Goal: Find contact information: Find contact information

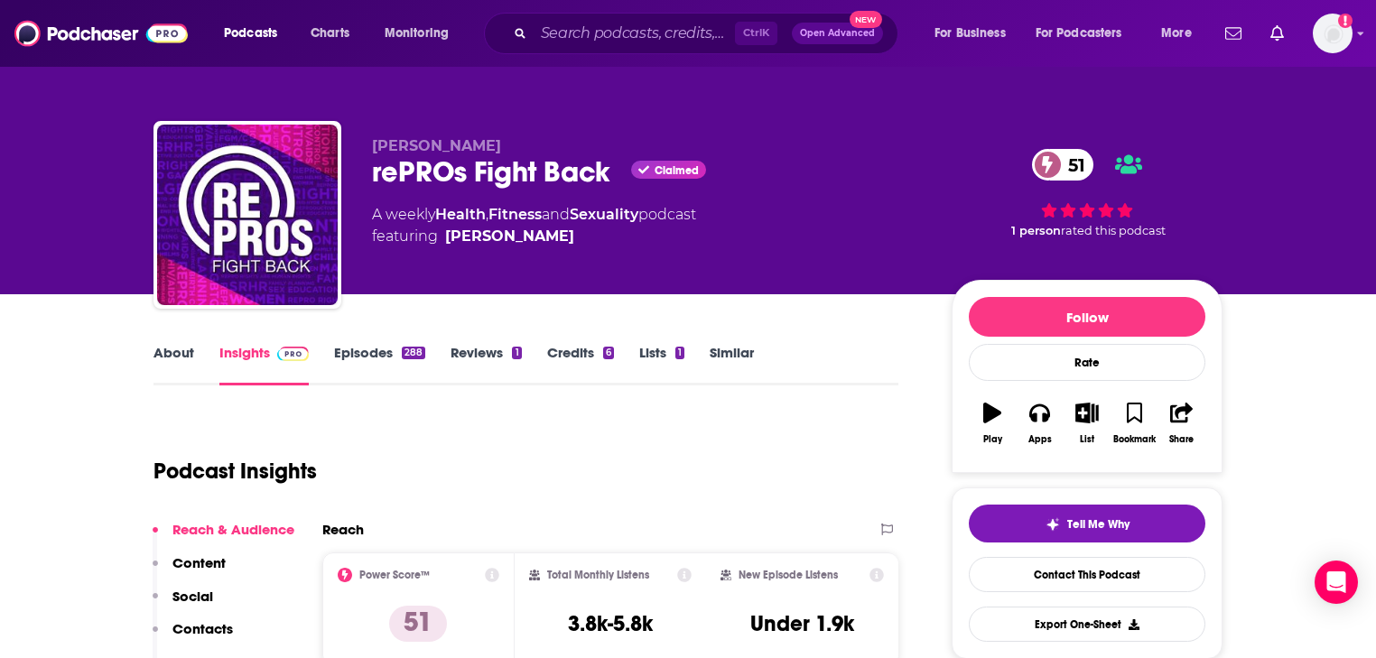
click at [184, 360] on link "About" at bounding box center [174, 365] width 41 height 42
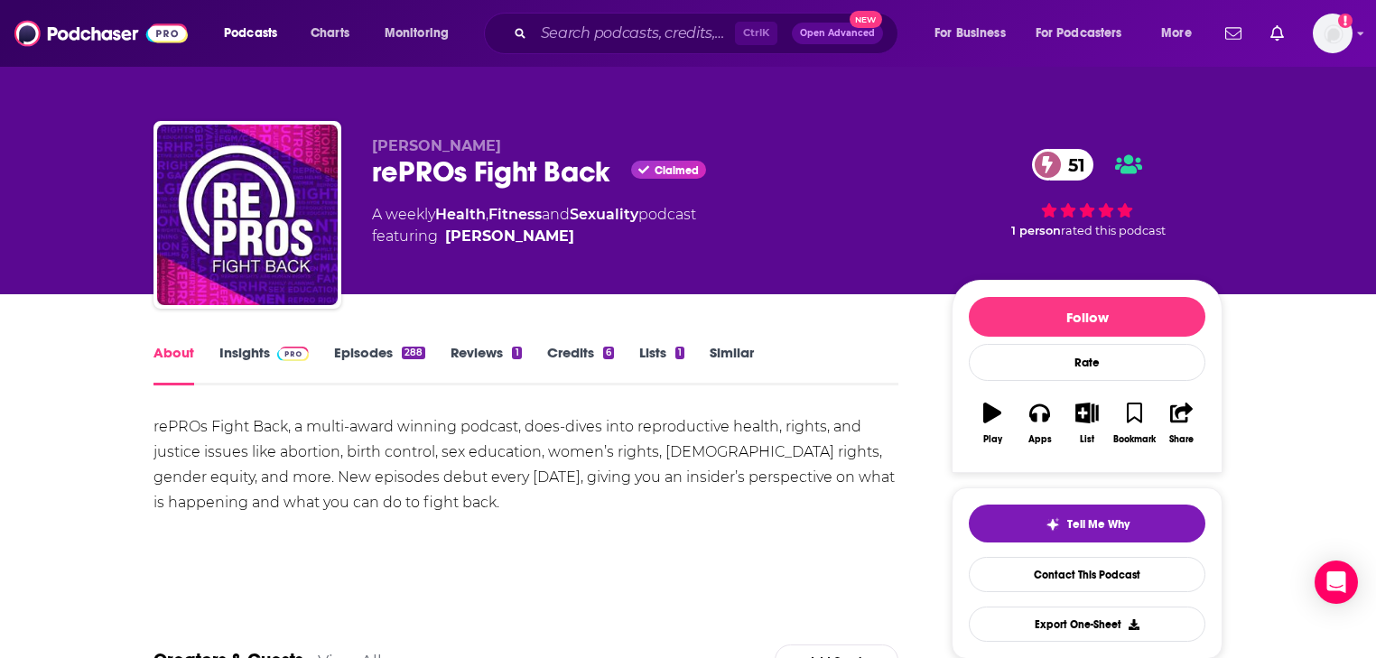
click at [495, 357] on link "Reviews 1" at bounding box center [486, 365] width 70 height 42
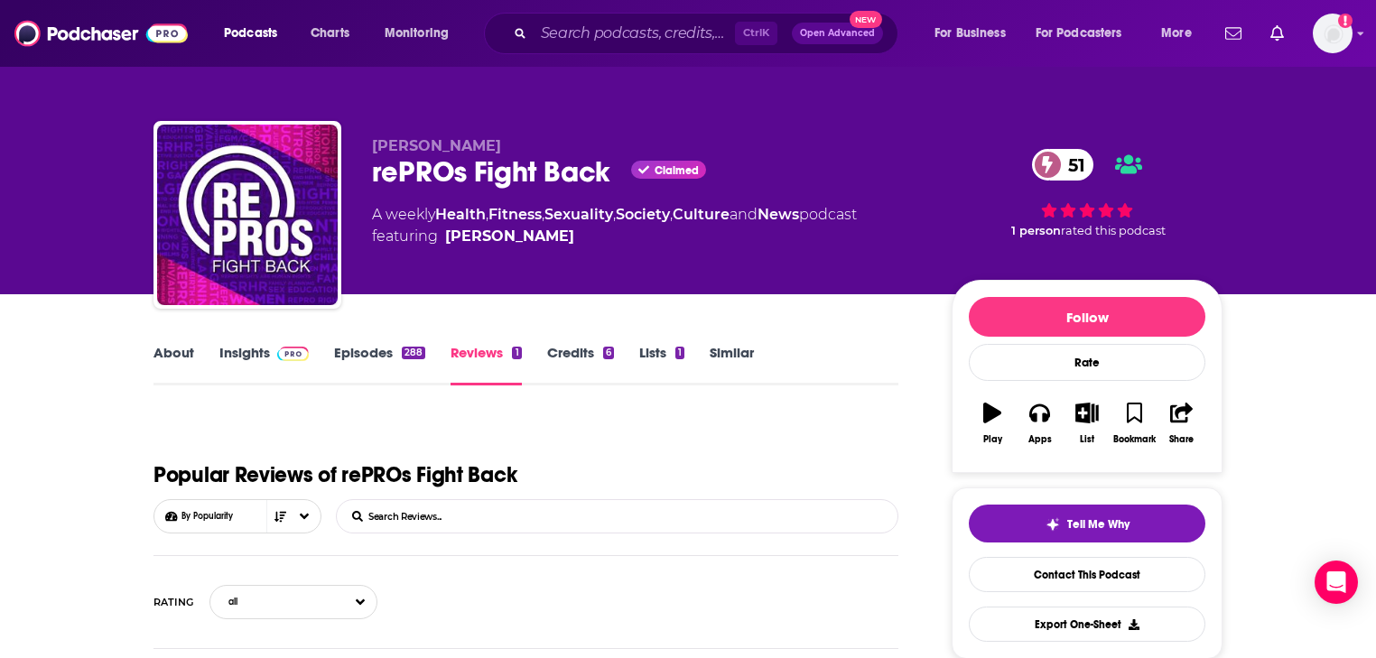
click at [191, 361] on link "About" at bounding box center [174, 365] width 41 height 42
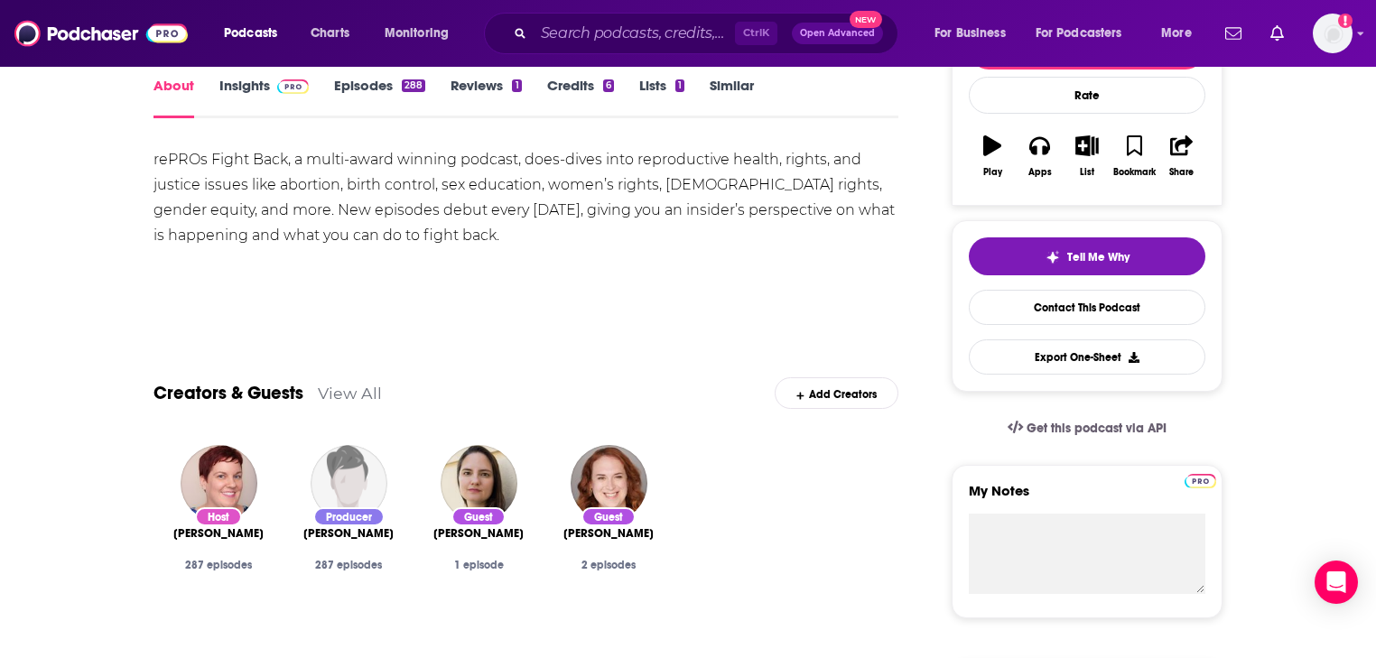
scroll to position [68, 0]
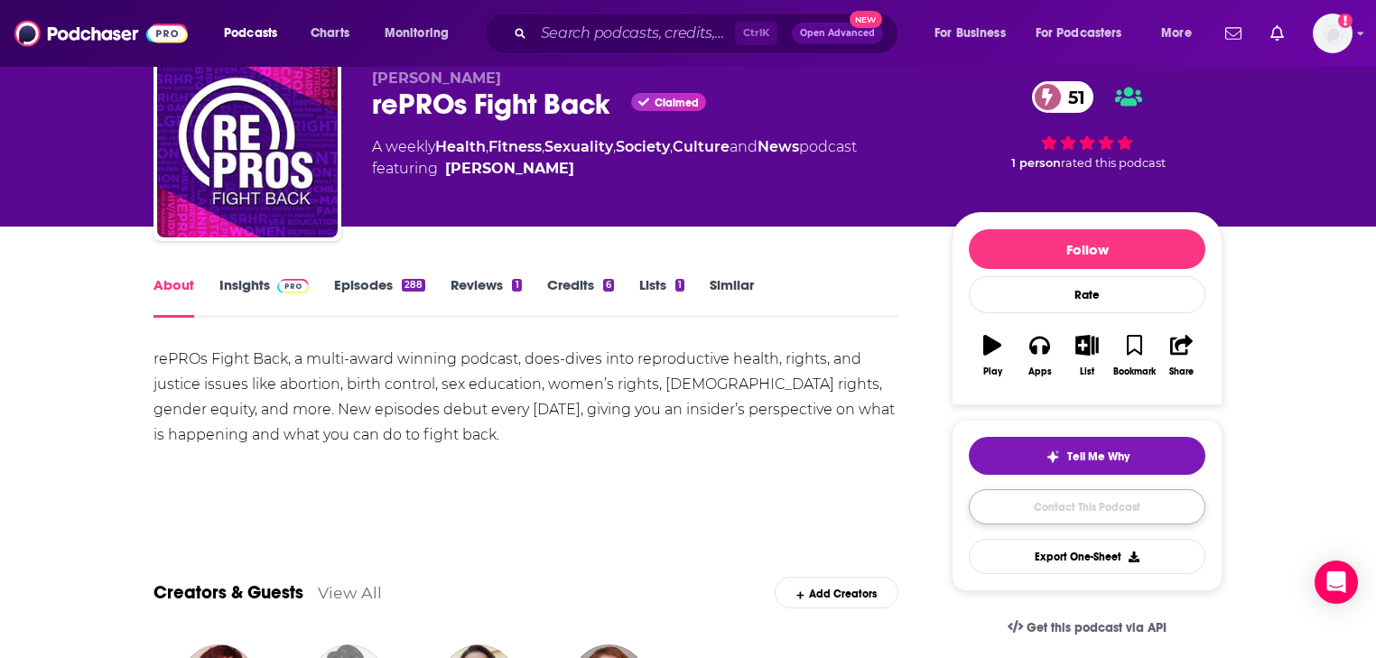
click at [975, 509] on link "Contact This Podcast" at bounding box center [1087, 506] width 237 height 35
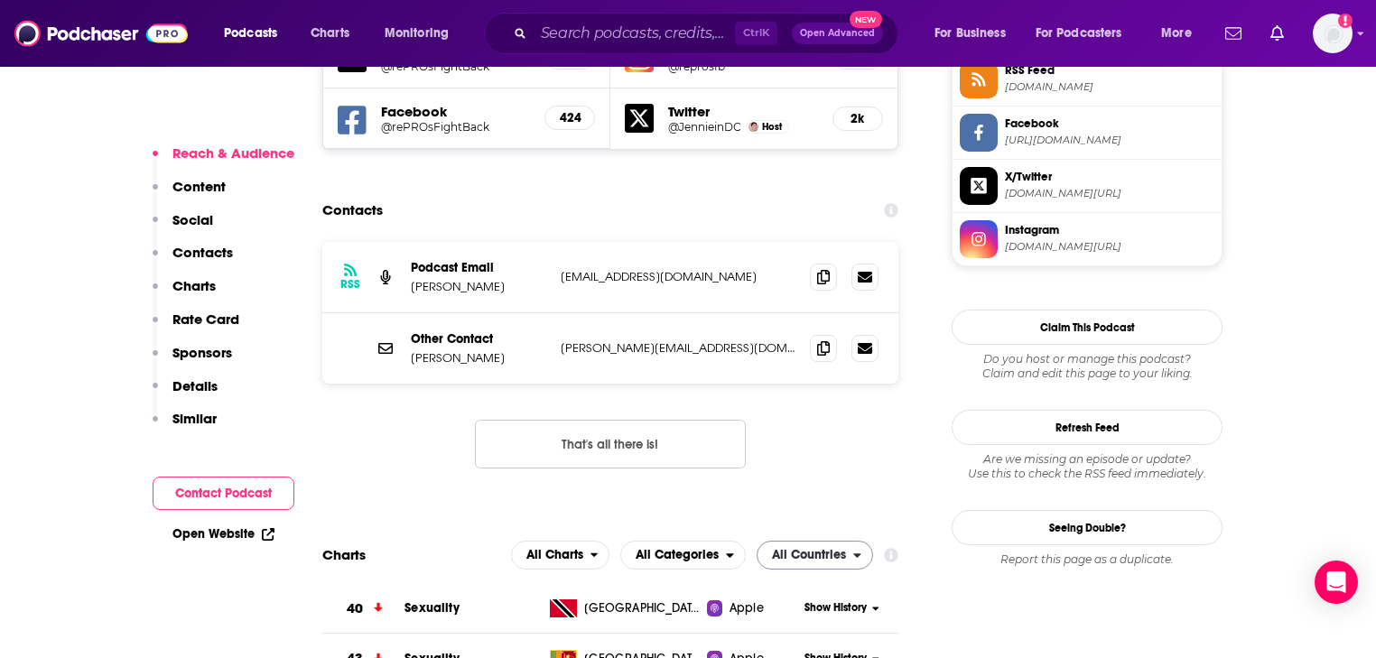
scroll to position [1615, 0]
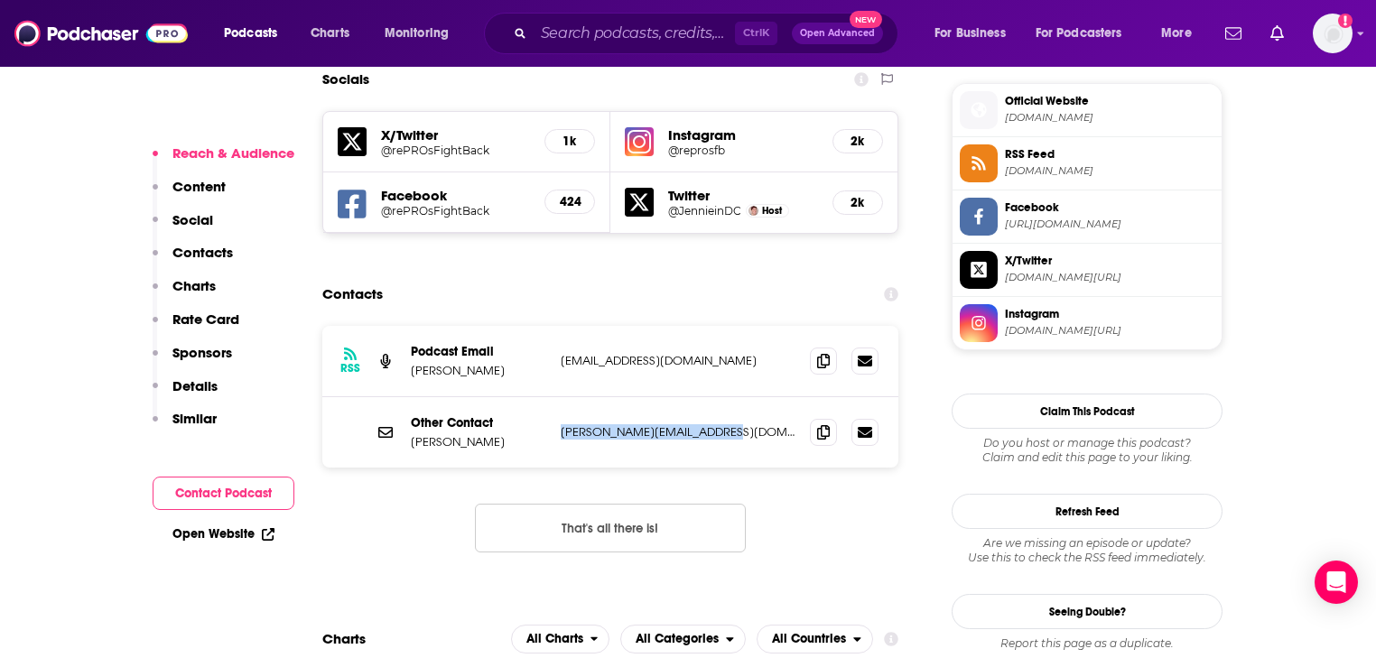
drag, startPoint x: 723, startPoint y: 300, endPoint x: 559, endPoint y: 300, distance: 164.3
click at [559, 397] on div "Other Contact Jennie Wetter jennie@reprosfightback.com jennie@reprosfightback.c…" at bounding box center [610, 432] width 576 height 70
copy p "jennie@reprosfightback.com"
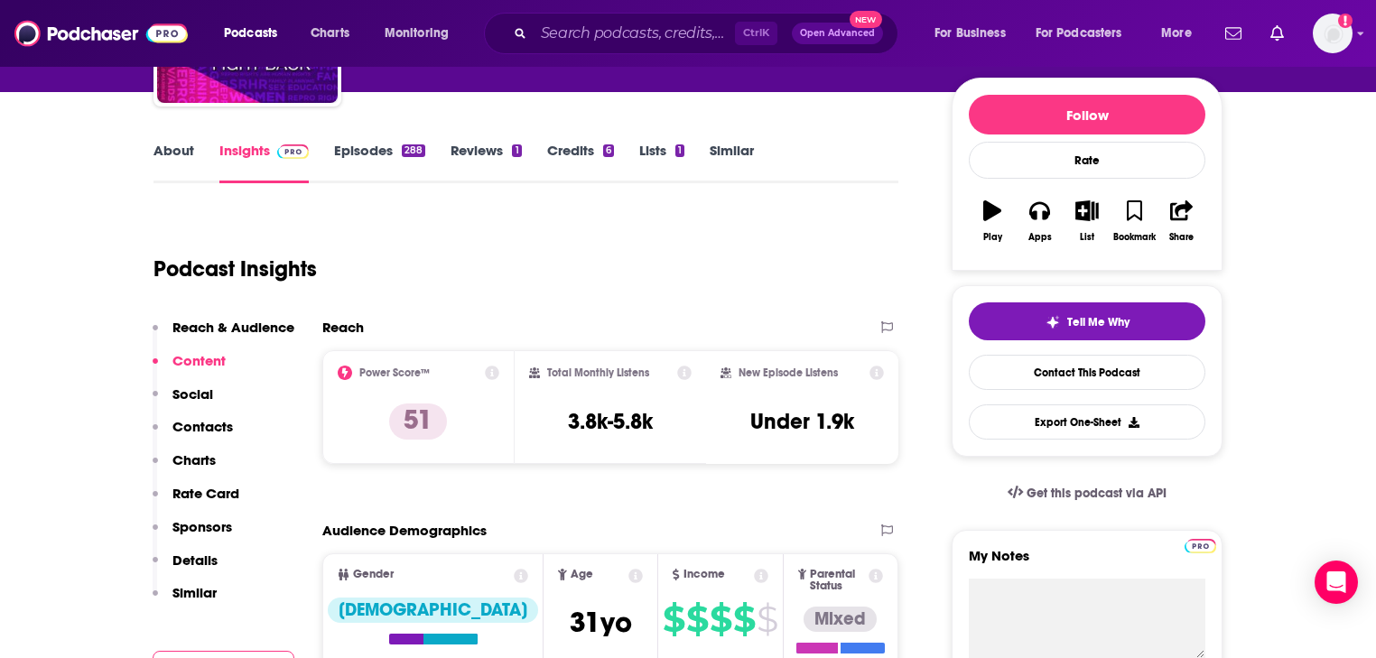
scroll to position [0, 0]
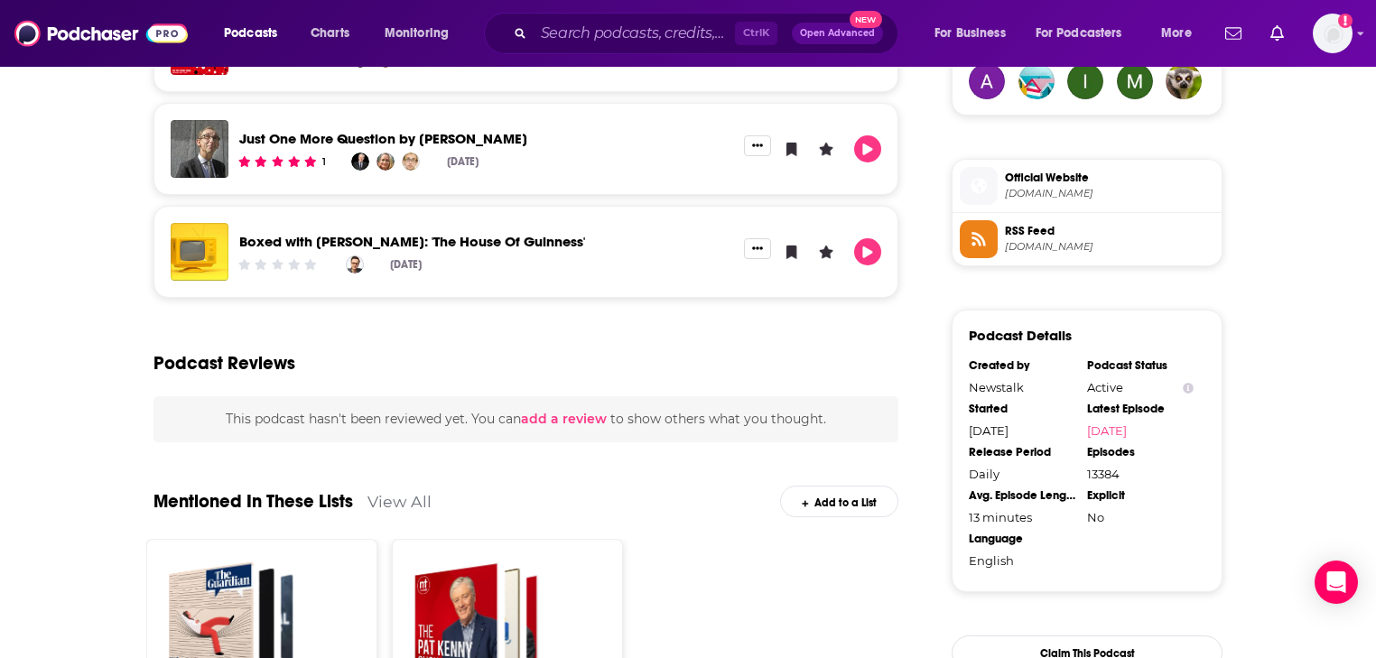
scroll to position [1373, 0]
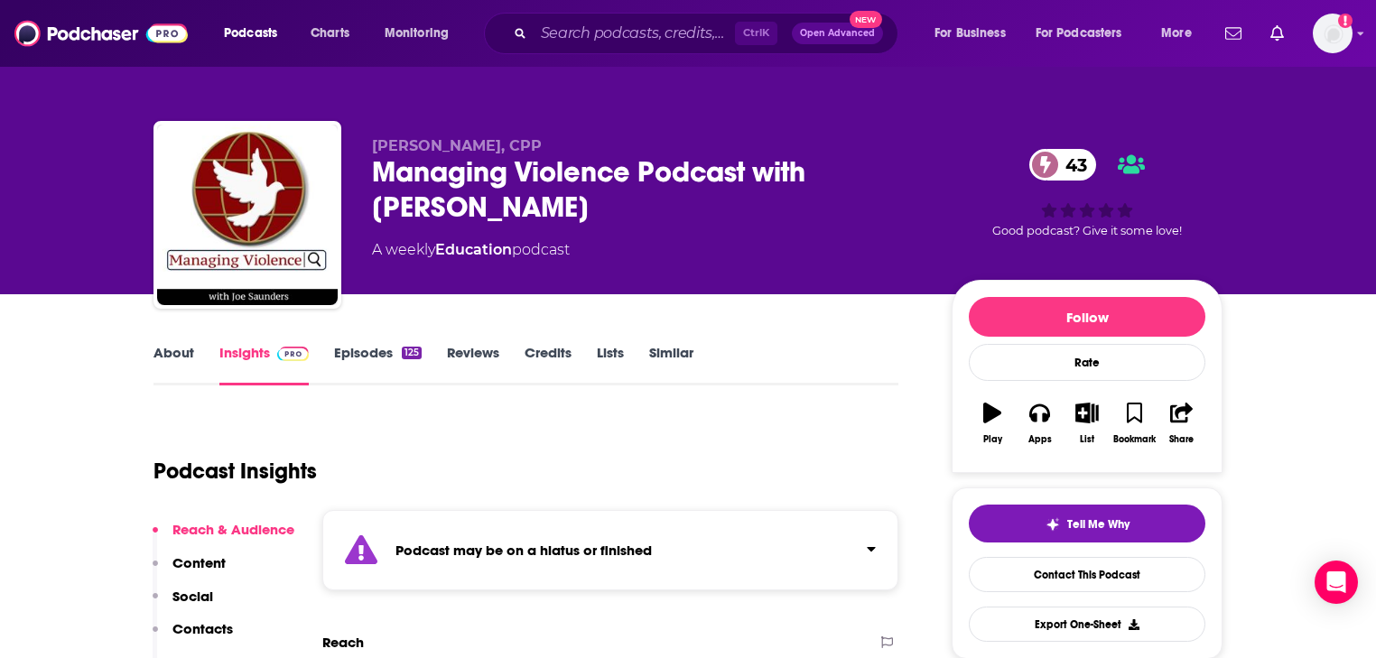
click at [183, 358] on link "About" at bounding box center [174, 365] width 41 height 42
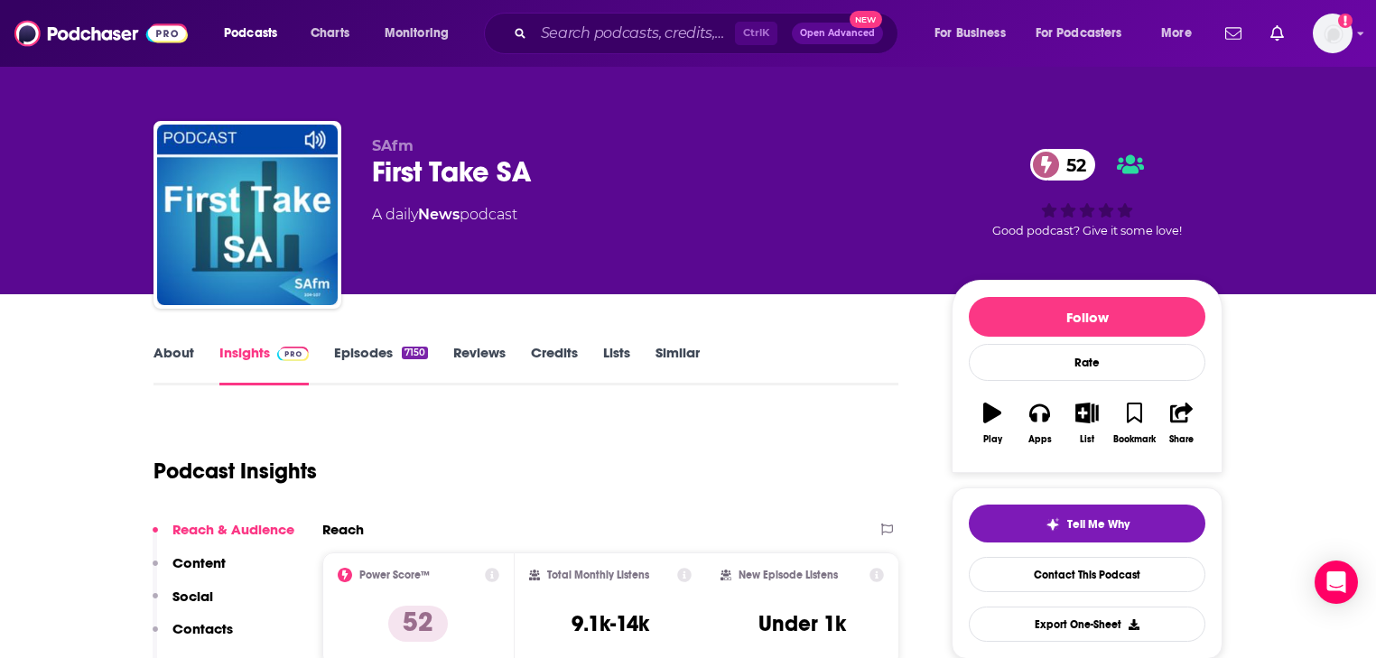
click at [157, 367] on link "About" at bounding box center [174, 365] width 41 height 42
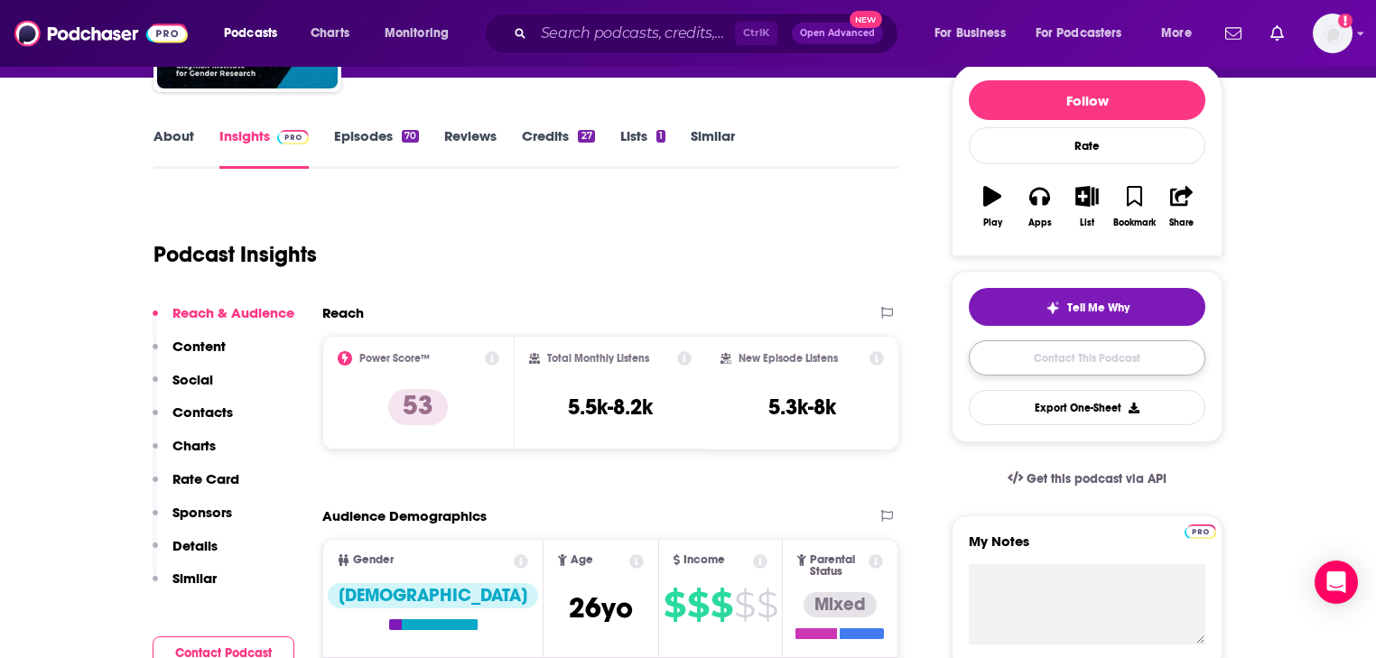
click at [1098, 368] on link "Contact This Podcast" at bounding box center [1087, 357] width 237 height 35
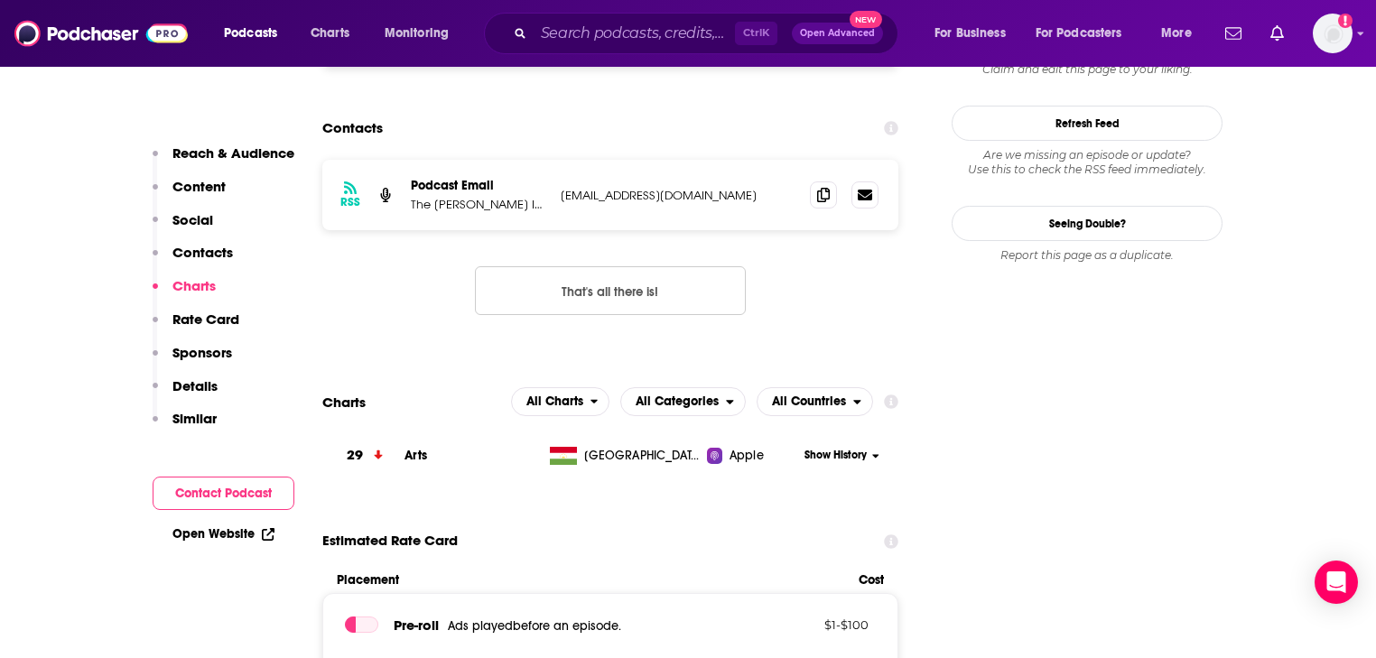
scroll to position [1595, 0]
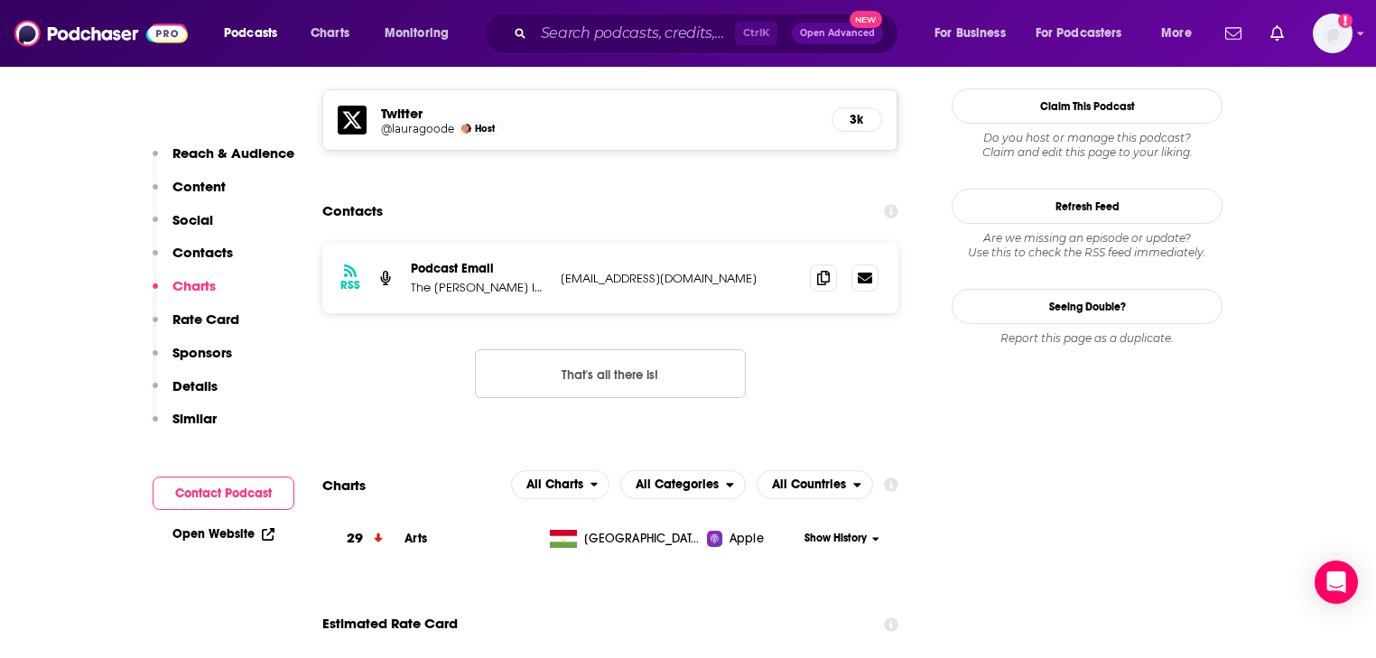
click at [653, 271] on p "megancalfas@gmail.com" at bounding box center [678, 278] width 235 height 15
copy div "megancalfas@gmail.com megancalfas@gmail.com"
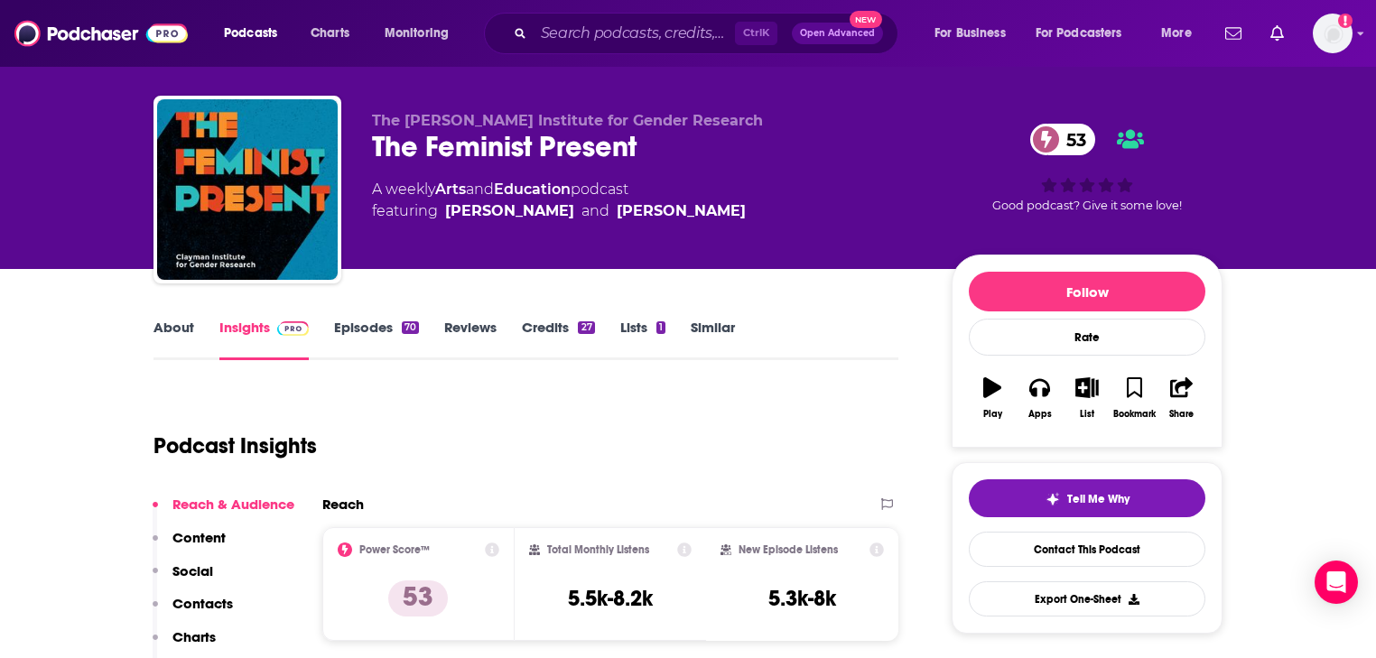
scroll to position [5, 0]
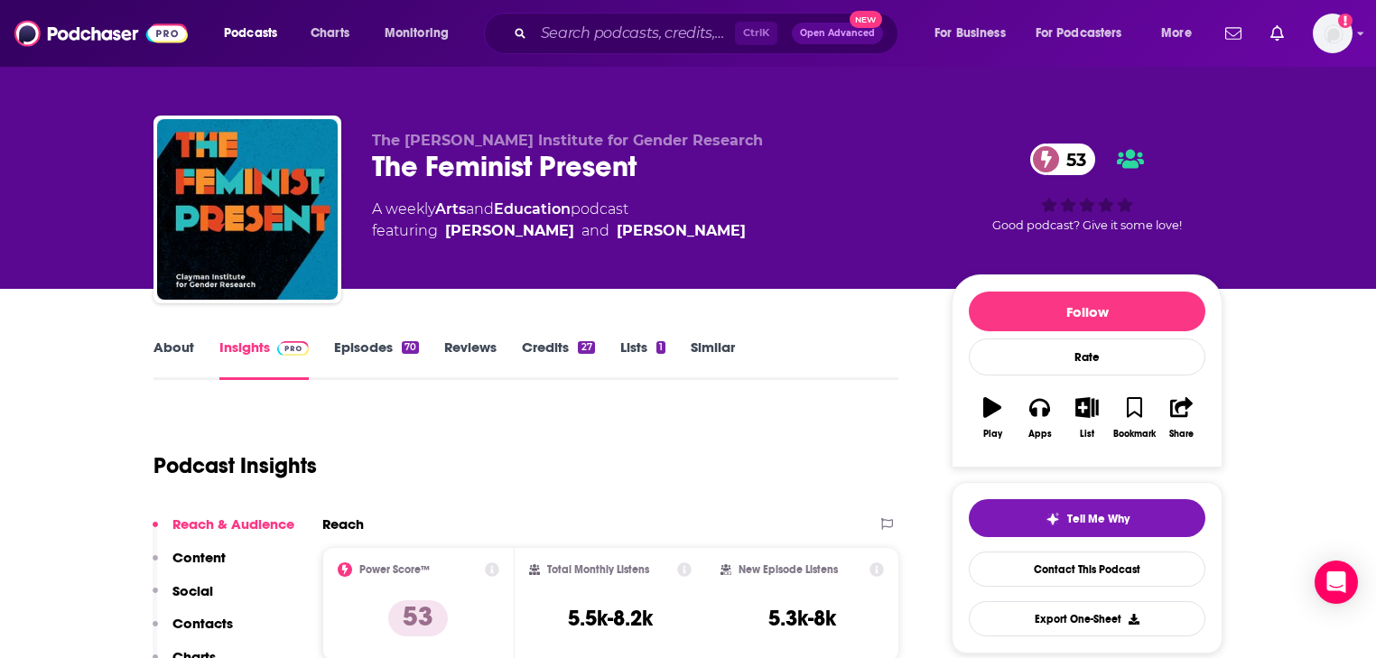
click at [541, 480] on div "Podcast Insights" at bounding box center [519, 455] width 731 height 92
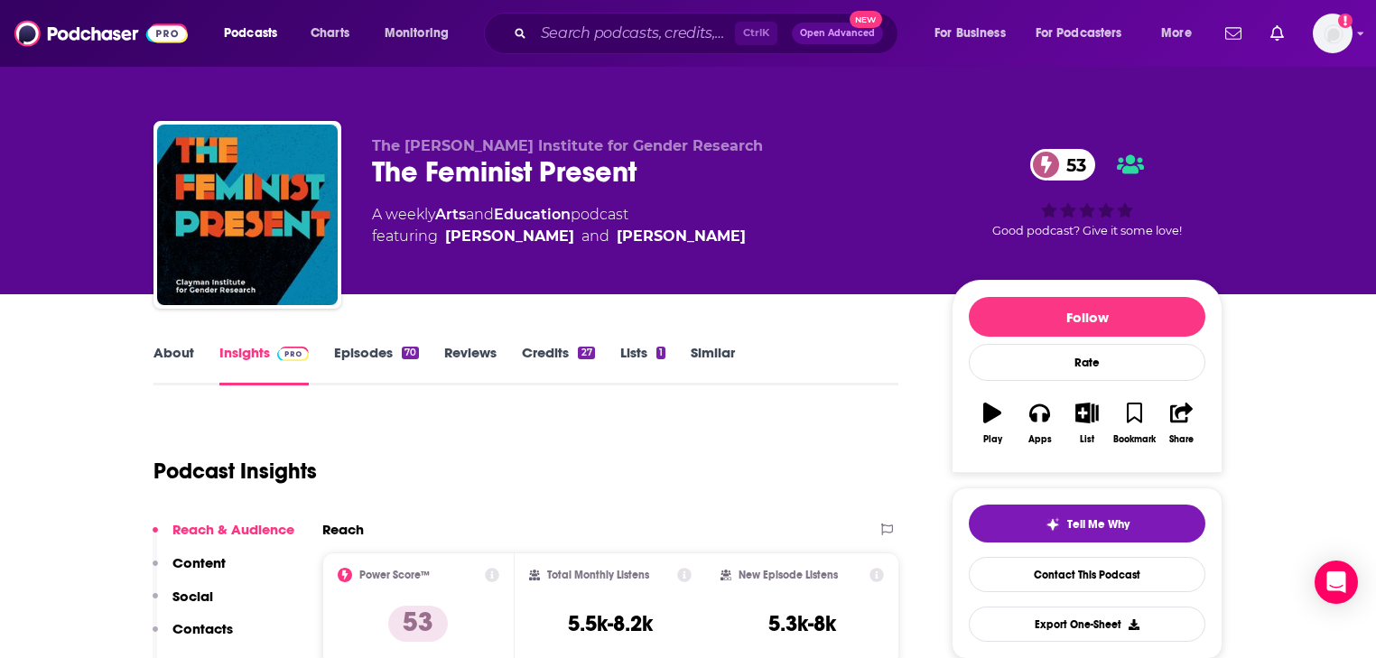
scroll to position [0, 0]
click at [617, 470] on div "Podcast Insights" at bounding box center [519, 460] width 731 height 92
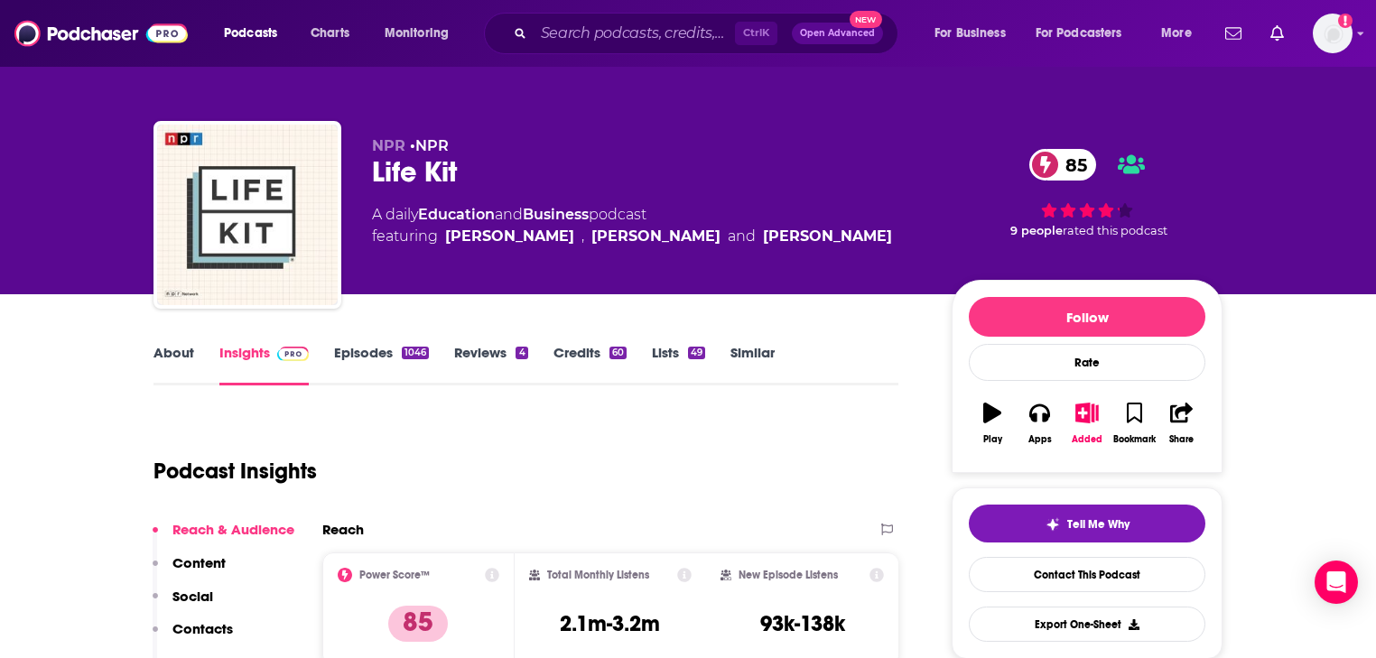
click at [184, 357] on link "About" at bounding box center [174, 365] width 41 height 42
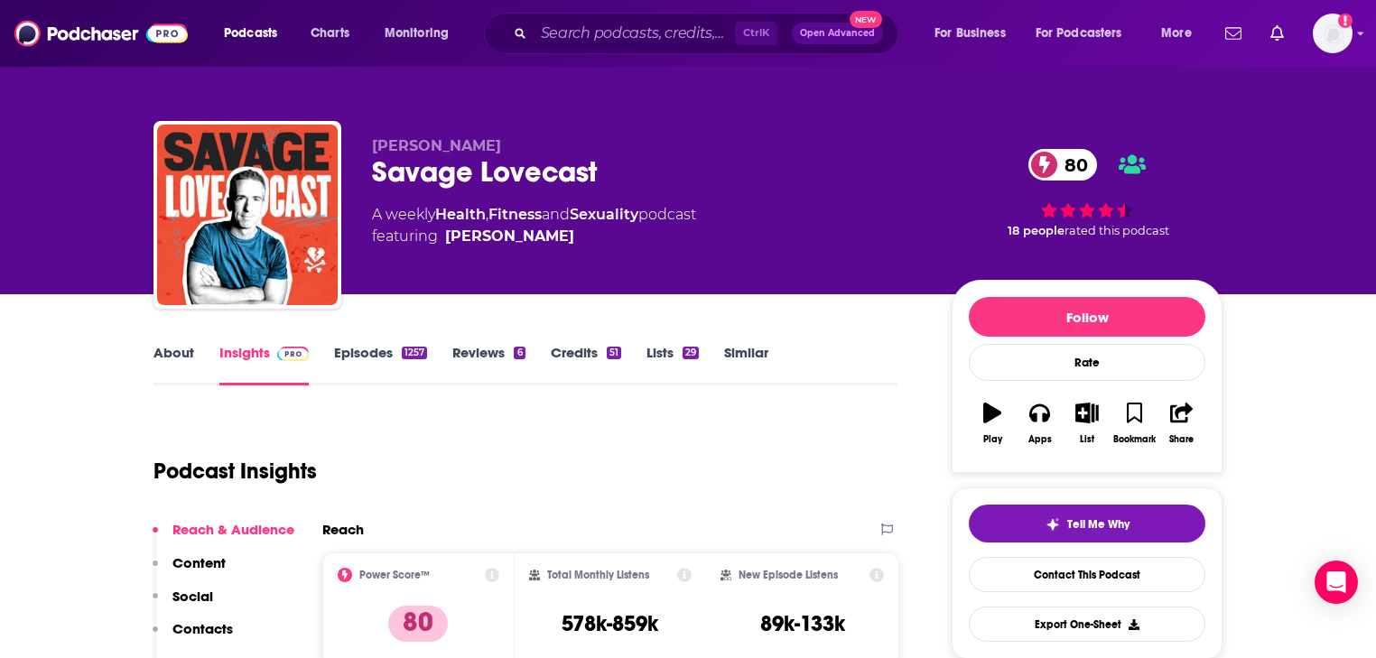
click at [184, 348] on link "About" at bounding box center [174, 365] width 41 height 42
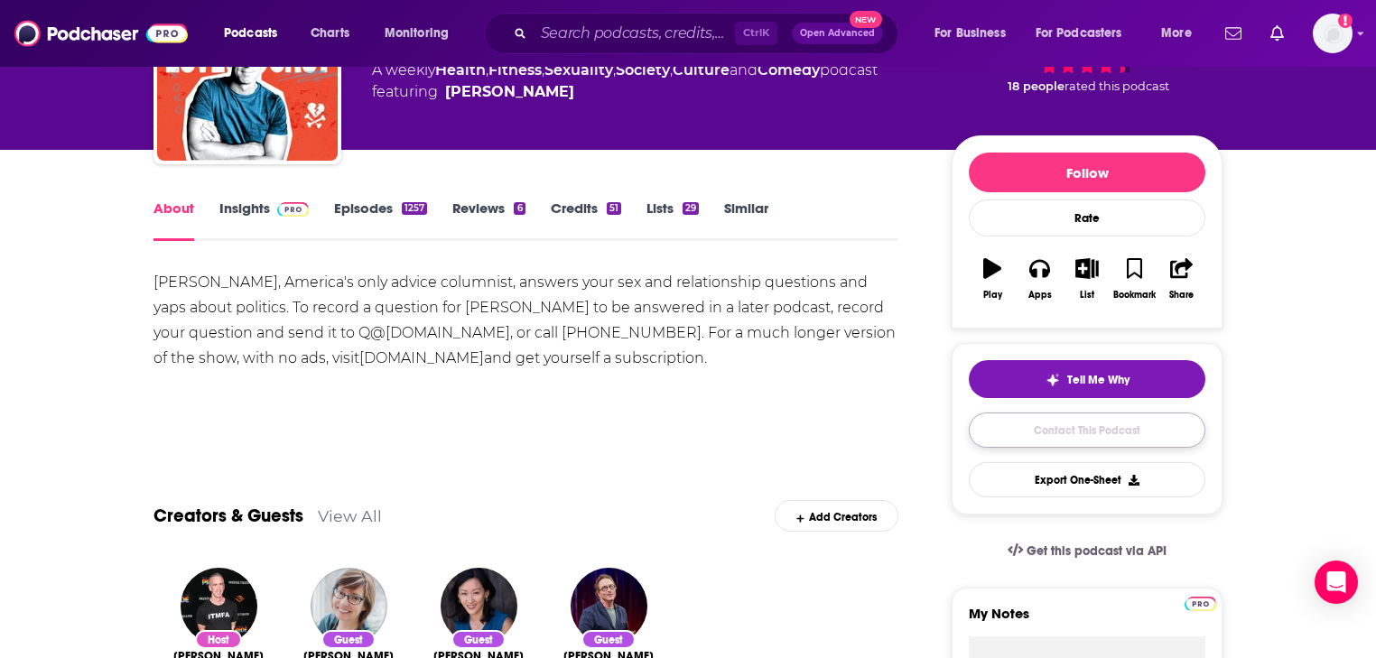
click at [1027, 425] on link "Contact This Podcast" at bounding box center [1087, 430] width 237 height 35
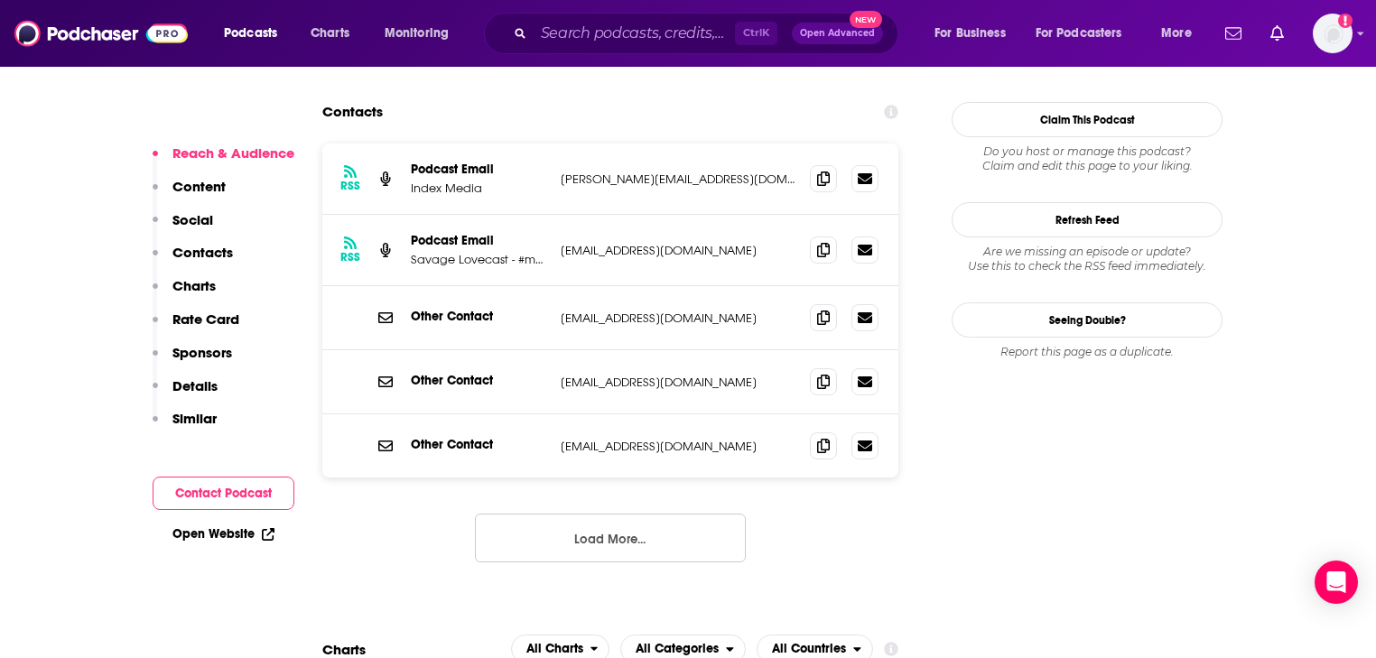
scroll to position [1769, 0]
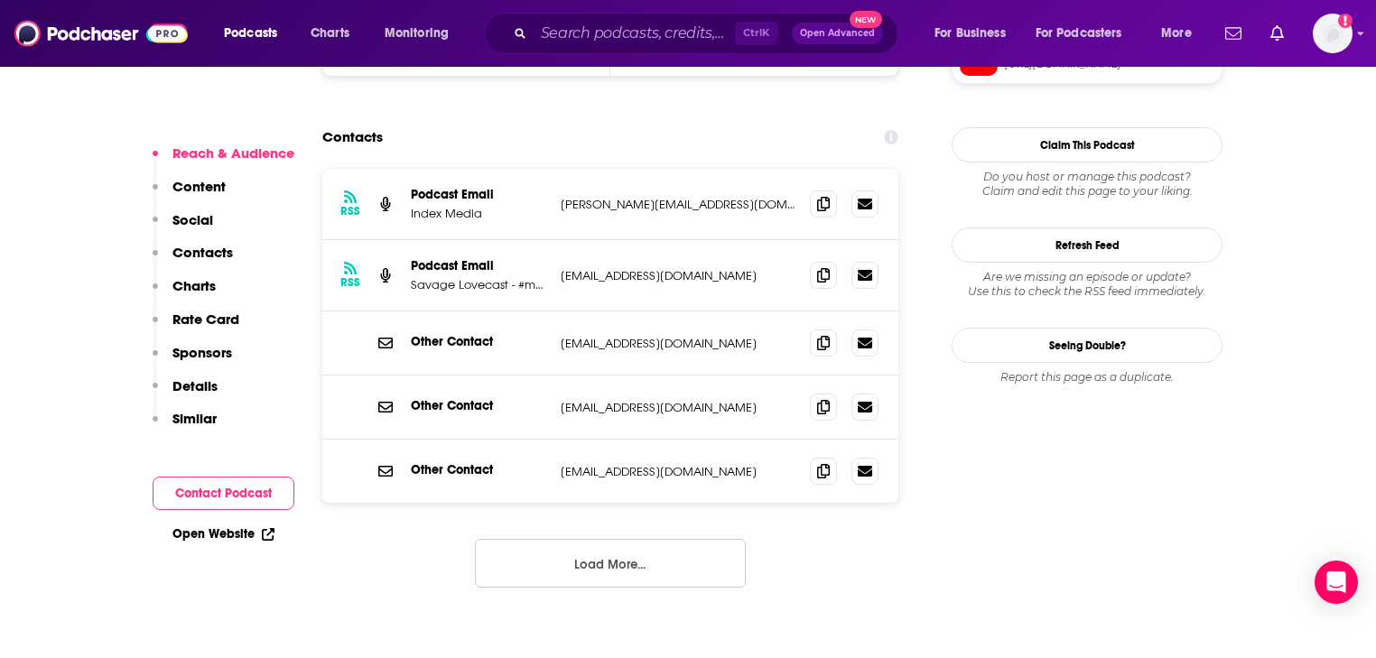
click at [580, 539] on button "Load More..." at bounding box center [610, 563] width 271 height 49
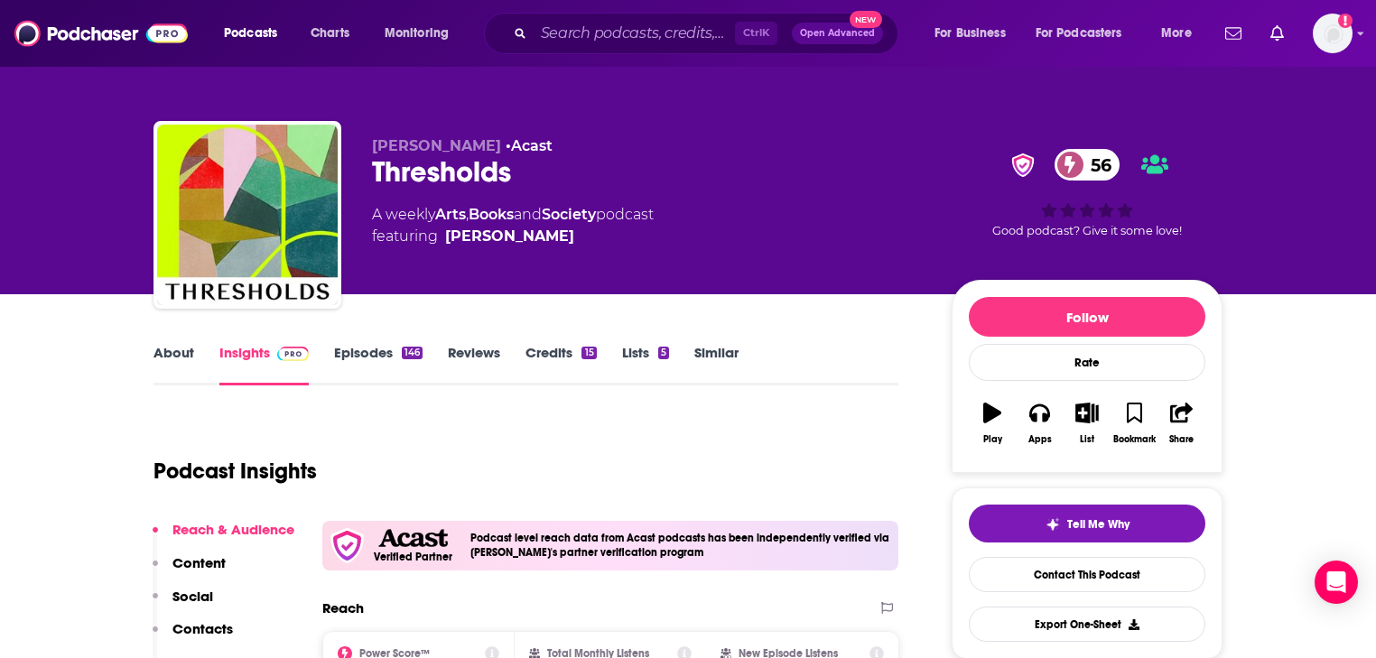
click at [180, 361] on link "About" at bounding box center [174, 365] width 41 height 42
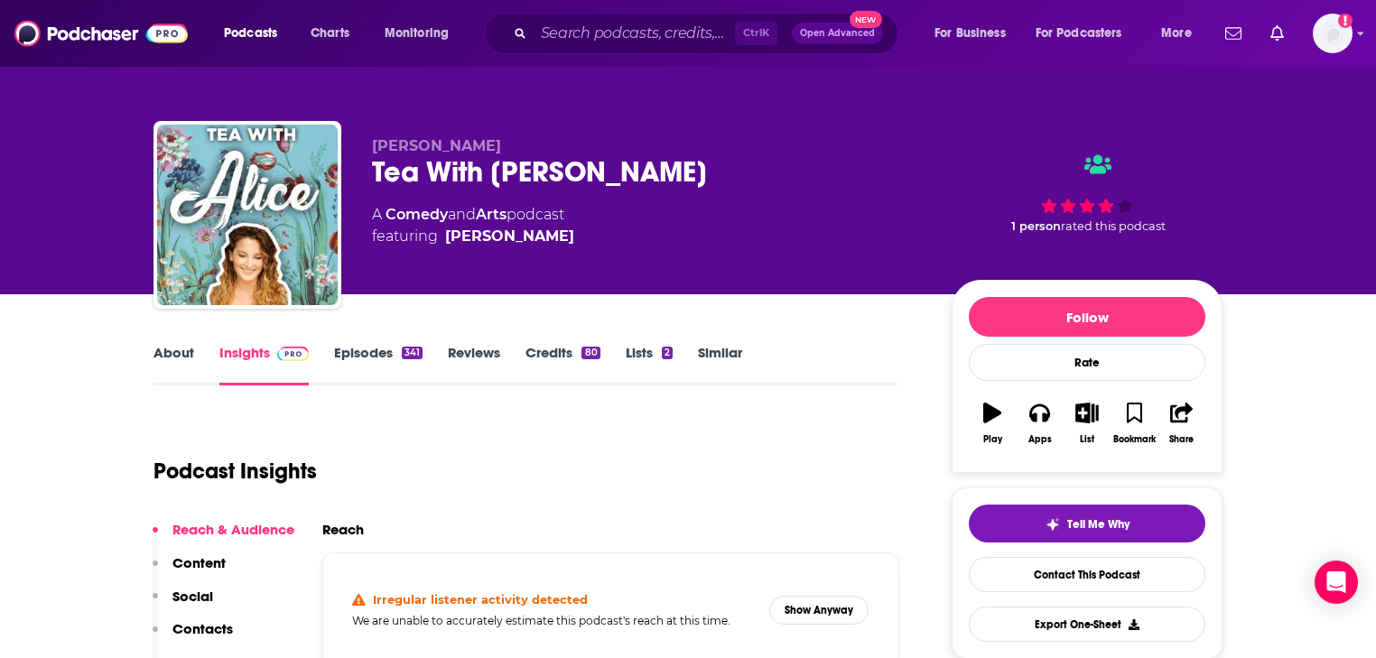
click at [165, 357] on link "About" at bounding box center [174, 365] width 41 height 42
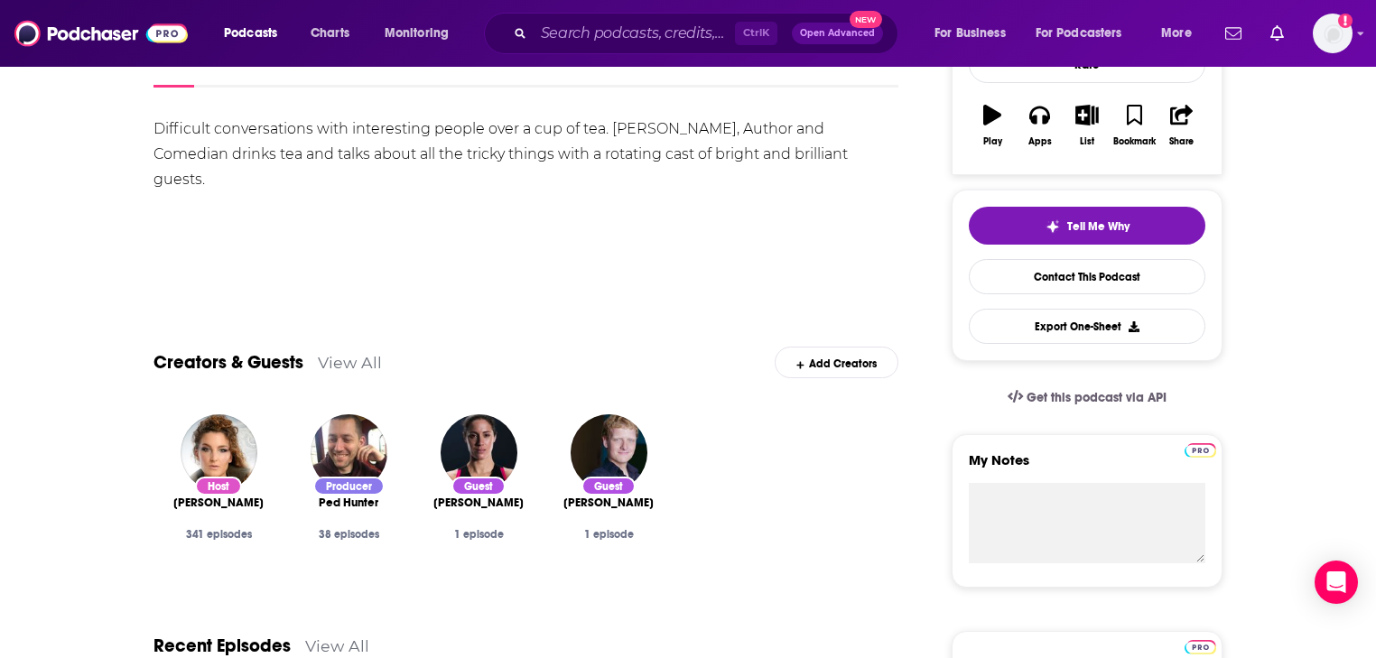
scroll to position [361, 0]
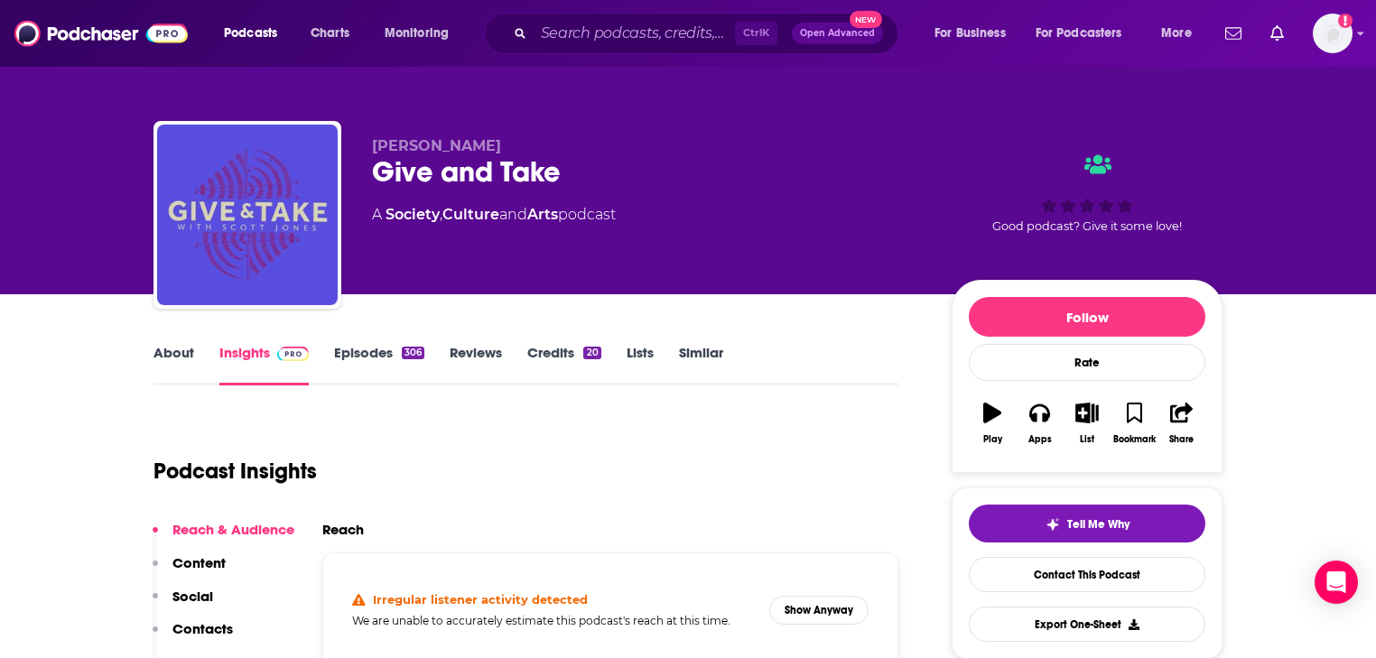
click at [162, 353] on link "About" at bounding box center [174, 365] width 41 height 42
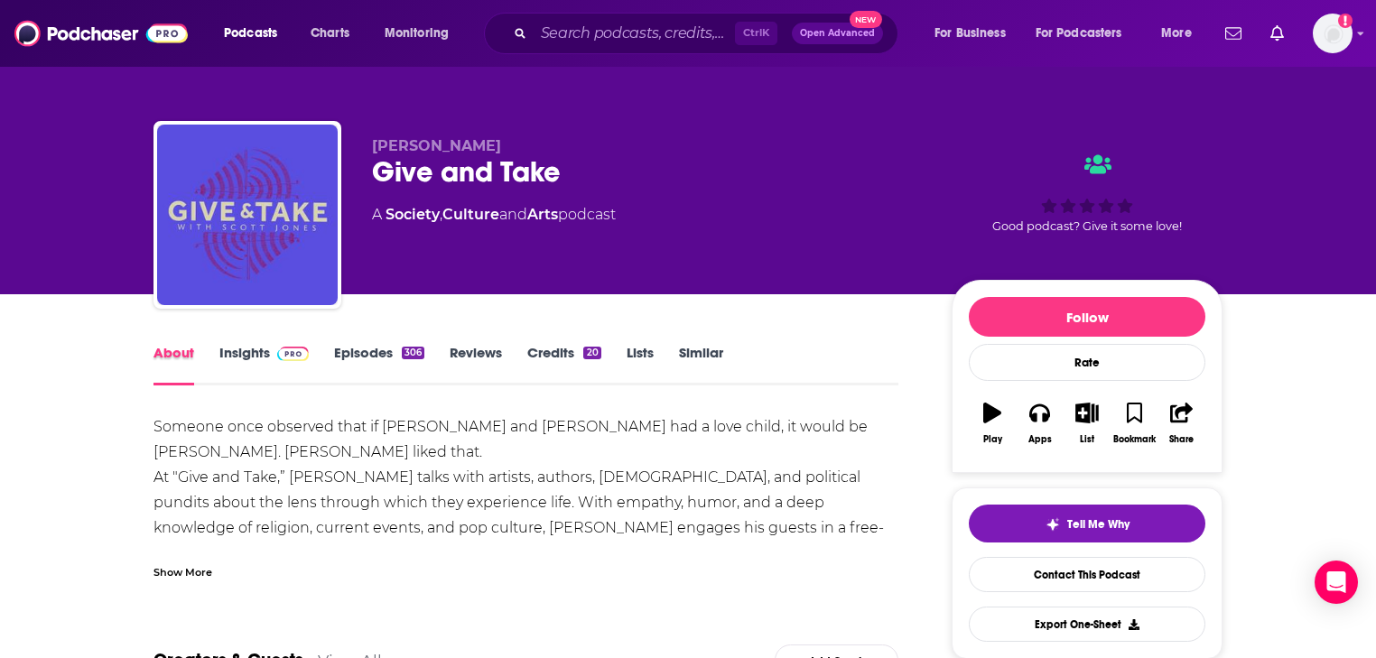
click at [217, 350] on div "About" at bounding box center [187, 365] width 66 height 42
click at [253, 350] on link "Insights" at bounding box center [263, 365] width 89 height 42
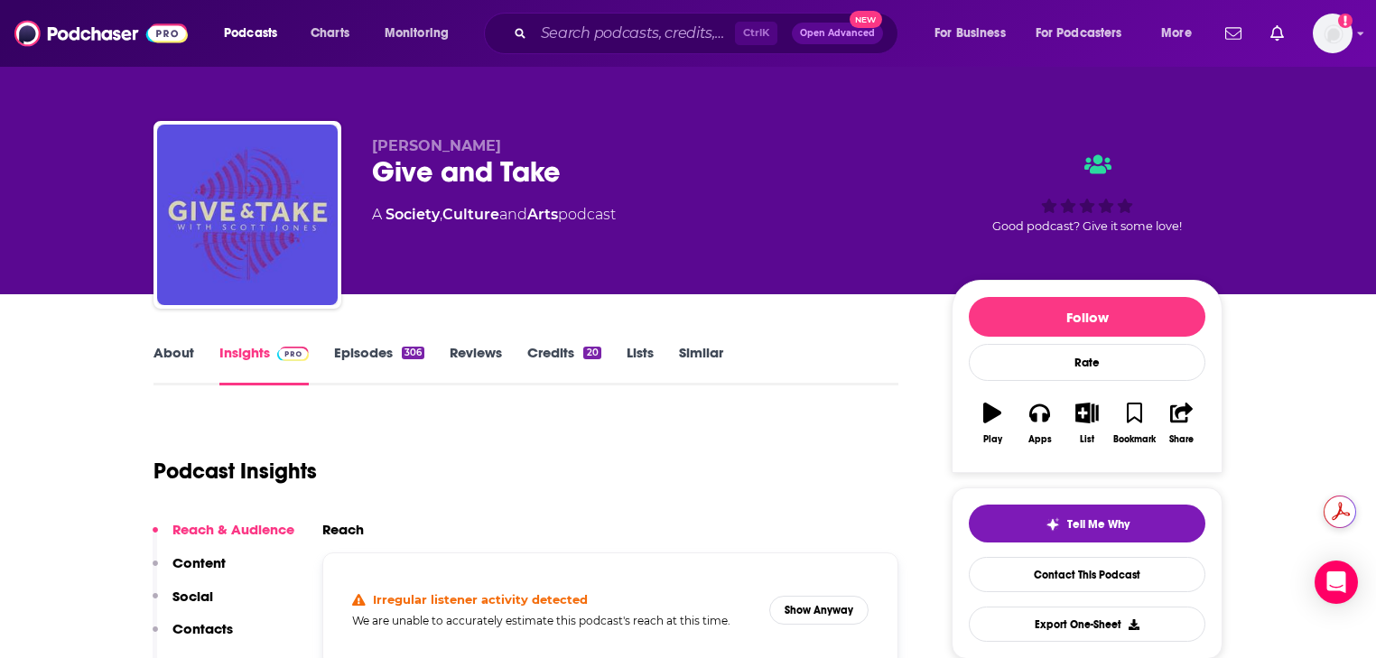
click at [383, 350] on link "Episodes 306" at bounding box center [379, 365] width 90 height 42
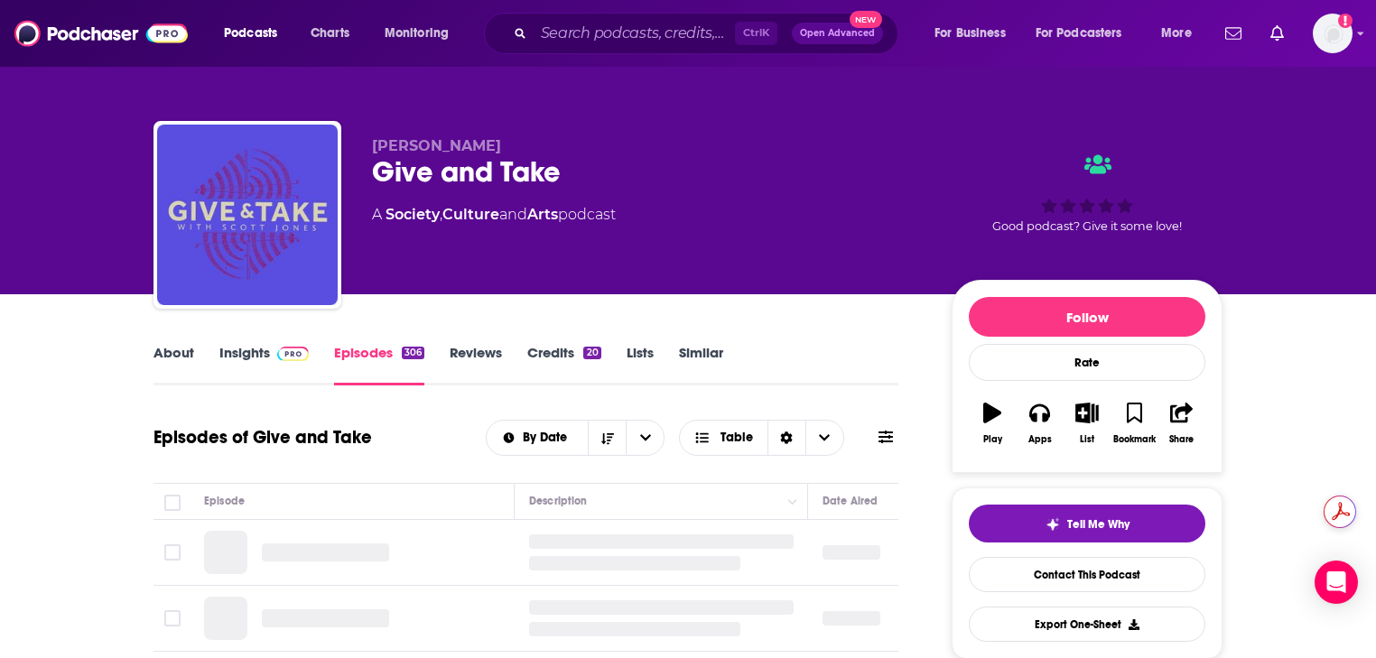
click at [284, 358] on img at bounding box center [293, 354] width 32 height 14
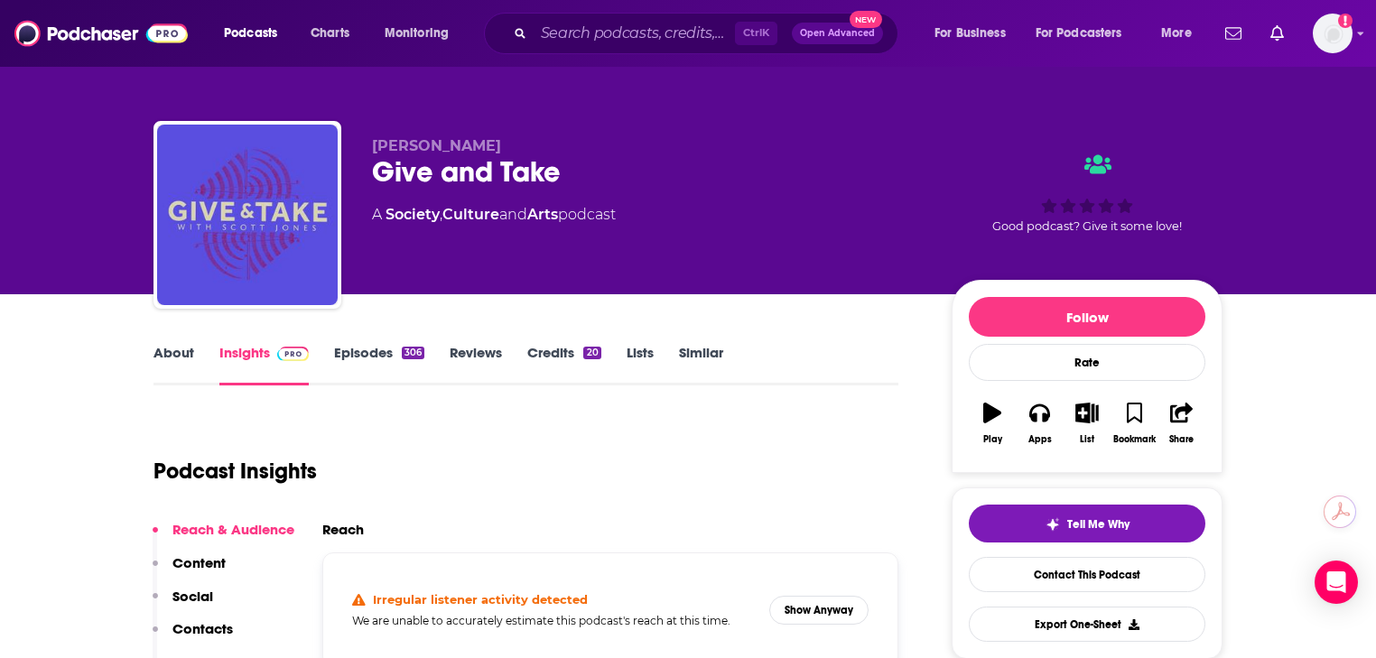
click at [346, 348] on link "Episodes 306" at bounding box center [379, 365] width 90 height 42
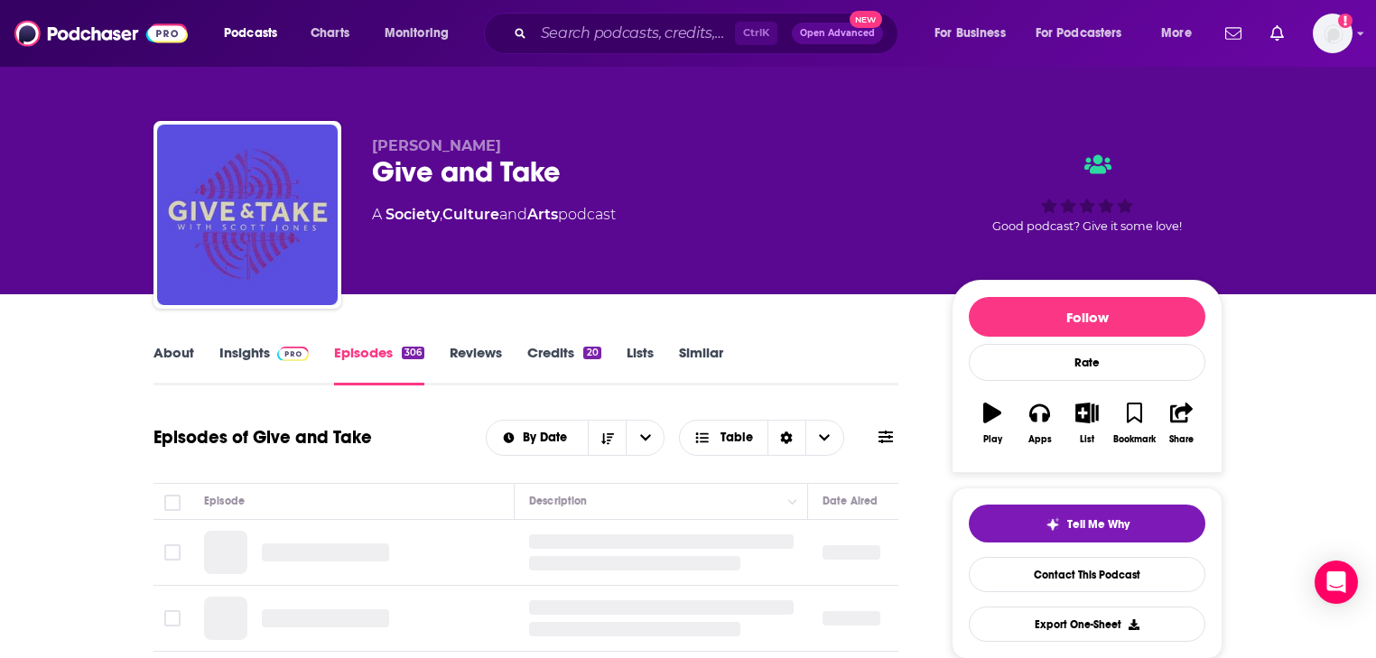
click at [171, 347] on link "About" at bounding box center [174, 365] width 41 height 42
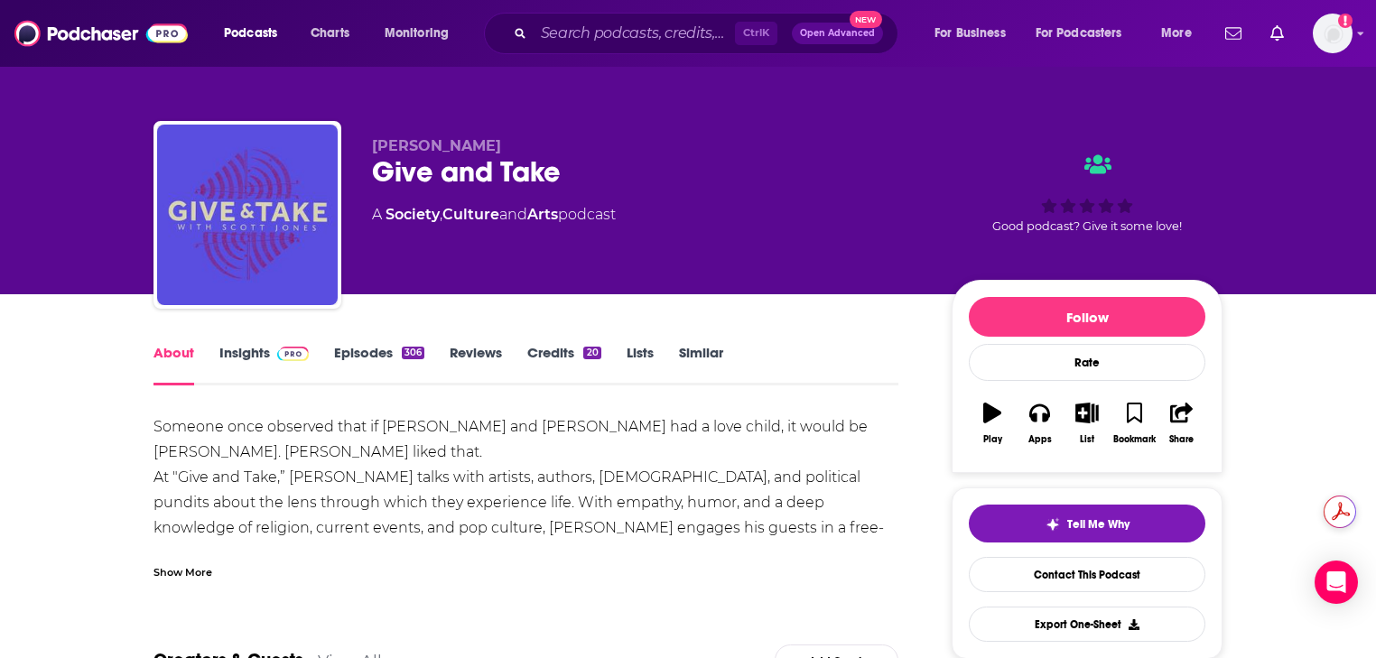
click at [363, 364] on link "Episodes 306" at bounding box center [379, 365] width 90 height 42
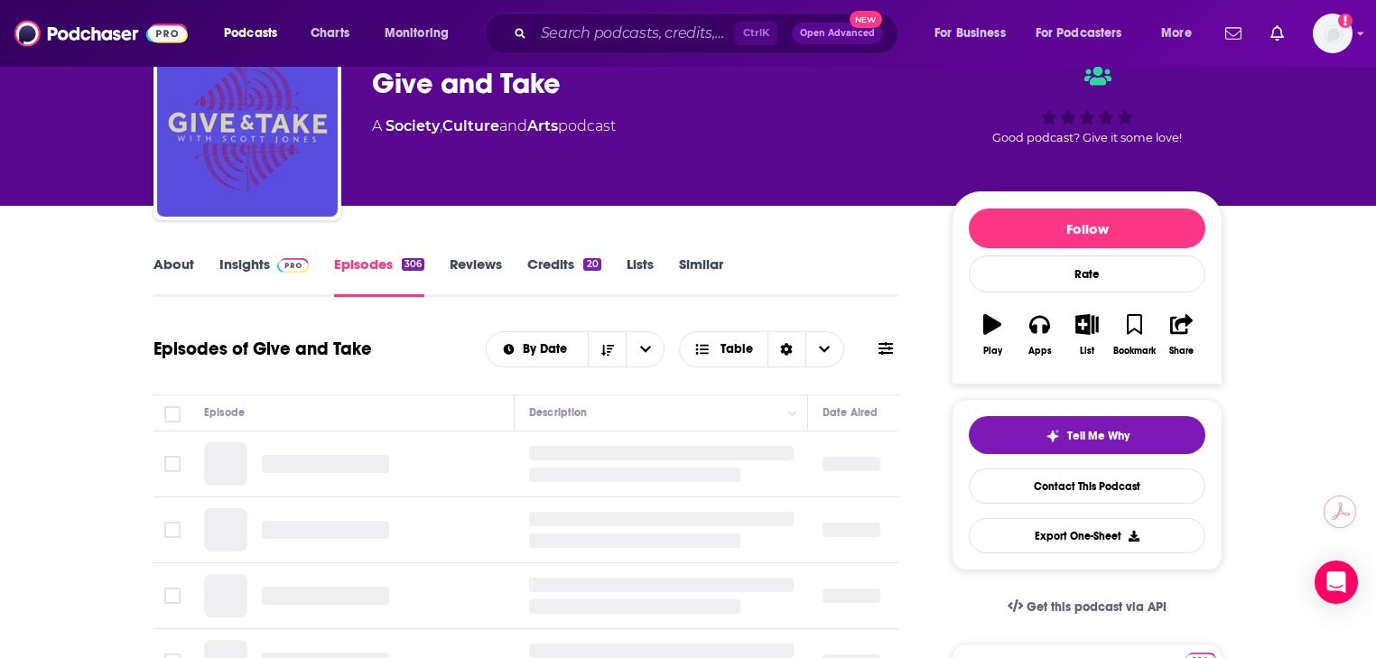
scroll to position [217, 0]
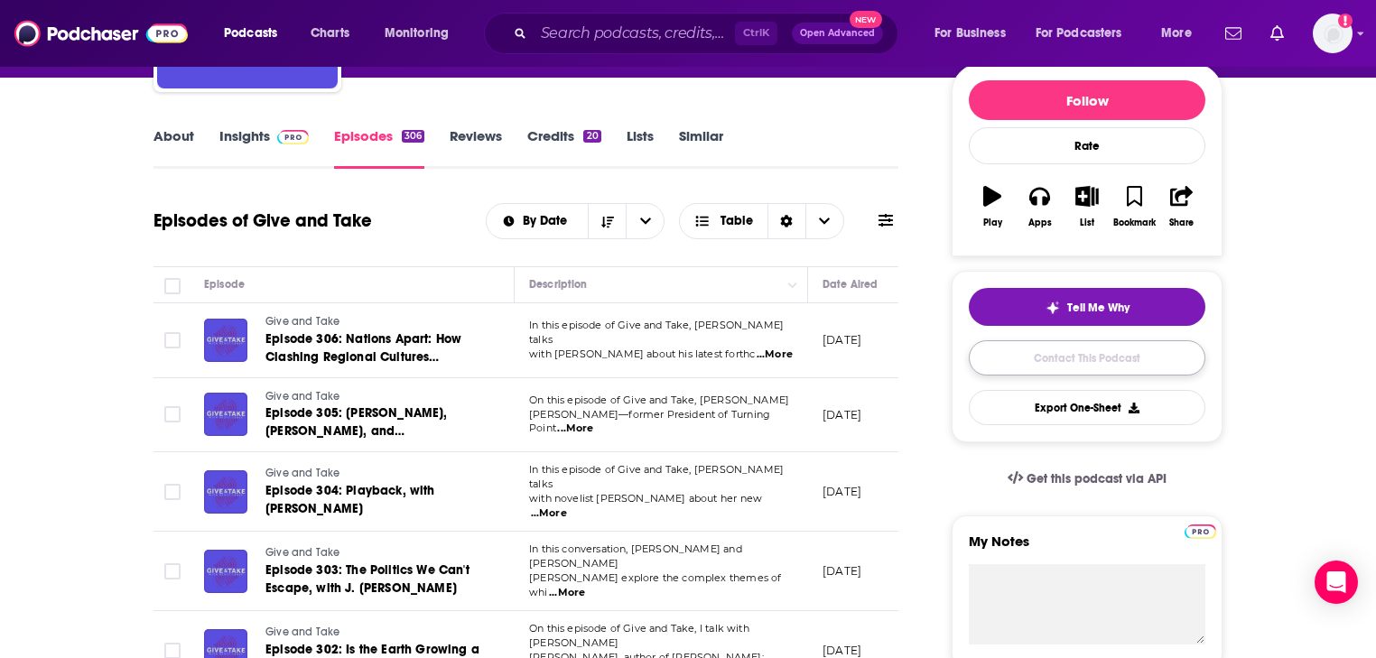
click at [1096, 360] on link "Contact This Podcast" at bounding box center [1087, 357] width 237 height 35
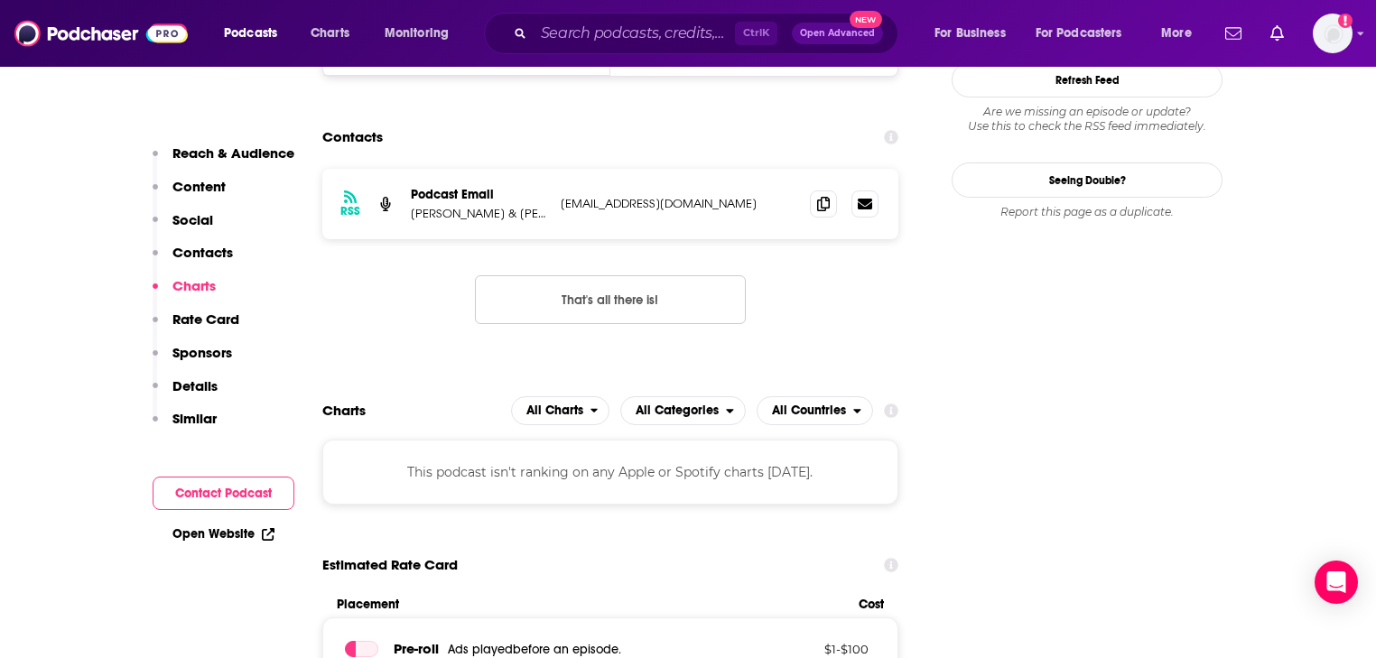
scroll to position [1648, 0]
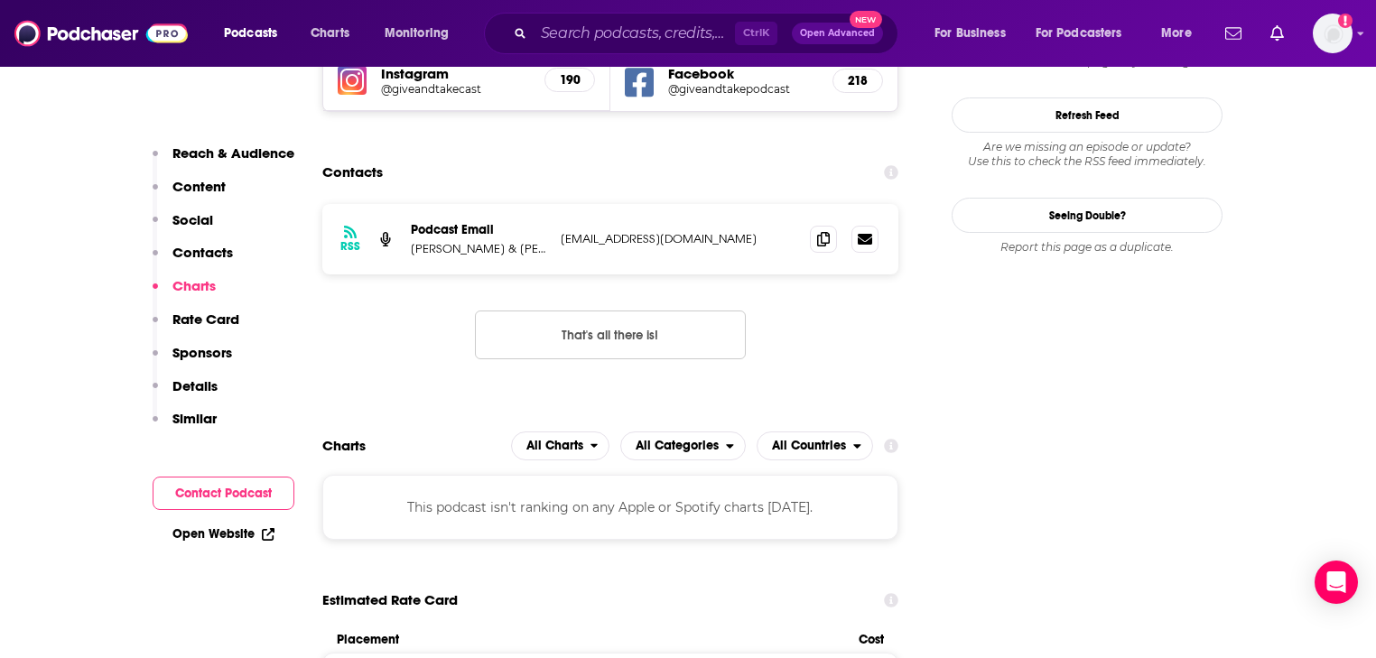
click at [656, 231] on p "scottkentjones@gmail.com" at bounding box center [678, 238] width 235 height 15
copy div "scottkentjones@gmail.com scottkentjones@gmail.com"
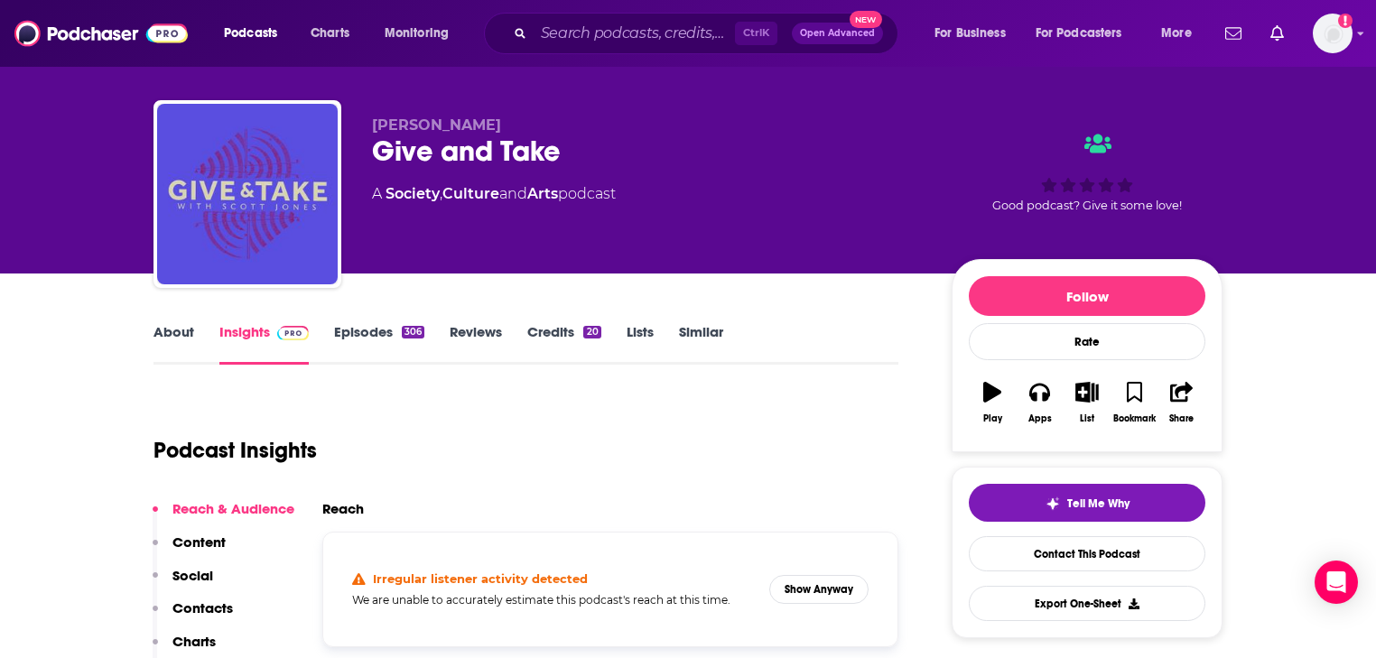
scroll to position [0, 0]
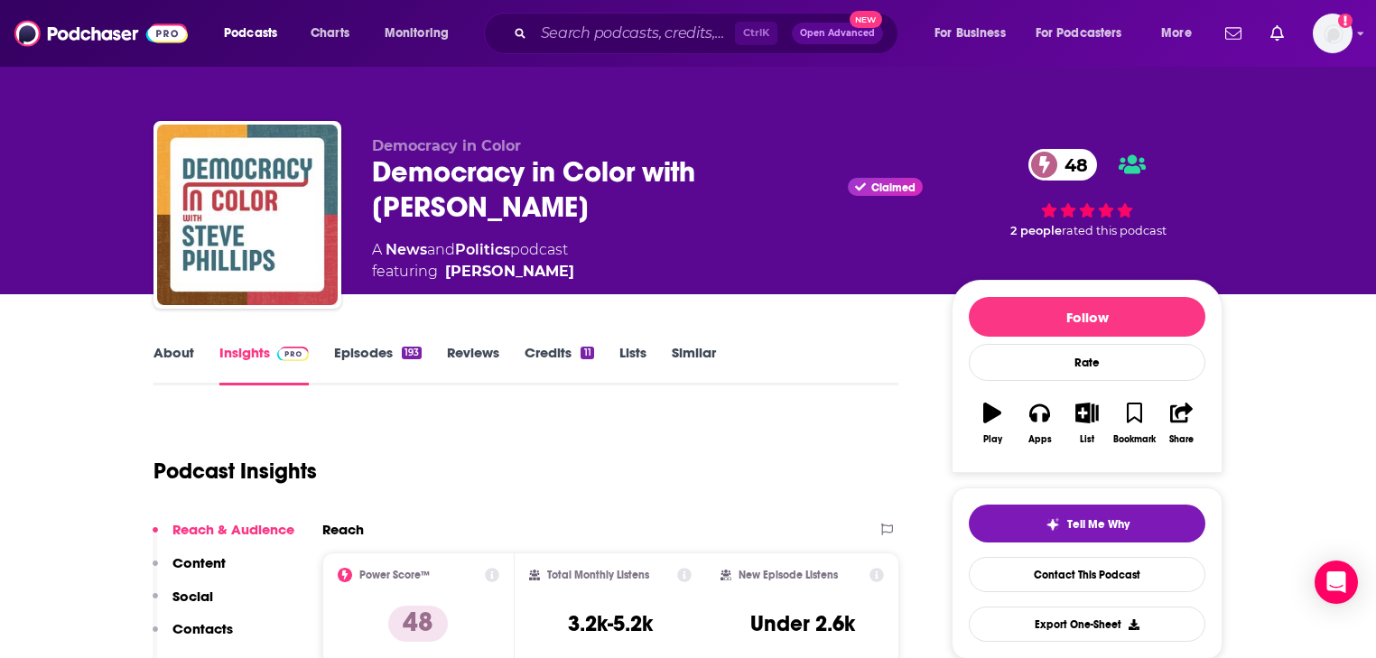
click at [172, 374] on link "About" at bounding box center [174, 365] width 41 height 42
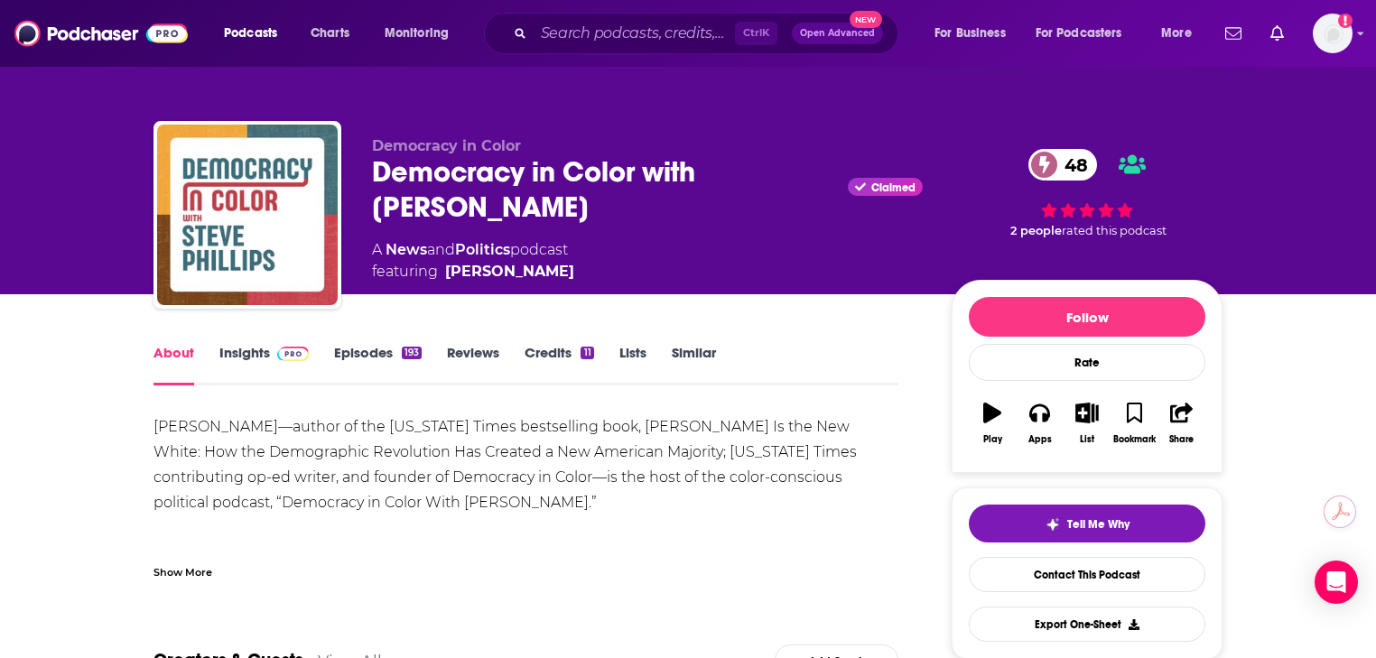
click at [382, 341] on div "About Insights Episodes 193 Reviews Credits 11 Lists Similar" at bounding box center [526, 363] width 745 height 44
click at [383, 349] on link "Episodes 193" at bounding box center [378, 365] width 88 height 42
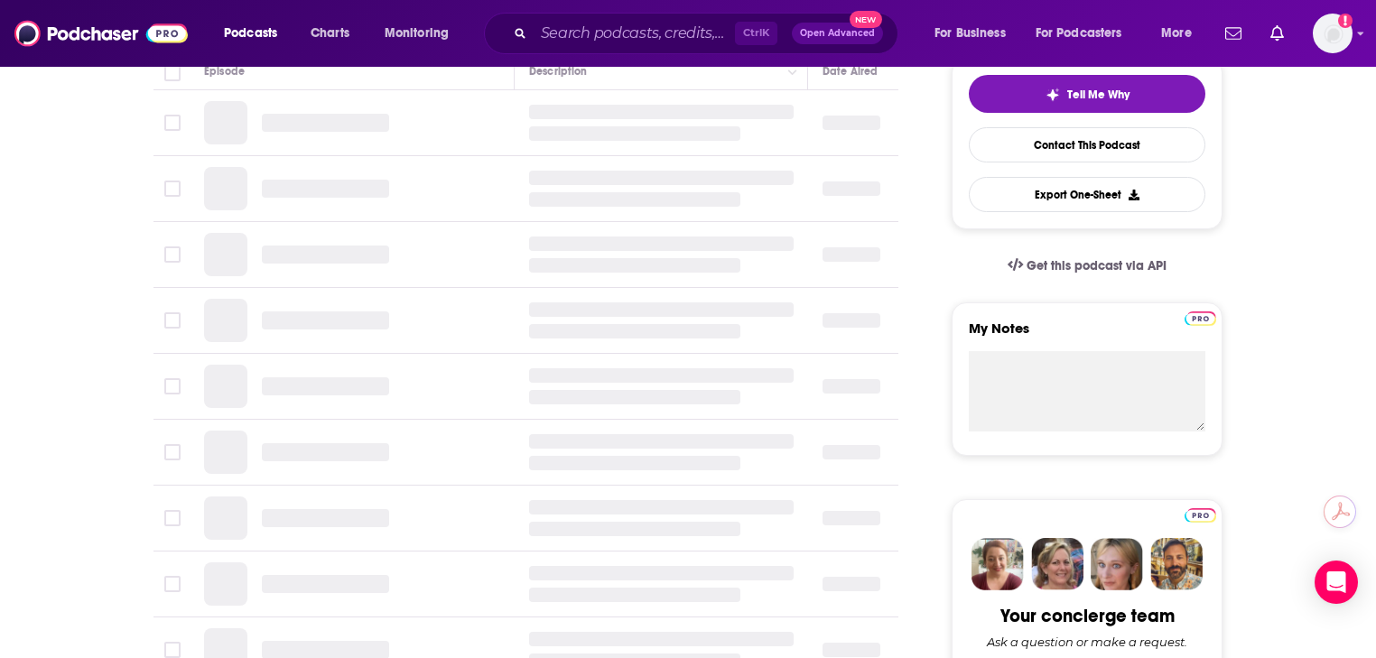
scroll to position [433, 0]
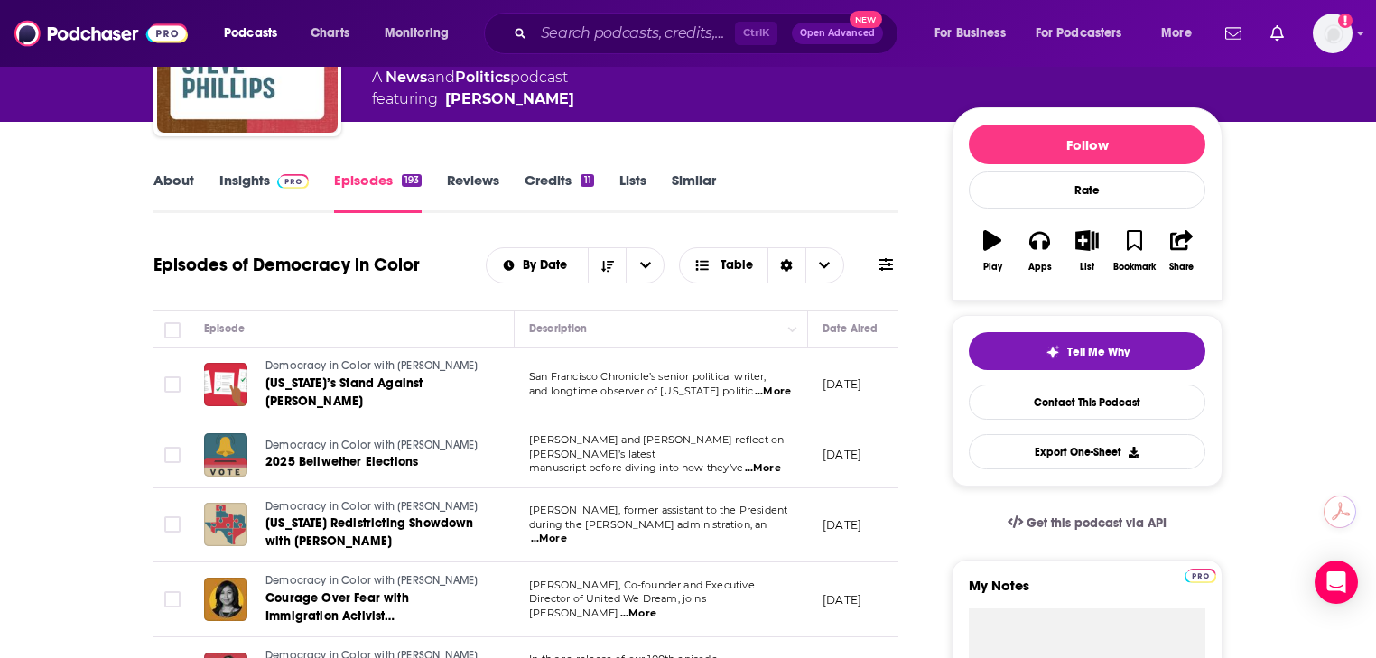
scroll to position [144, 0]
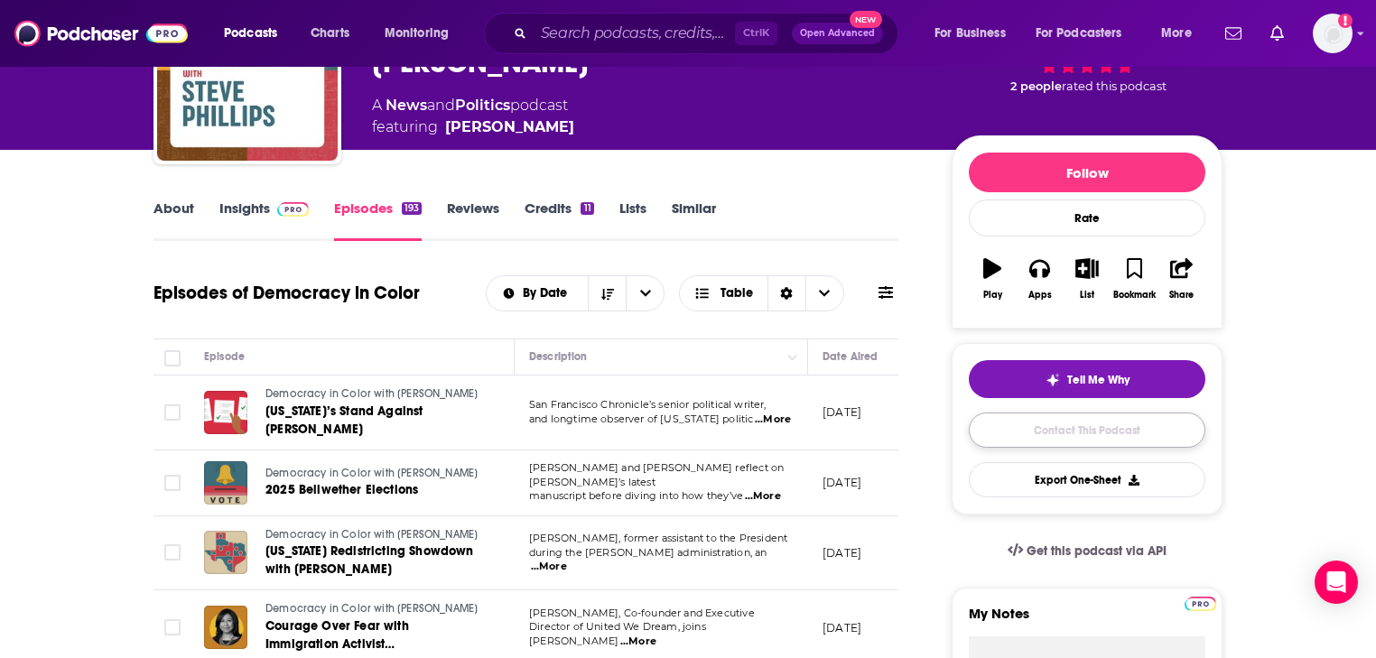
click at [1029, 423] on link "Contact This Podcast" at bounding box center [1087, 430] width 237 height 35
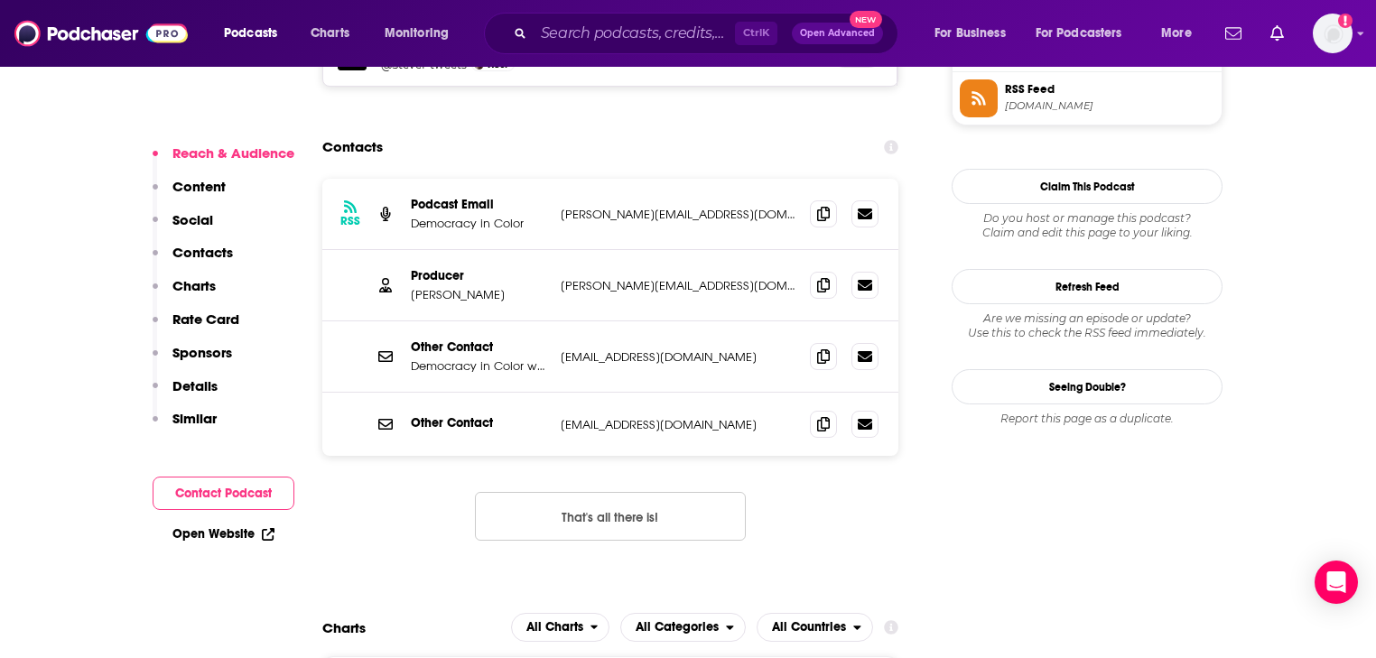
scroll to position [1574, 0]
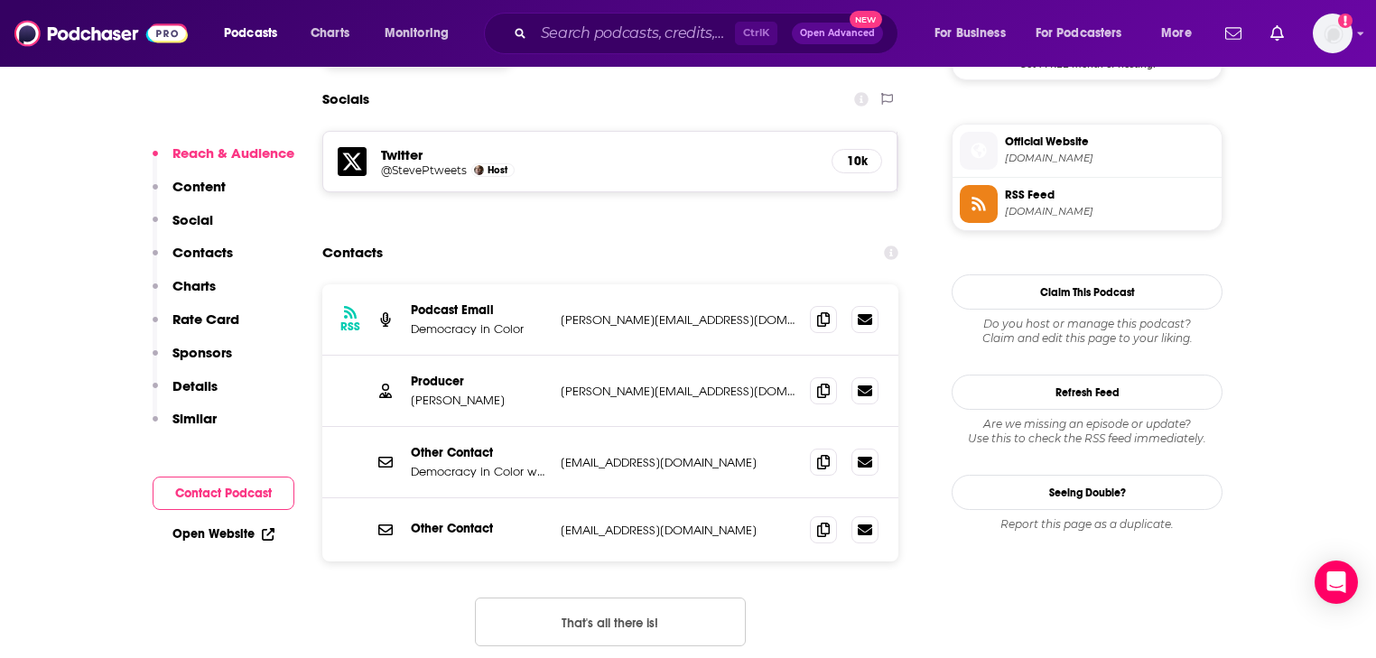
click at [655, 312] on p "olivia@democracyincolor.com" at bounding box center [678, 319] width 235 height 15
copy div "olivia@democracyincolor.com olivia@democracyincolor.com"
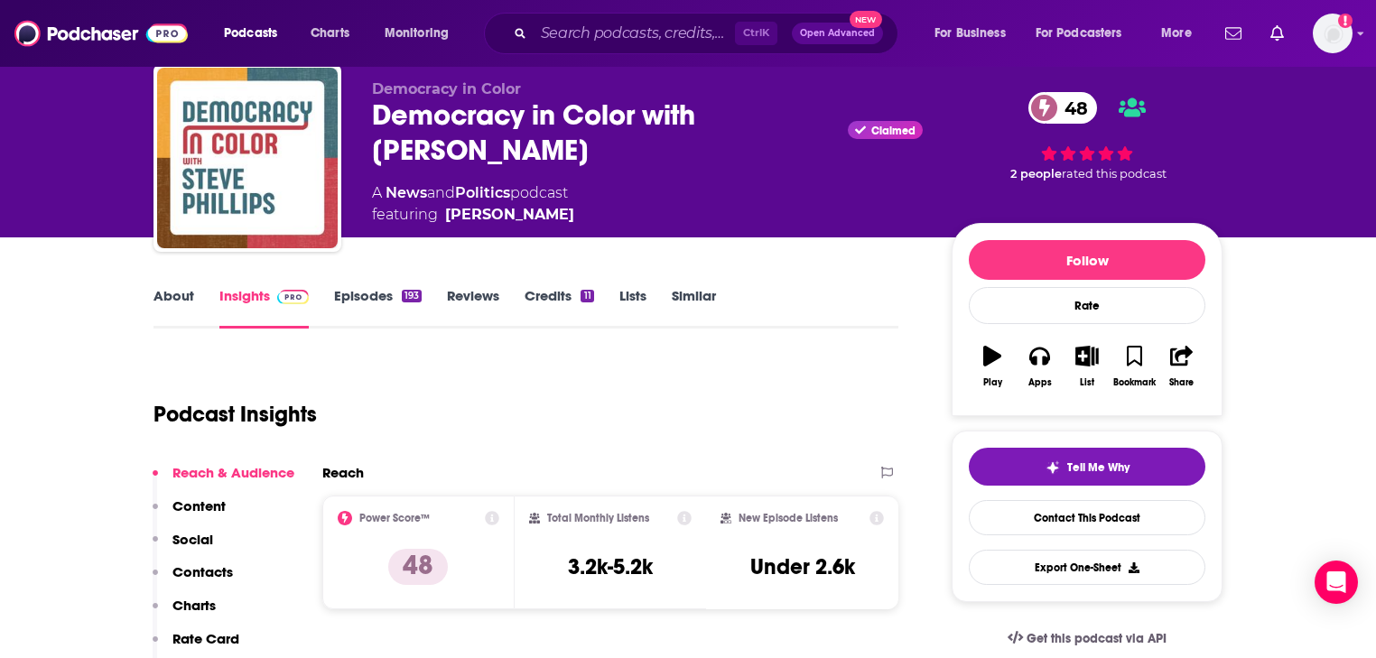
scroll to position [0, 0]
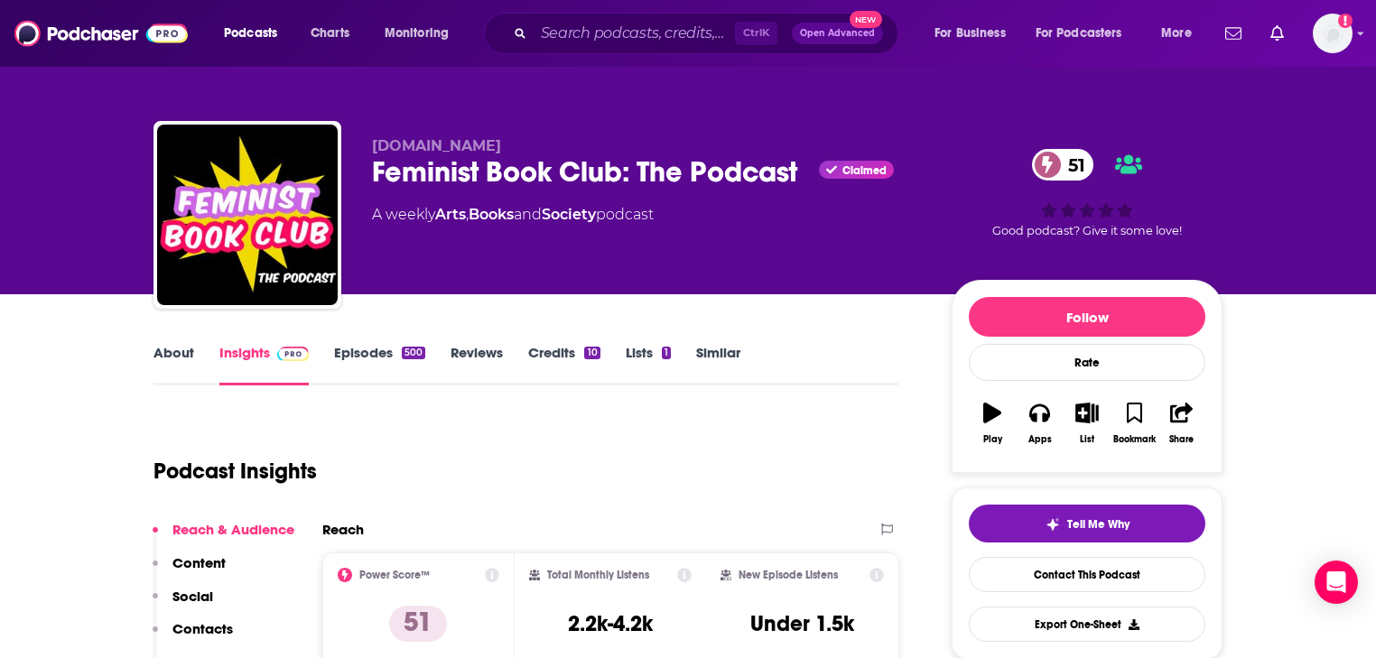
click at [175, 366] on link "About" at bounding box center [174, 365] width 41 height 42
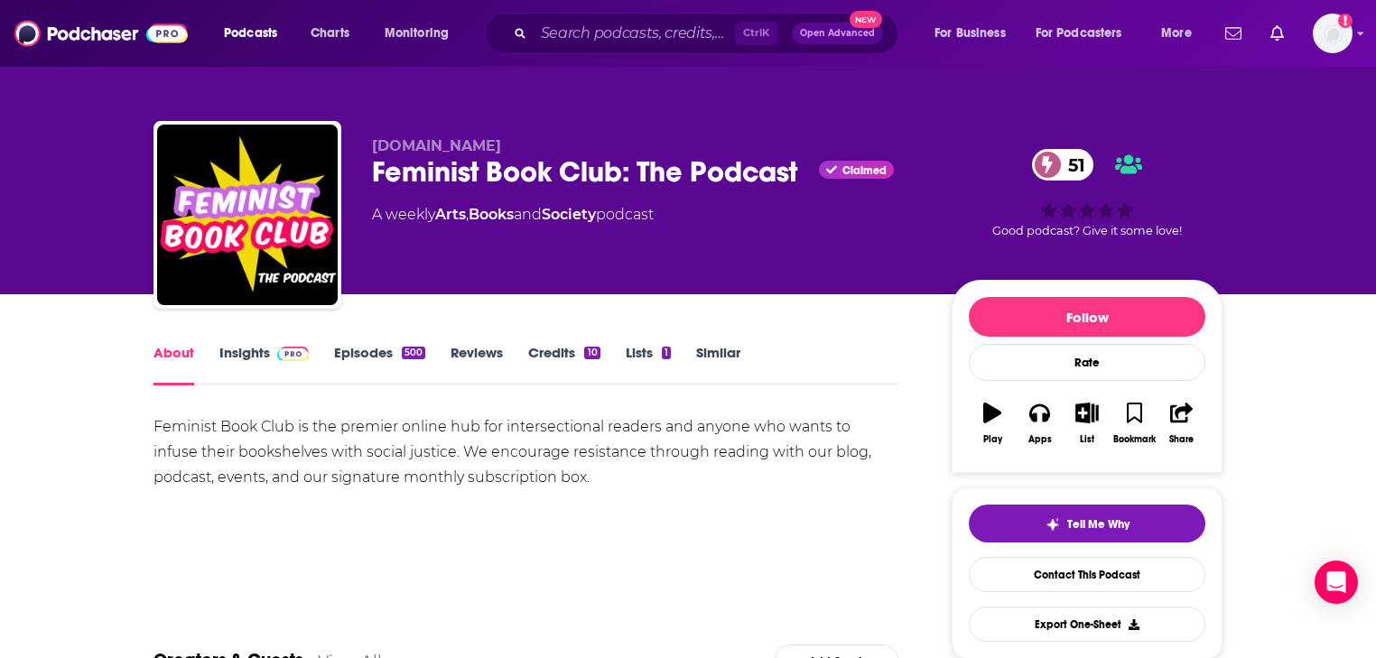
click at [353, 342] on div "About Insights Episodes 500 Reviews Credits 10 Lists 1 Similar" at bounding box center [526, 363] width 745 height 44
click at [358, 356] on link "Episodes 500" at bounding box center [379, 365] width 91 height 42
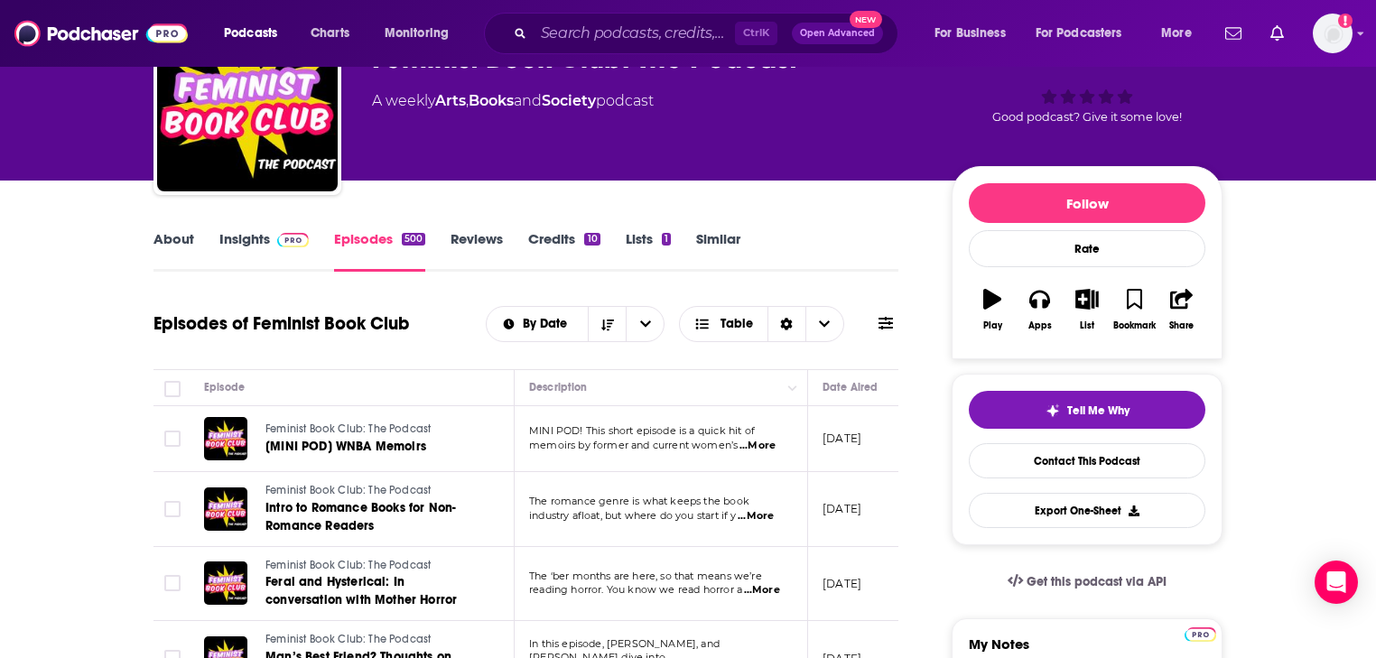
scroll to position [72, 0]
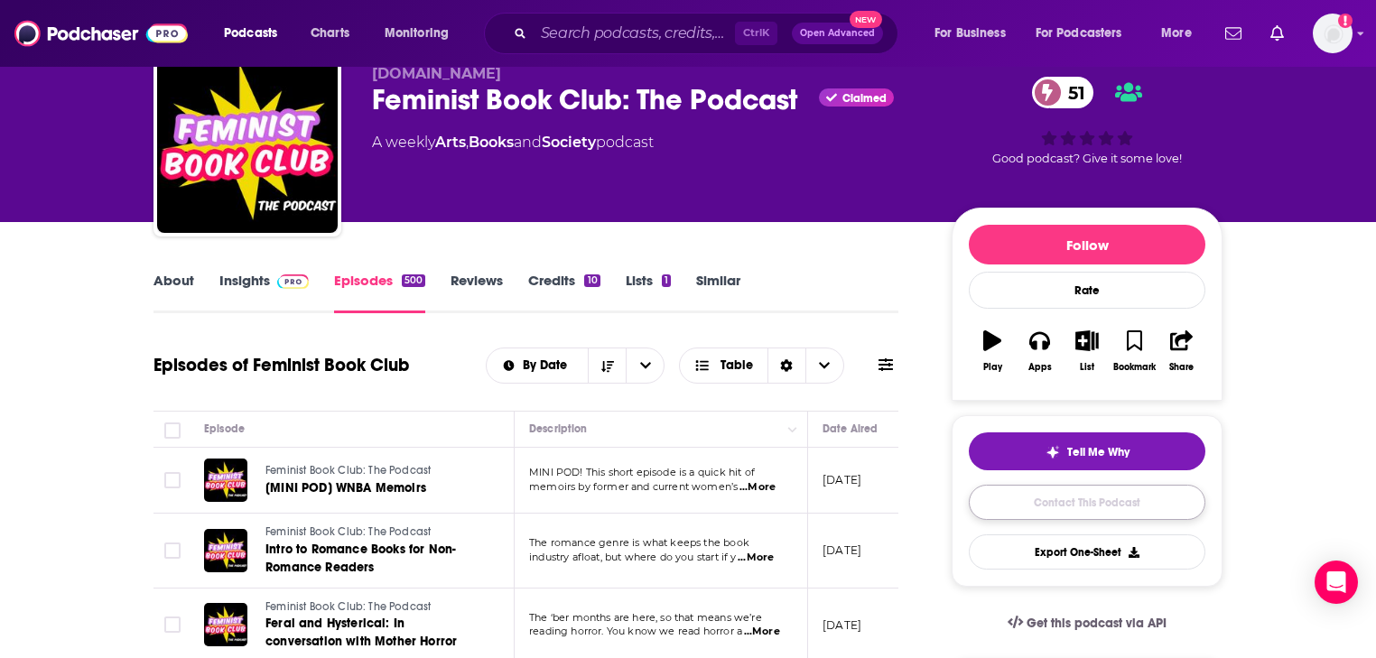
click at [1094, 500] on link "Contact This Podcast" at bounding box center [1087, 502] width 237 height 35
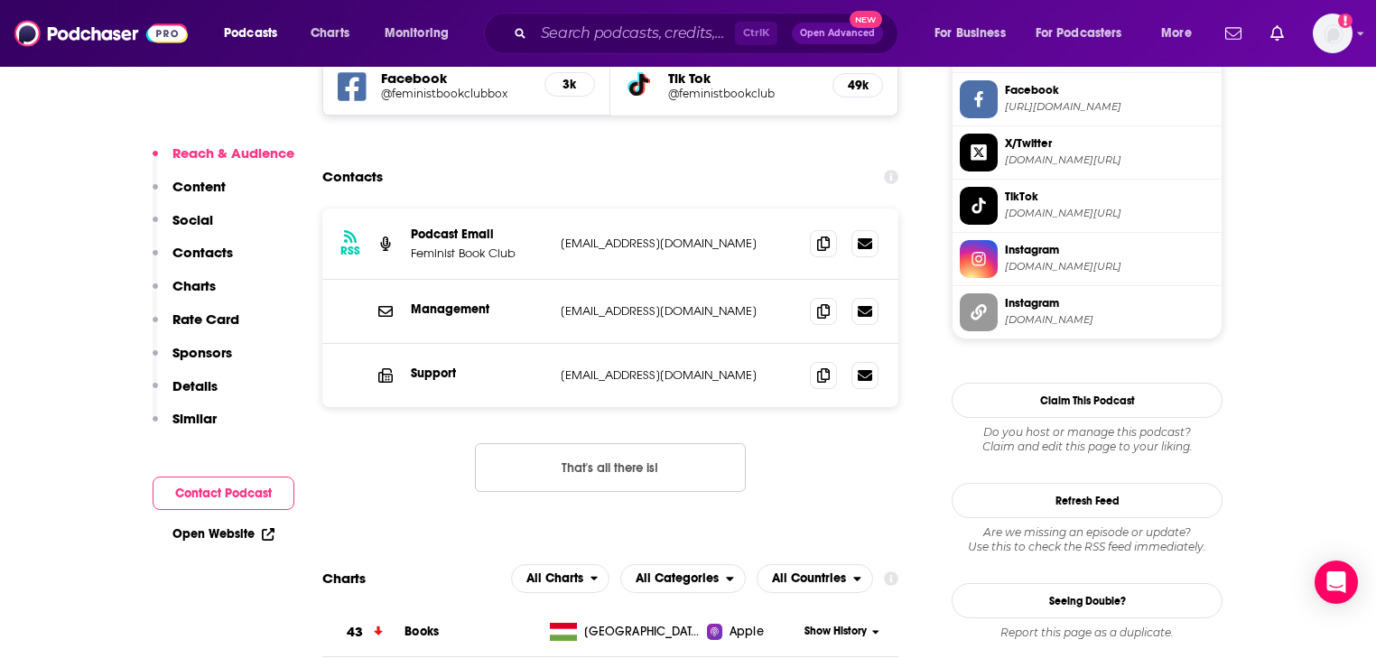
scroll to position [1728, 0]
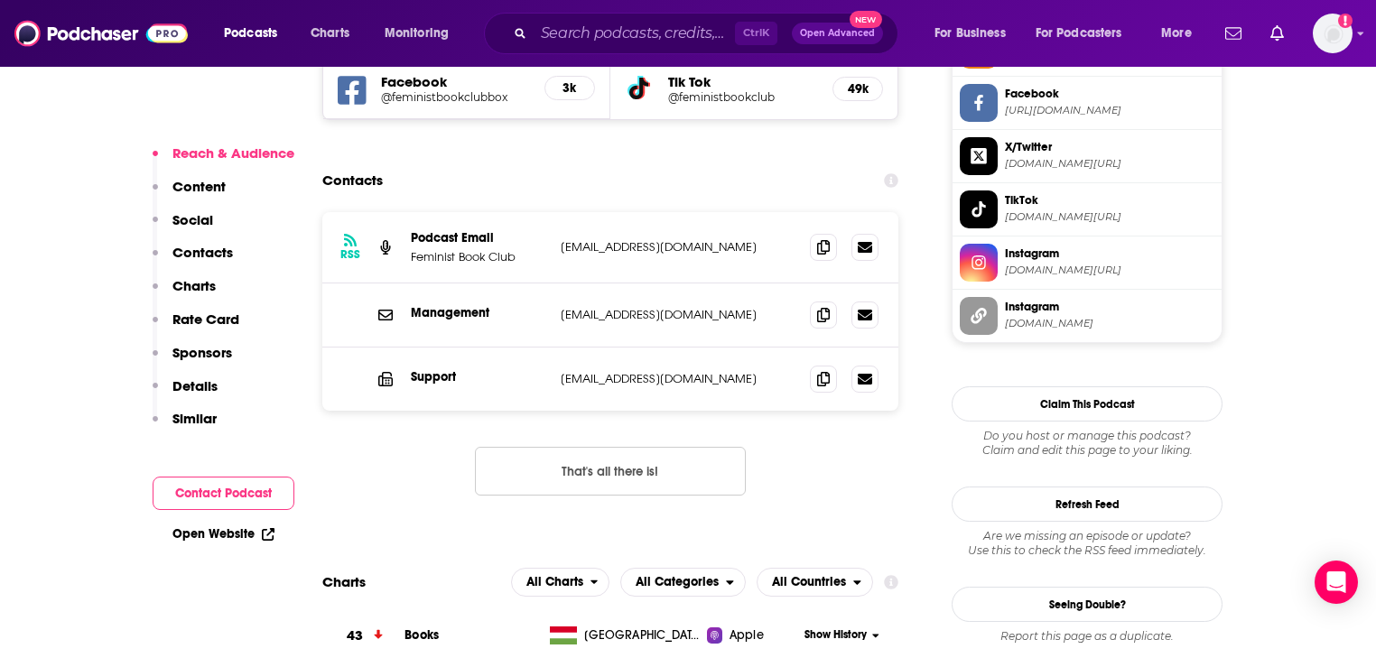
click at [642, 239] on p "hello@feministbookclub.com" at bounding box center [678, 246] width 235 height 15
copy div "hello@feministbookclub.com hello@feministbookclub.com"
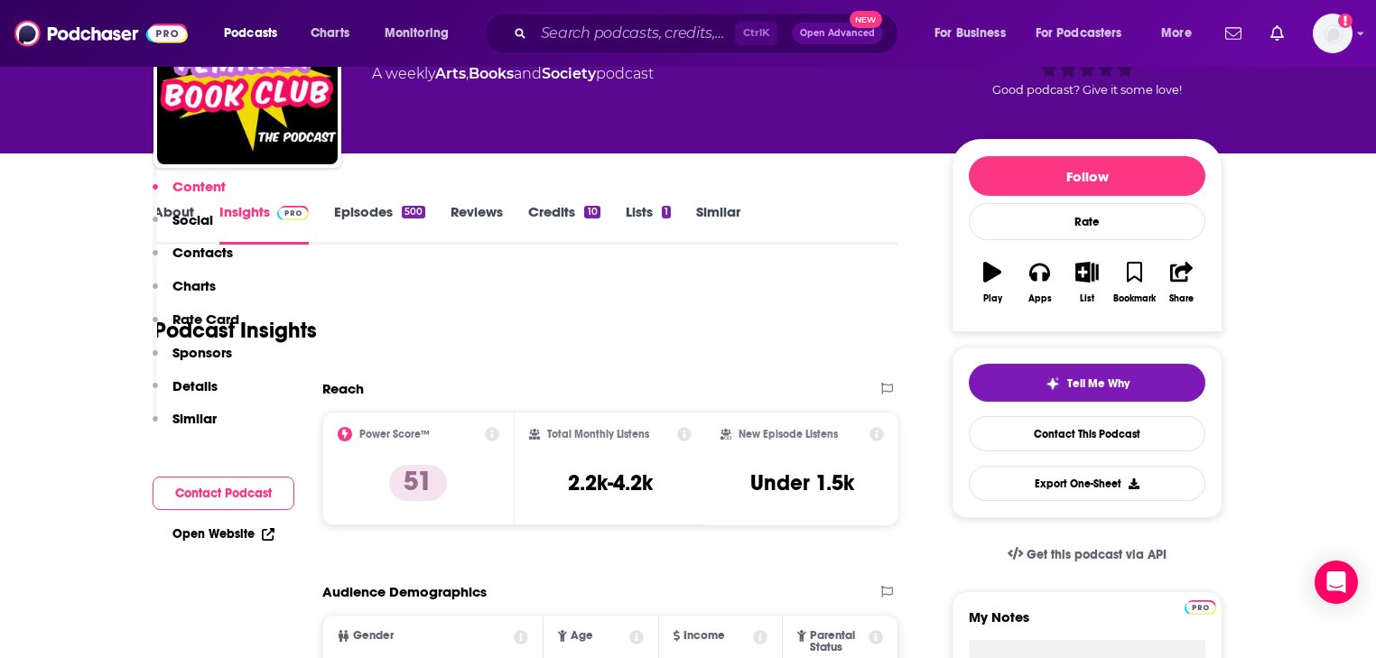
scroll to position [139, 0]
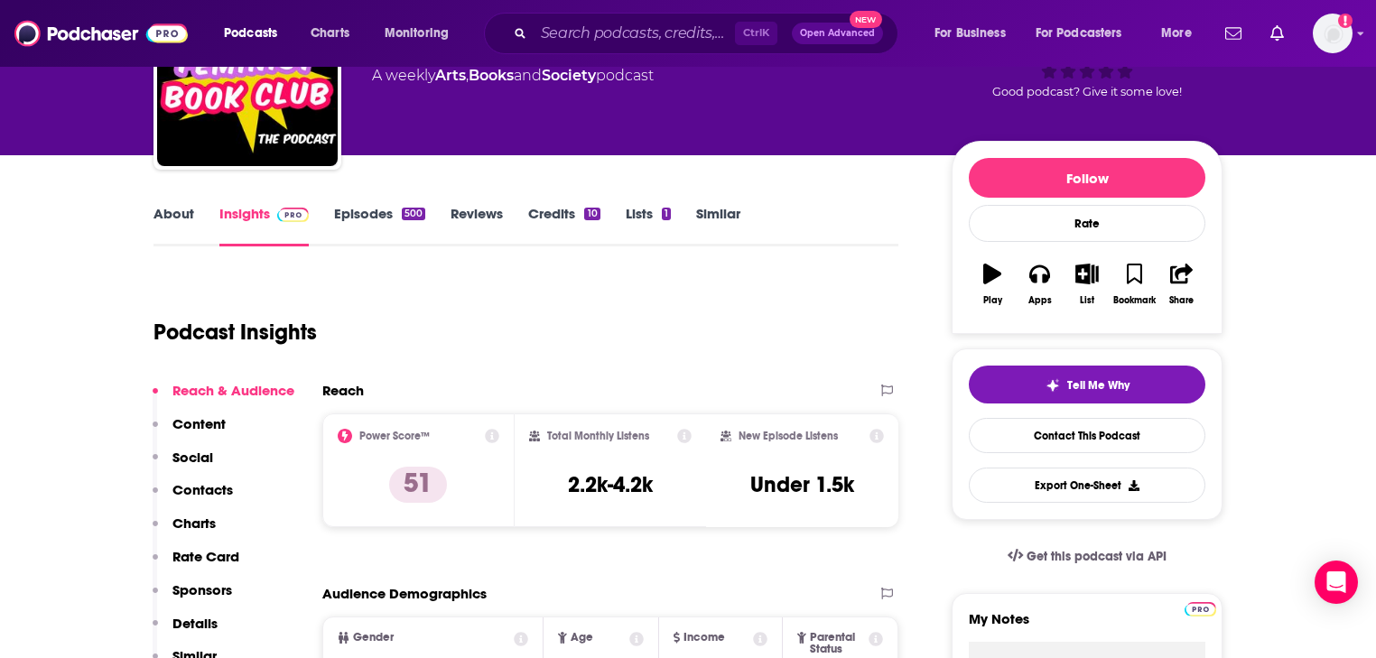
click at [180, 220] on link "About" at bounding box center [174, 226] width 41 height 42
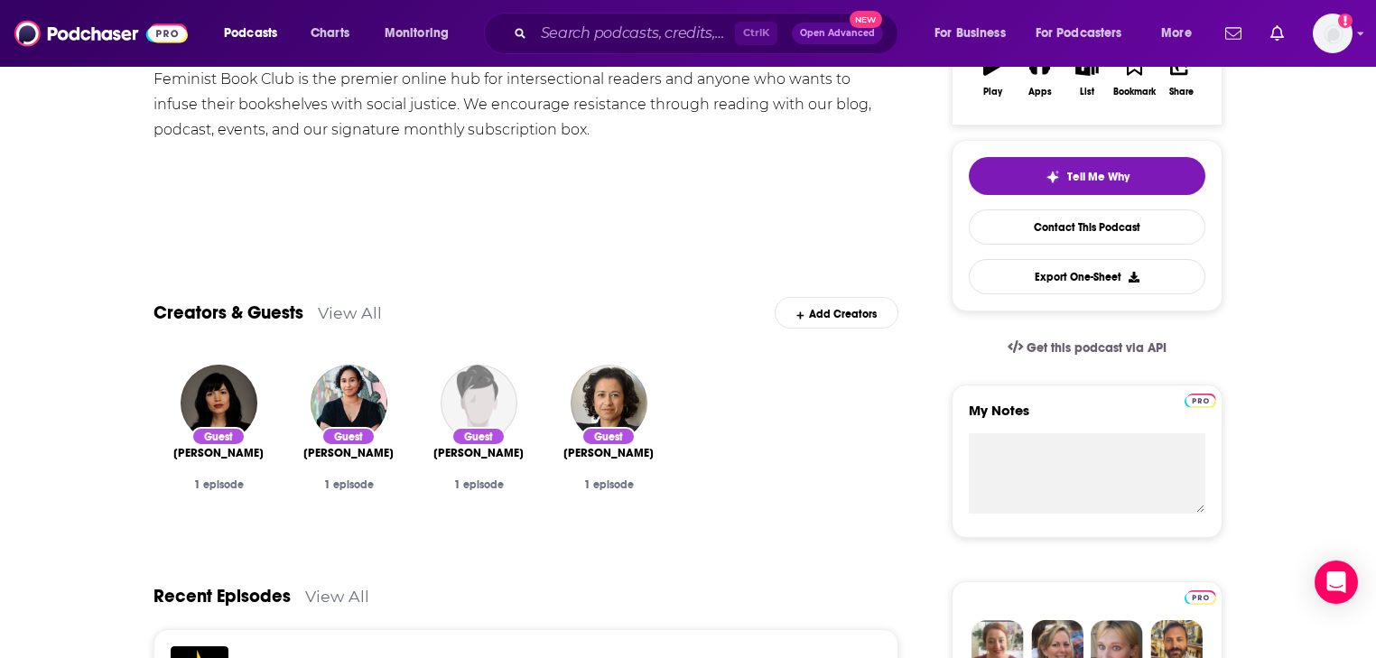
scroll to position [361, 0]
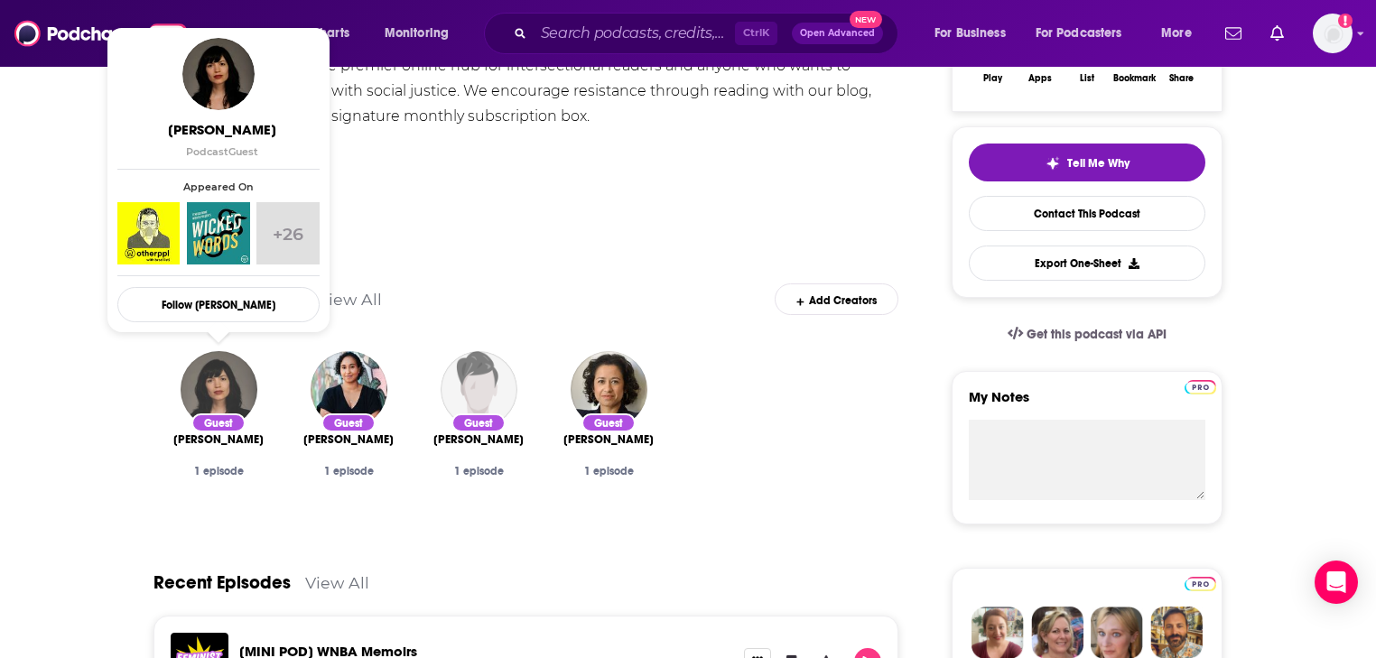
click at [207, 396] on img "Alex Mar" at bounding box center [219, 389] width 77 height 77
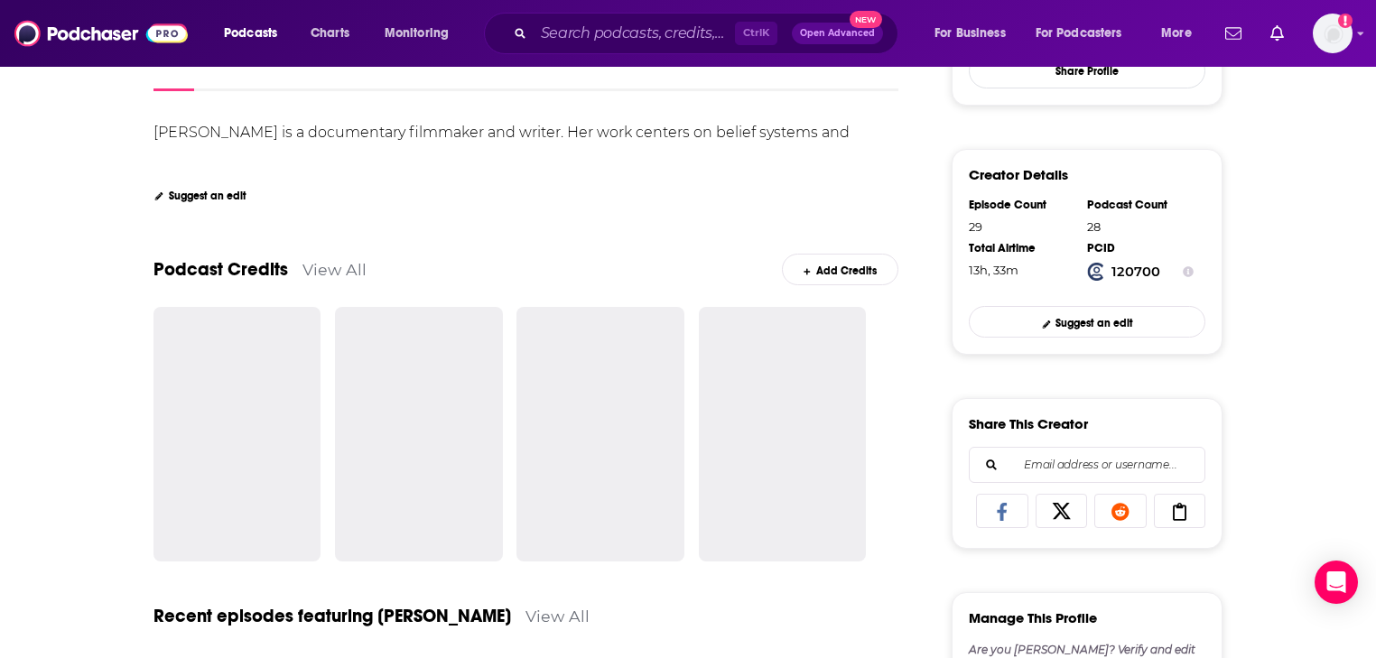
scroll to position [433, 0]
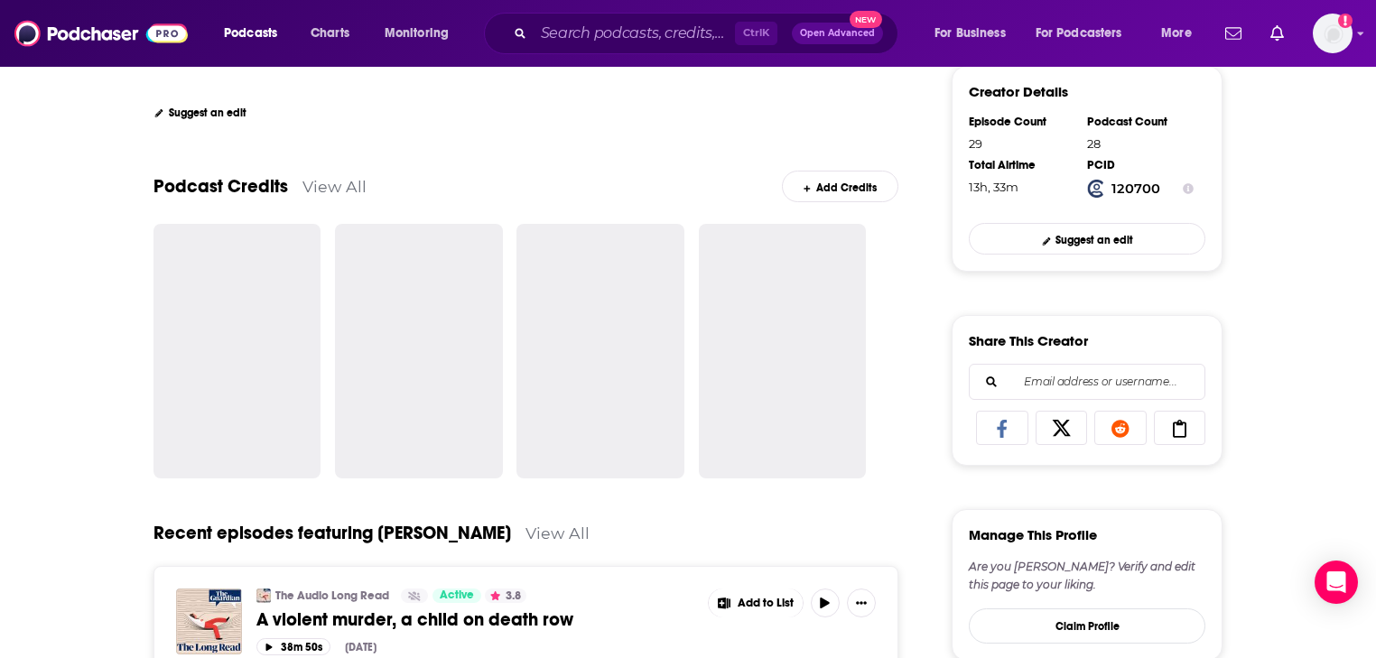
click at [321, 188] on link "View All" at bounding box center [335, 186] width 64 height 19
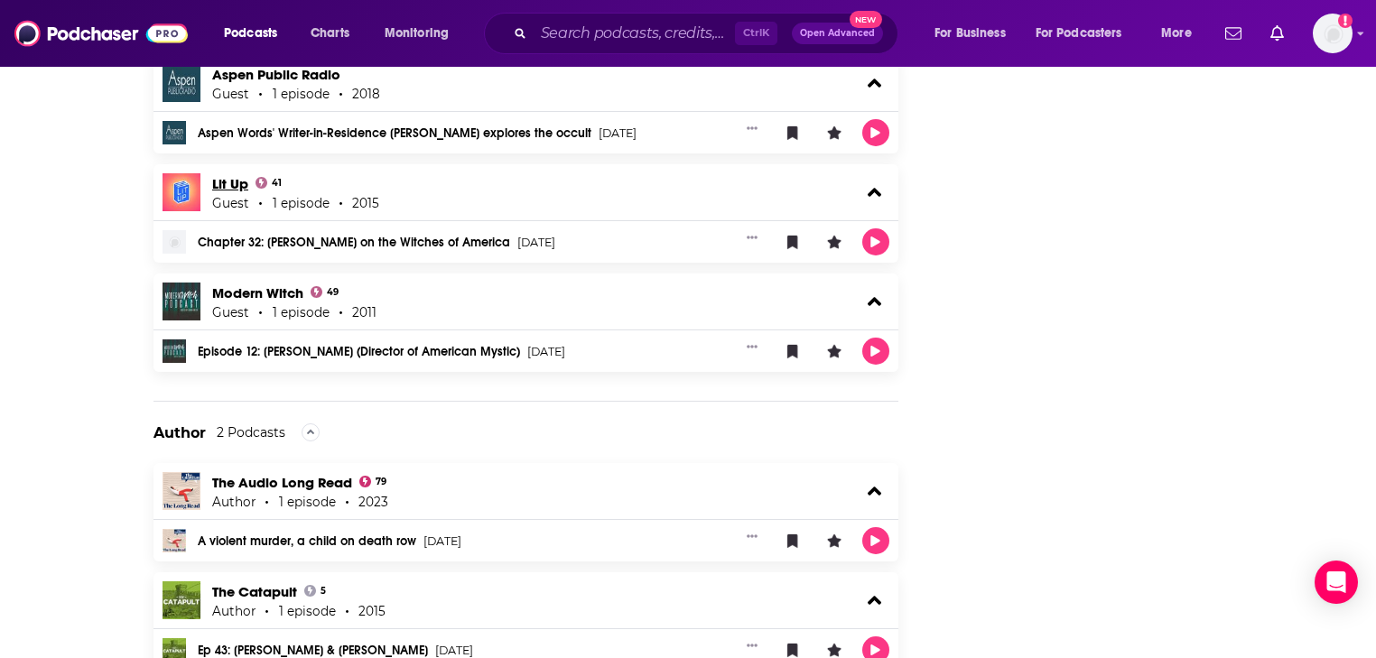
scroll to position [3388, 0]
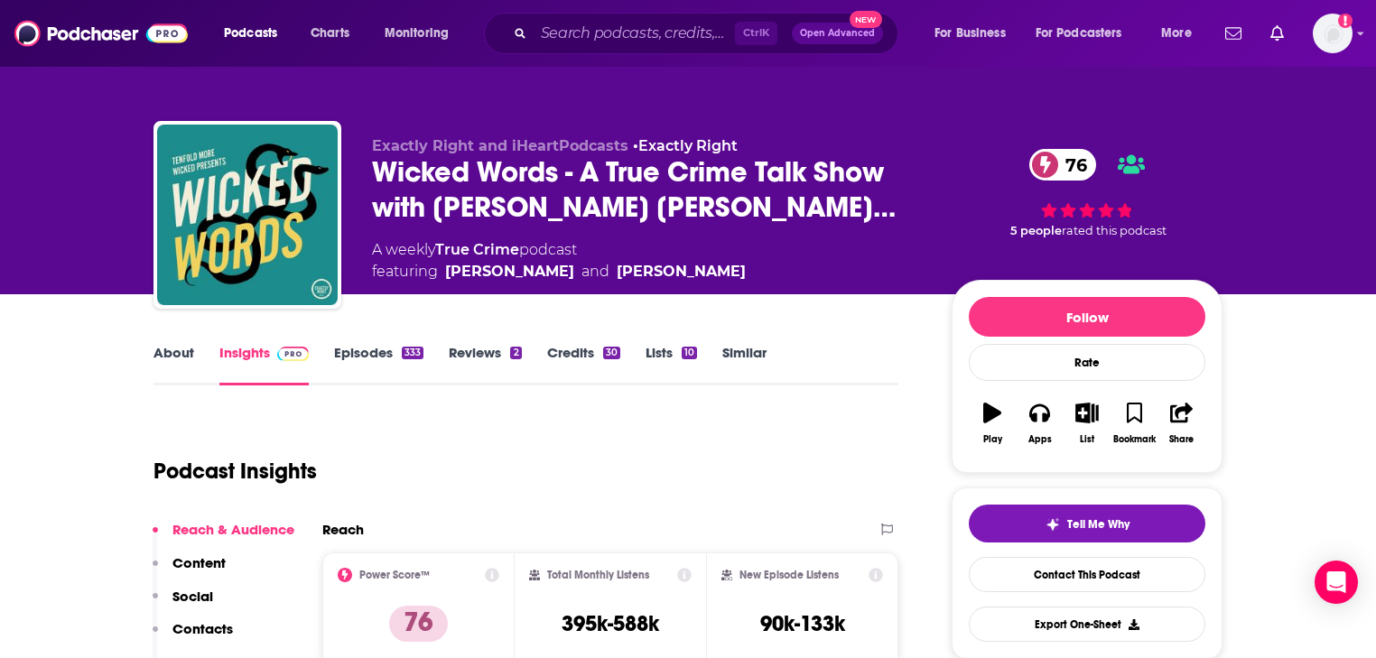
click at [181, 354] on link "About" at bounding box center [174, 365] width 41 height 42
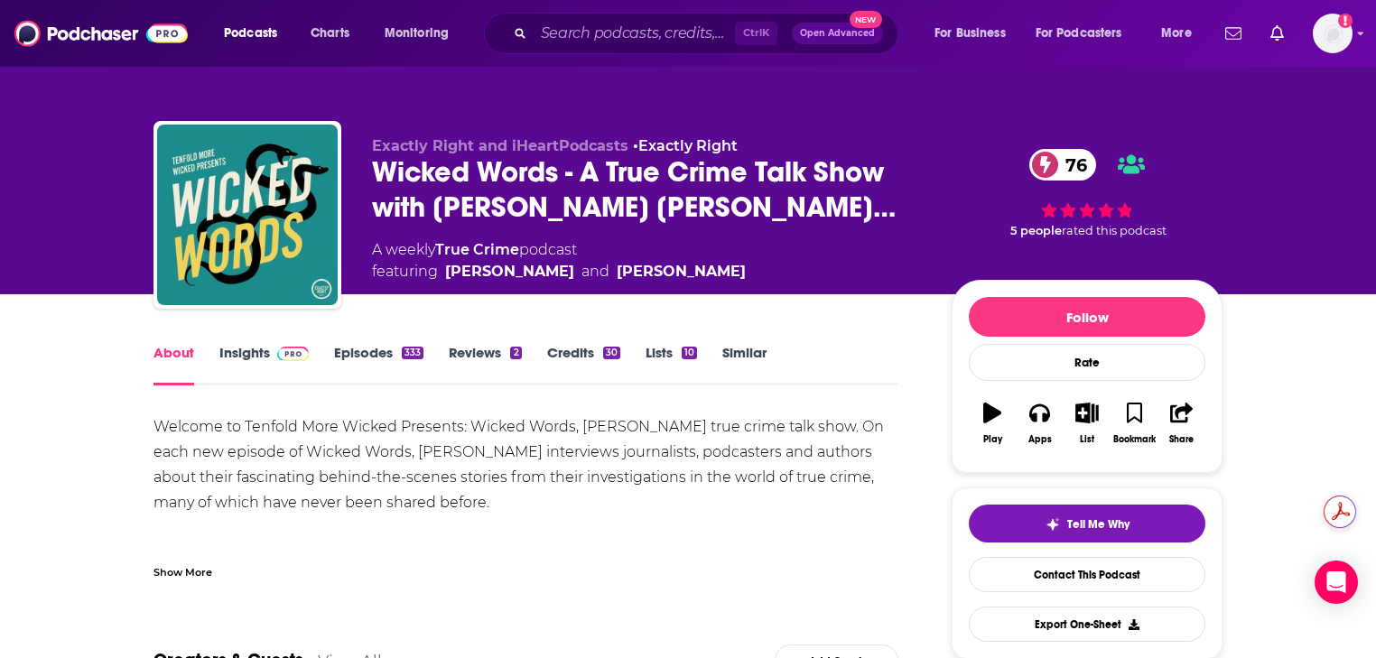
click at [256, 347] on link "Insights" at bounding box center [263, 365] width 89 height 42
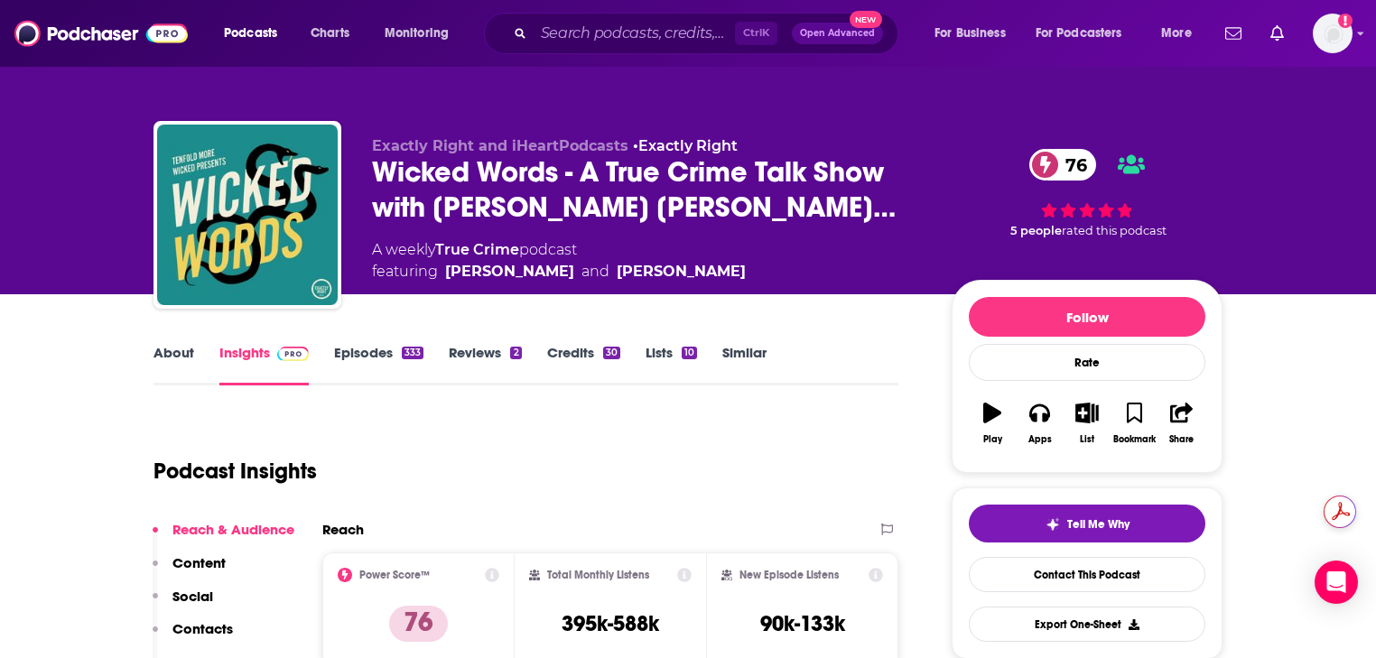
click at [381, 343] on div "About Insights Episodes 333 Reviews 2 Credits 30 Lists 10 Similar" at bounding box center [526, 363] width 745 height 44
click at [384, 350] on link "Episodes 333" at bounding box center [378, 365] width 89 height 42
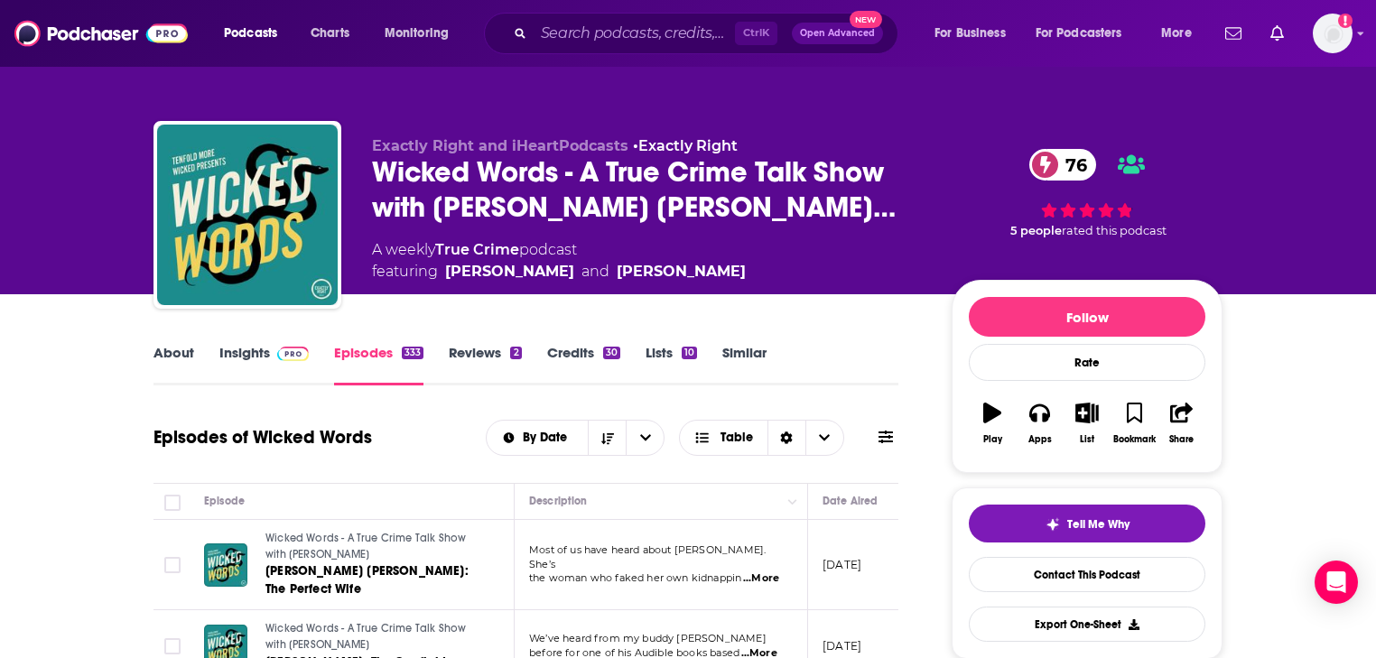
click at [184, 356] on link "About" at bounding box center [174, 365] width 41 height 42
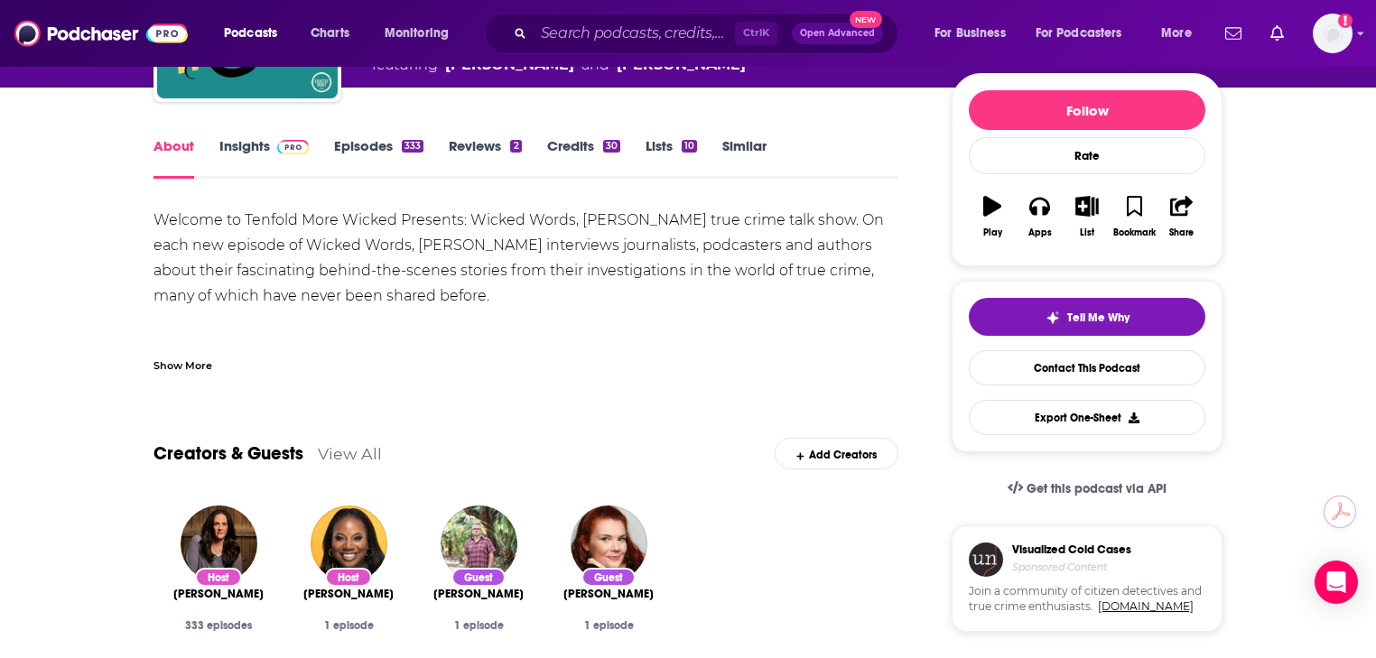
scroll to position [217, 0]
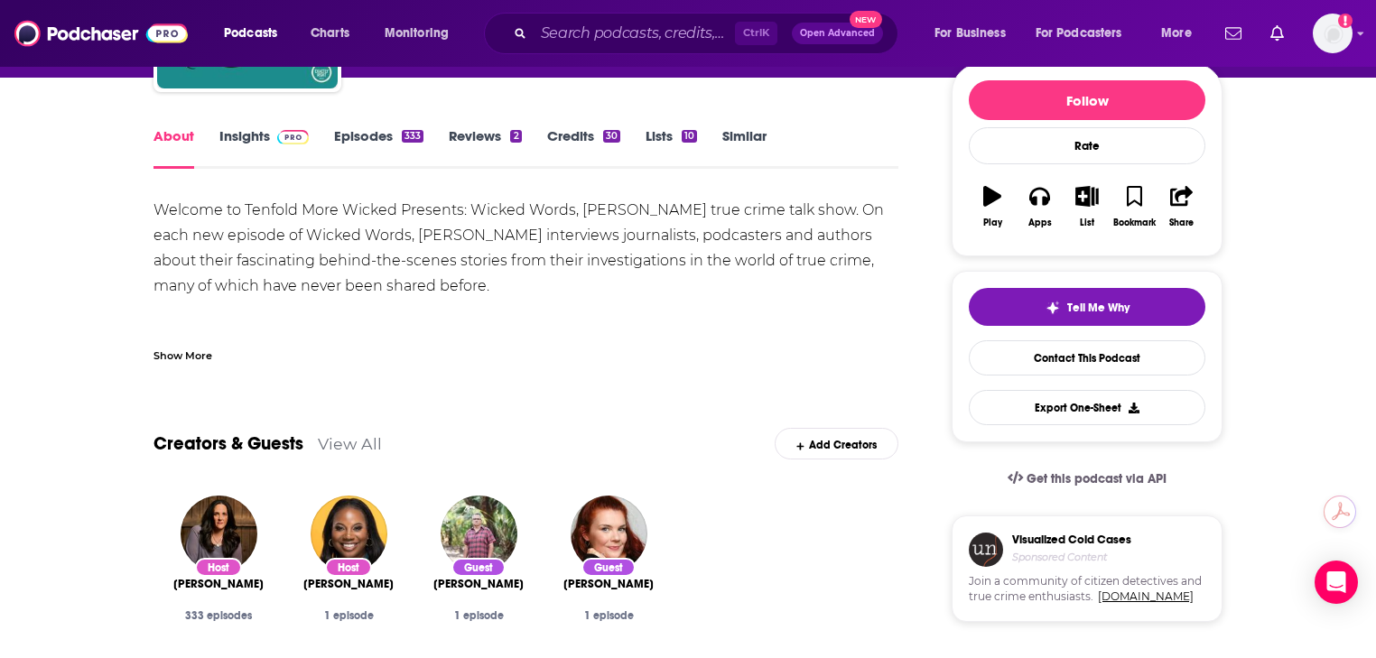
click at [260, 139] on link "Insights" at bounding box center [263, 148] width 89 height 42
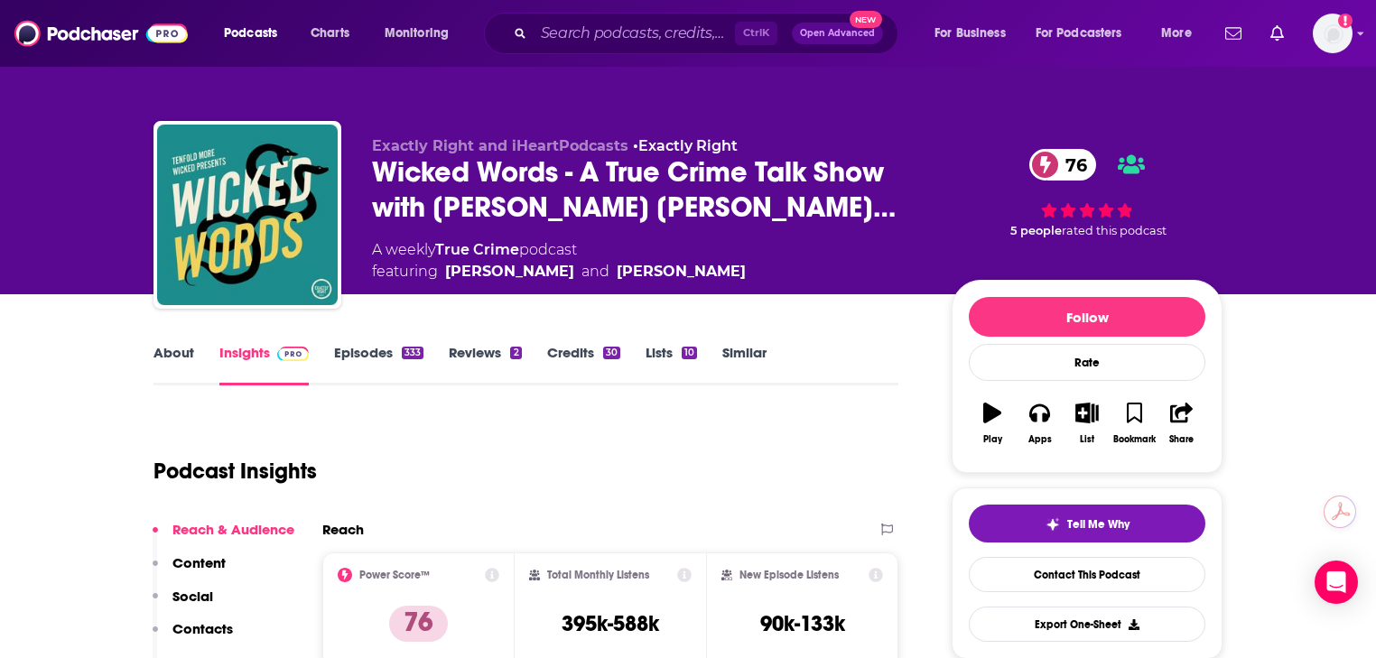
click at [178, 351] on link "About" at bounding box center [174, 365] width 41 height 42
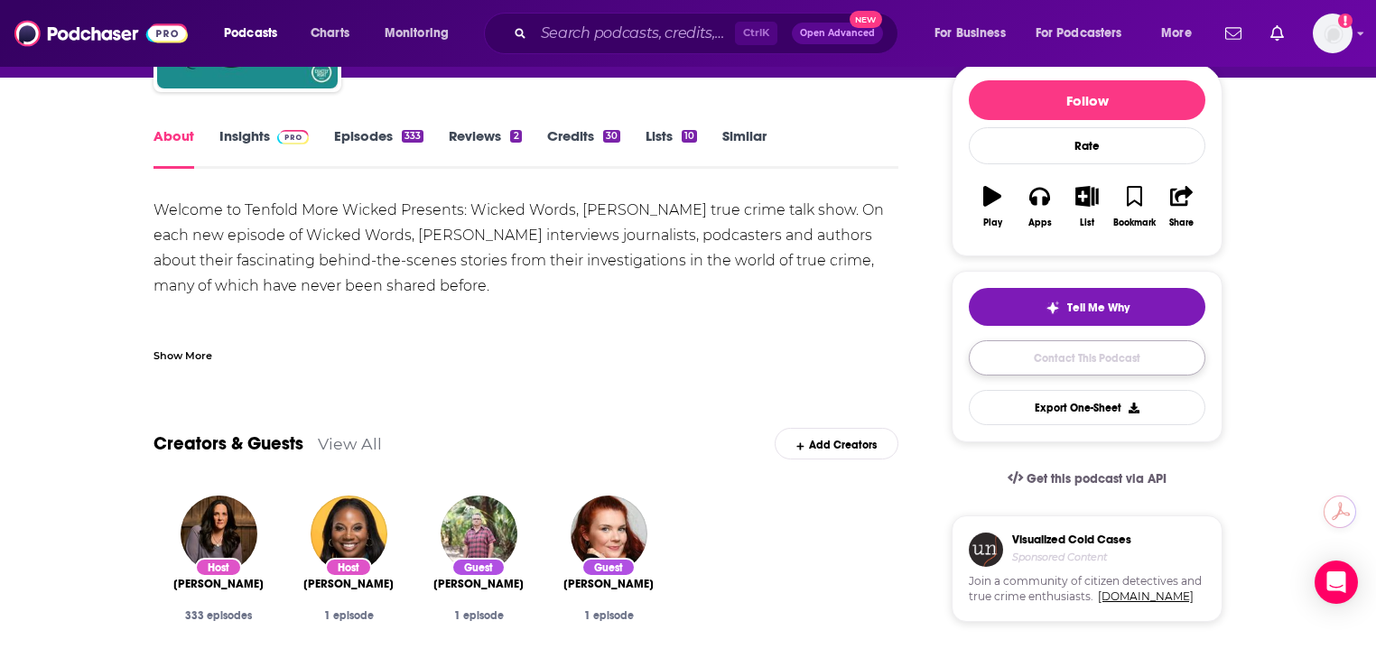
click at [1071, 358] on link "Contact This Podcast" at bounding box center [1087, 357] width 237 height 35
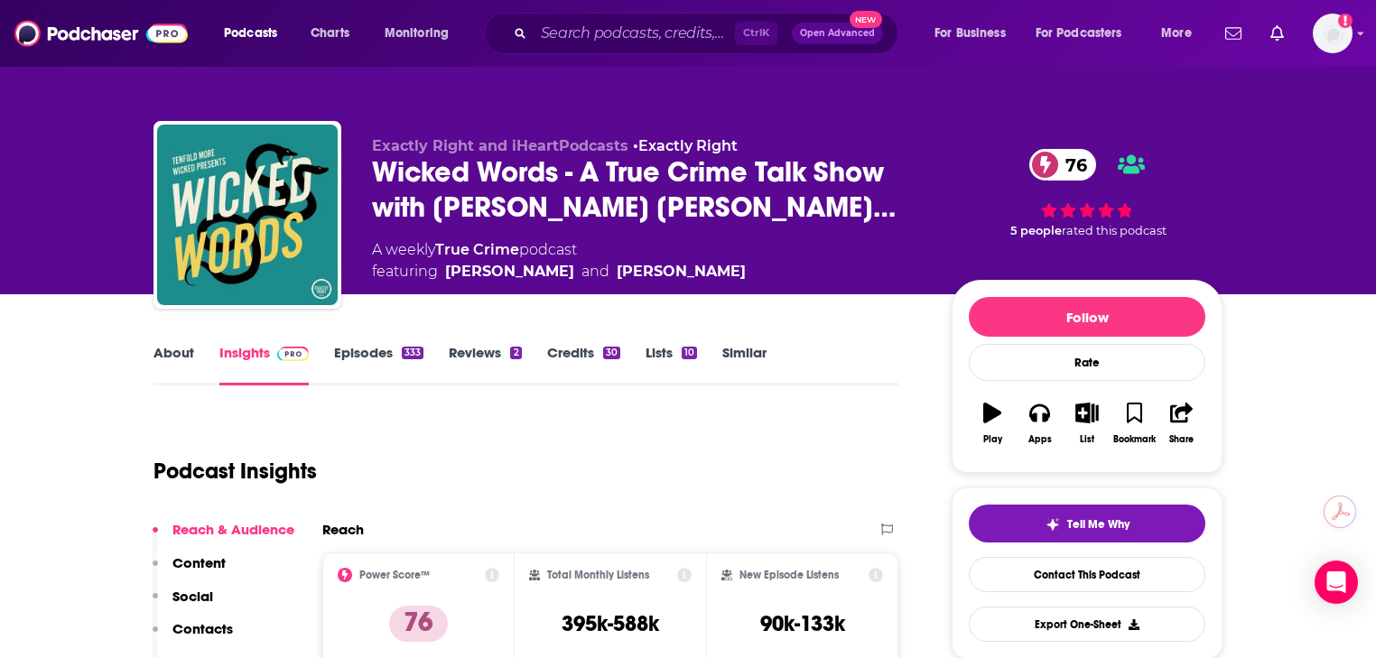
click at [577, 350] on link "Credits 30" at bounding box center [583, 365] width 73 height 42
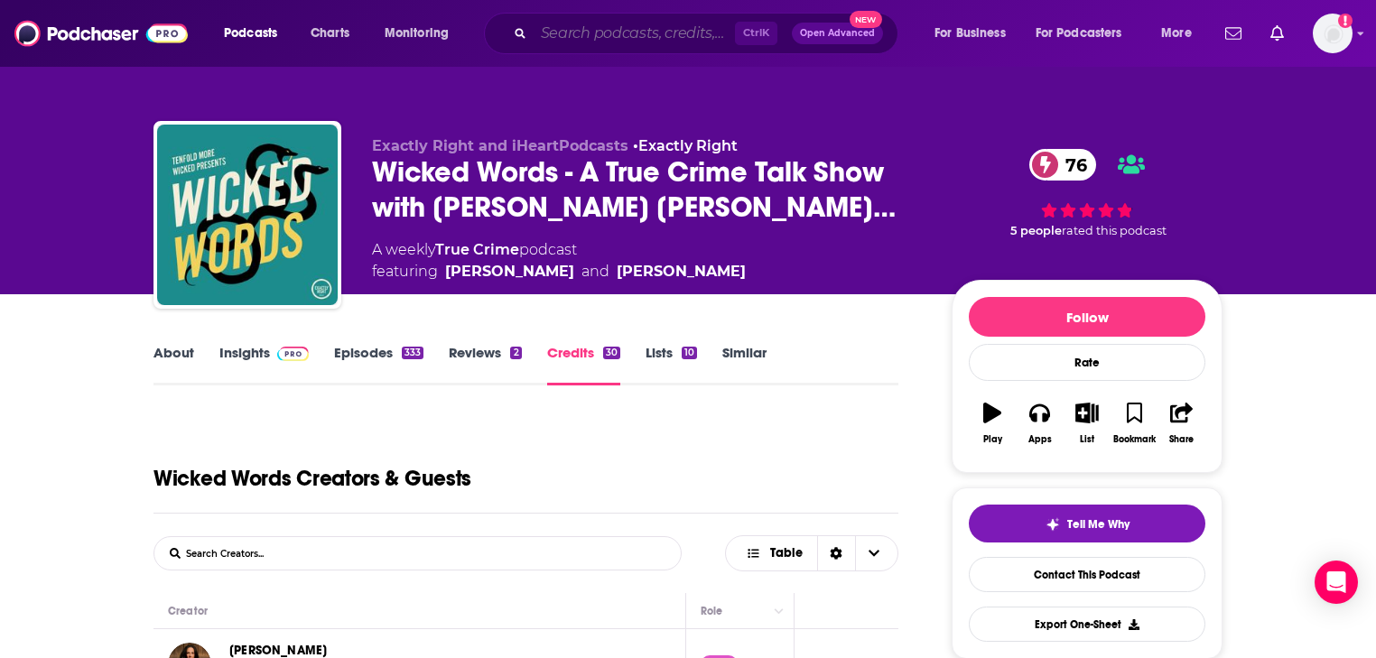
click at [548, 34] on input "Search podcasts, credits, & more..." at bounding box center [634, 33] width 201 height 29
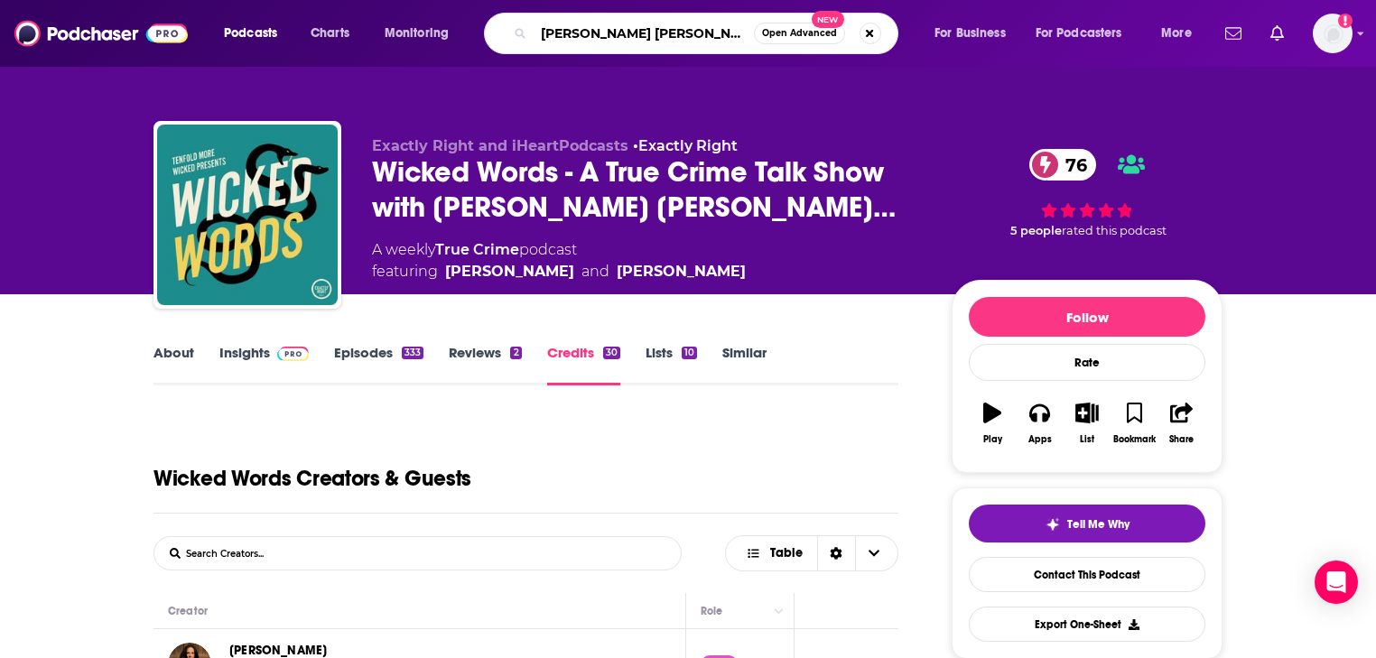
type input "rachel louise snyder"
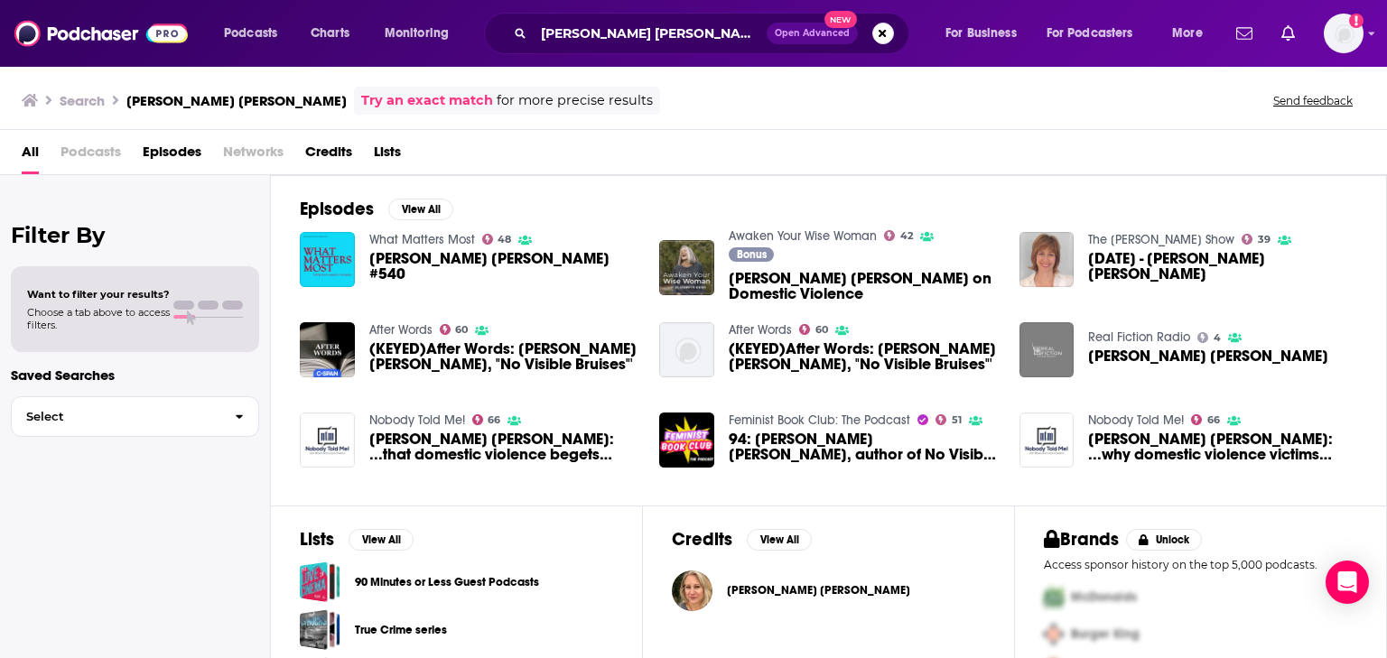
click at [171, 517] on div "Filter By Want to filter your results? Choose a tab above to access filters. Sa…" at bounding box center [135, 504] width 271 height 658
click at [1167, 442] on span "Rachel Louise Snyder: ...why domestic violence victims don't leave" at bounding box center [1222, 447] width 269 height 31
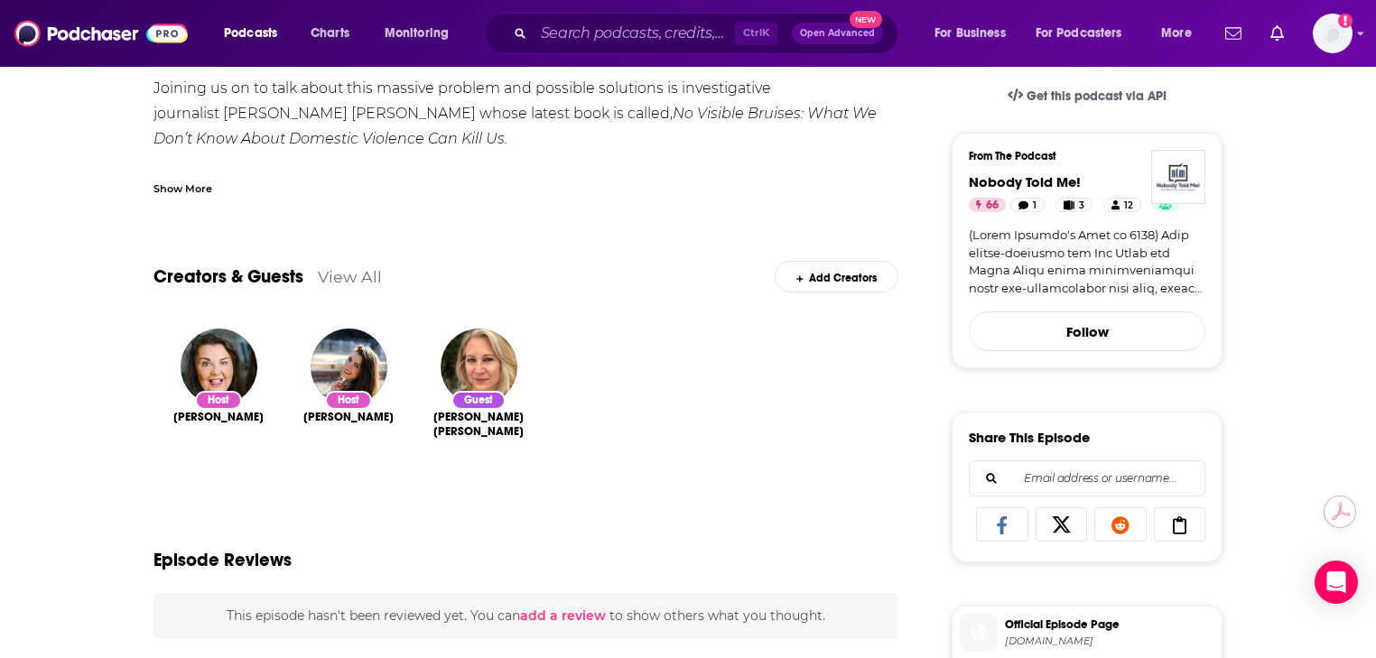
scroll to position [433, 0]
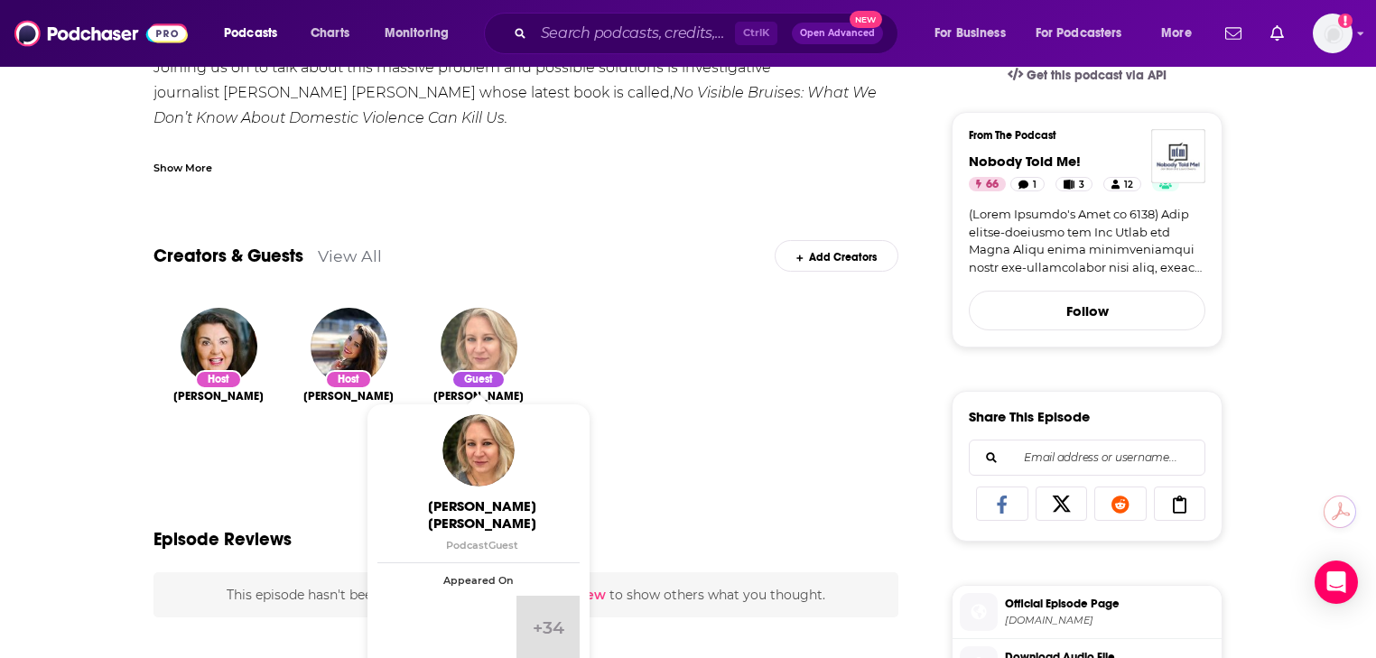
click at [495, 359] on img "Rachel Louise Snyder" at bounding box center [479, 346] width 77 height 77
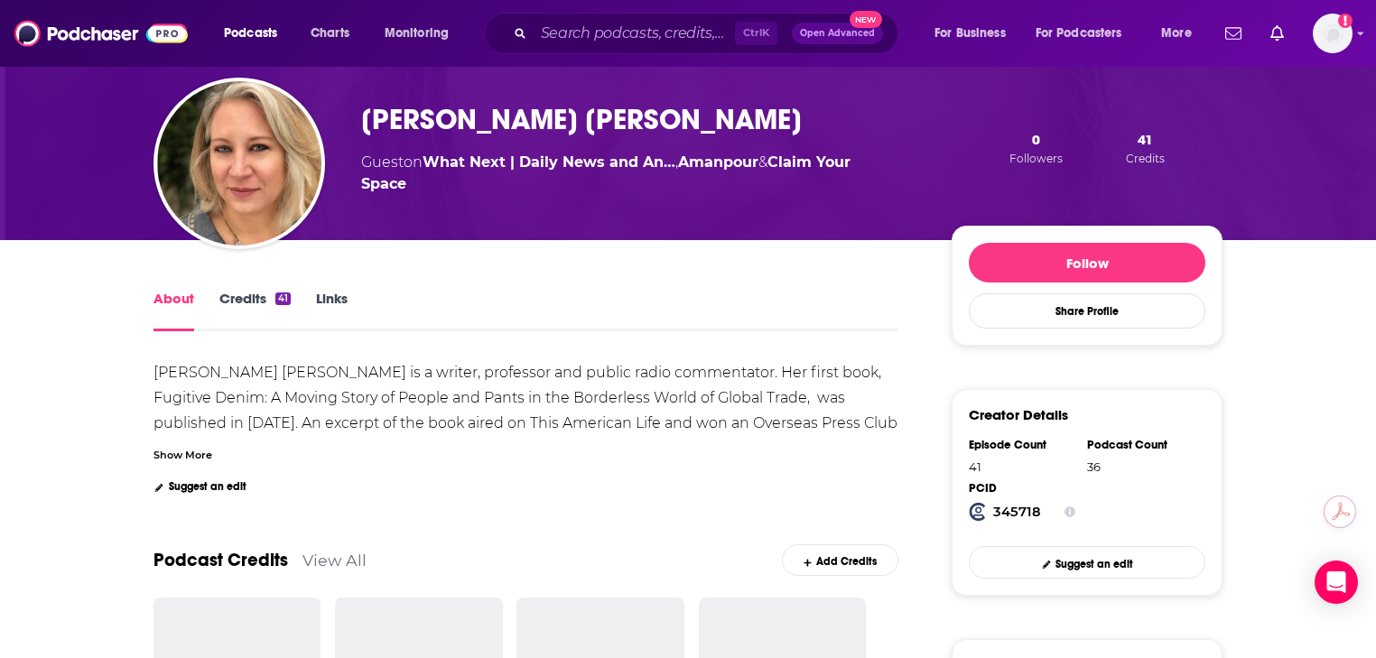
scroll to position [289, 0]
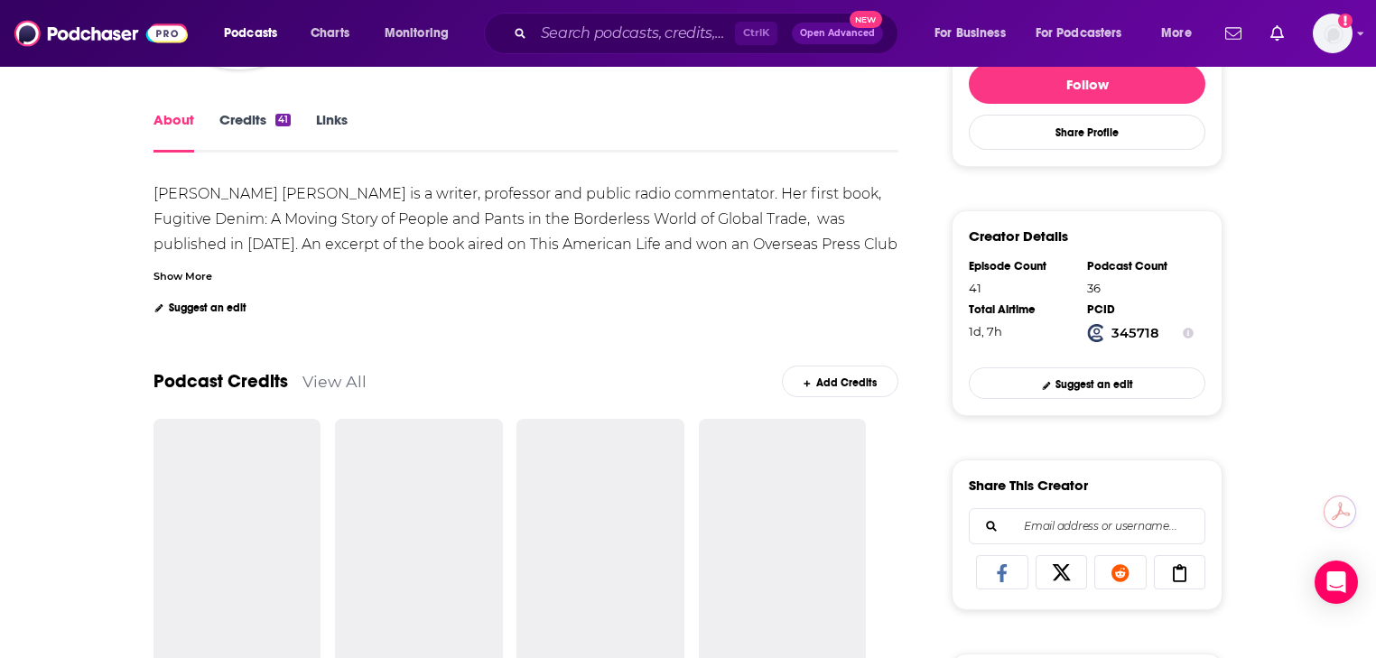
click at [315, 382] on link "View All" at bounding box center [335, 381] width 64 height 19
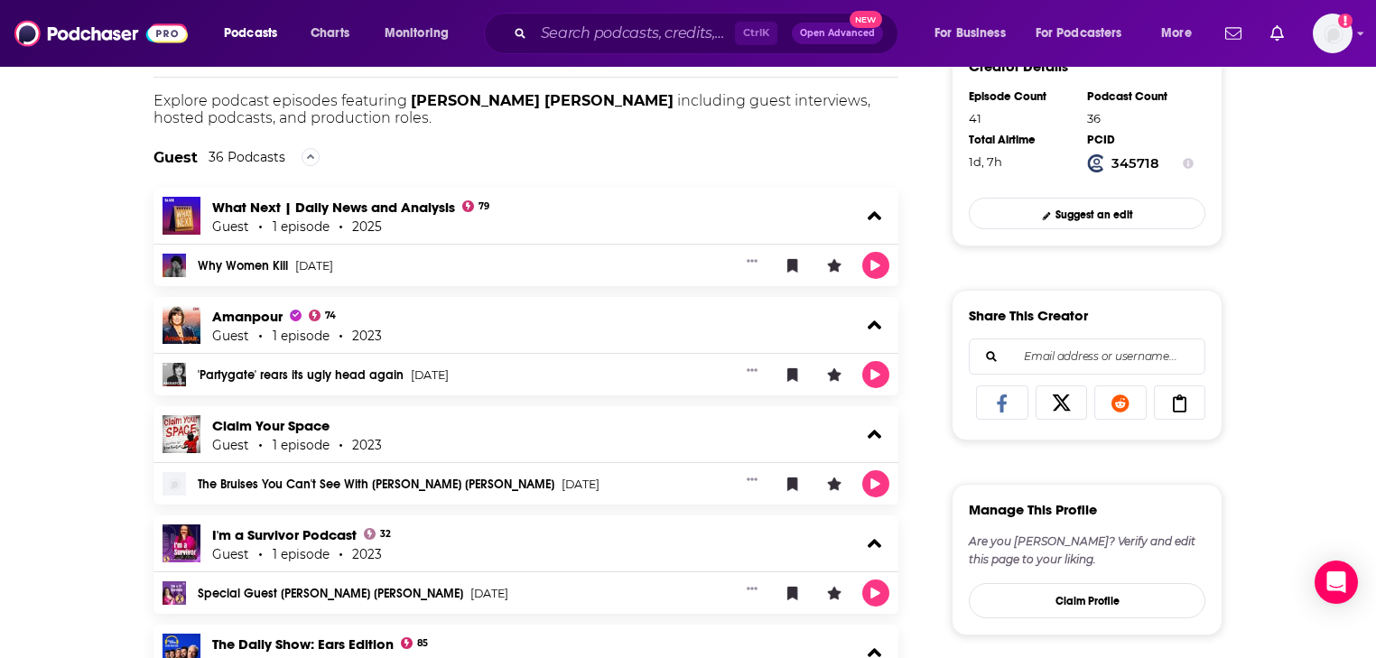
scroll to position [433, 0]
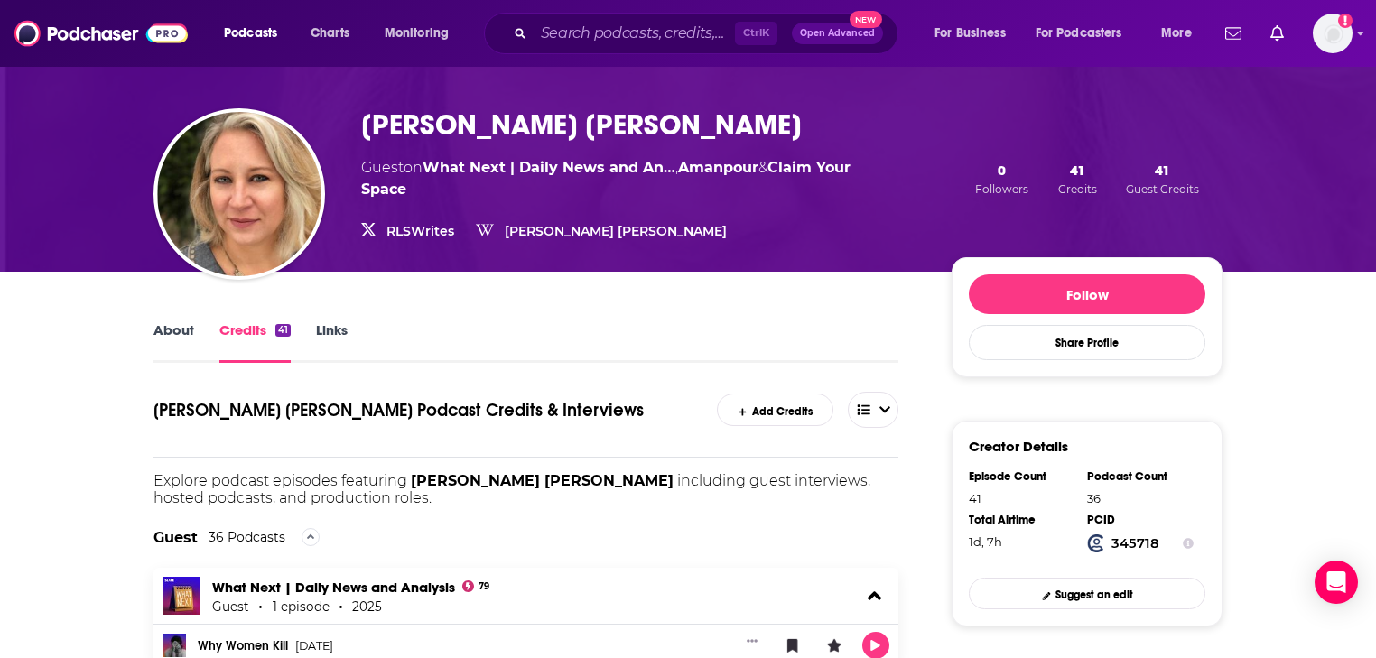
scroll to position [0, 0]
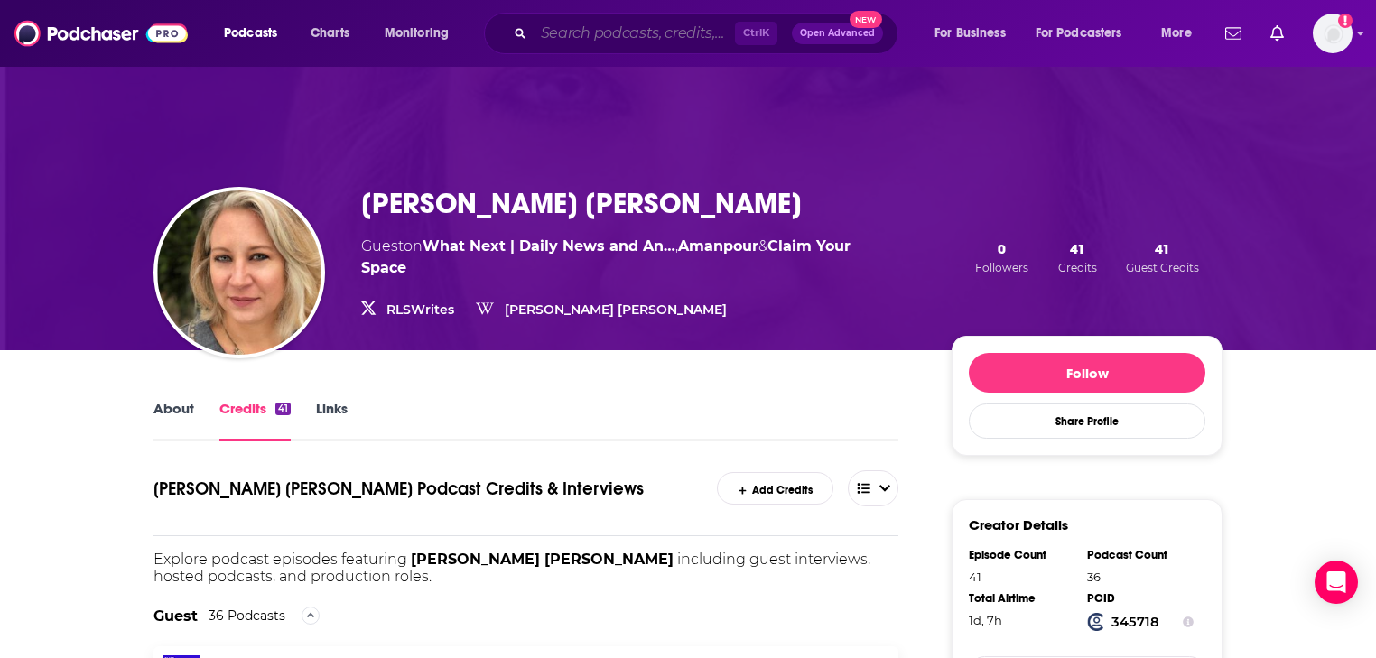
click at [572, 20] on input "Search podcasts, credits, & more..." at bounding box center [634, 33] width 201 height 29
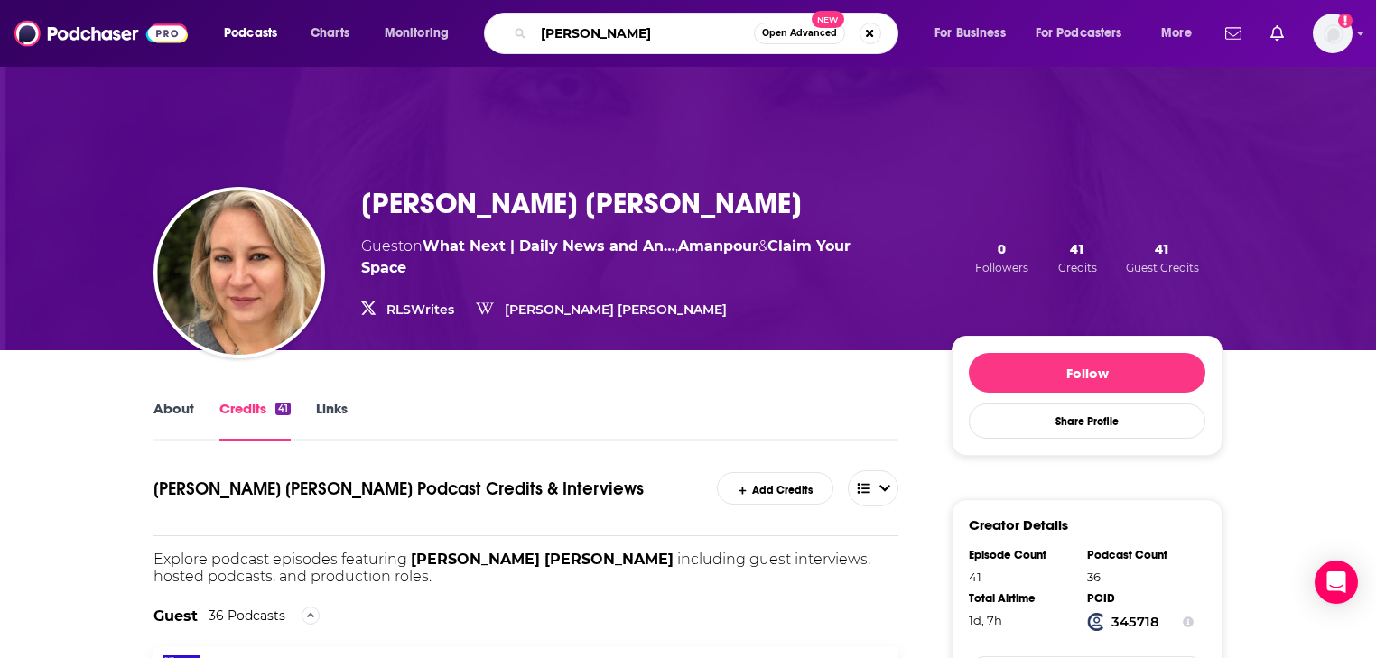
type input "kerry howley"
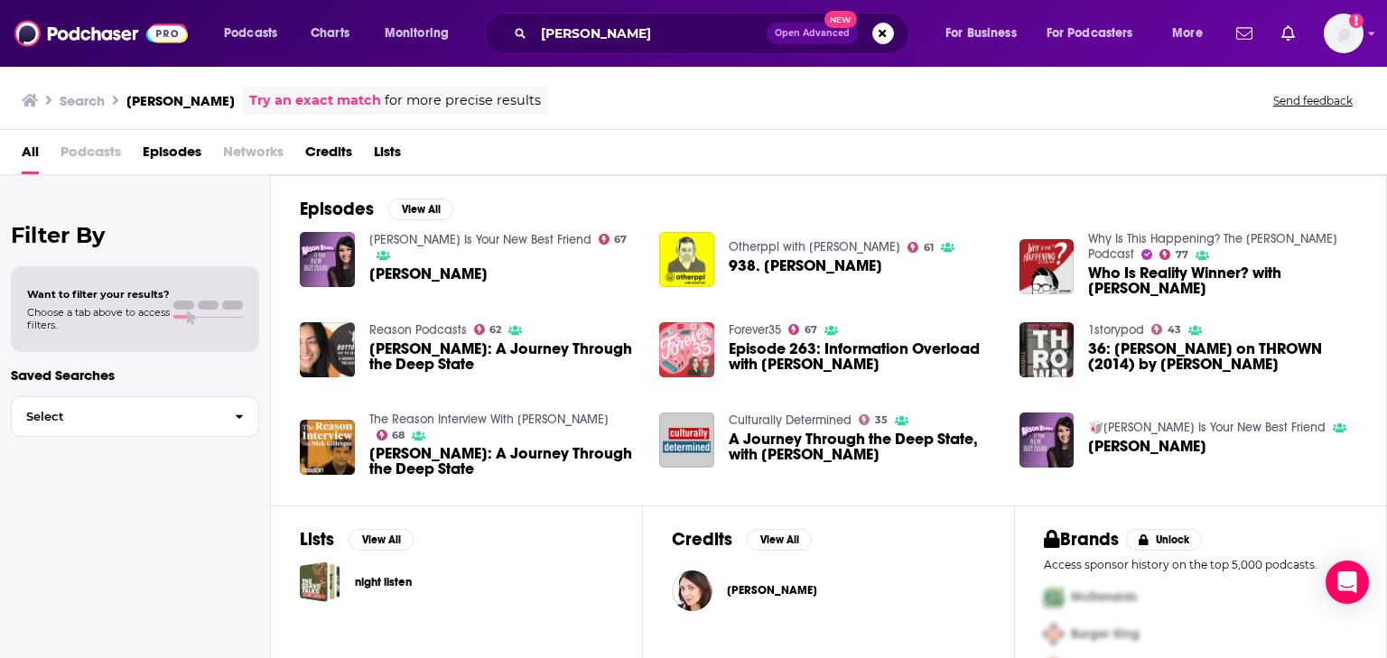
click at [692, 333] on img "Episode 263: Information Overload with Kerry Howley" at bounding box center [686, 349] width 55 height 55
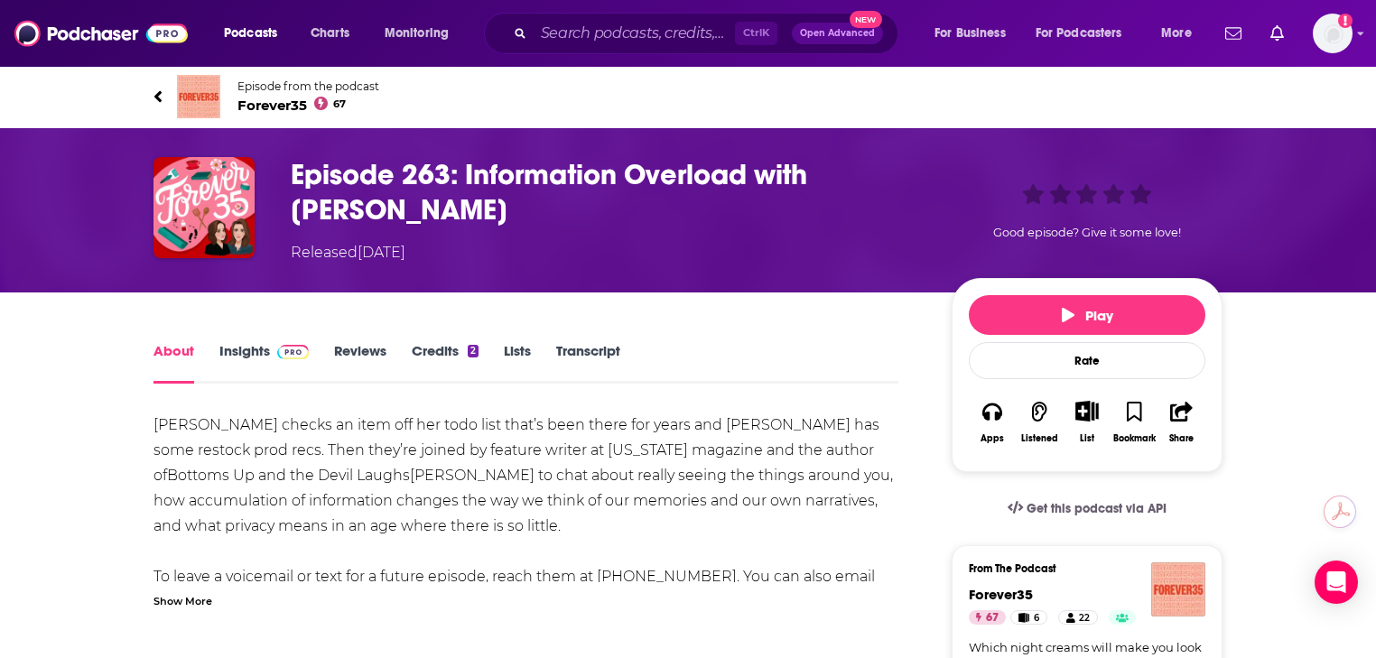
click at [290, 107] on span "Forever35 67" at bounding box center [308, 105] width 142 height 17
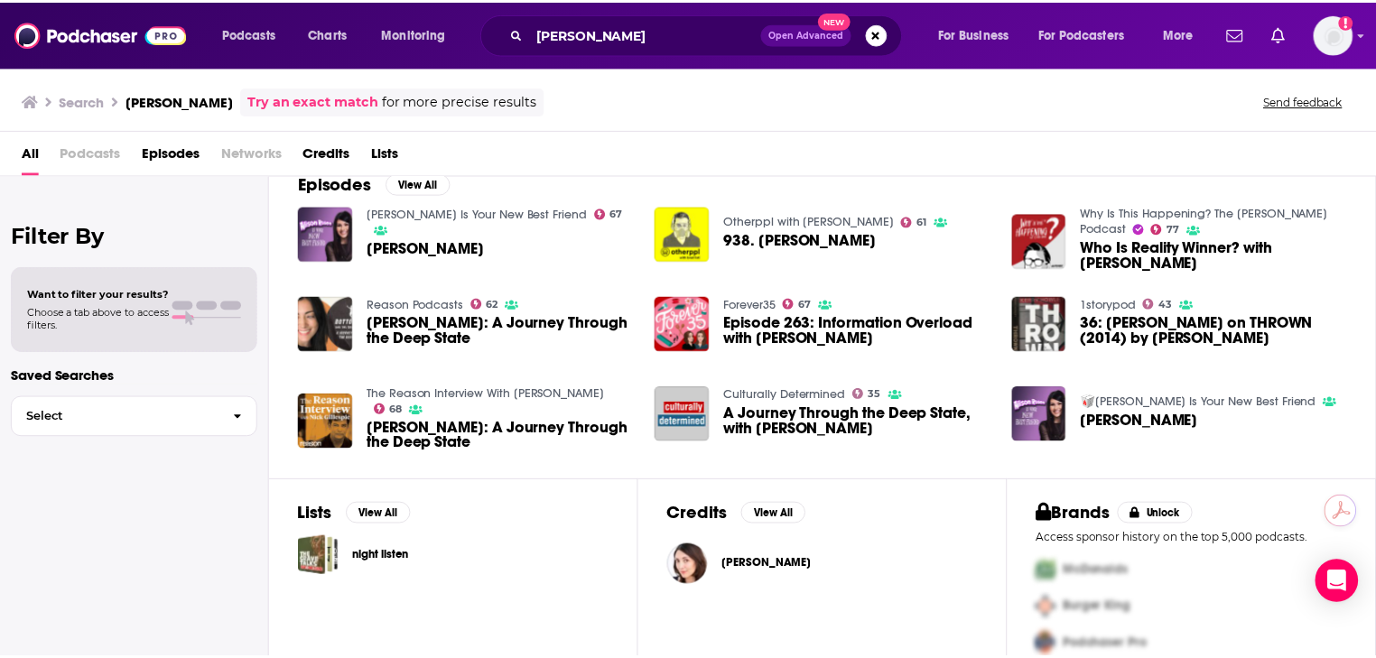
scroll to position [50, 0]
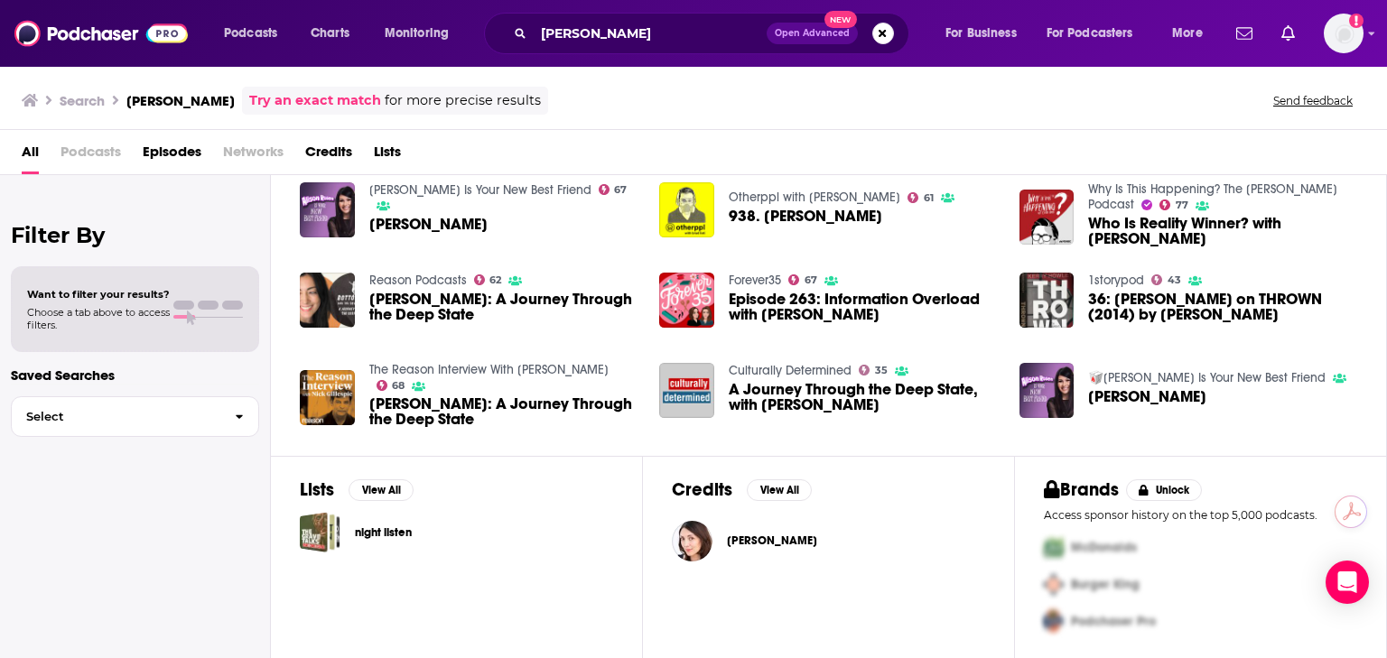
click at [748, 537] on span "Kerry Howley" at bounding box center [772, 541] width 90 height 14
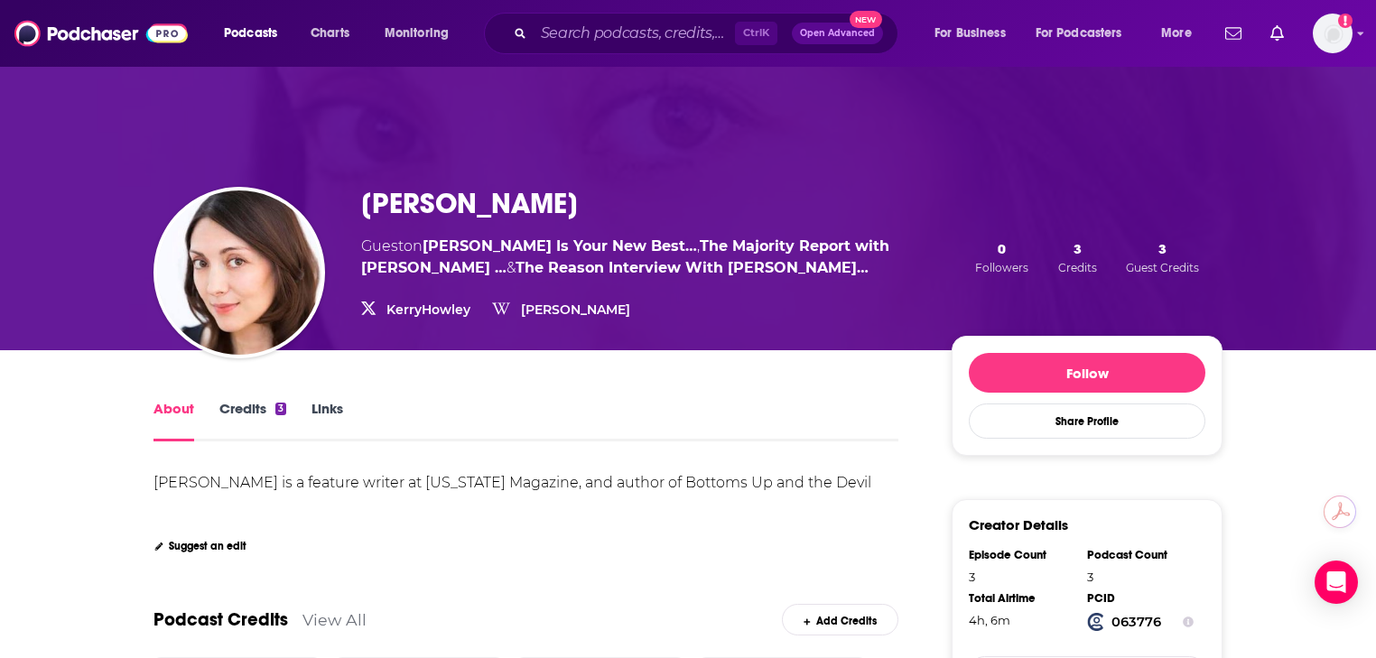
click at [251, 404] on link "Credits 3" at bounding box center [252, 421] width 67 height 42
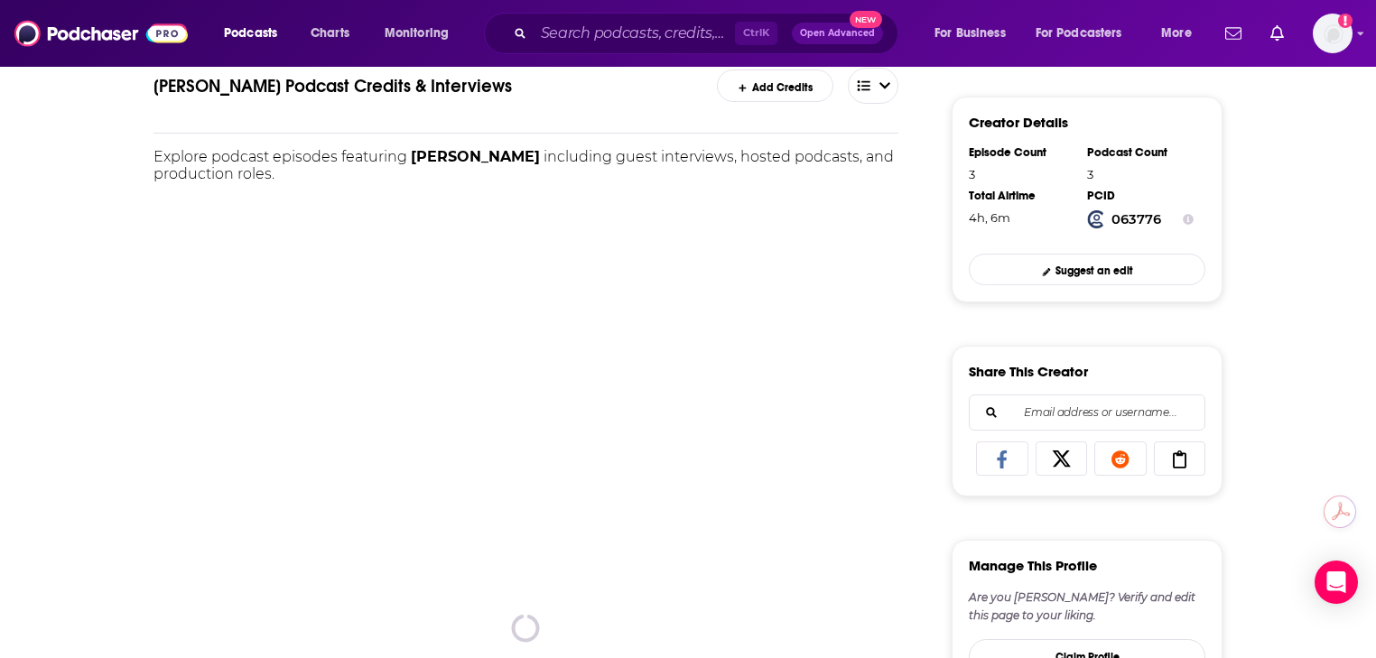
scroll to position [433, 0]
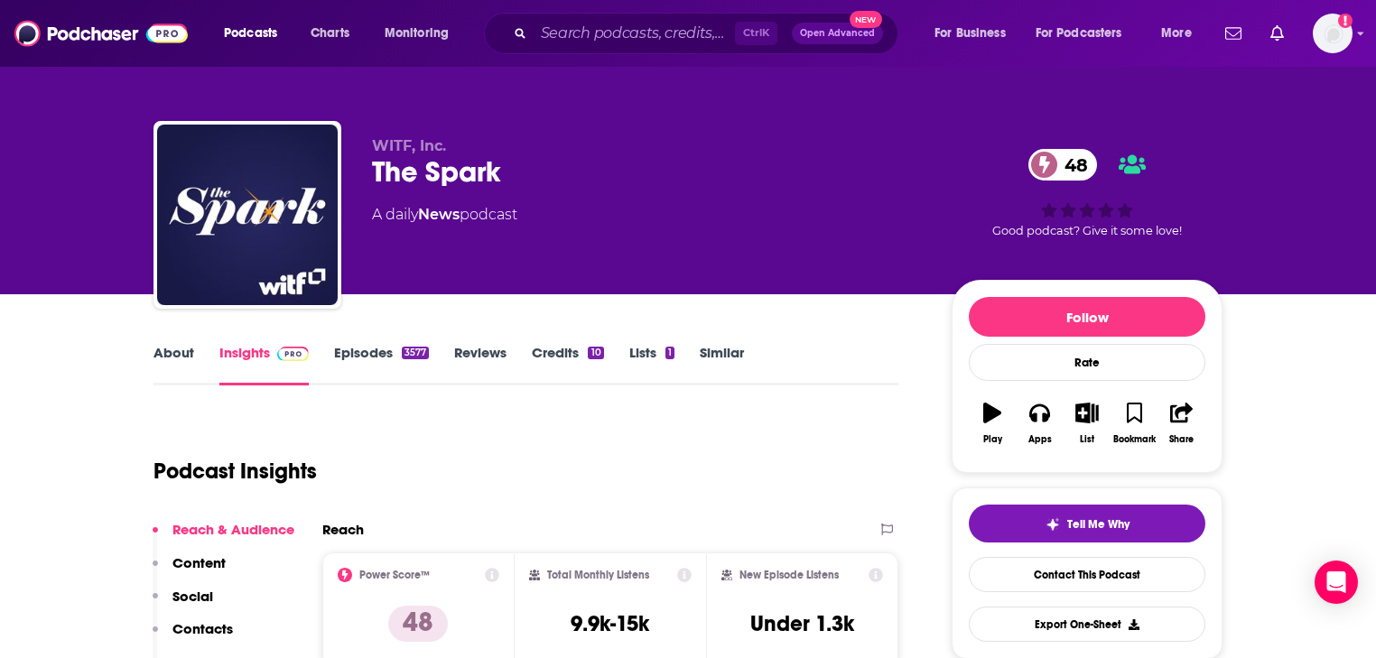
click at [172, 366] on link "About" at bounding box center [174, 365] width 41 height 42
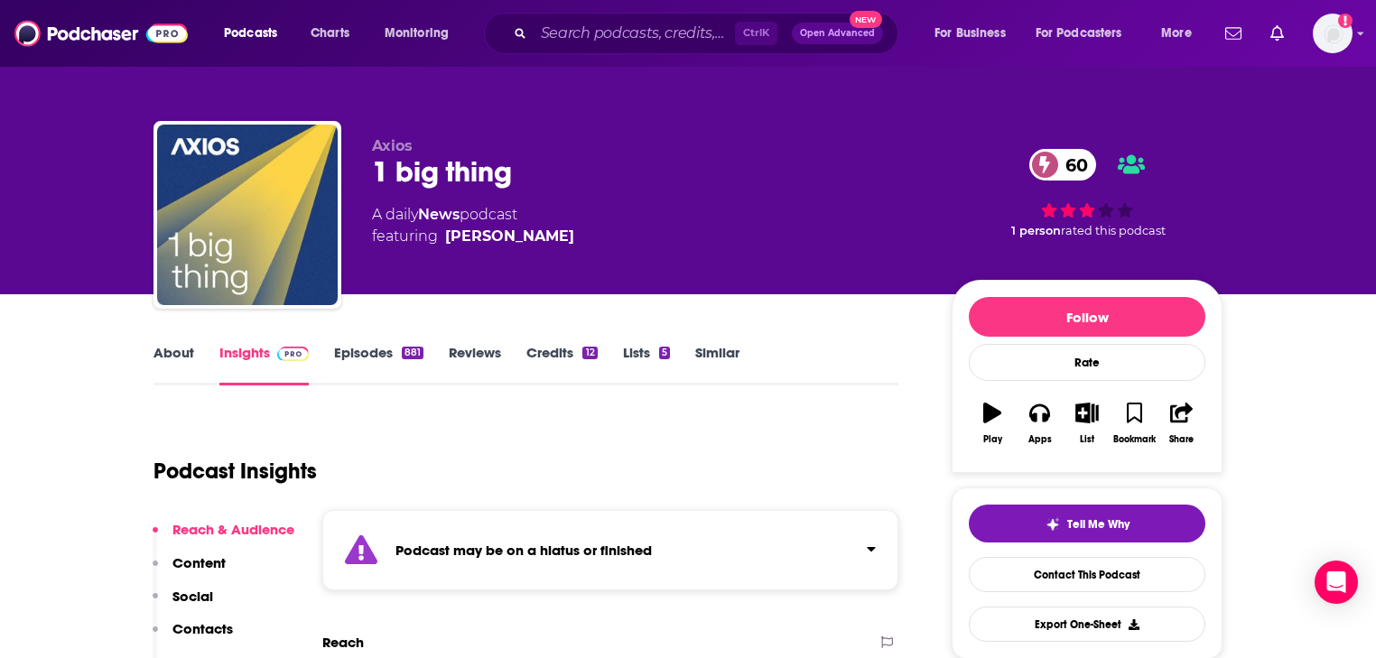
click at [168, 357] on link "About" at bounding box center [174, 365] width 41 height 42
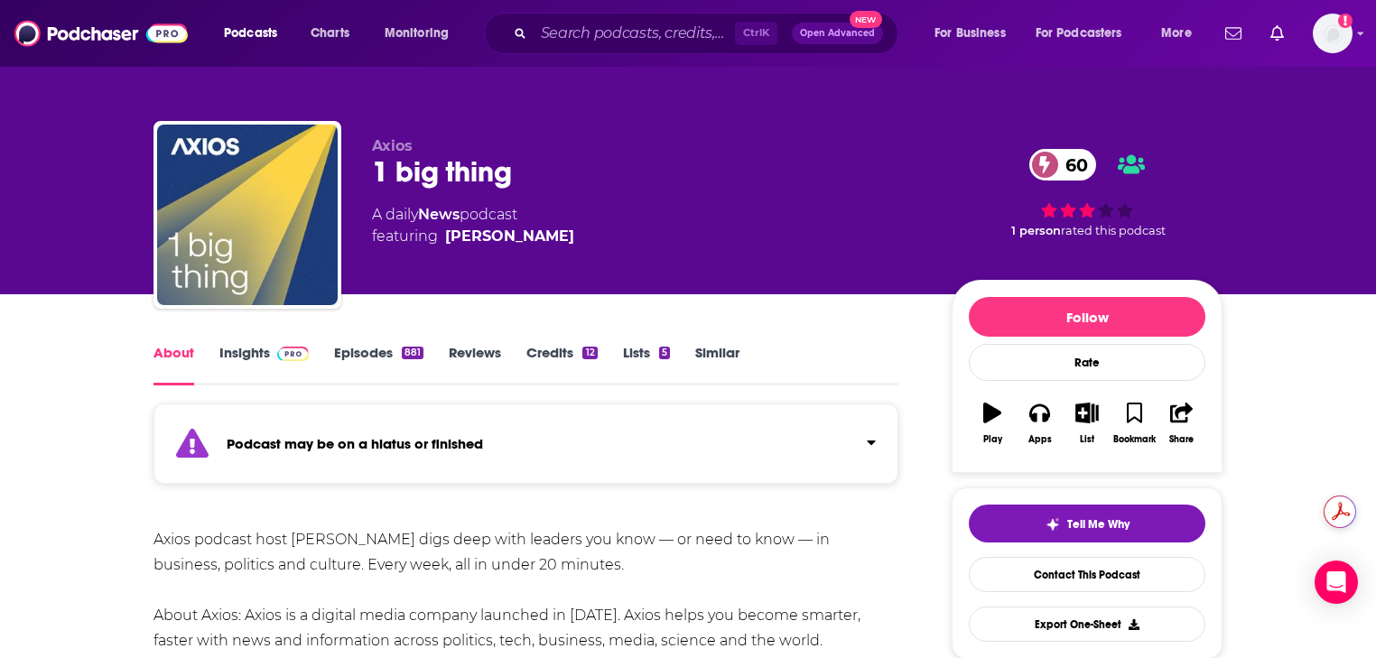
click at [396, 344] on link "Episodes 881" at bounding box center [378, 365] width 89 height 42
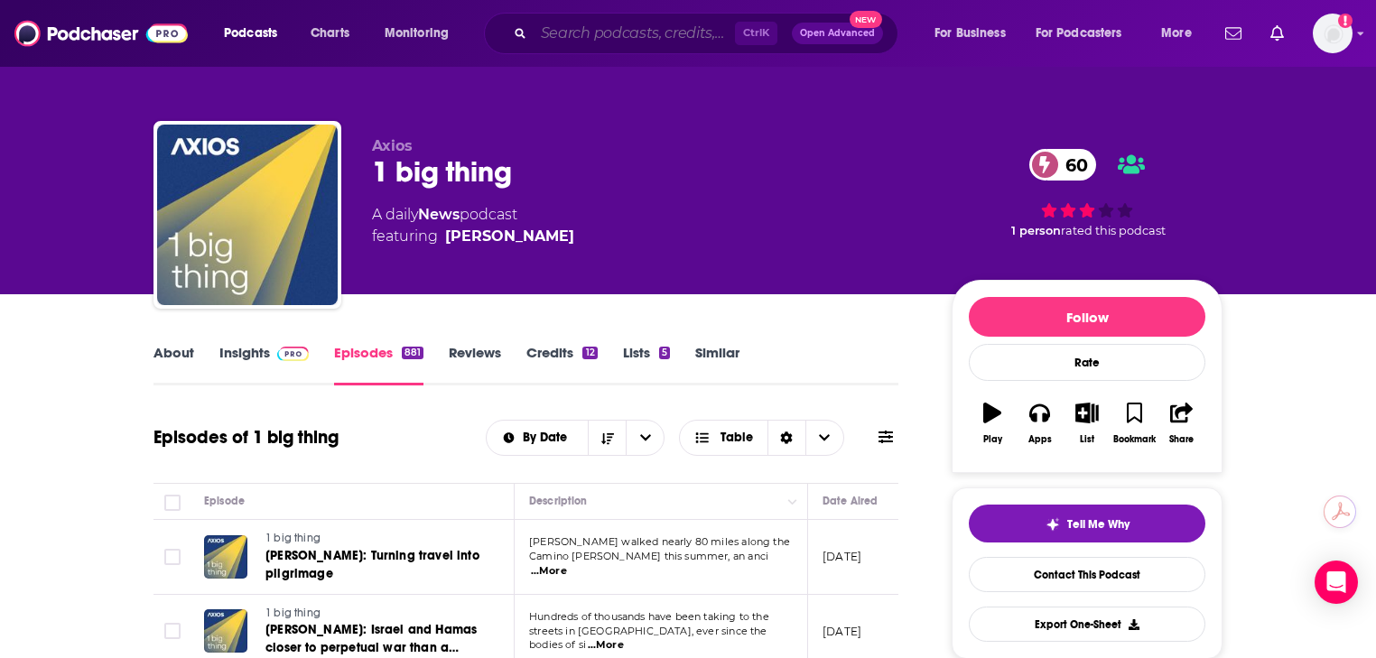
click at [607, 40] on input "Search podcasts, credits, & more..." at bounding box center [634, 33] width 201 height 29
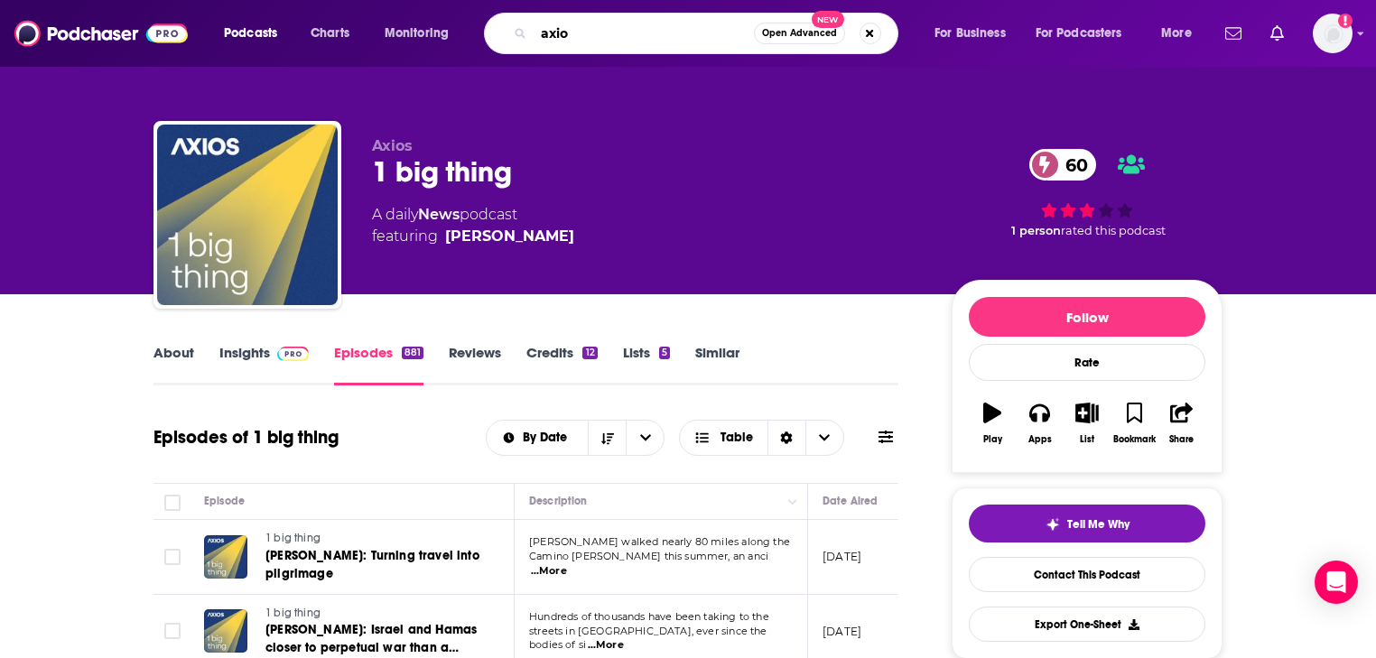
type input "axios"
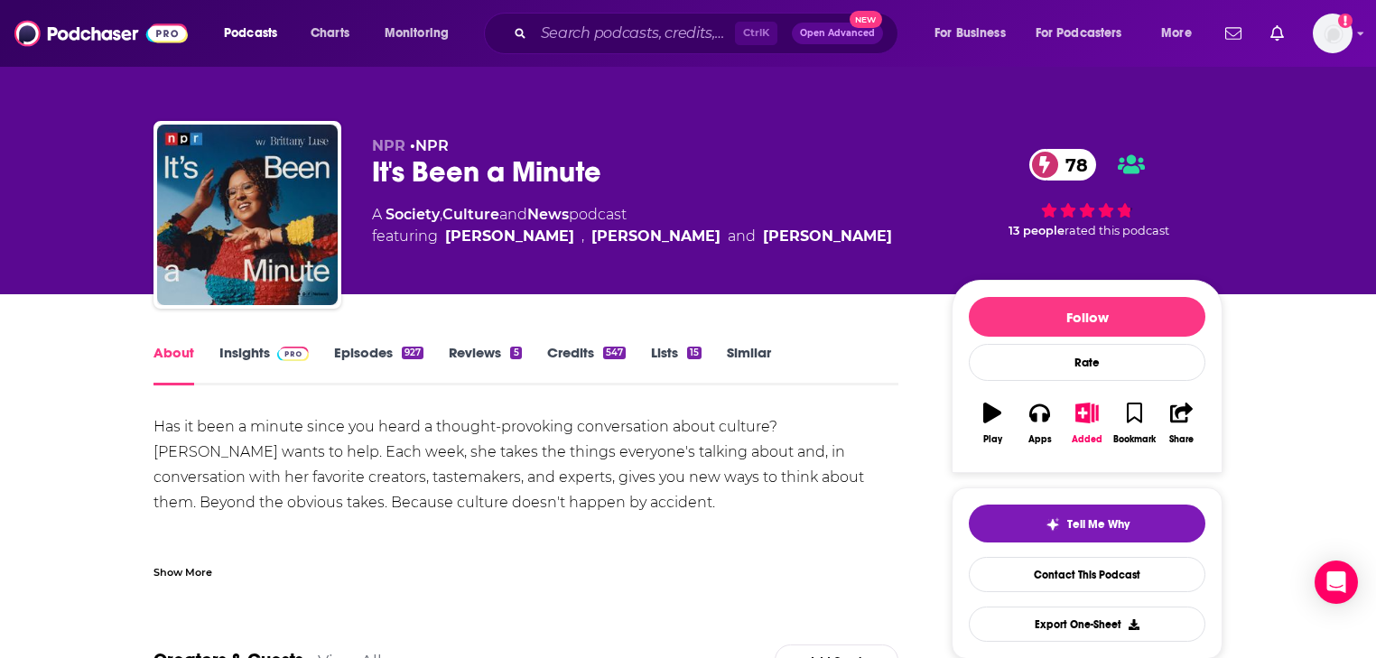
click at [358, 345] on link "Episodes 927" at bounding box center [378, 365] width 89 height 42
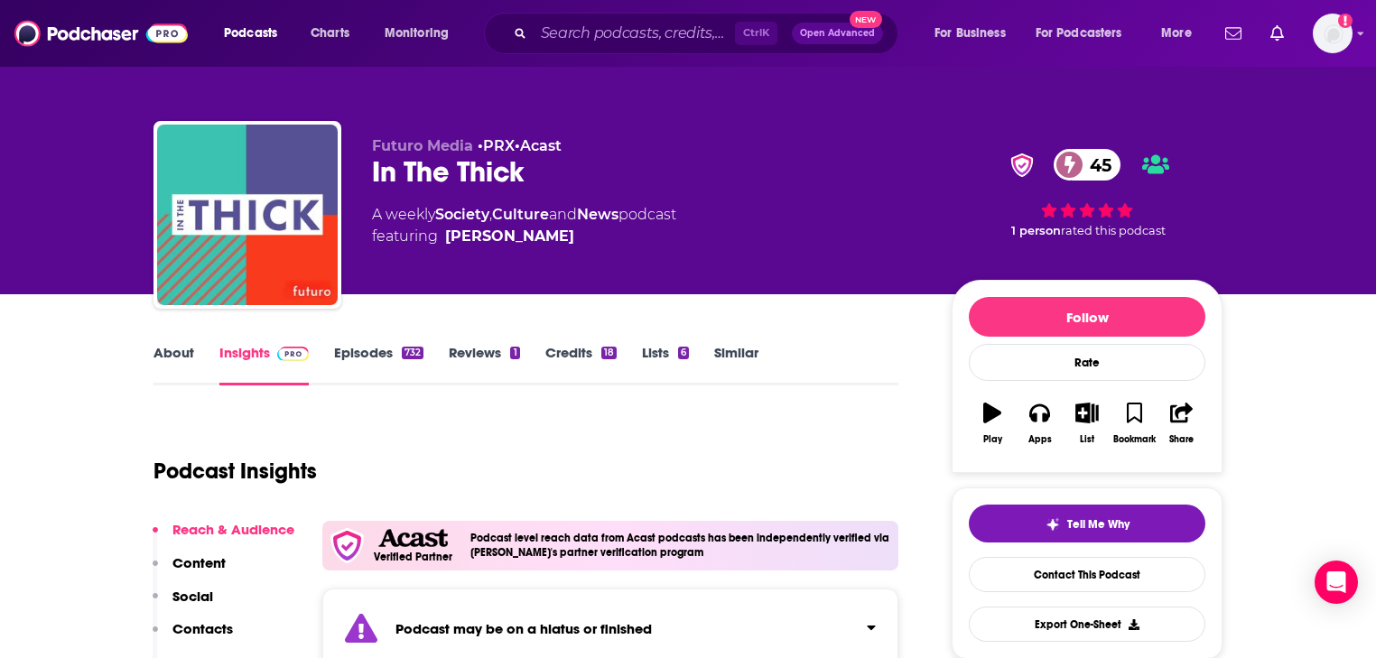
click at [351, 354] on link "Episodes 732" at bounding box center [378, 365] width 89 height 42
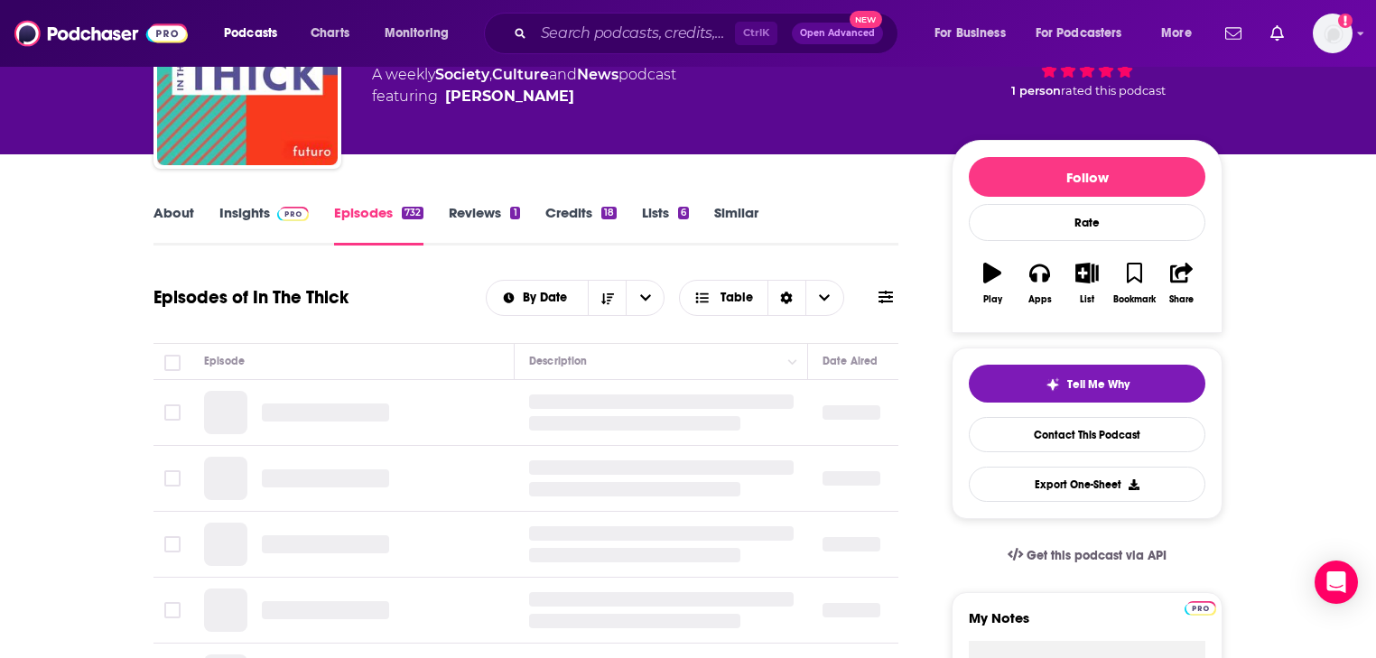
scroll to position [144, 0]
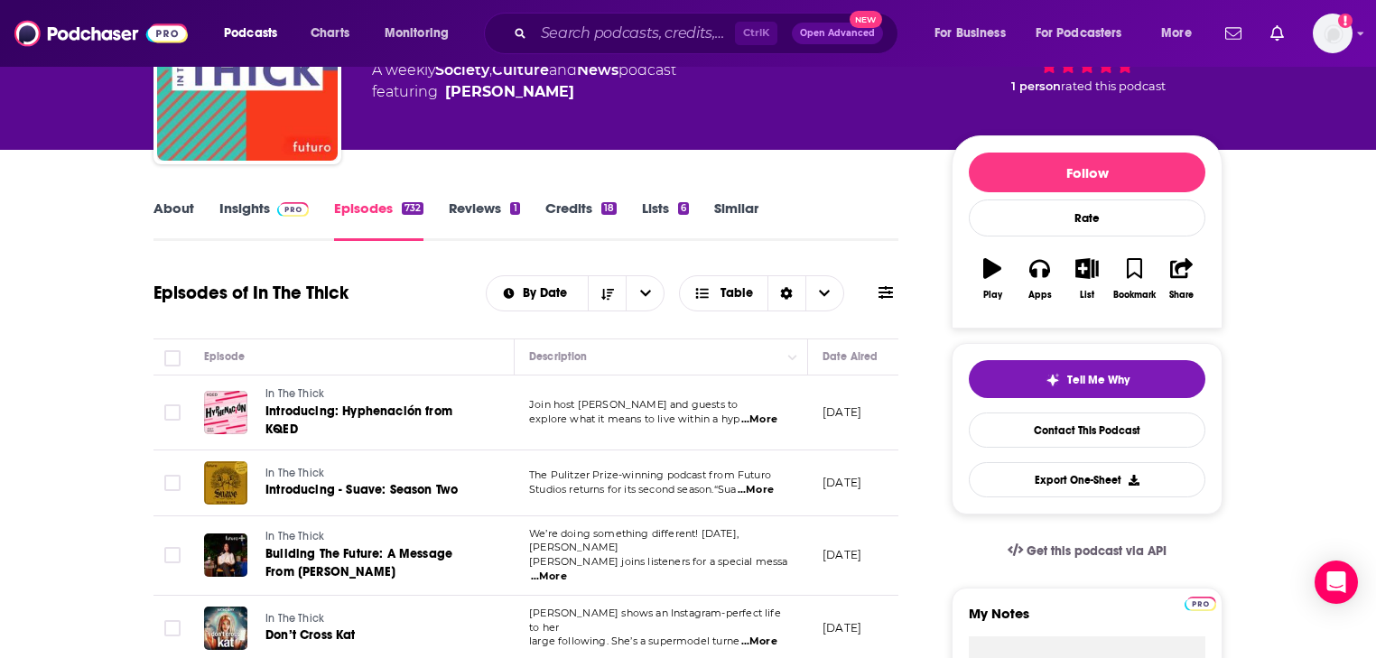
click at [768, 551] on p "We’re doing something different! Today, Maria" at bounding box center [661, 541] width 264 height 29
click at [567, 570] on span "...More" at bounding box center [549, 577] width 36 height 14
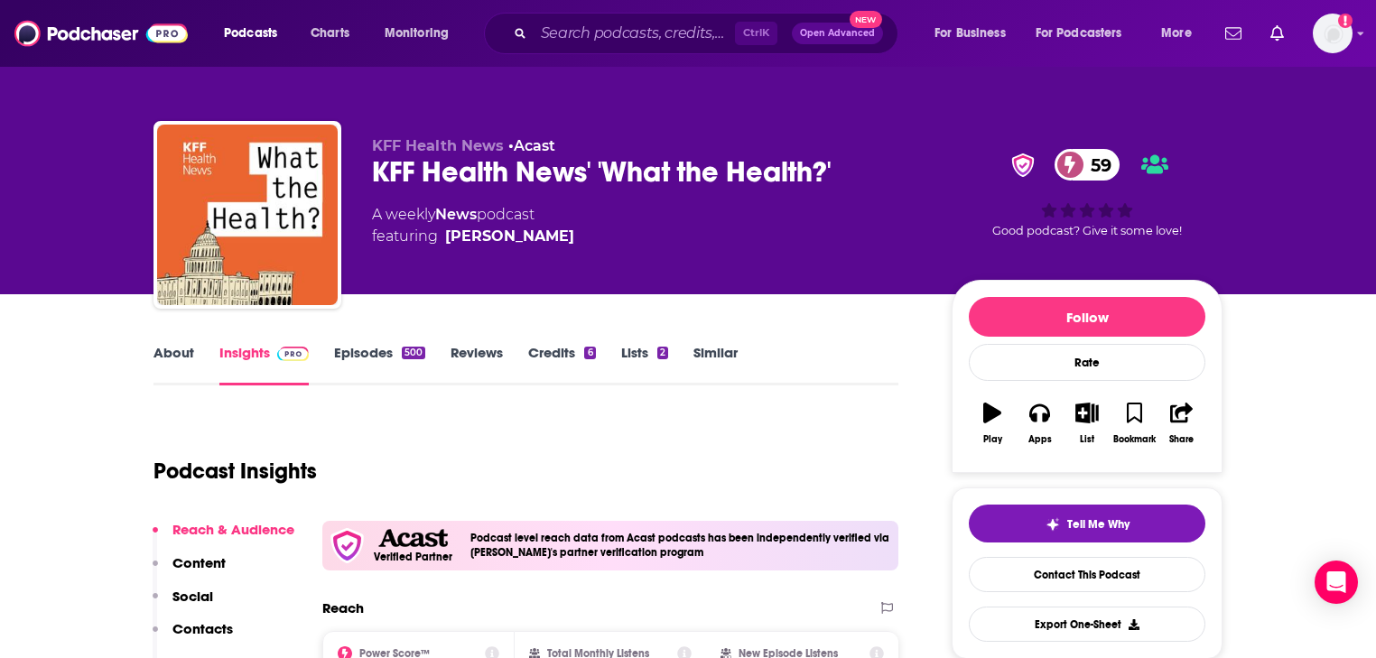
click at [177, 354] on link "About" at bounding box center [174, 365] width 41 height 42
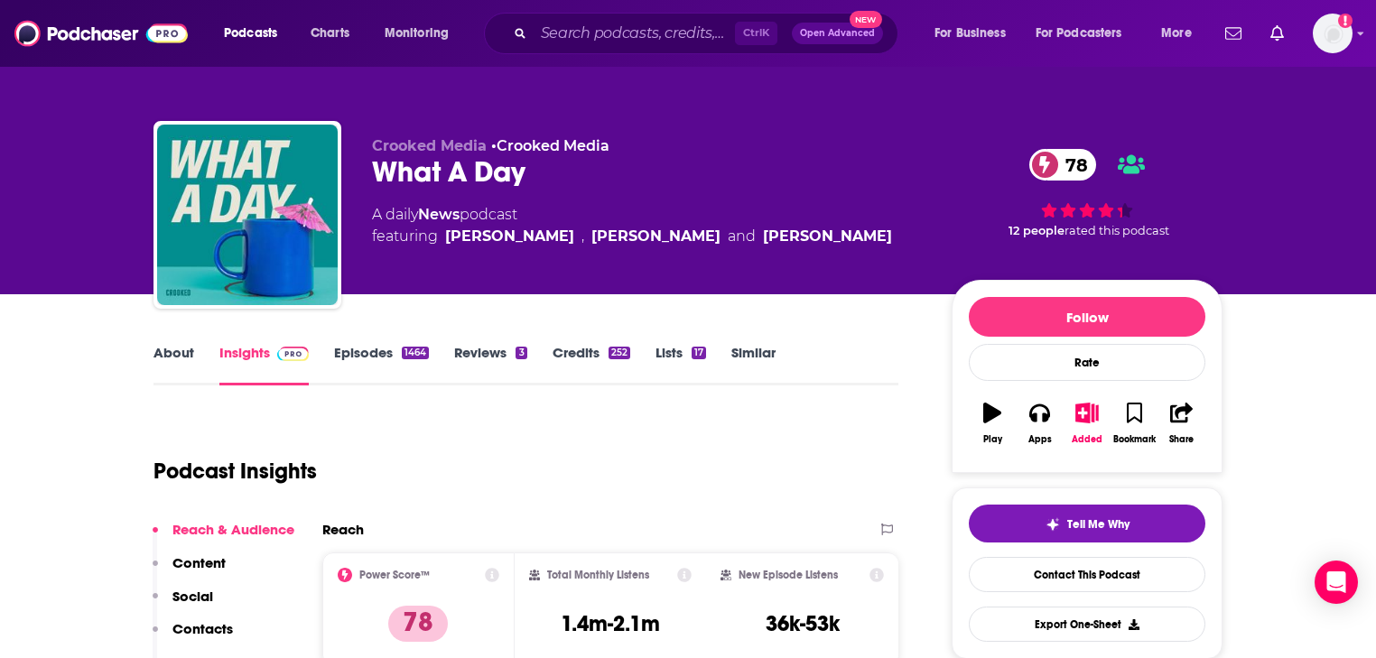
click at [179, 359] on link "About" at bounding box center [174, 365] width 41 height 42
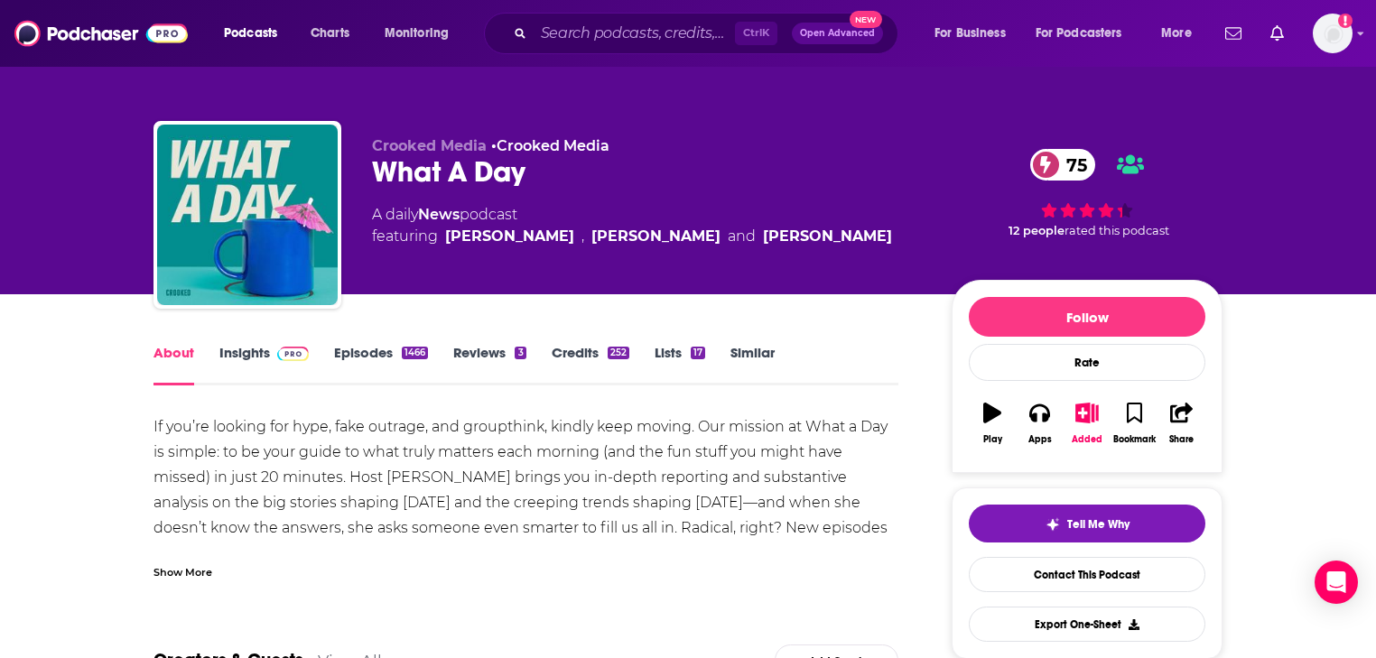
click at [436, 145] on span "Crooked Media" at bounding box center [429, 145] width 115 height 17
click at [537, 147] on link "Crooked Media" at bounding box center [553, 145] width 113 height 17
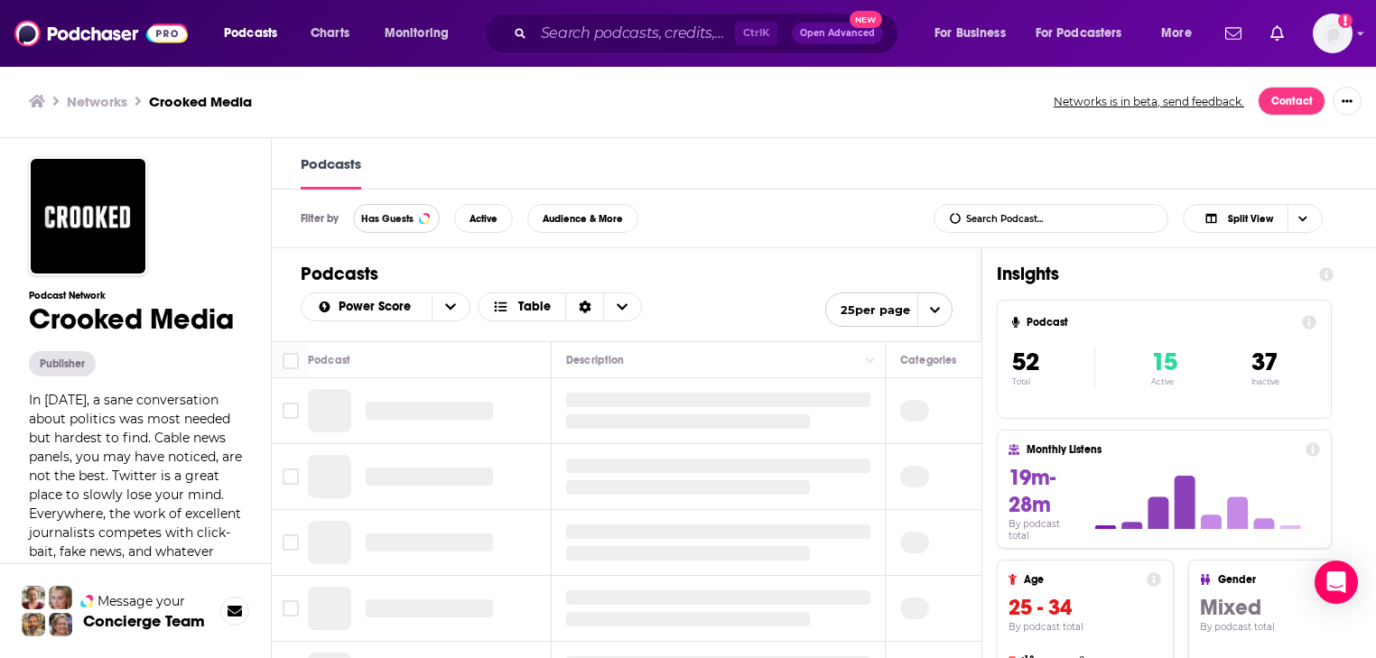
click at [379, 220] on span "Has Guests" at bounding box center [387, 219] width 52 height 10
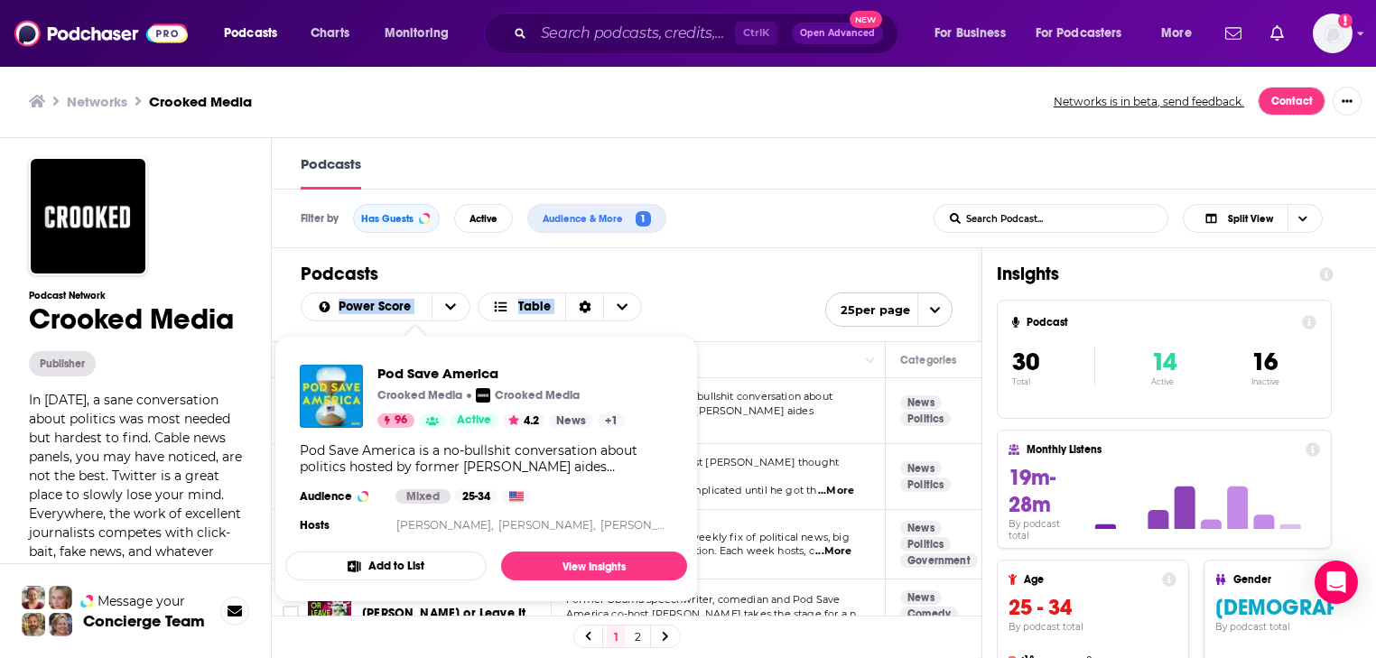
drag, startPoint x: 693, startPoint y: 285, endPoint x: 666, endPoint y: 303, distance: 32.6
click at [694, 284] on div "Podcasts Power Score Table 25 per page" at bounding box center [627, 294] width 710 height 93
click at [748, 262] on div "Podcasts Power Score Table 25 per page" at bounding box center [627, 294] width 710 height 93
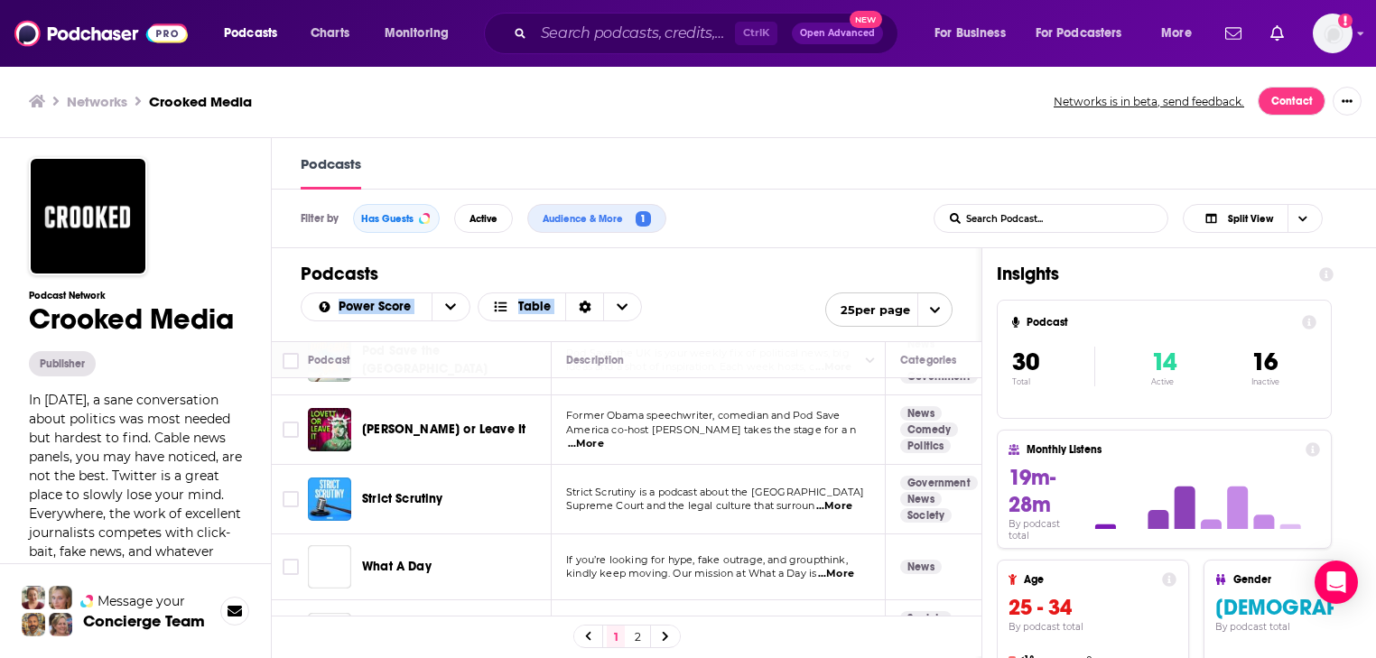
scroll to position [217, 0]
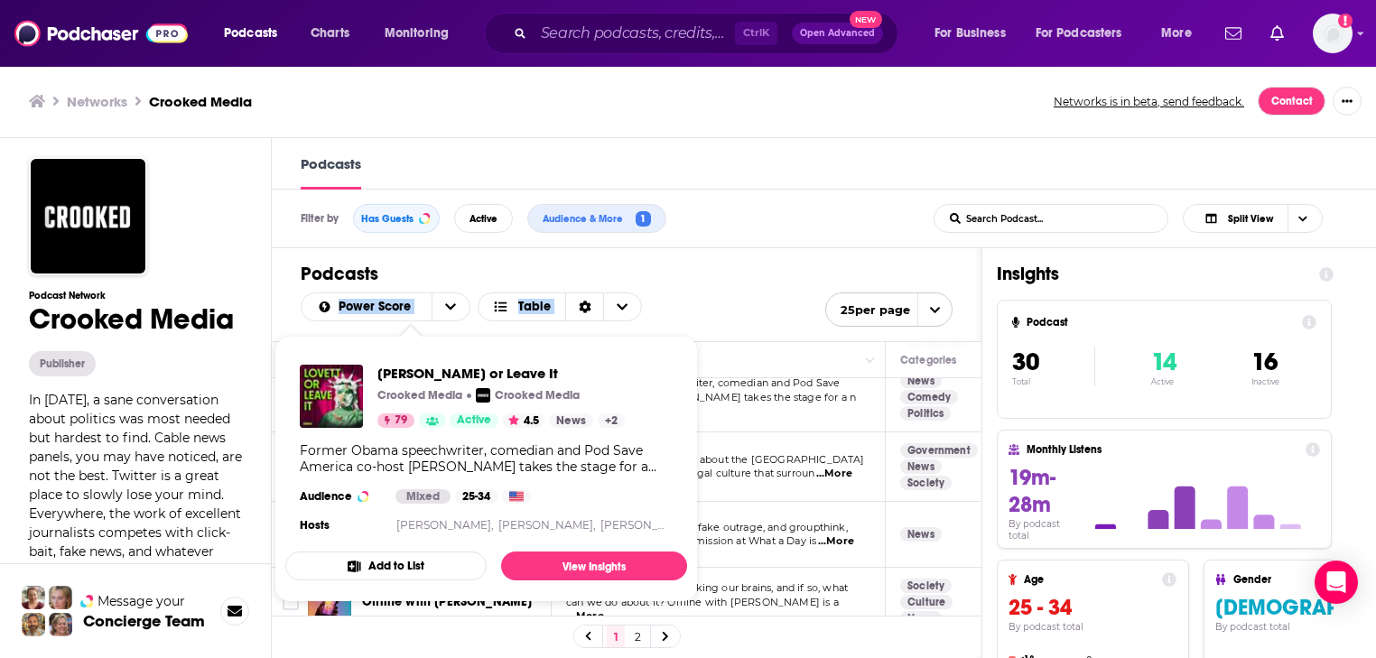
click at [708, 256] on div "Podcasts Power Score Table 25 per page" at bounding box center [627, 294] width 710 height 93
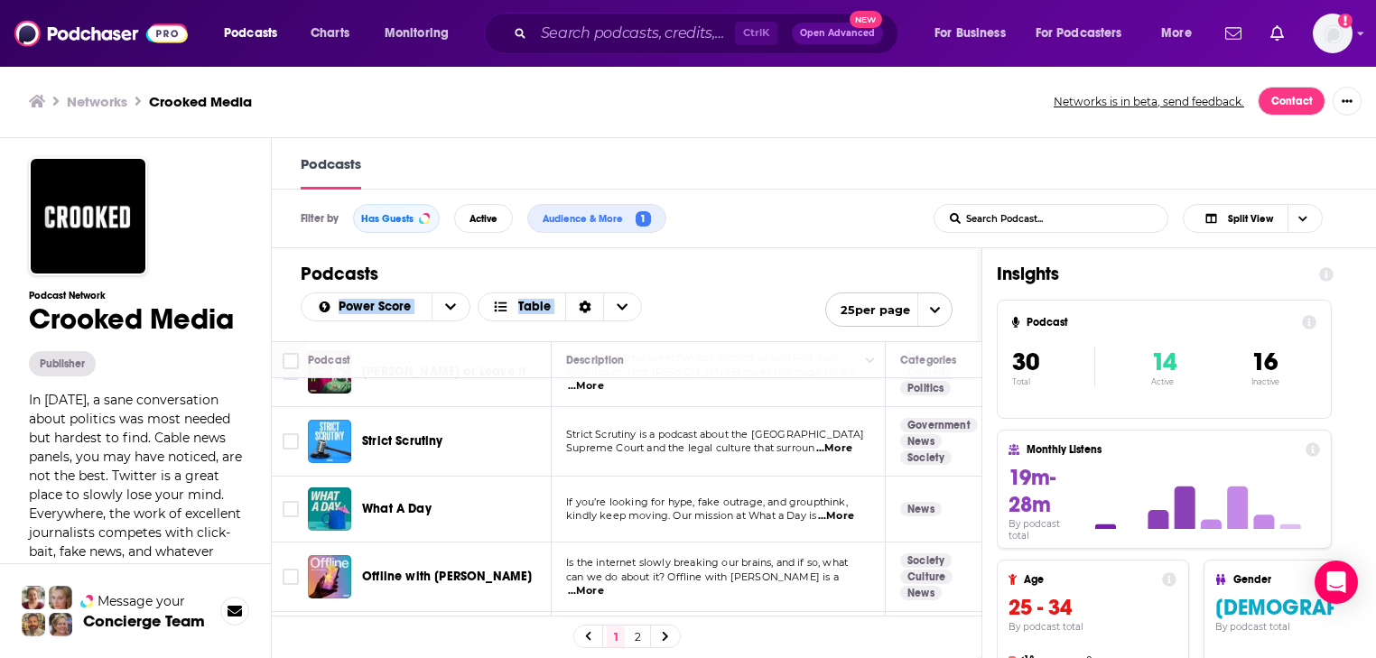
scroll to position [289, 0]
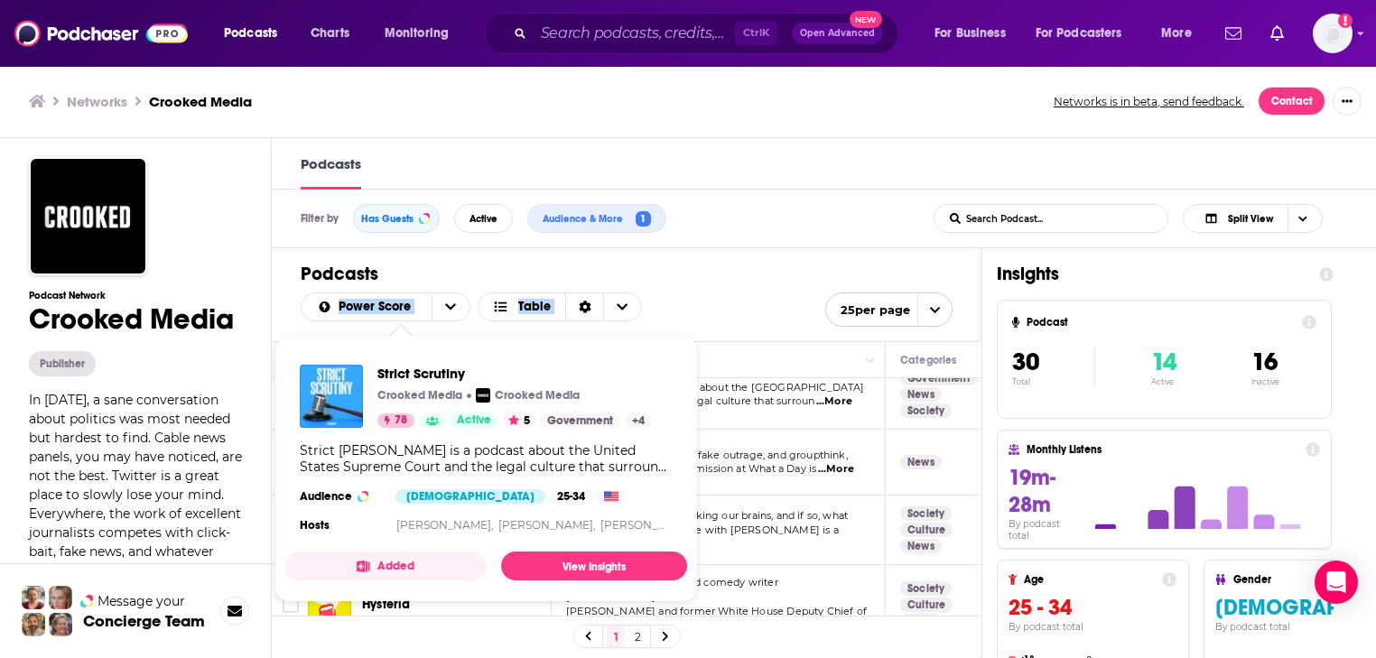
click at [744, 277] on h1 "Podcasts" at bounding box center [627, 274] width 652 height 23
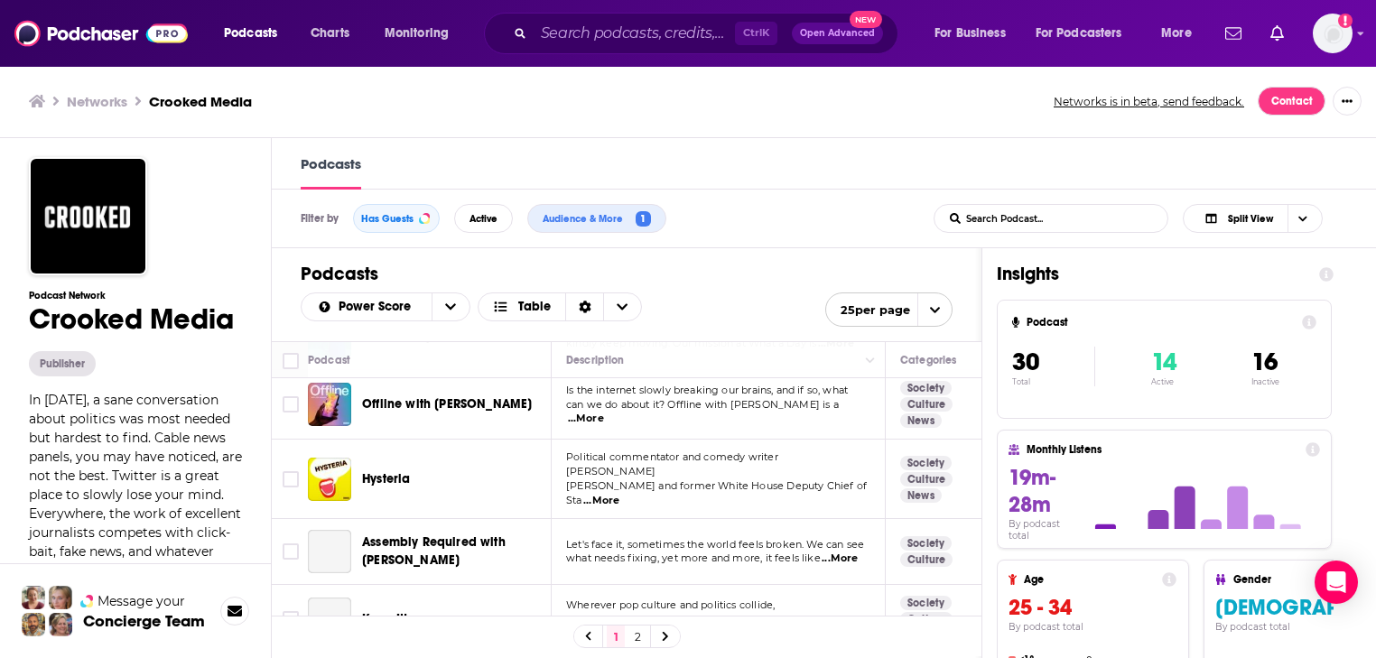
scroll to position [433, 0]
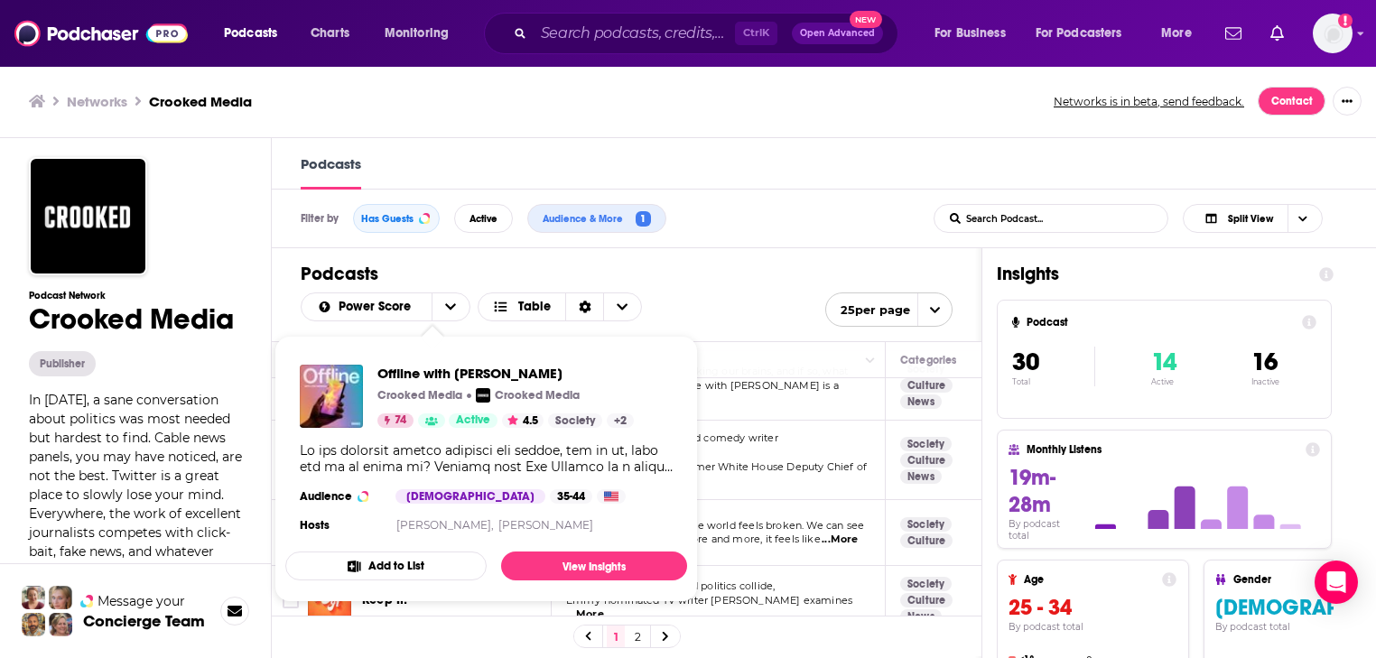
click at [740, 289] on div "Power Score Table 25 per page" at bounding box center [627, 306] width 652 height 42
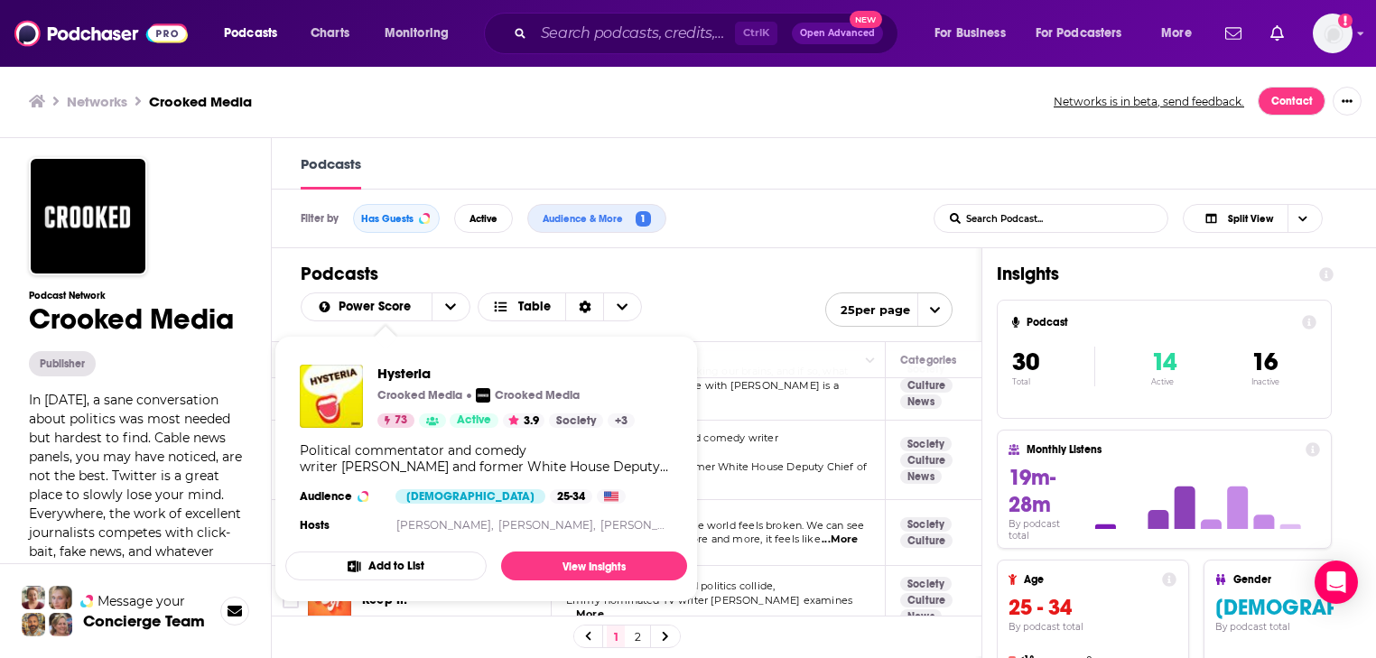
click at [701, 284] on h1 "Podcasts" at bounding box center [627, 274] width 652 height 23
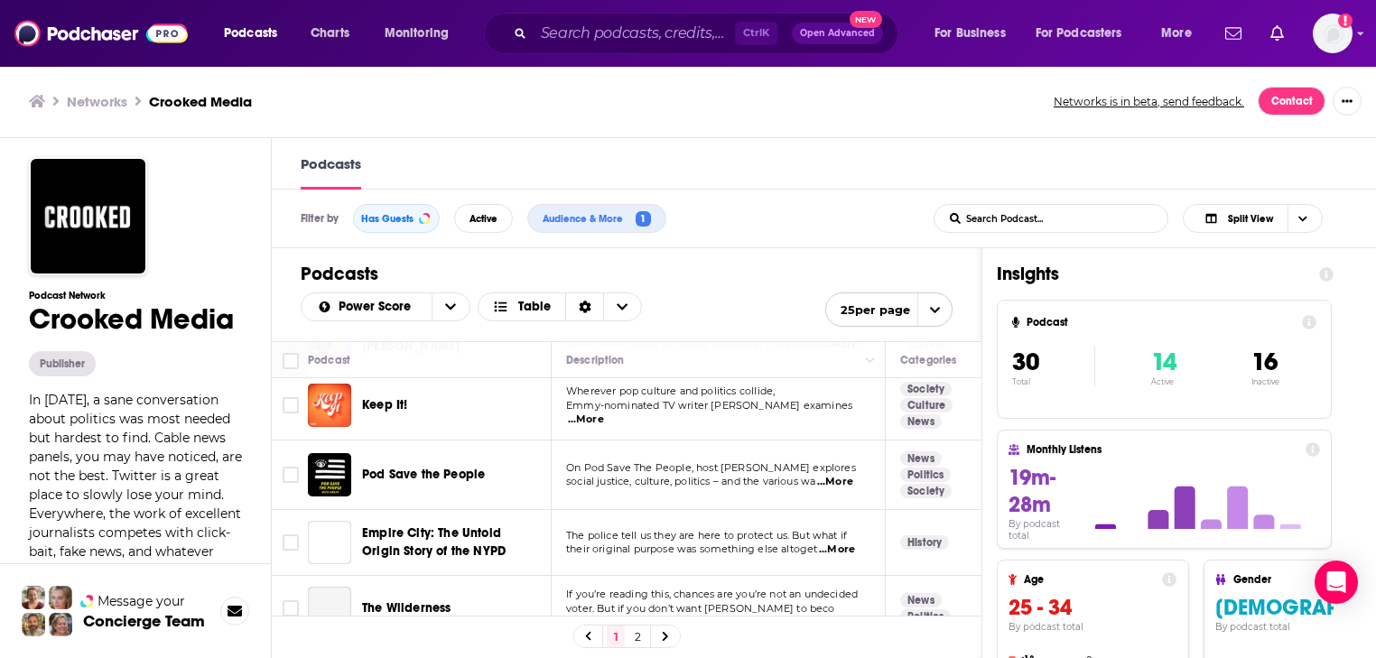
scroll to position [578, 0]
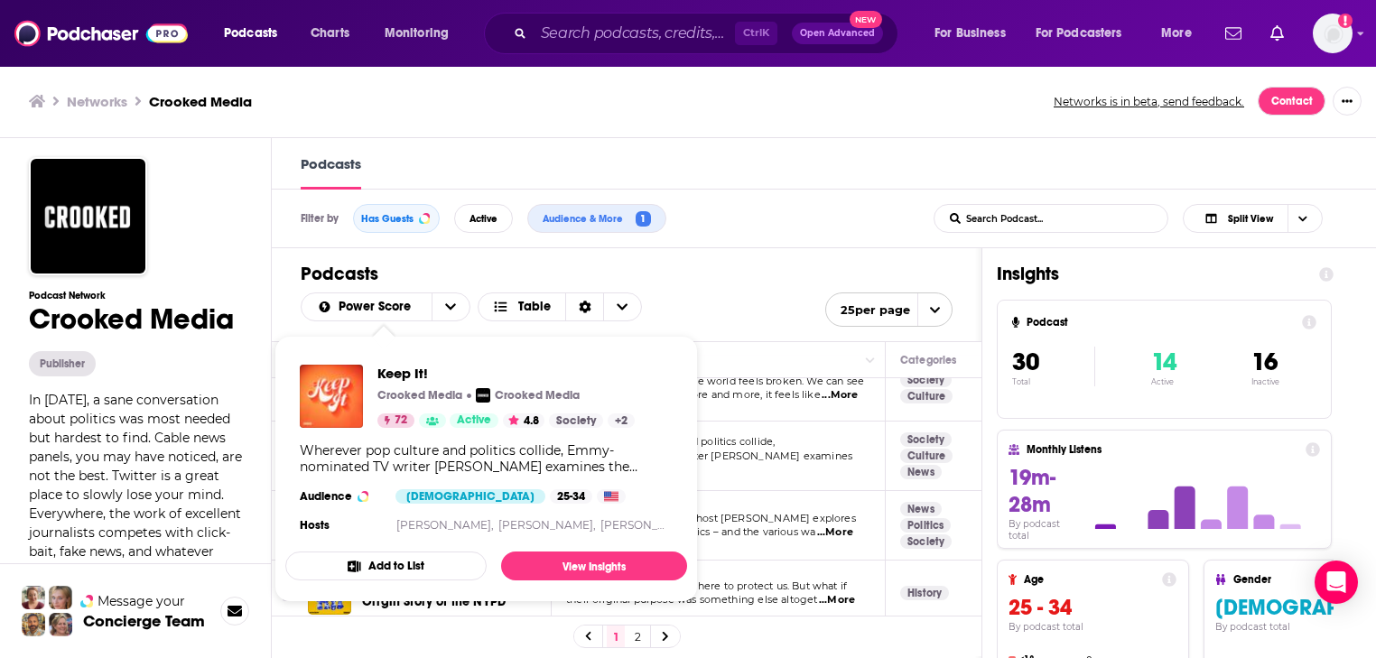
click at [750, 193] on div "Filter by Has Guests Active Audience & More 1 List Search Input Search Podcast.…" at bounding box center [824, 219] width 1104 height 59
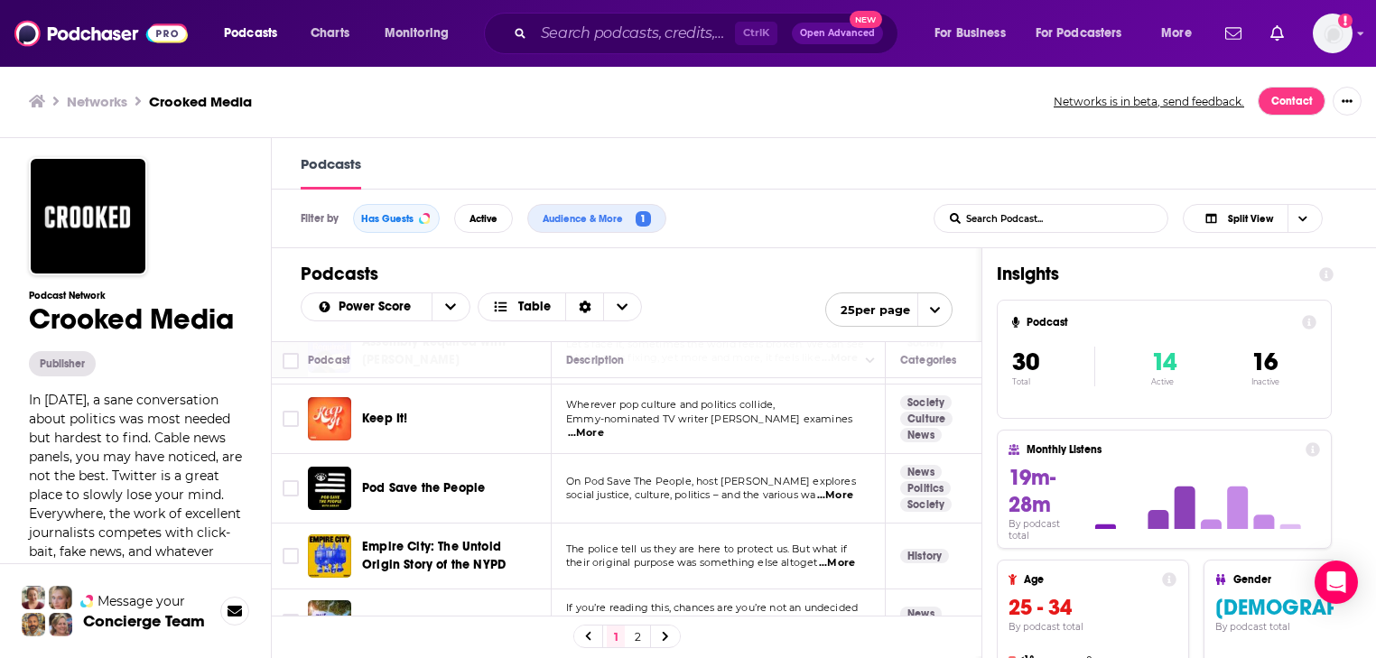
scroll to position [650, 0]
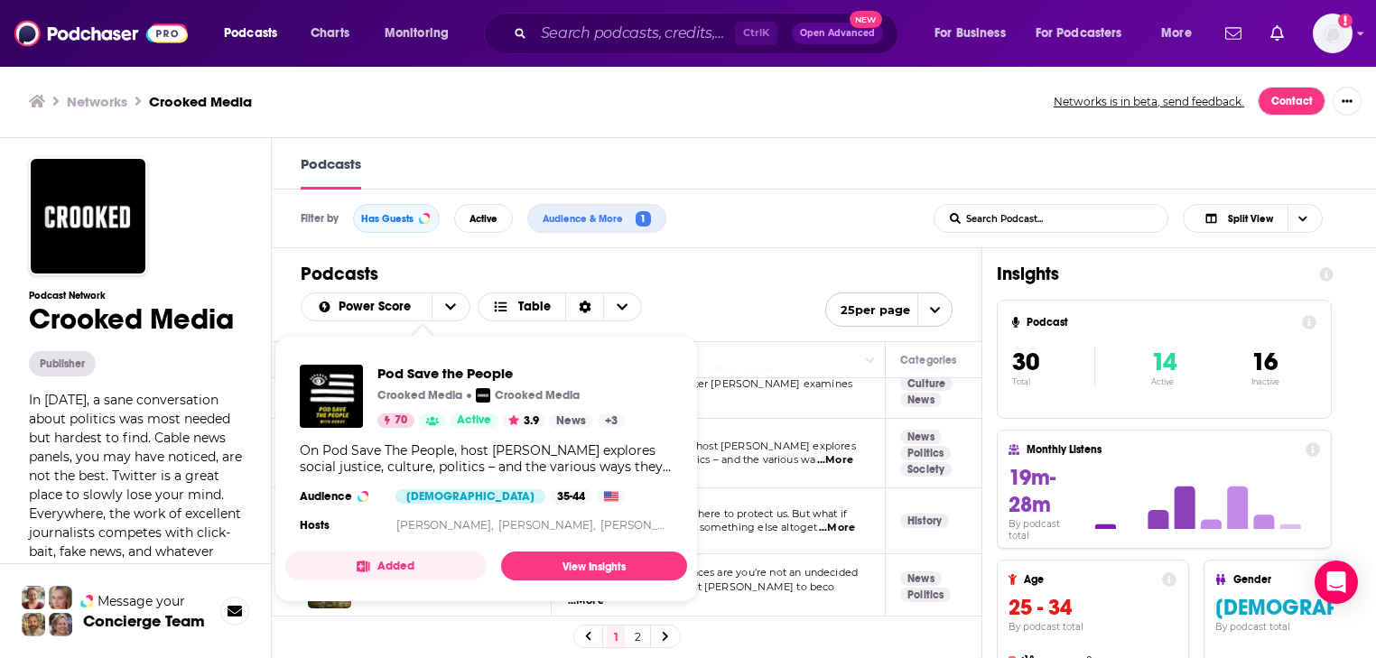
click at [866, 172] on div "Podcasts" at bounding box center [824, 163] width 1104 height 51
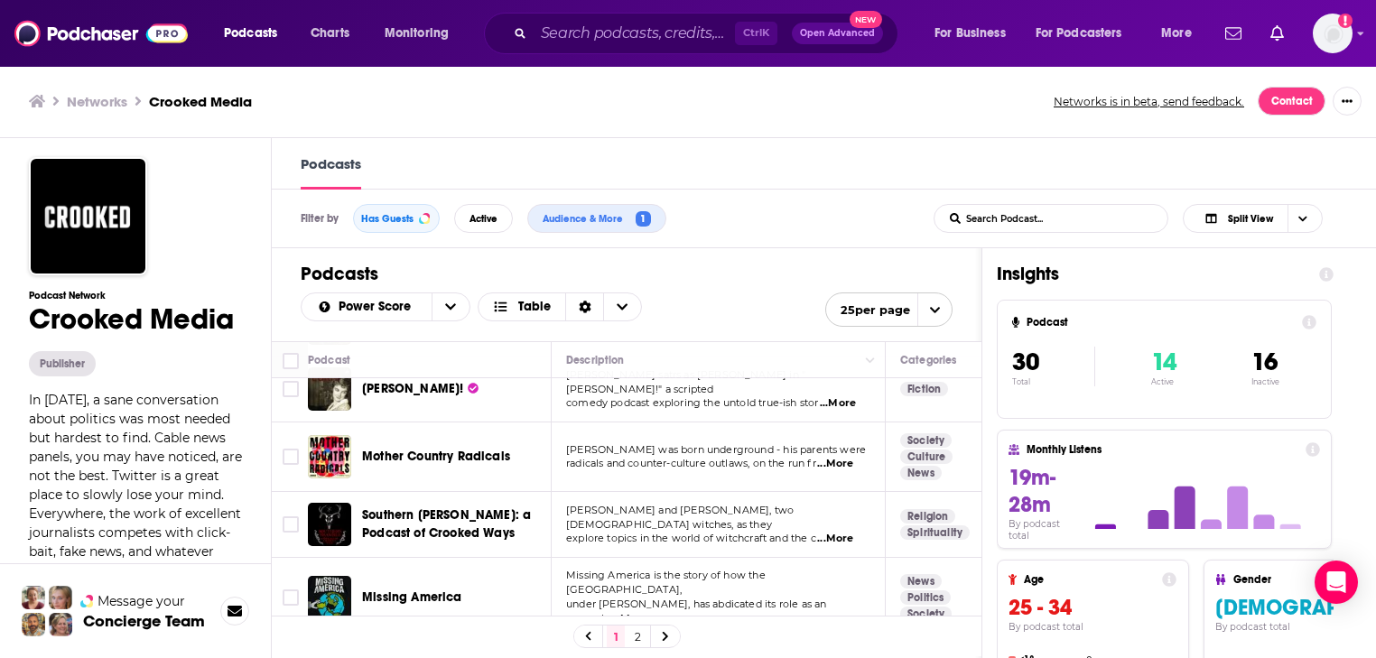
scroll to position [939, 0]
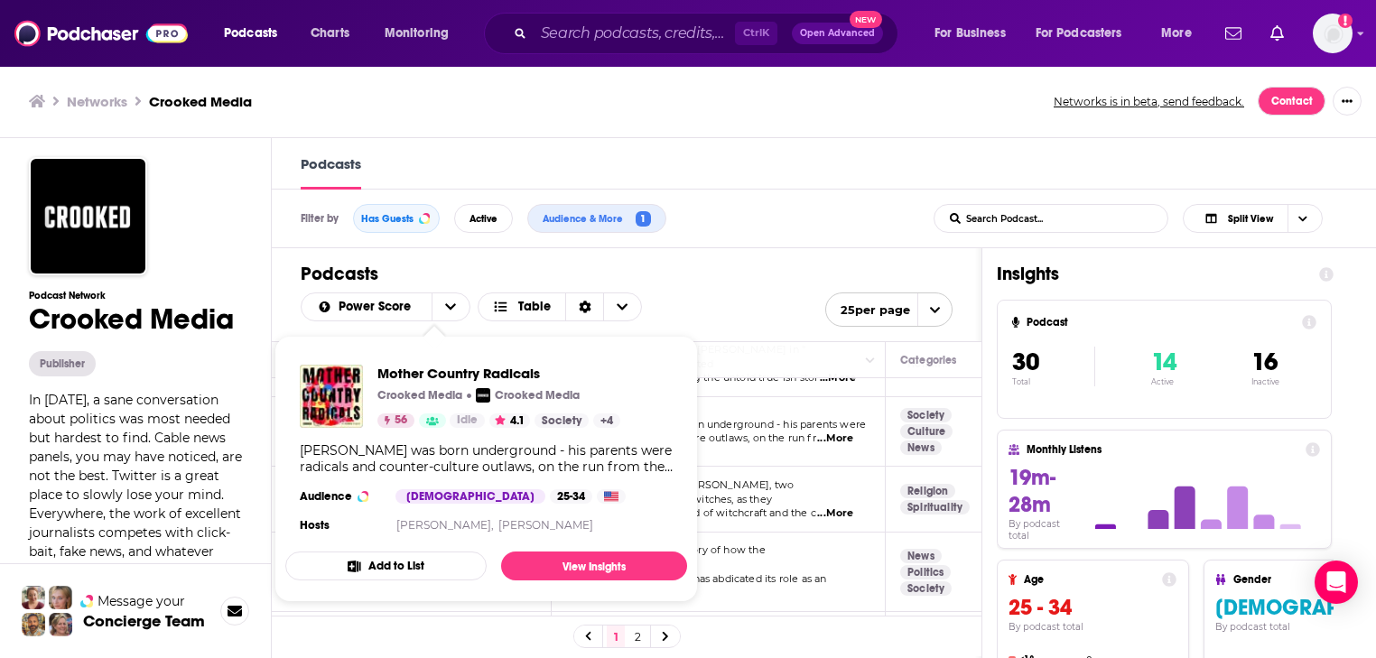
click at [672, 284] on div "Podcasts Power Score Table 25 per page" at bounding box center [627, 294] width 710 height 93
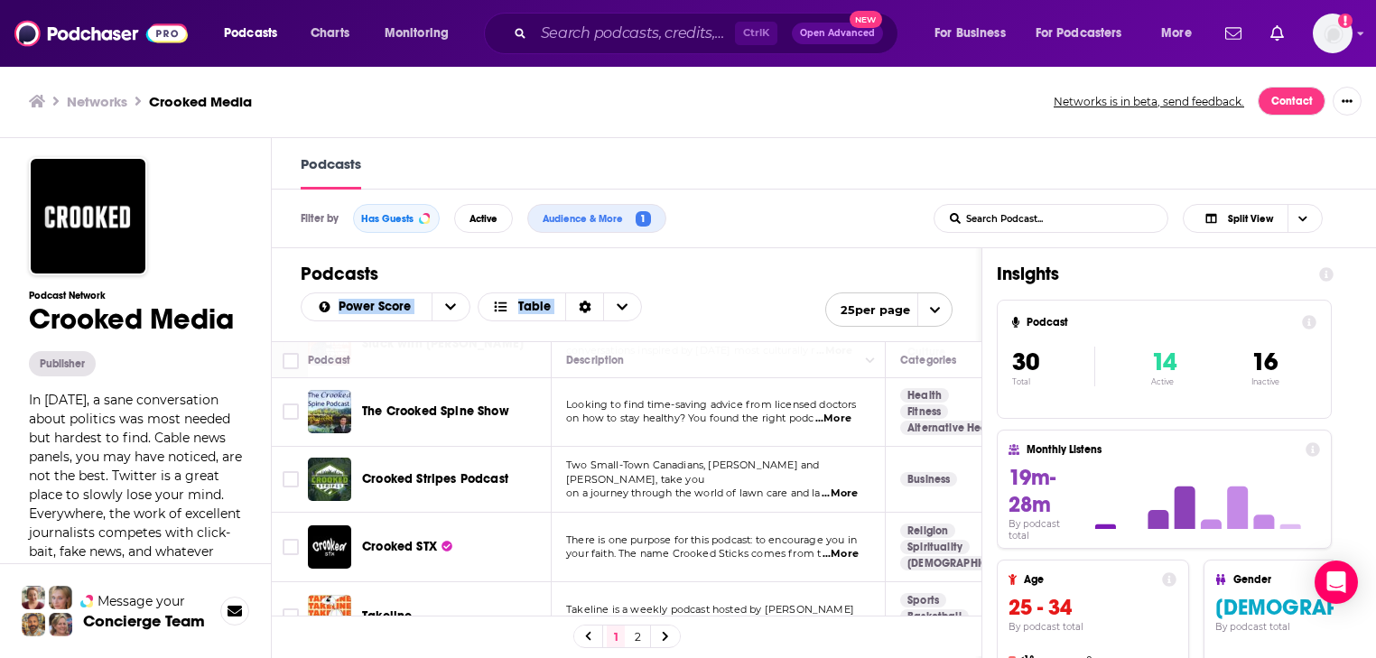
scroll to position [1452, 0]
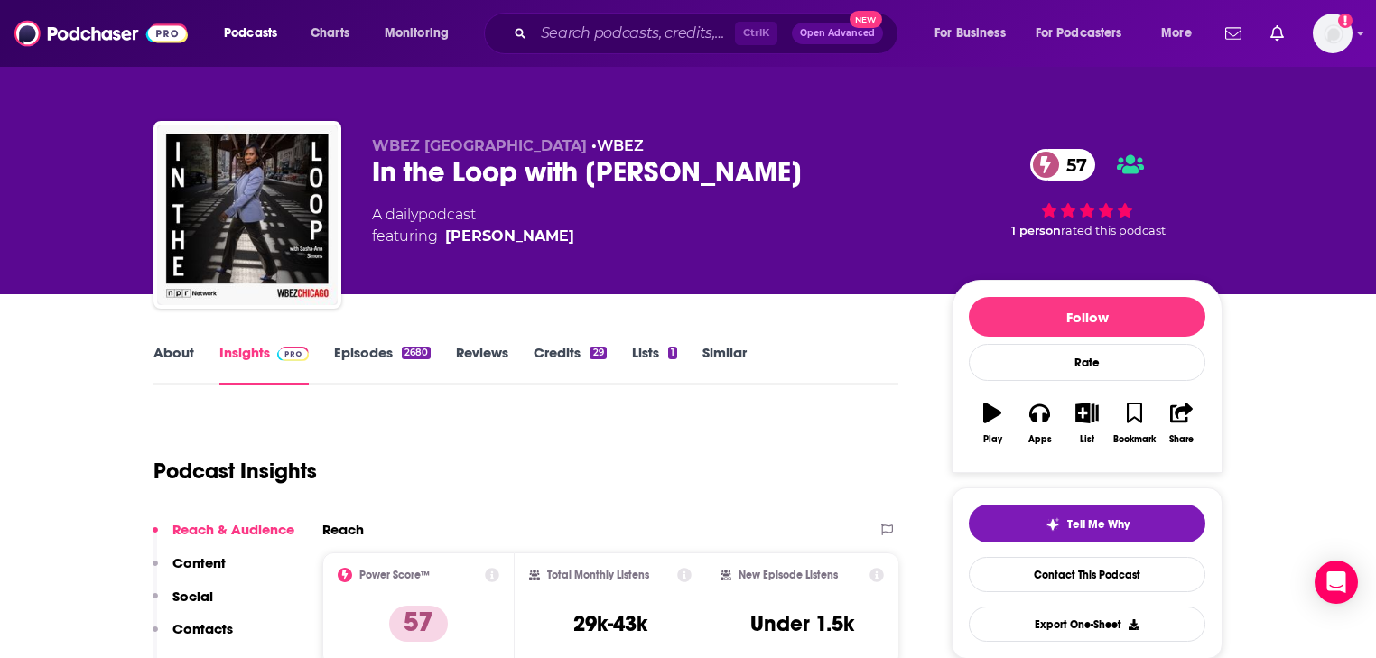
click at [178, 355] on link "About" at bounding box center [174, 365] width 41 height 42
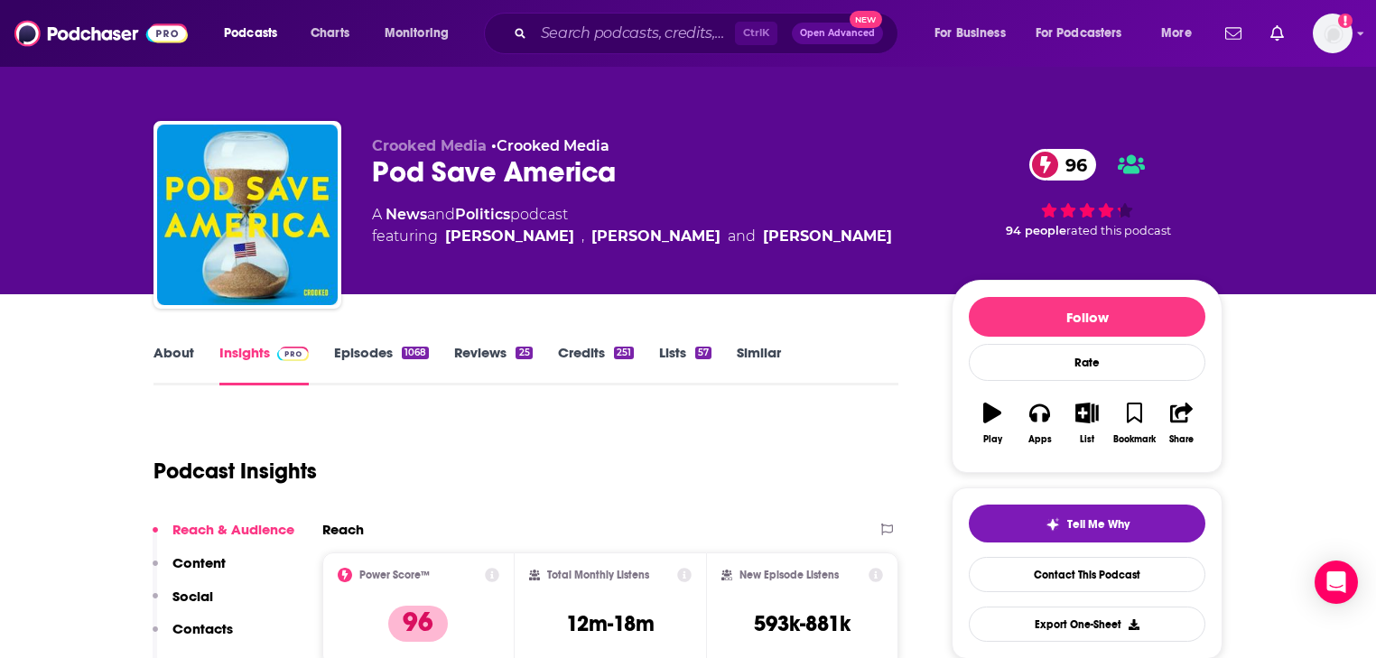
click at [172, 358] on link "About" at bounding box center [174, 365] width 41 height 42
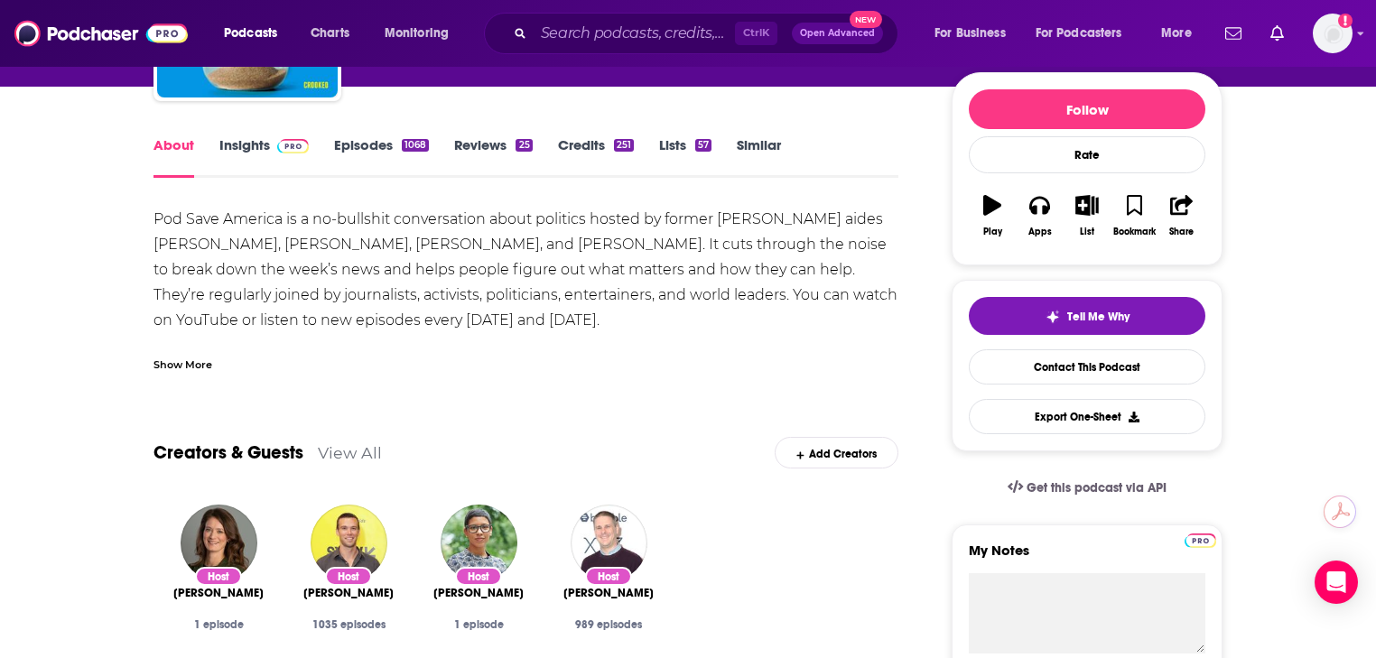
scroll to position [217, 0]
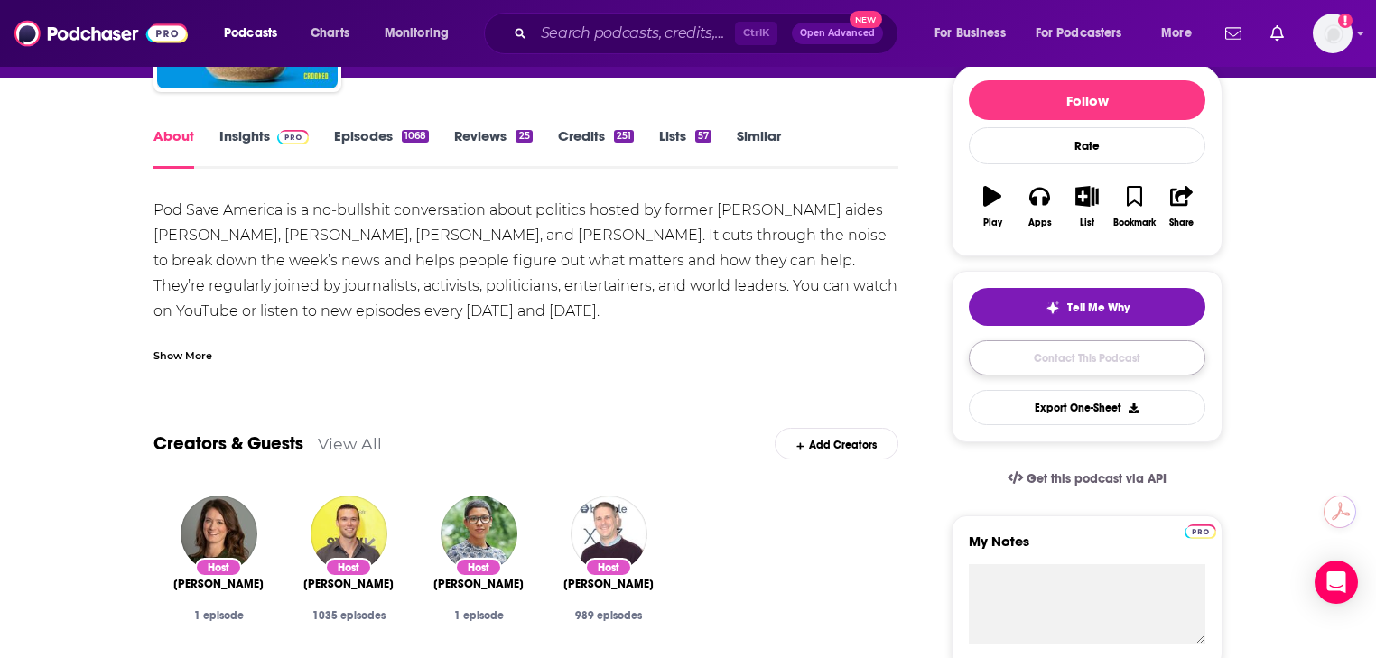
click at [1062, 359] on link "Contact This Podcast" at bounding box center [1087, 357] width 237 height 35
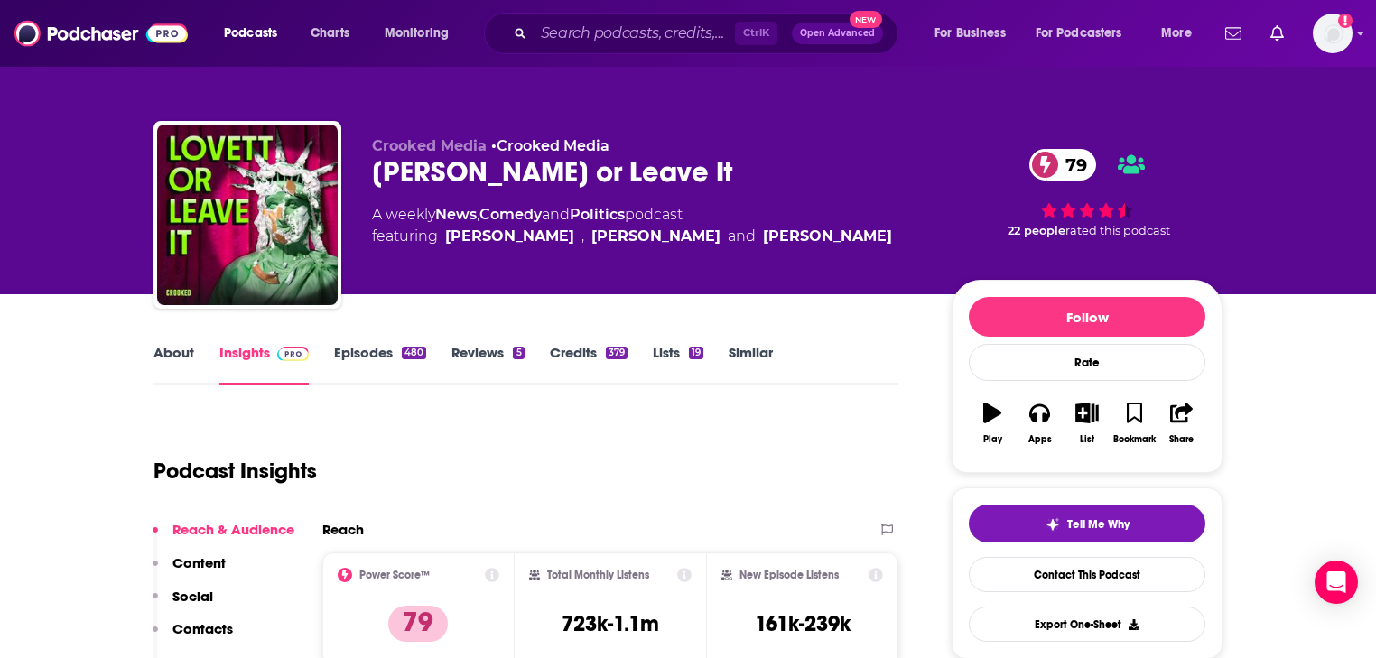
click at [184, 353] on link "About" at bounding box center [174, 365] width 41 height 42
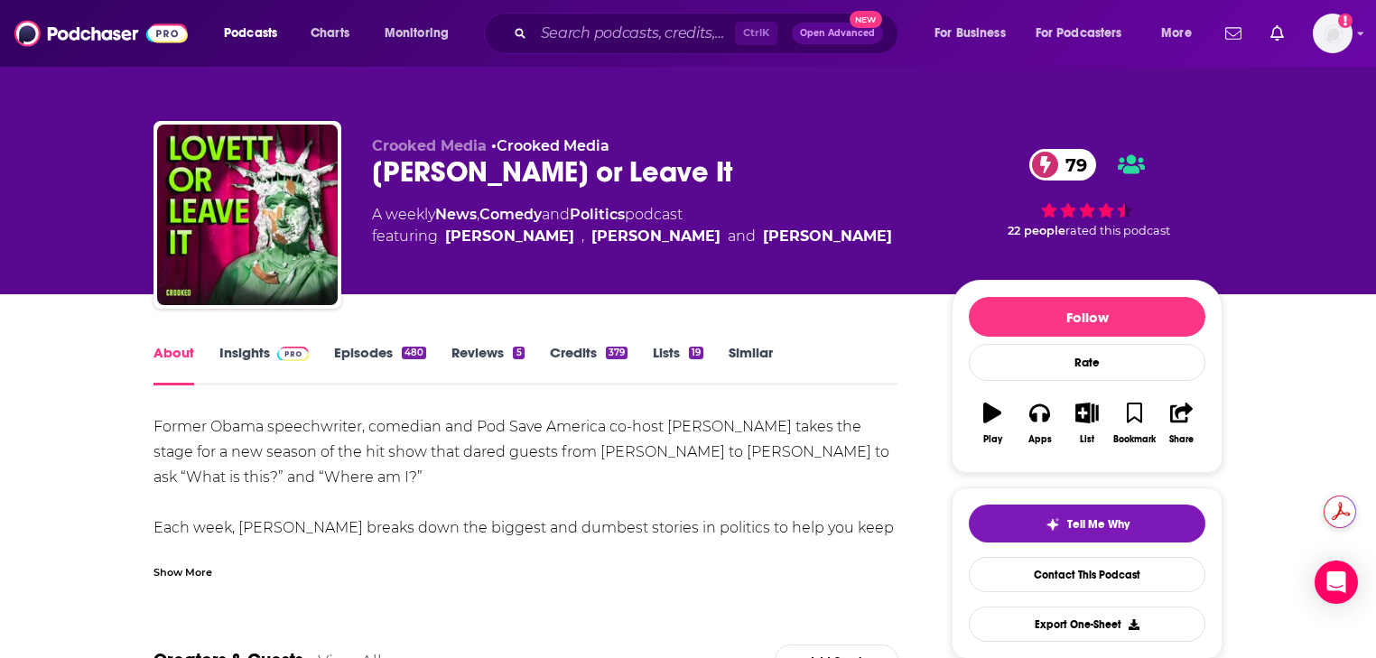
click at [172, 572] on div "Show More" at bounding box center [183, 571] width 59 height 17
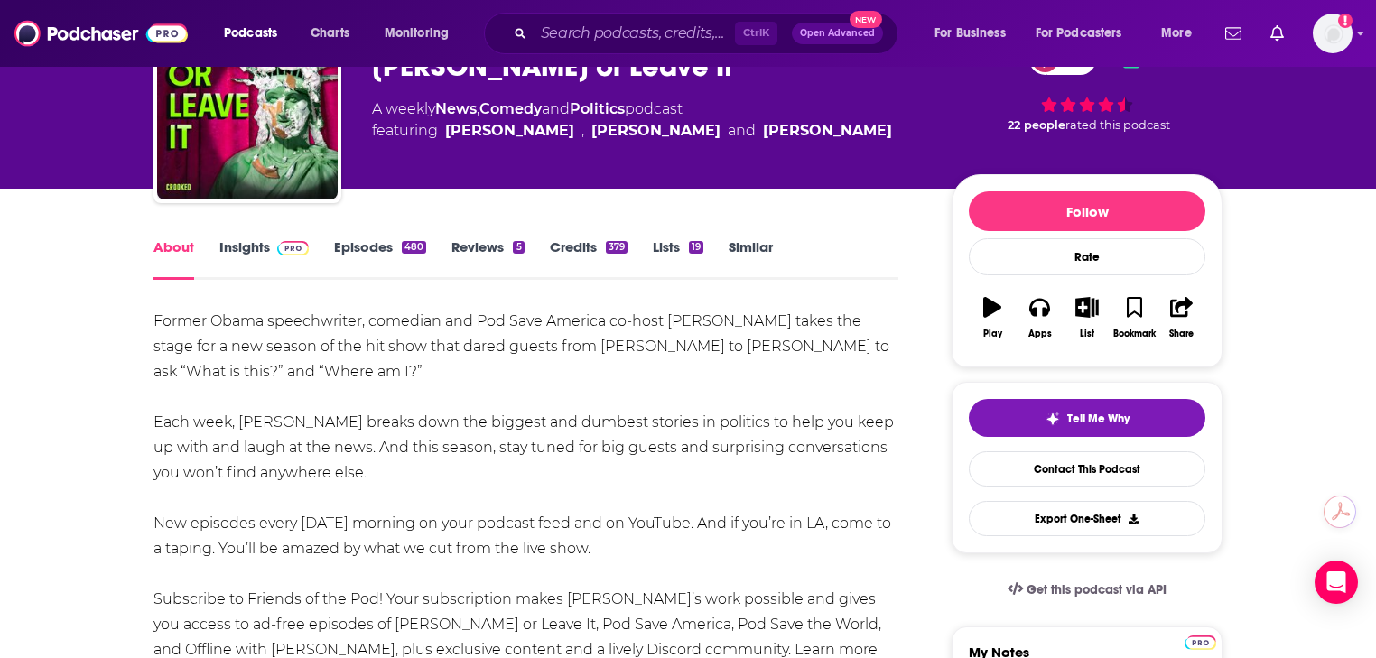
scroll to position [144, 0]
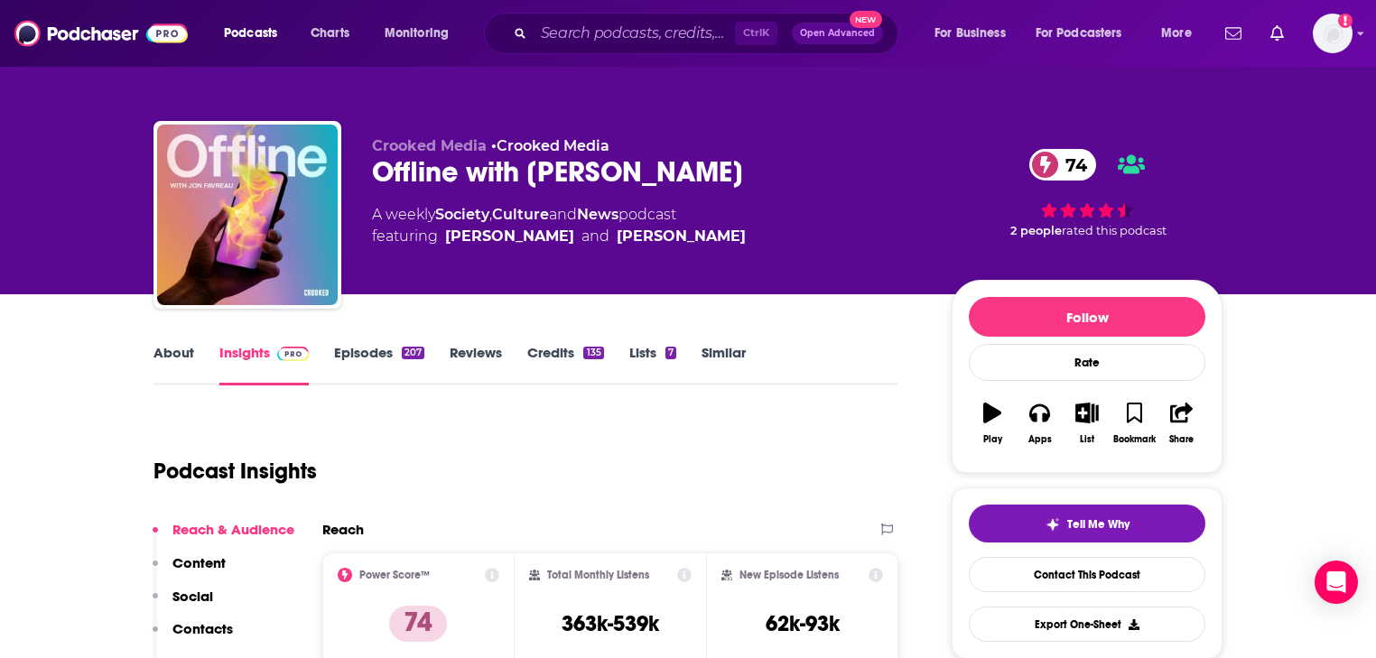
click at [177, 358] on link "About" at bounding box center [174, 365] width 41 height 42
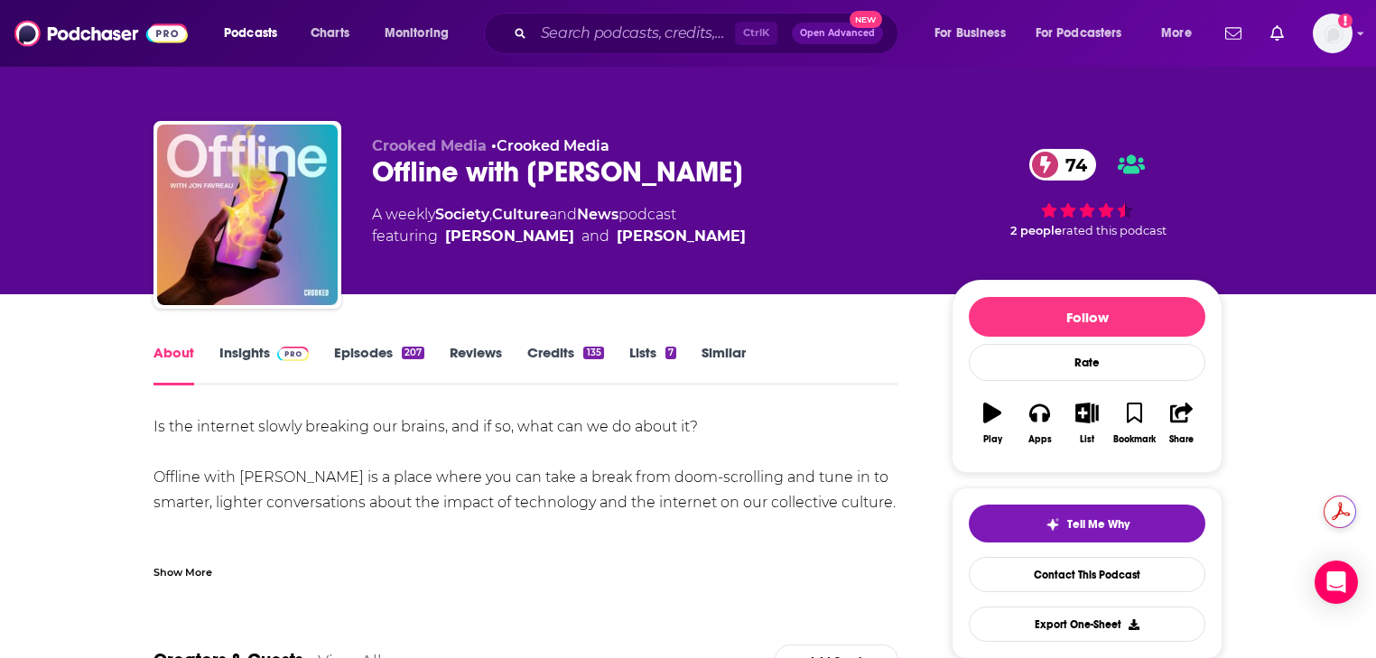
click at [170, 574] on div "Show More" at bounding box center [183, 571] width 59 height 17
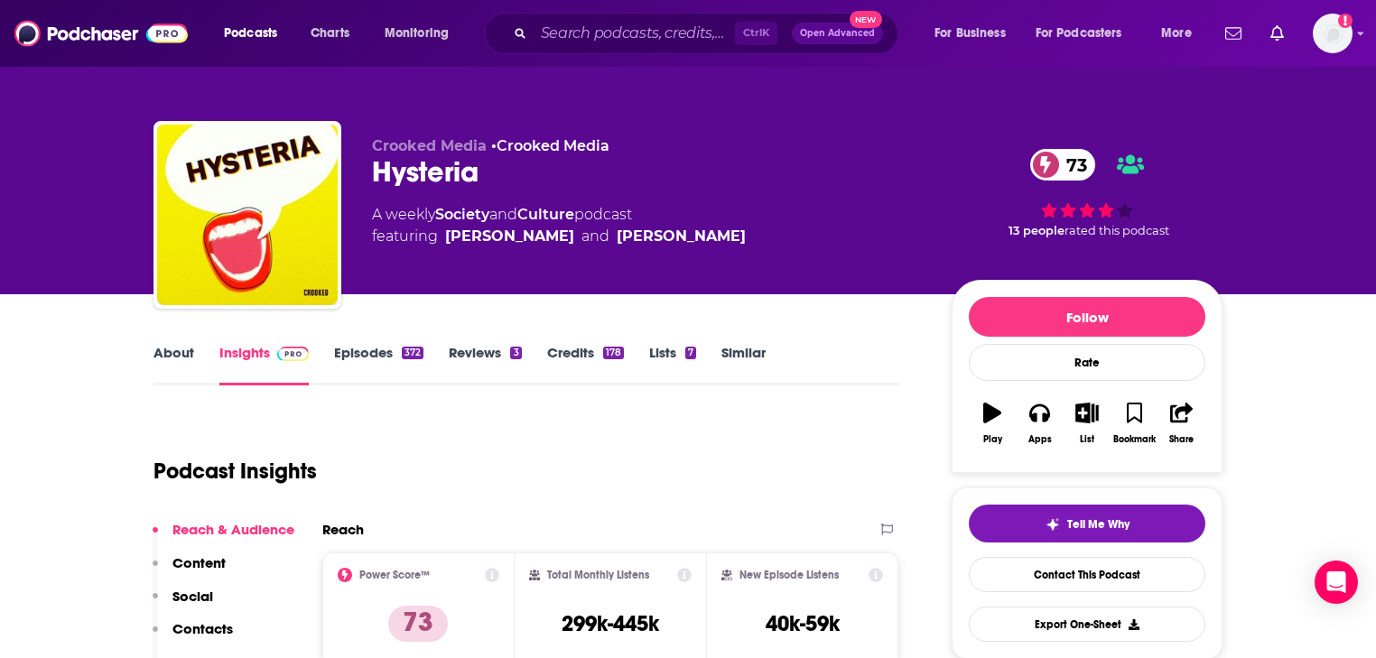
click at [188, 363] on link "About" at bounding box center [174, 365] width 41 height 42
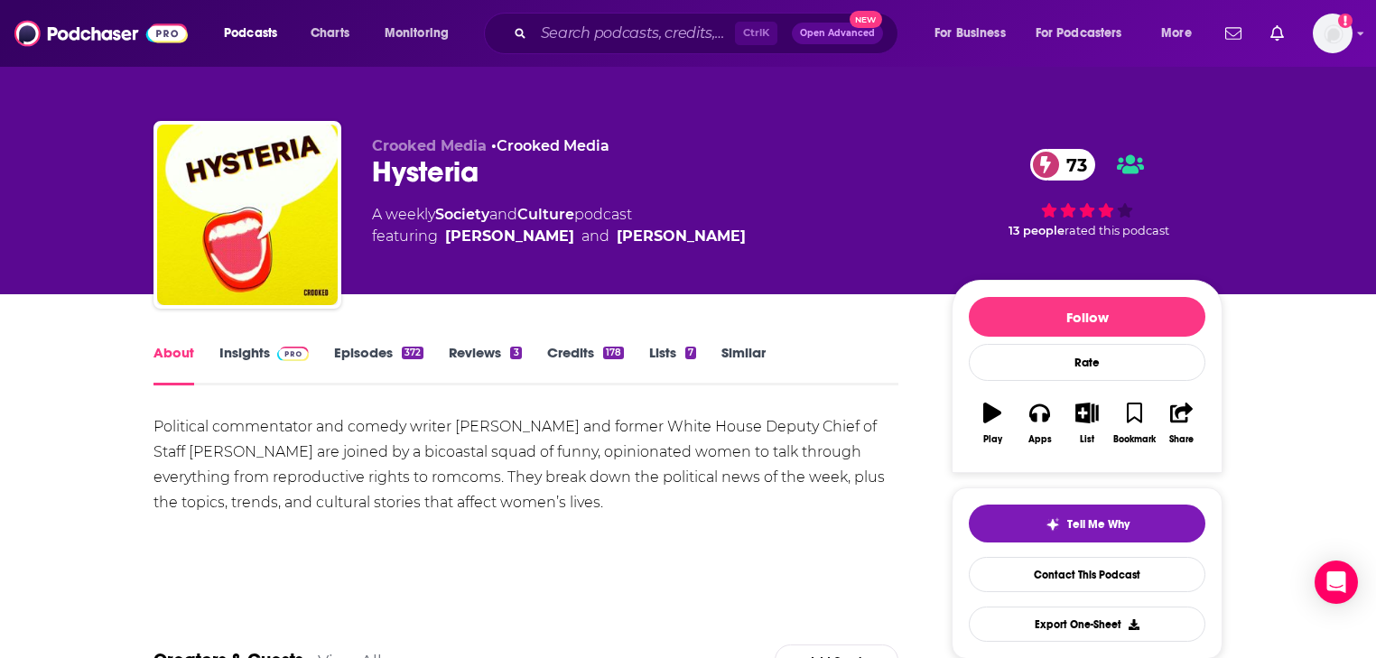
click at [356, 355] on link "Episodes 372" at bounding box center [378, 365] width 89 height 42
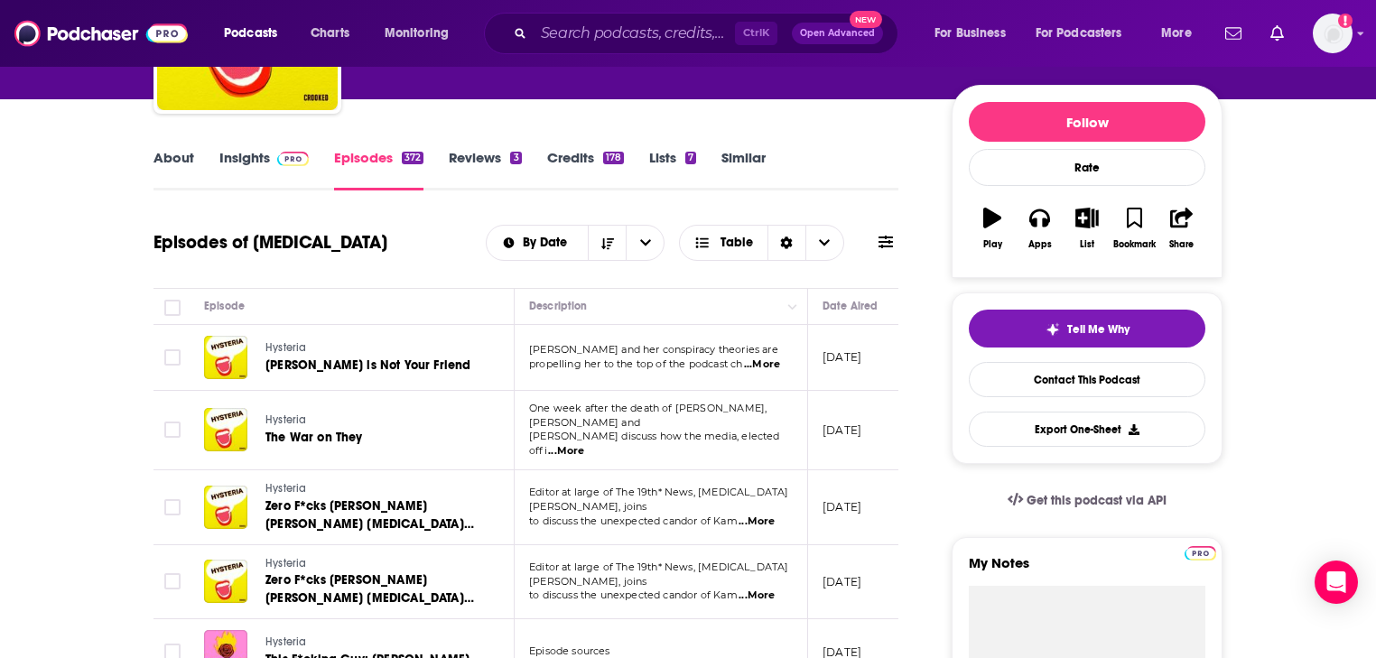
scroll to position [217, 0]
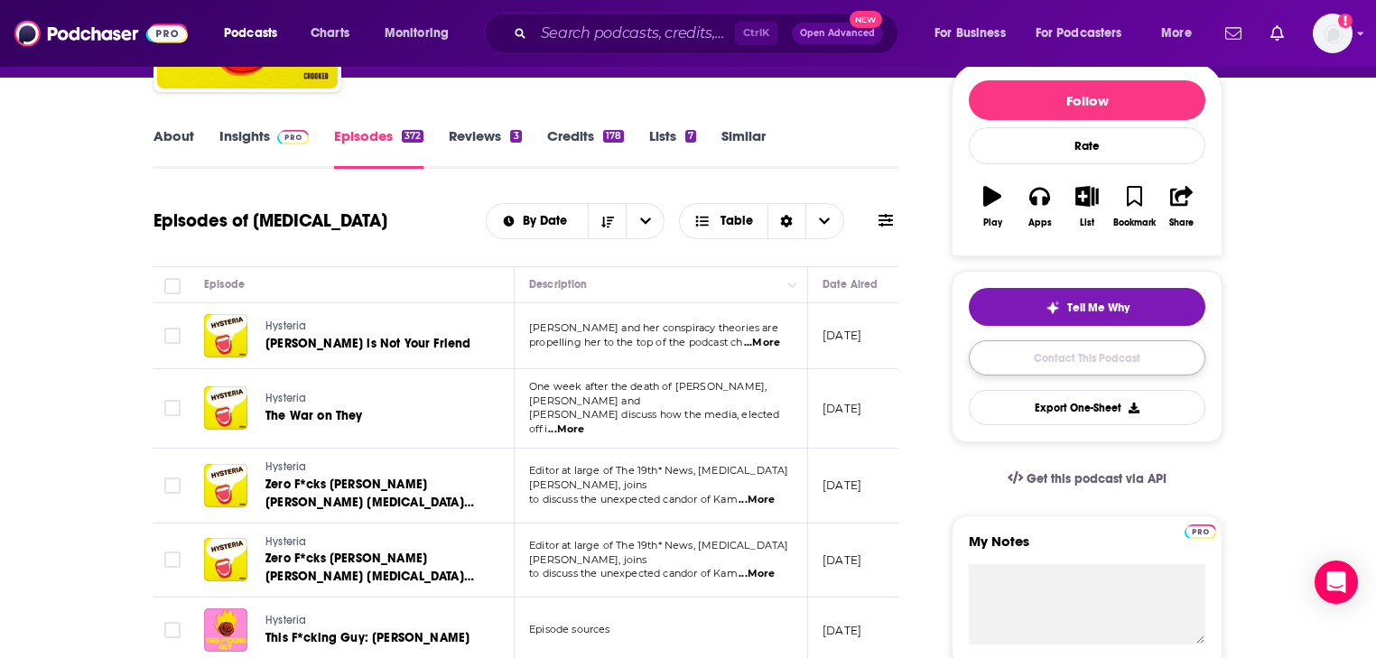
click at [1032, 354] on link "Contact This Podcast" at bounding box center [1087, 357] width 237 height 35
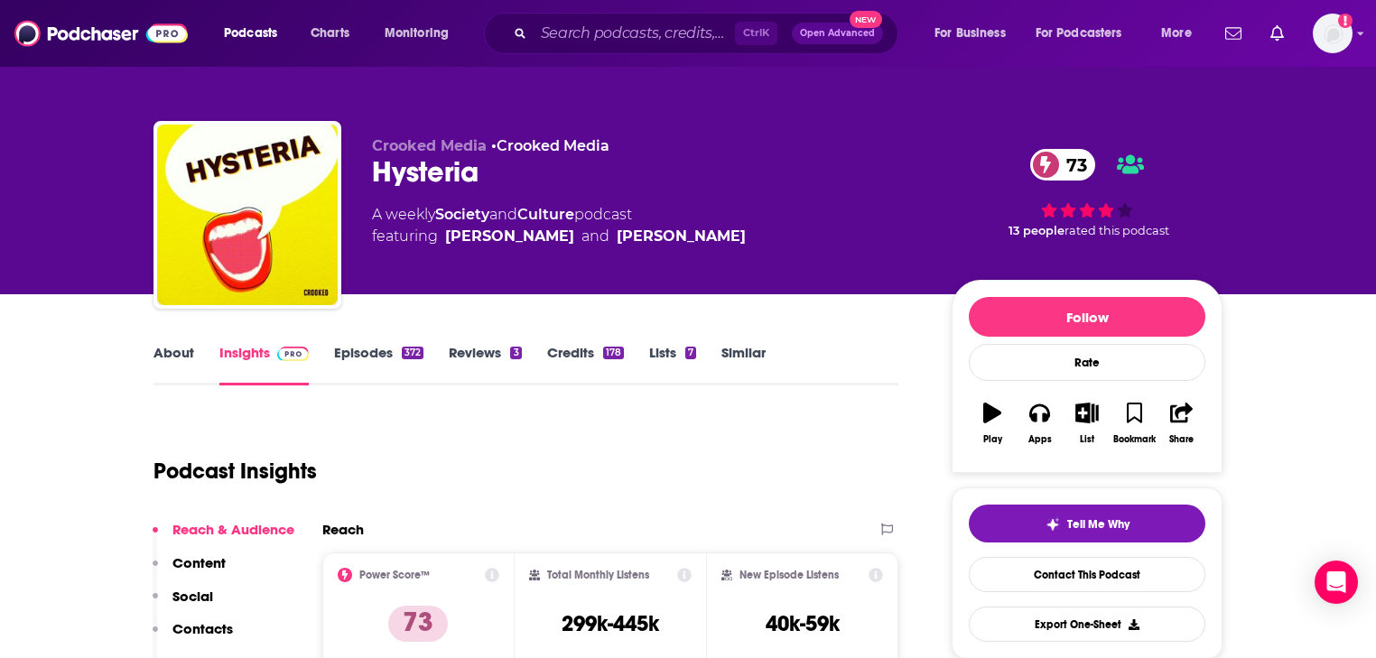
click at [578, 351] on link "Credits 178" at bounding box center [585, 365] width 77 height 42
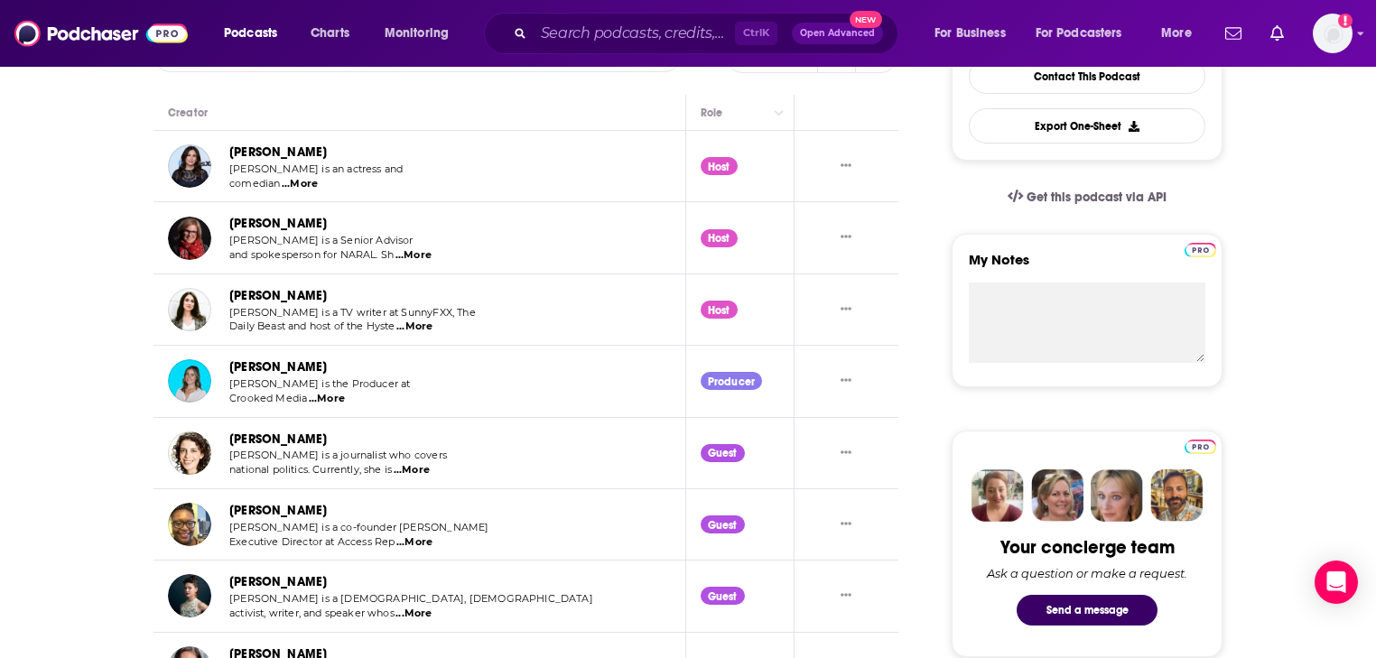
scroll to position [506, 0]
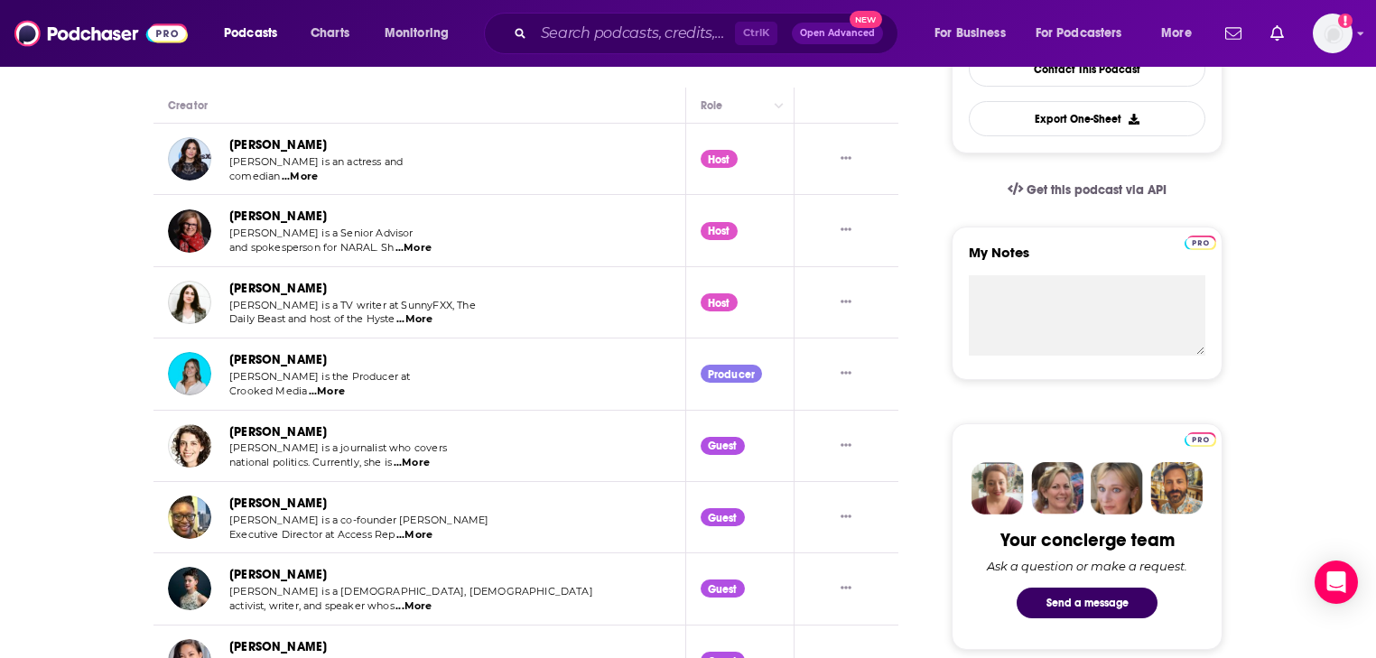
click at [337, 390] on span "...More" at bounding box center [327, 392] width 36 height 14
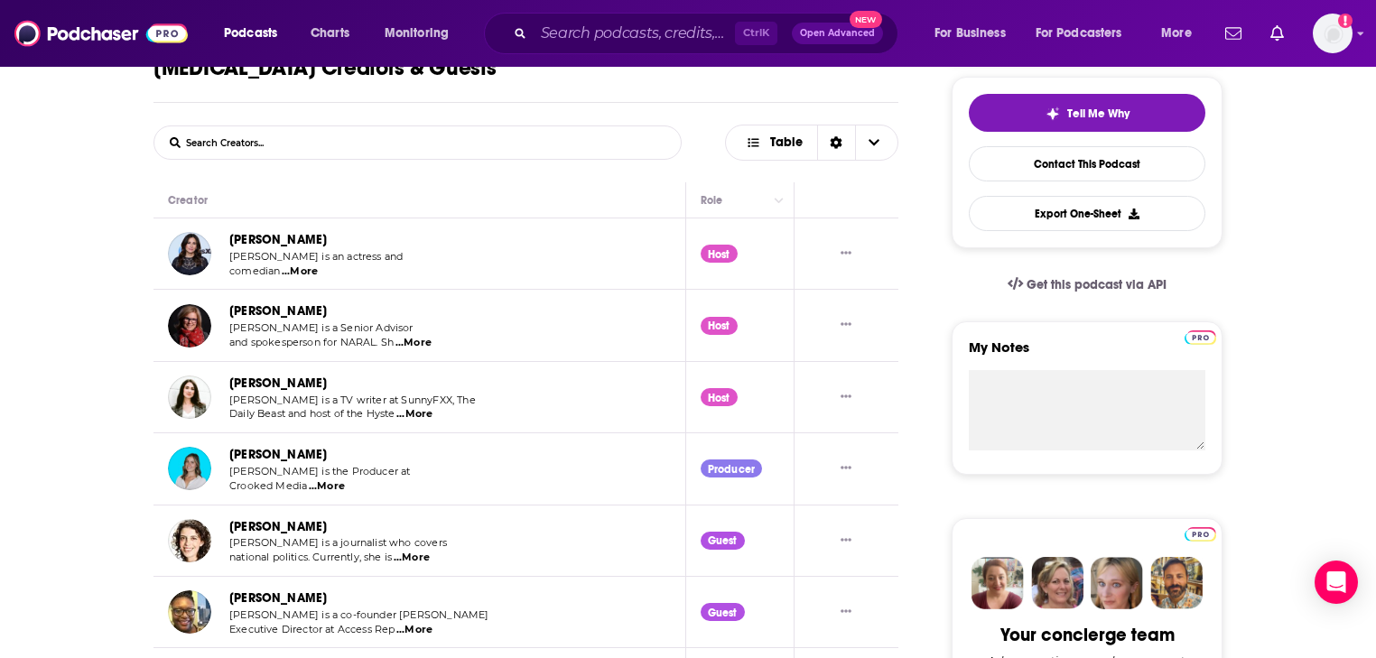
scroll to position [266, 0]
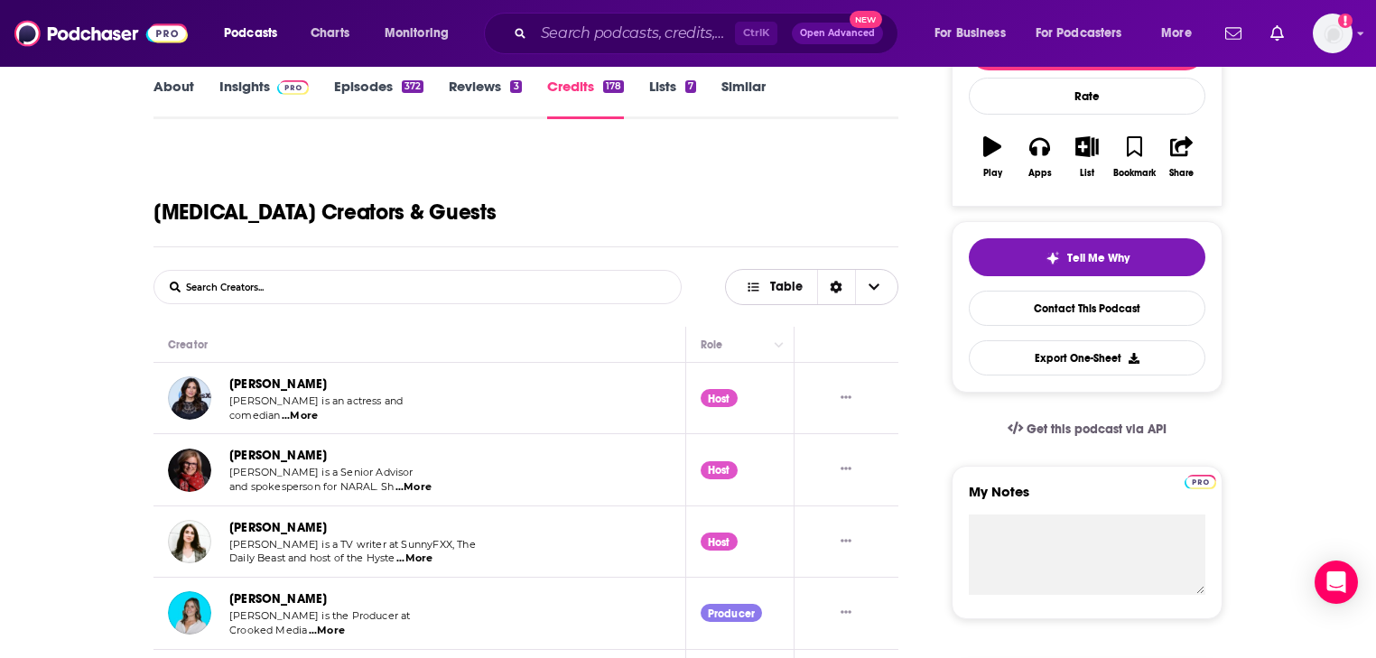
click at [827, 285] on div "Sort Direction" at bounding box center [836, 287] width 38 height 34
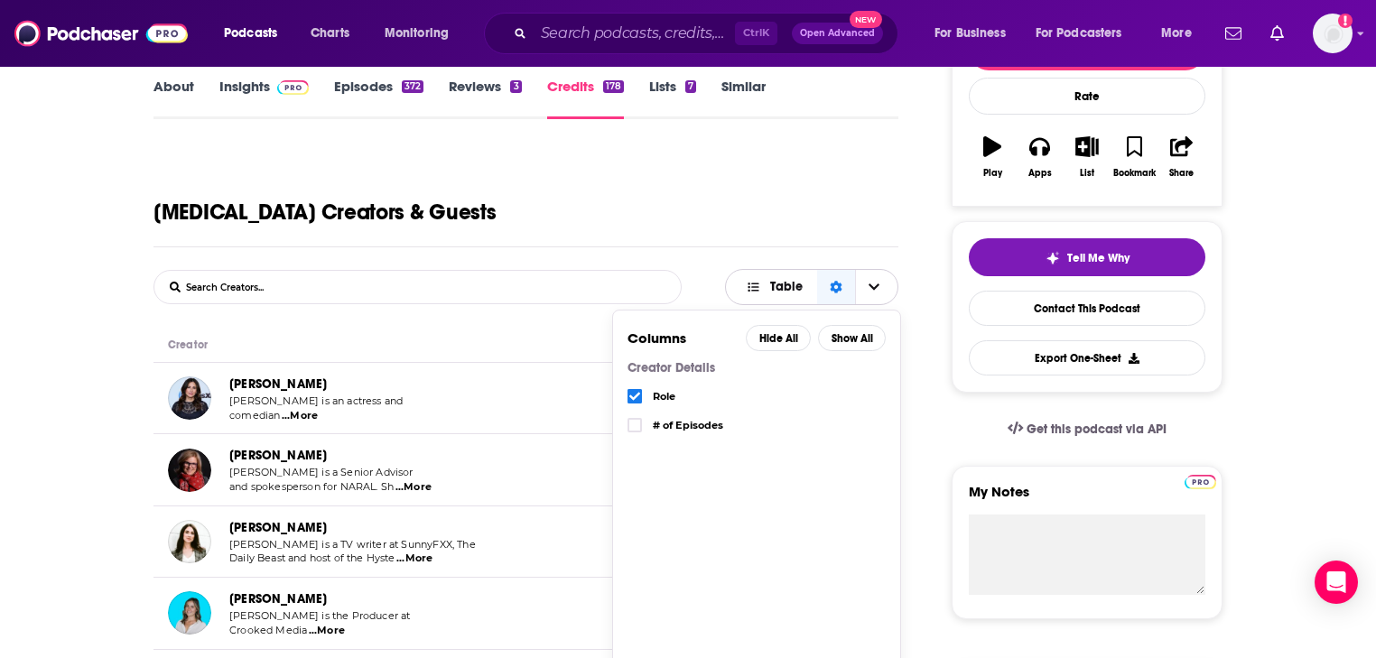
click at [839, 284] on icon "Sort Direction" at bounding box center [836, 287] width 12 height 13
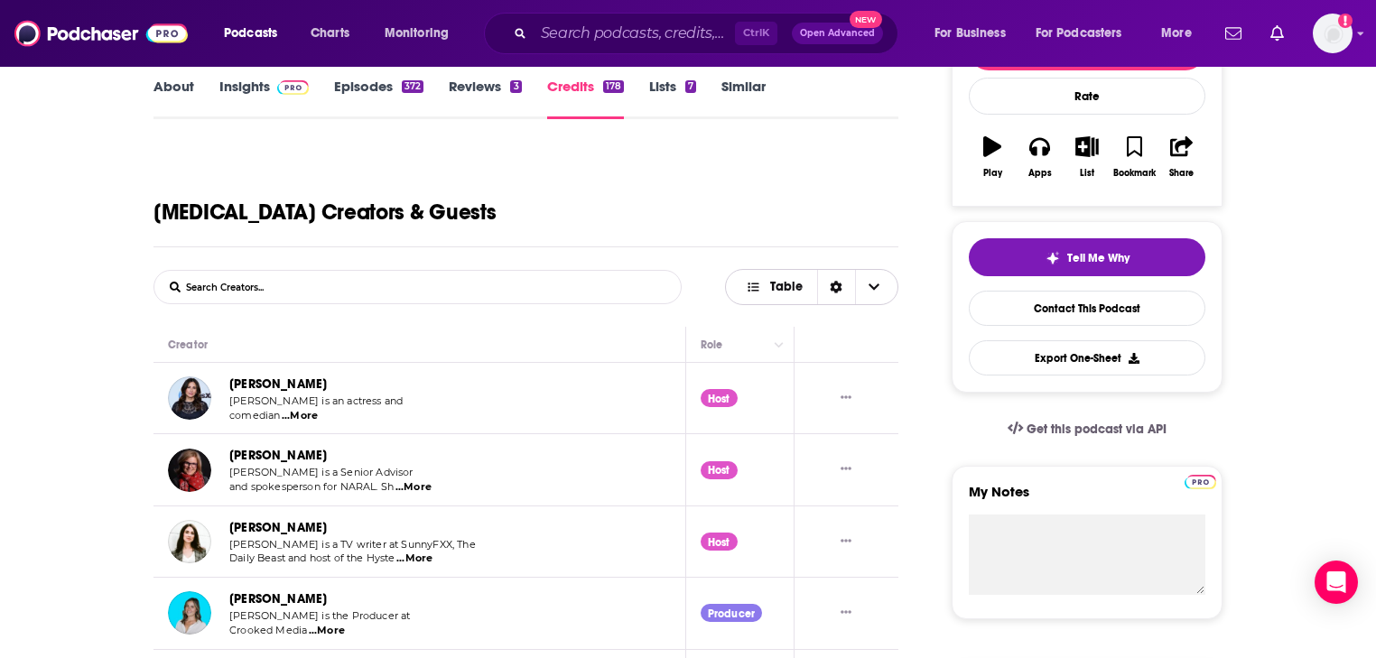
click at [784, 281] on span "Table" at bounding box center [786, 287] width 33 height 13
click at [317, 284] on input "List Search Input" at bounding box center [248, 287] width 189 height 33
type input "producer"
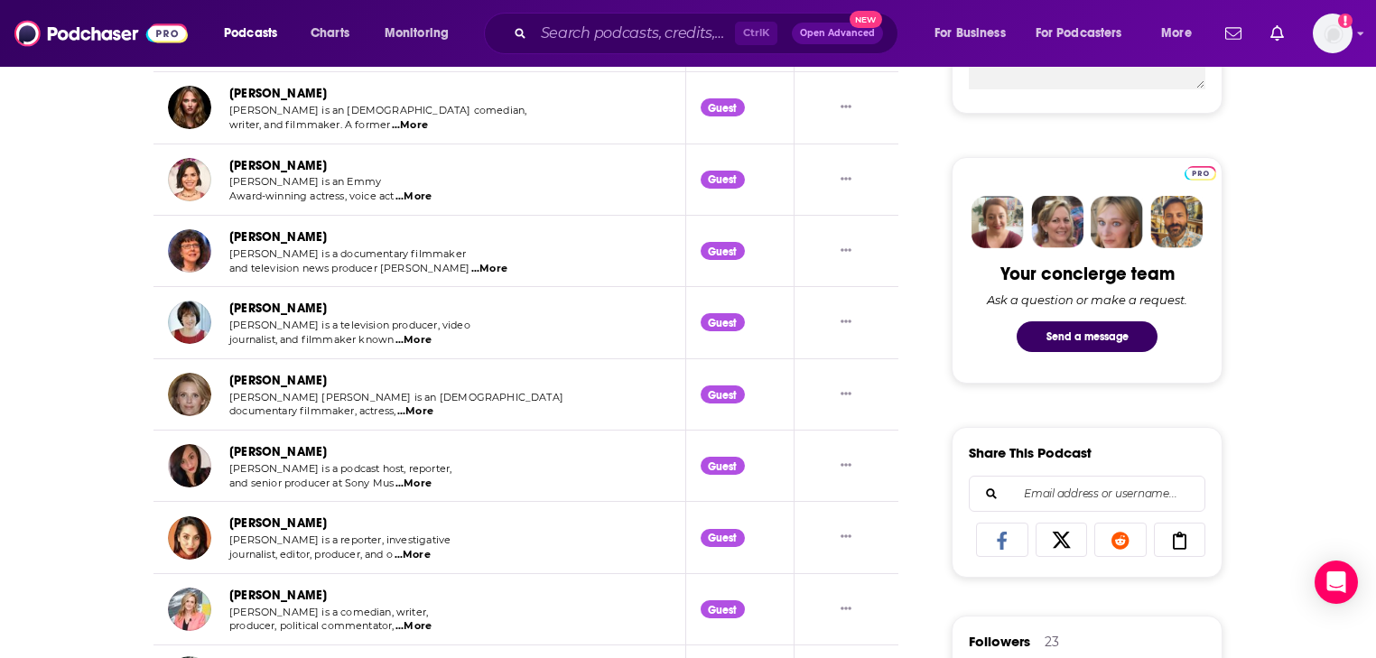
scroll to position [339, 0]
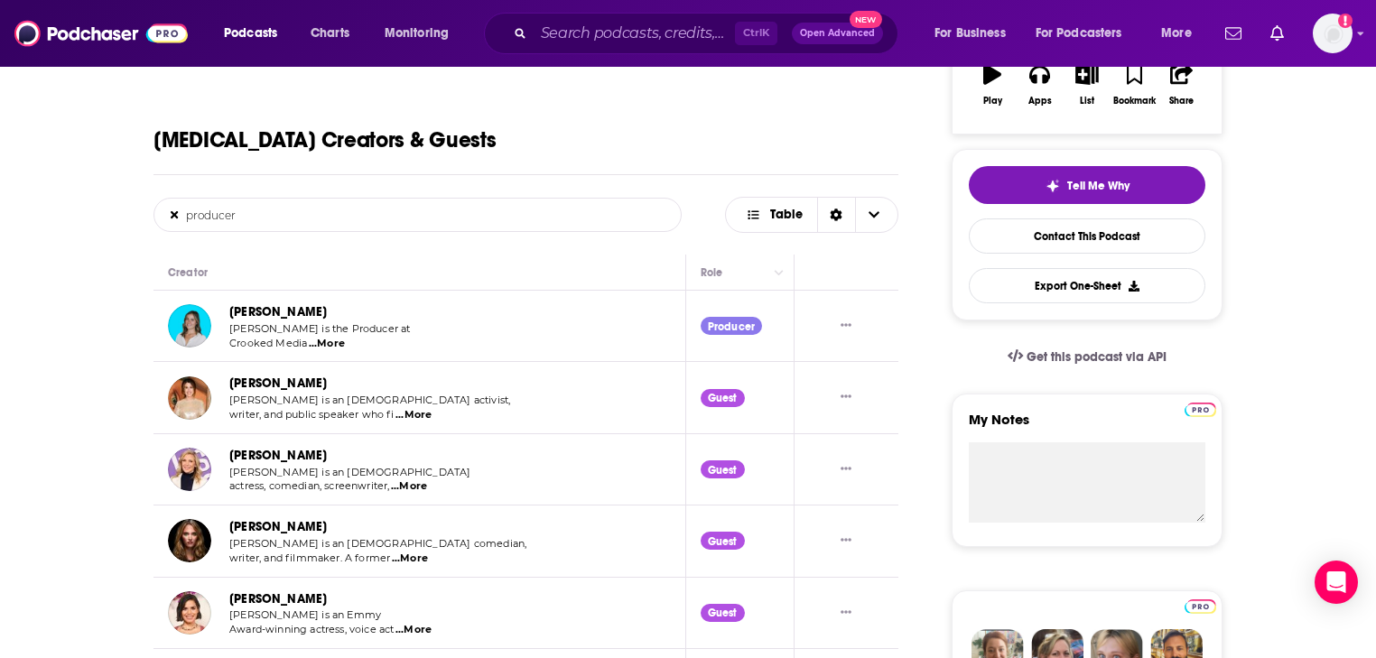
click at [269, 314] on link "Caroline Reston" at bounding box center [278, 311] width 98 height 15
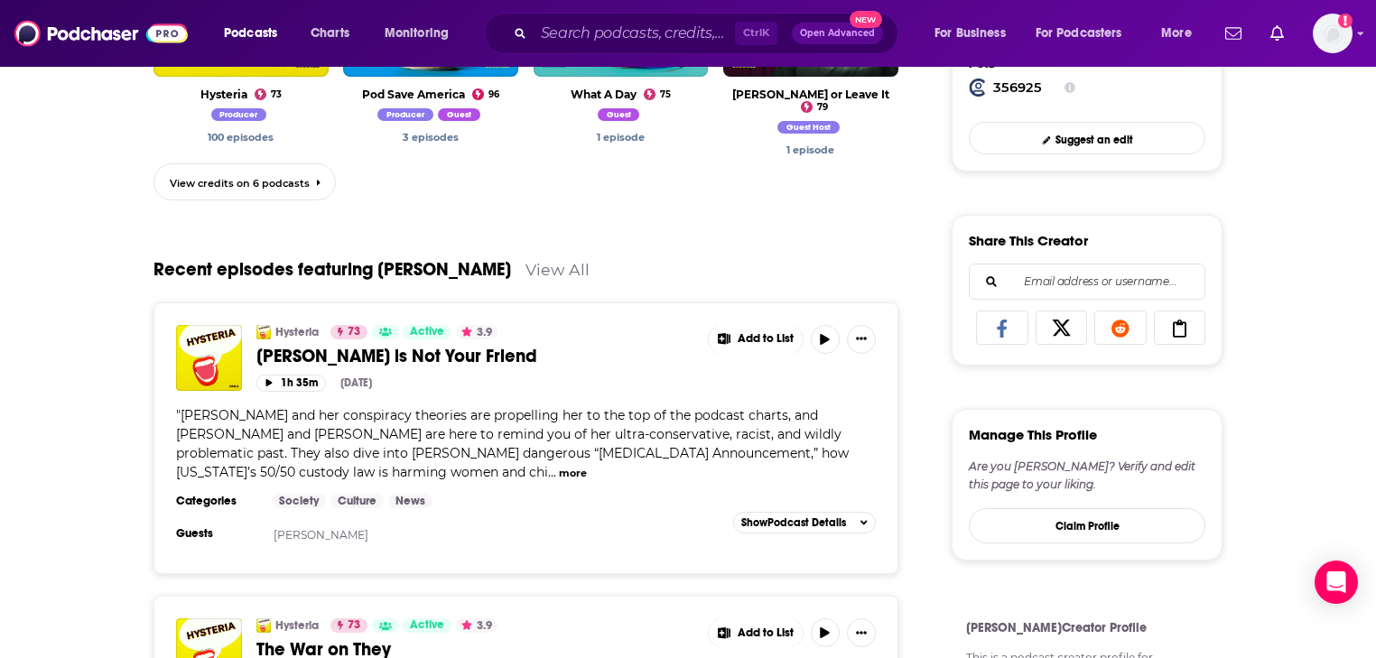
scroll to position [795, 0]
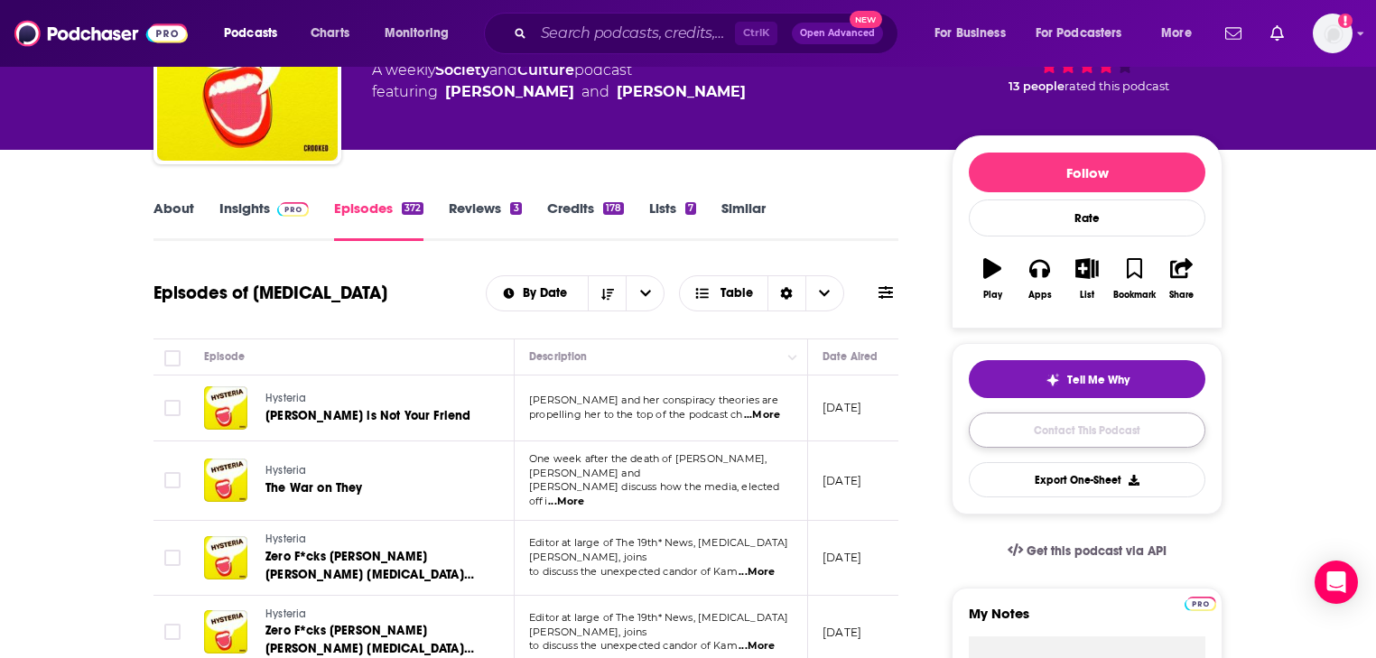
click at [1051, 444] on link "Contact This Podcast" at bounding box center [1087, 430] width 237 height 35
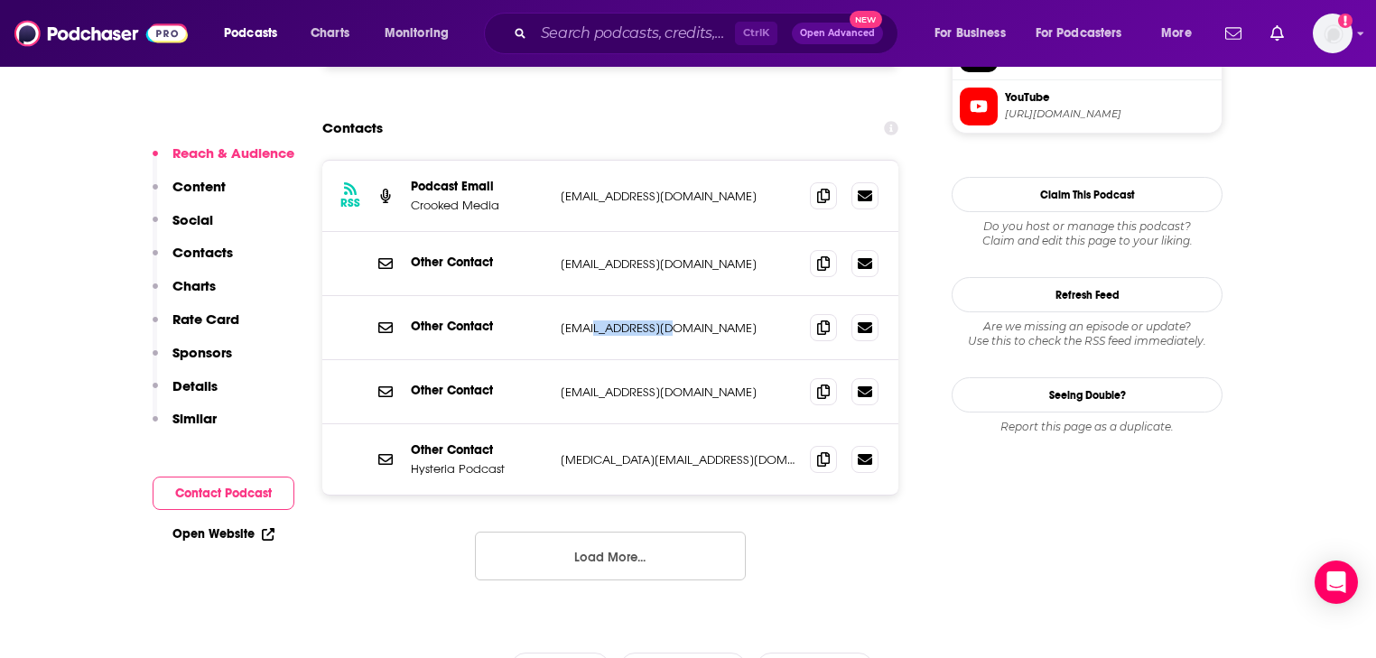
drag, startPoint x: 675, startPoint y: 217, endPoint x: 592, endPoint y: 220, distance: 83.2
click at [592, 321] on p "raven@crooked.com" at bounding box center [678, 328] width 235 height 15
copy p "@crooked.com"
click at [368, 432] on div "RSS Podcast Email Crooked Media hey@getcrookedmedia.com hey@getcrookedmedia.com…" at bounding box center [610, 385] width 576 height 450
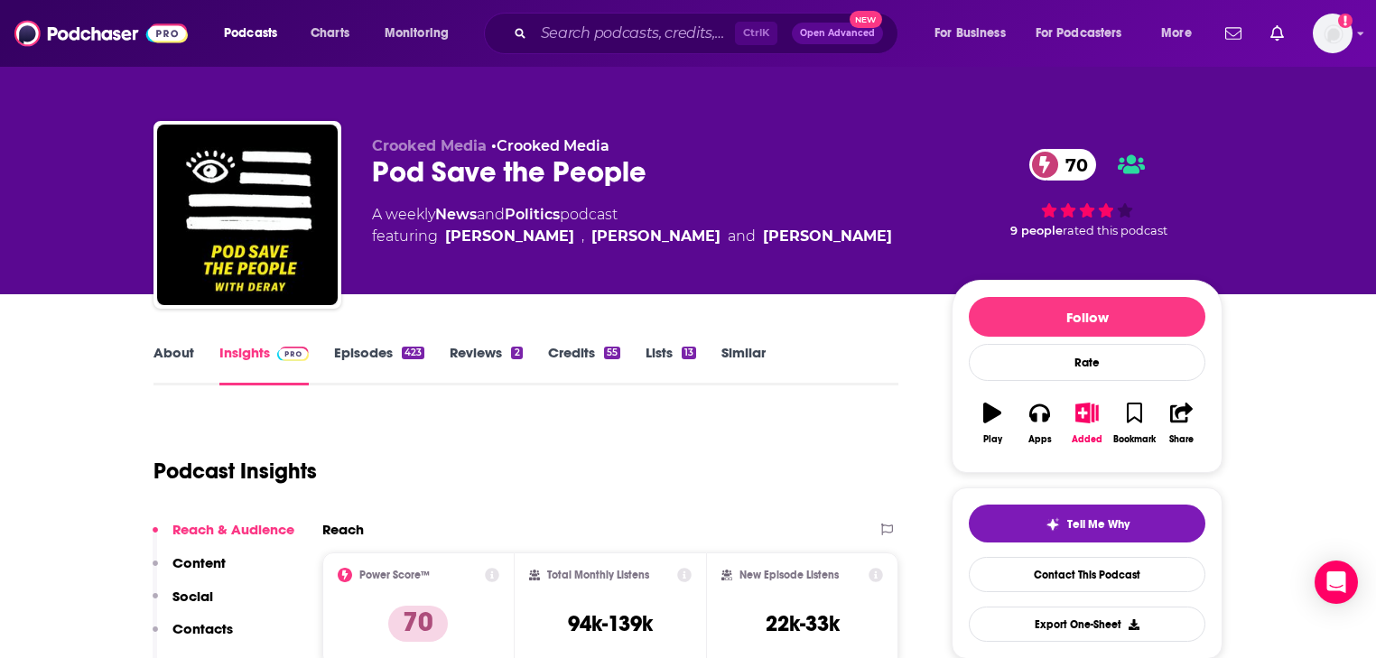
click at [176, 358] on link "About" at bounding box center [174, 365] width 41 height 42
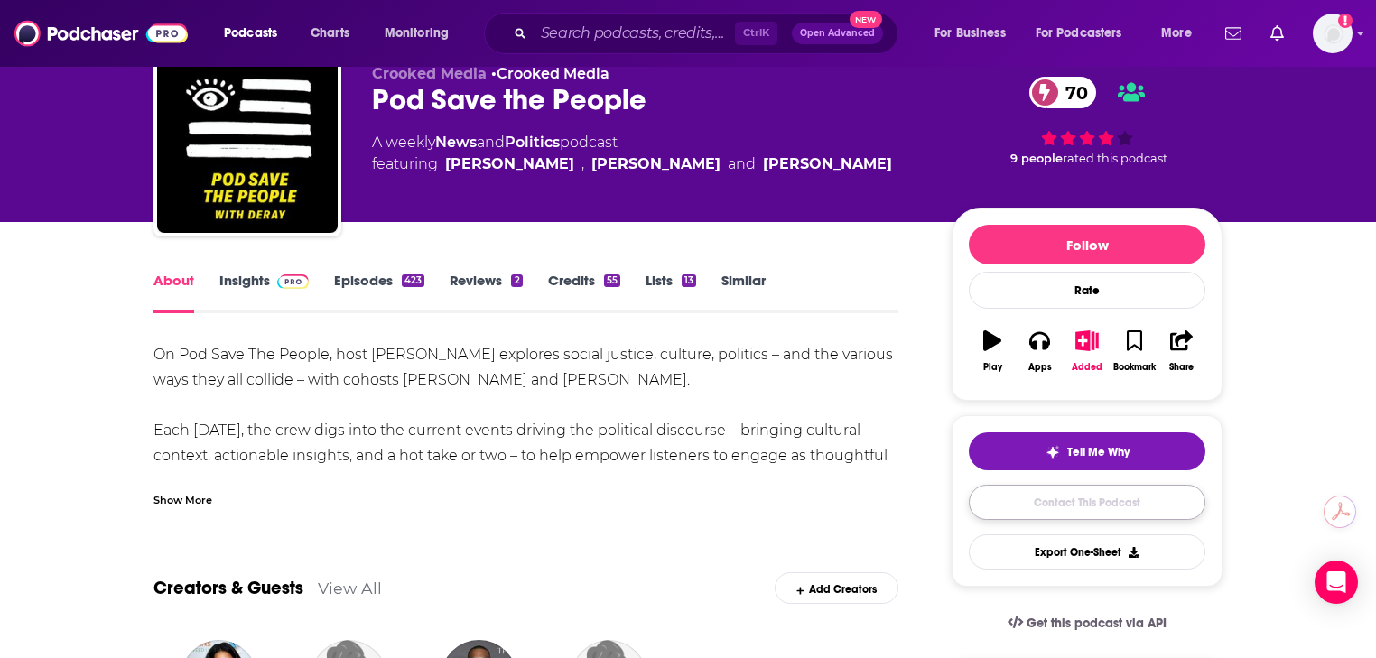
click at [1094, 507] on link "Contact This Podcast" at bounding box center [1087, 502] width 237 height 35
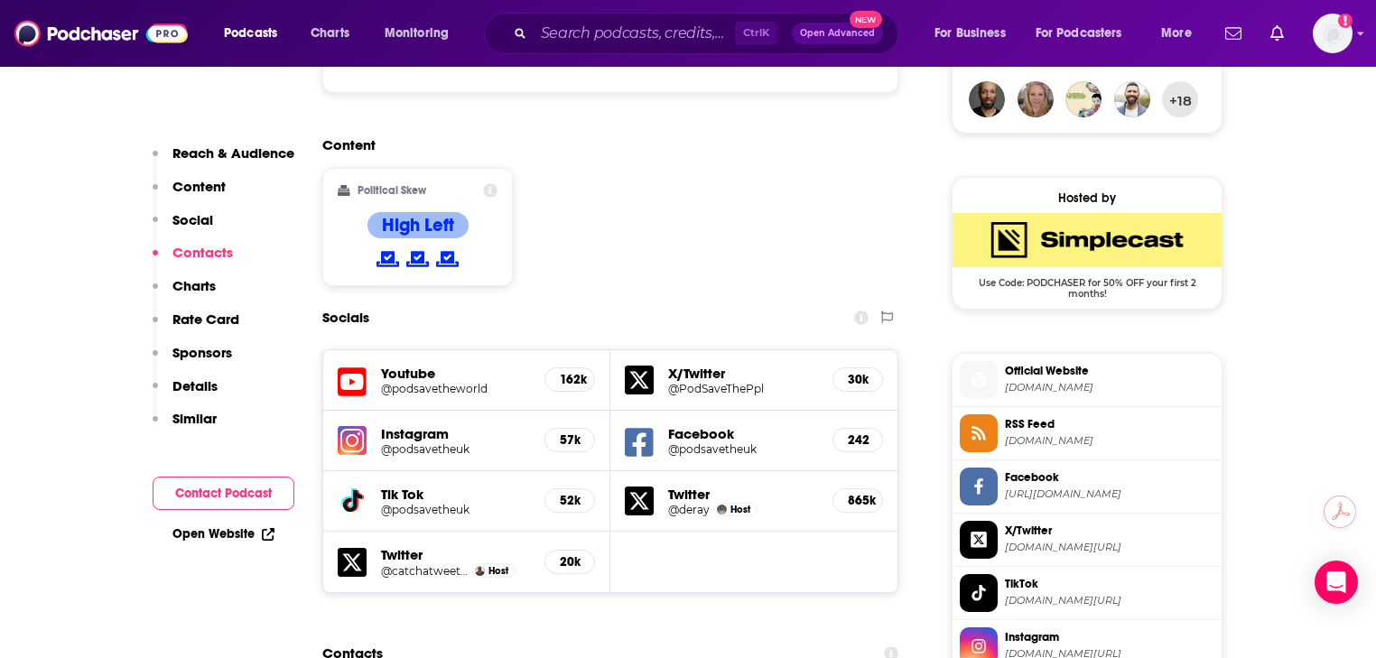
scroll to position [1326, 0]
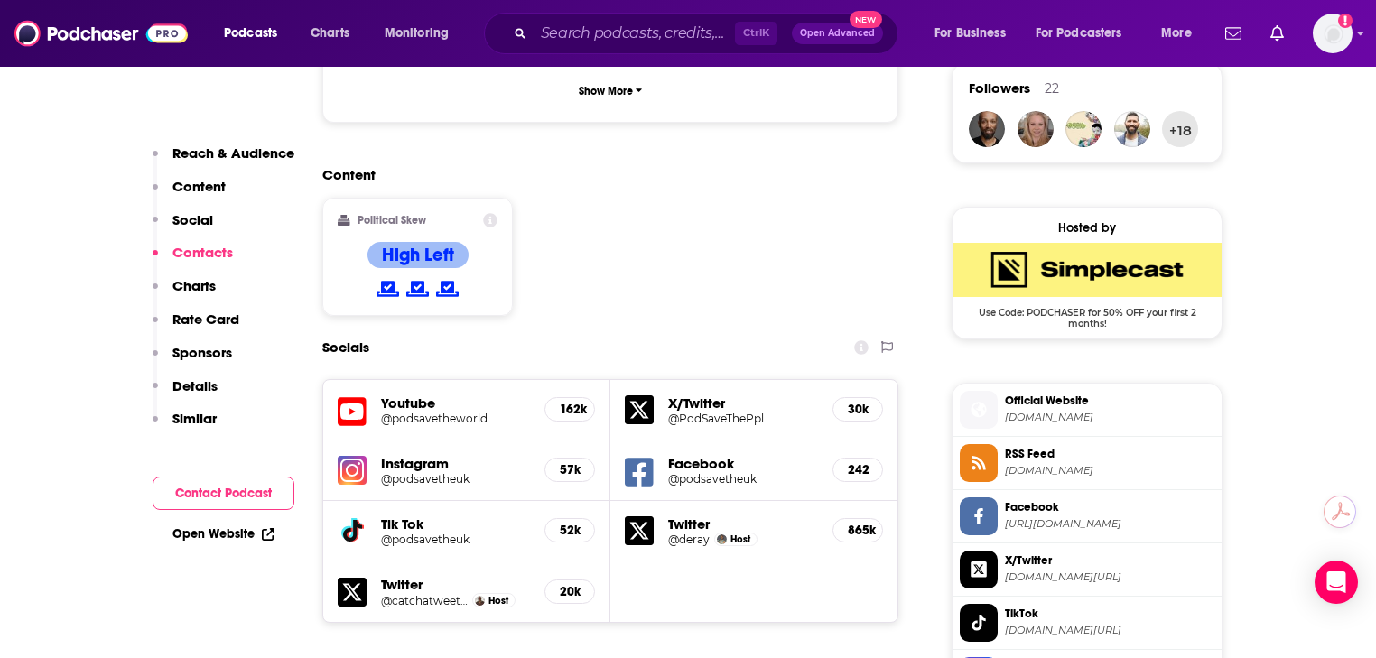
click at [211, 153] on p "Reach & Audience" at bounding box center [233, 152] width 122 height 17
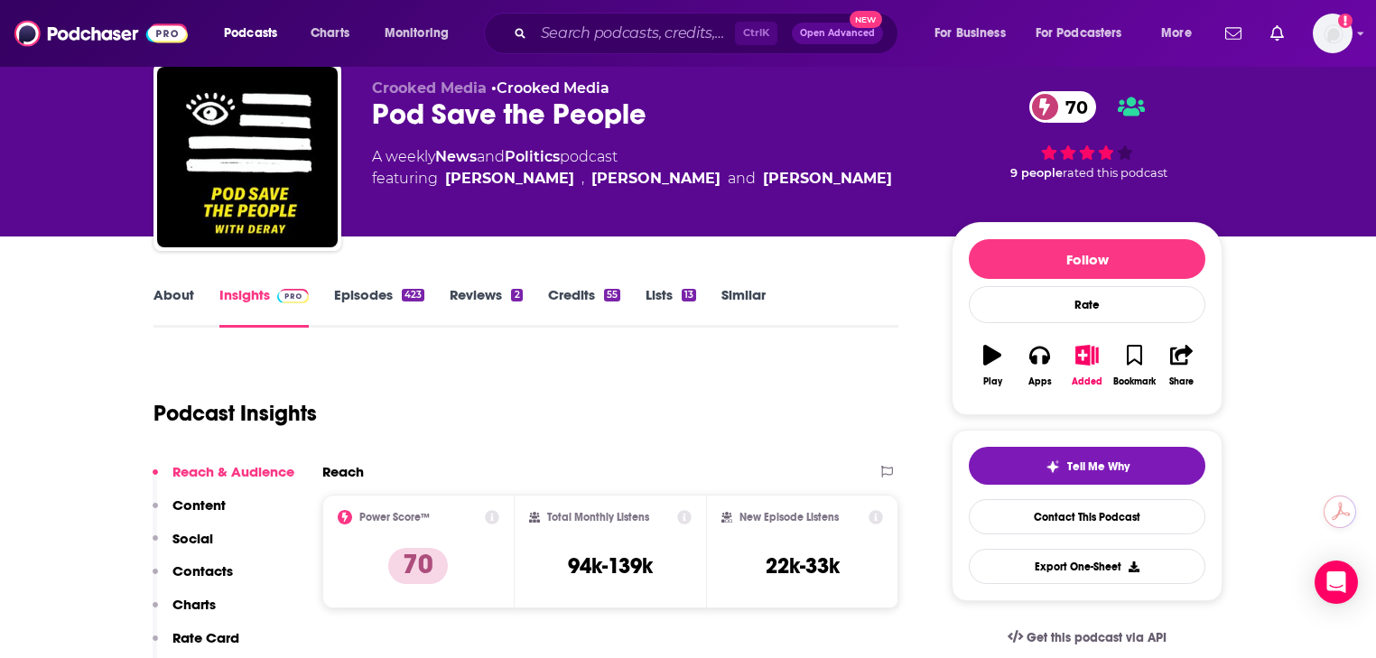
scroll to position [0, 0]
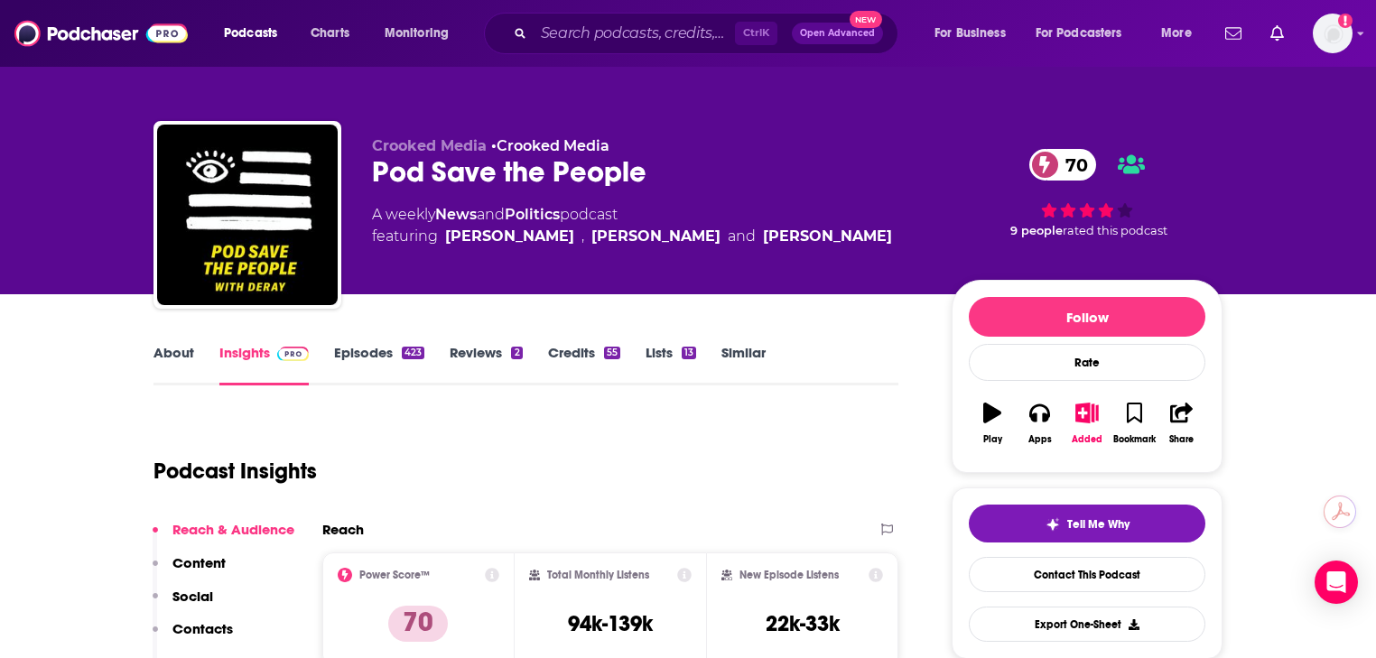
click at [573, 353] on link "Credits 55" at bounding box center [584, 365] width 72 height 42
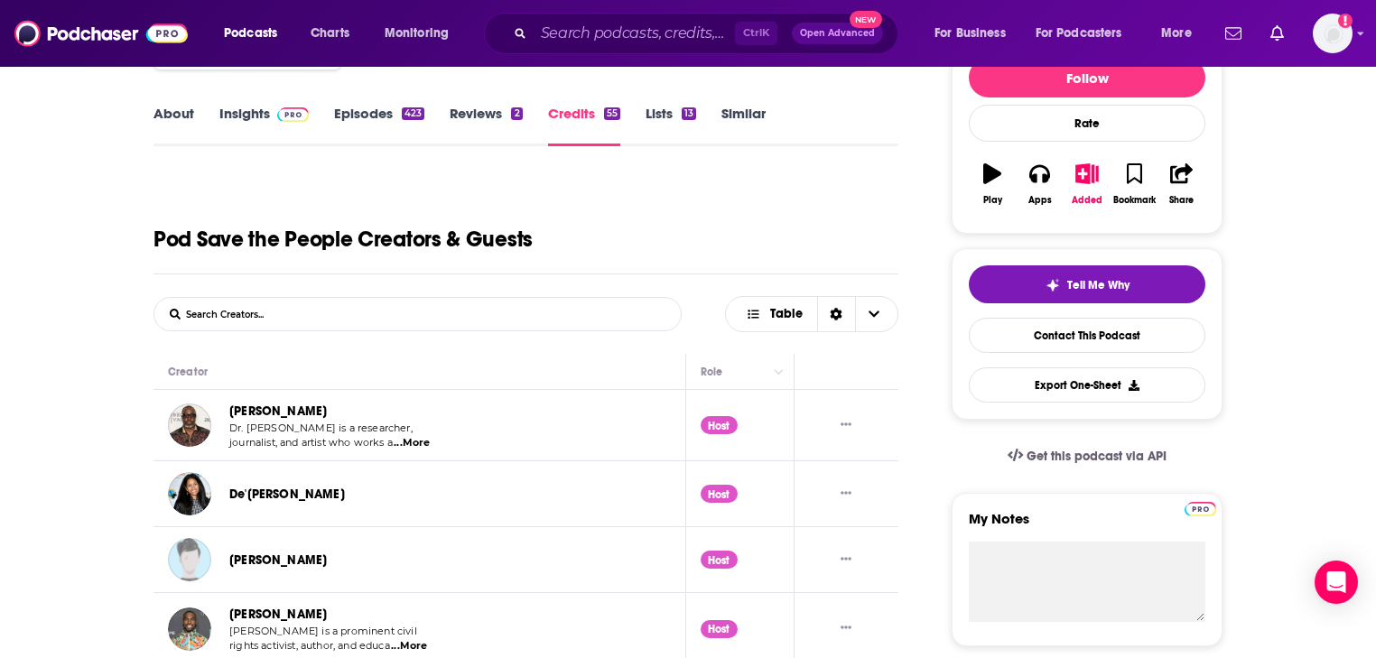
scroll to position [155, 0]
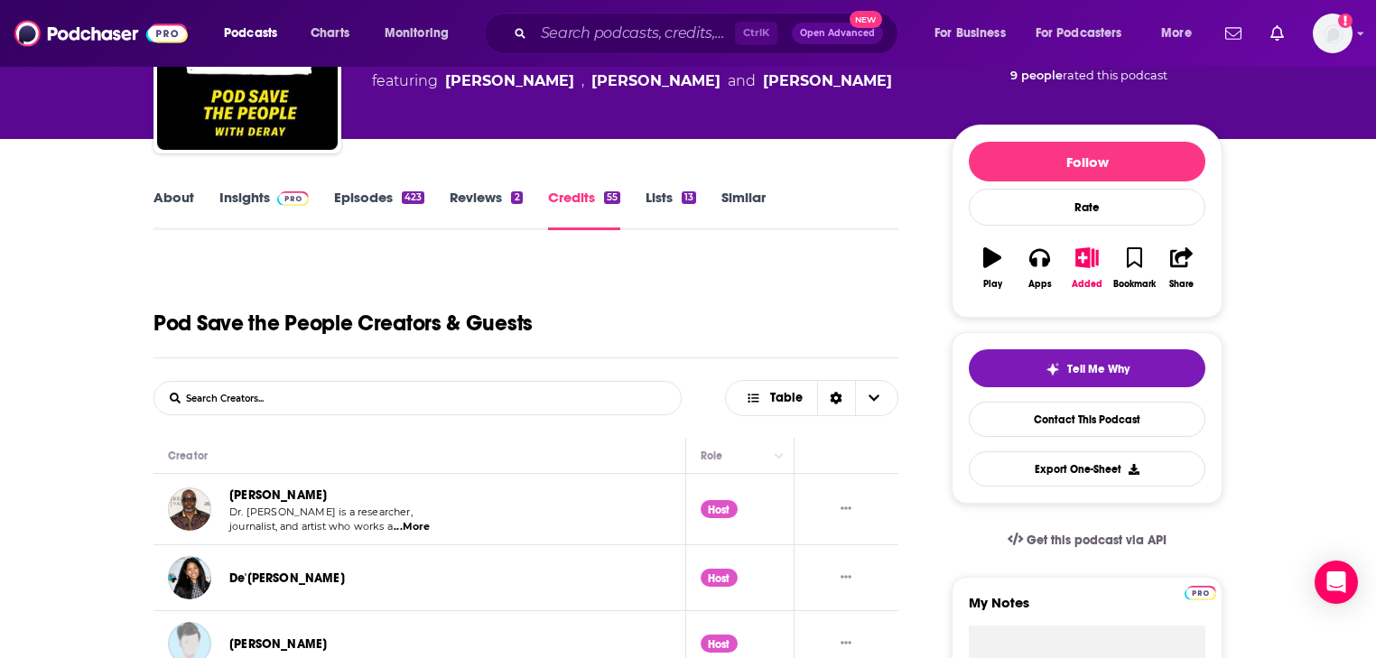
click at [275, 388] on input "List Search Input" at bounding box center [248, 398] width 189 height 33
type input "producer"
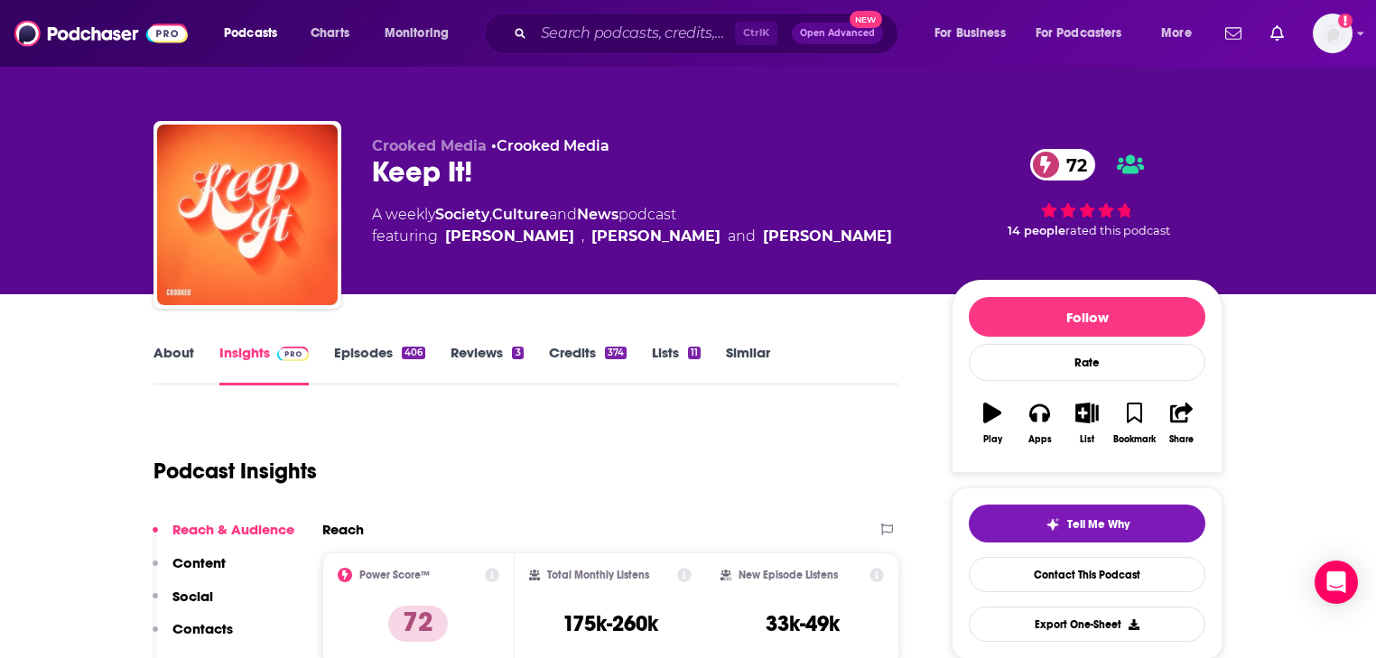
click at [187, 355] on link "About" at bounding box center [174, 365] width 41 height 42
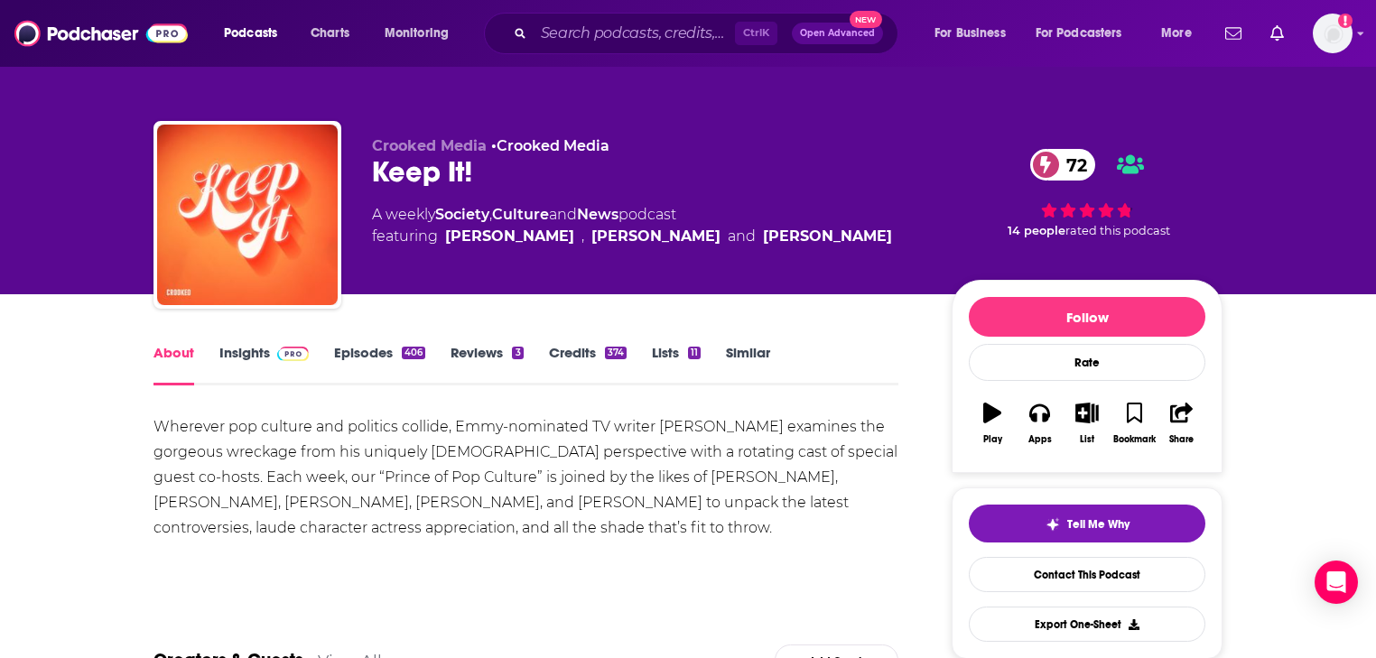
click at [202, 440] on div "Wherever pop culture and politics collide, Emmy-nominated TV writer Louis Virte…" at bounding box center [526, 477] width 745 height 126
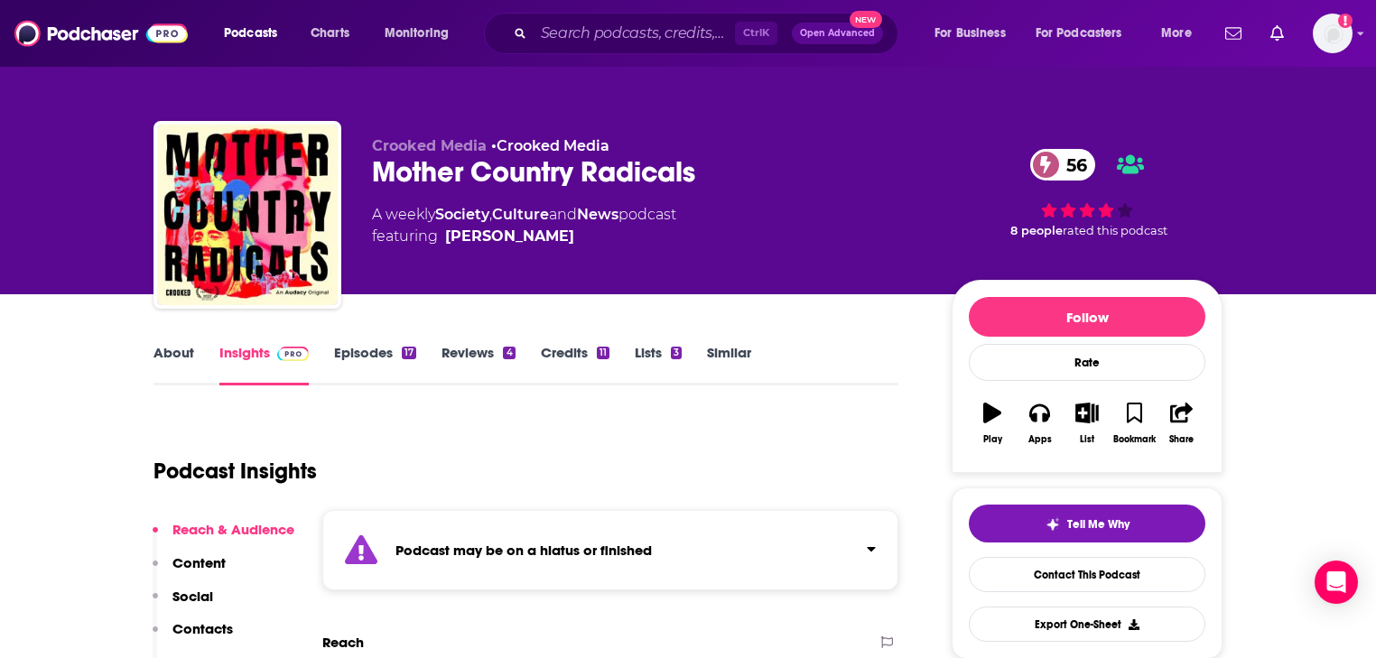
click at [177, 360] on link "About" at bounding box center [174, 365] width 41 height 42
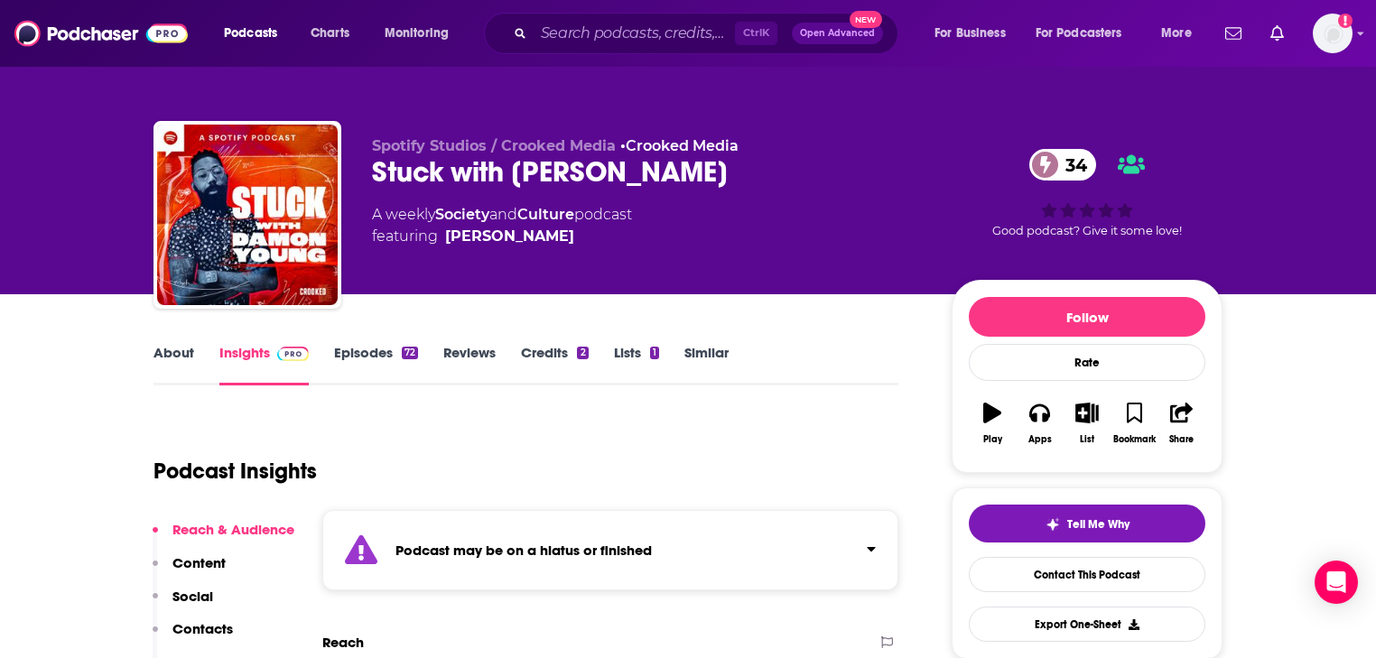
click at [185, 350] on link "About" at bounding box center [174, 365] width 41 height 42
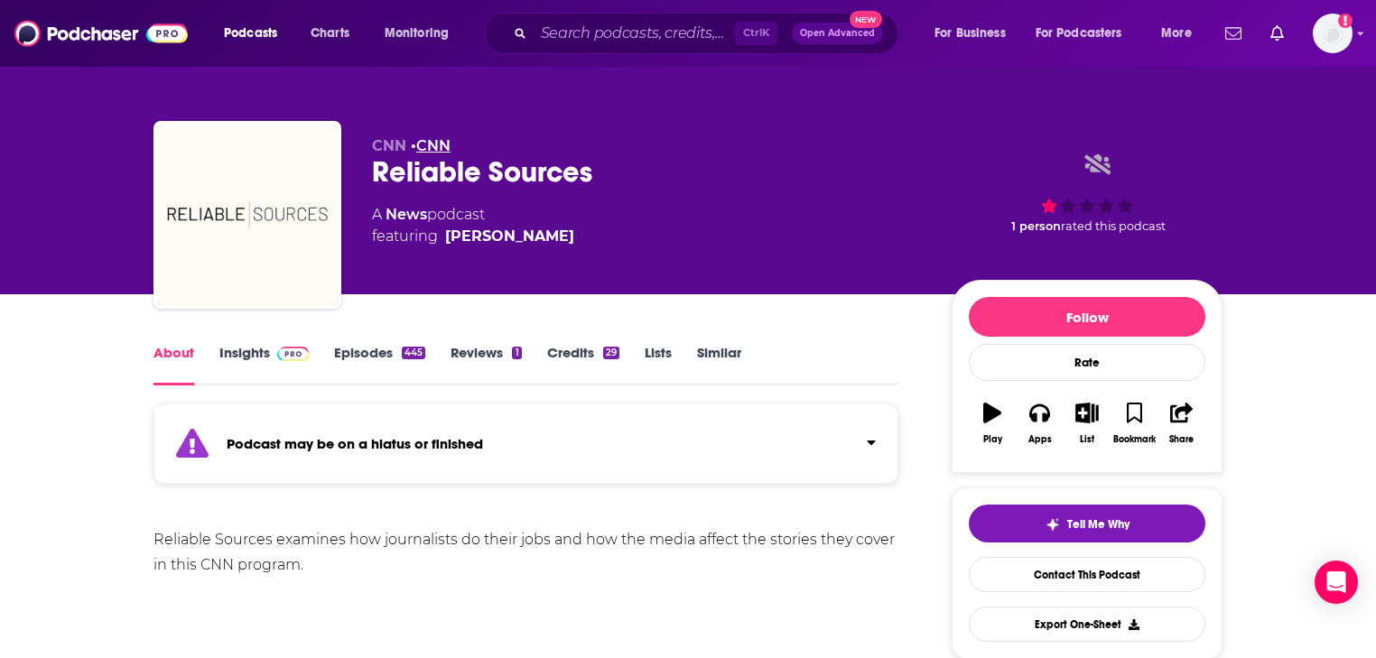
click at [437, 144] on link "CNN" at bounding box center [433, 145] width 34 height 17
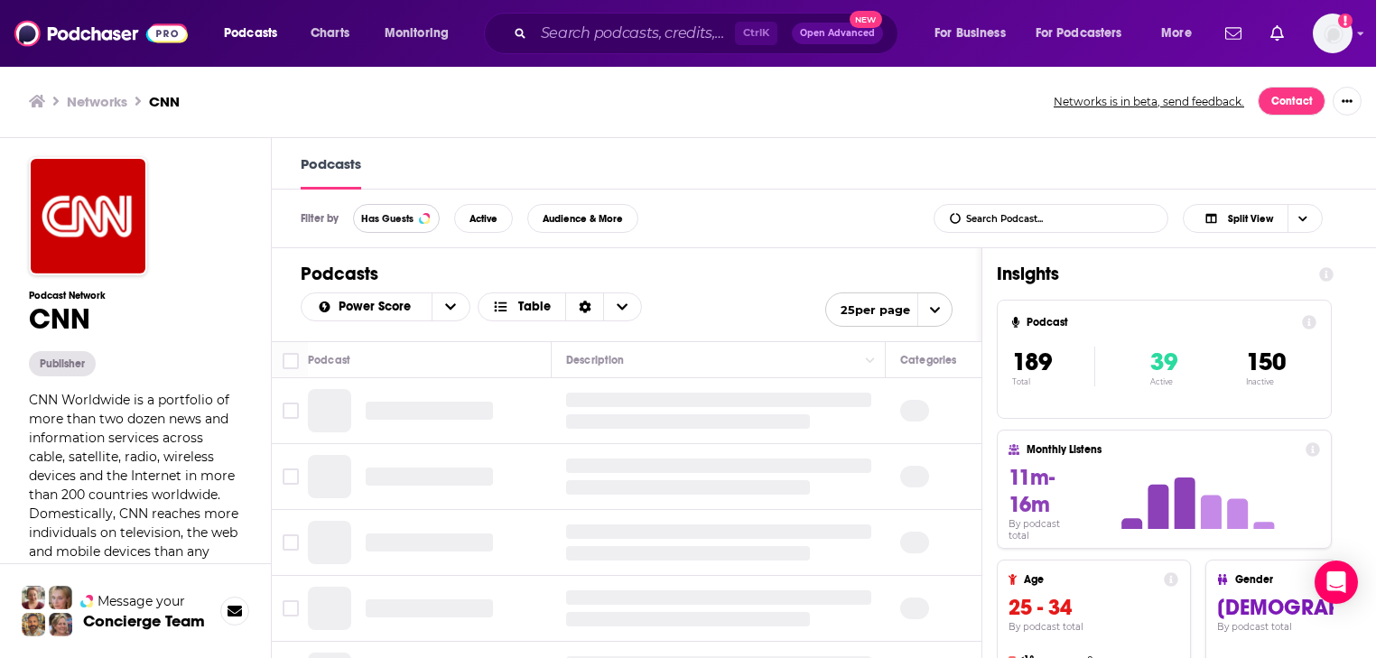
click at [392, 226] on button "Has Guests" at bounding box center [396, 218] width 87 height 29
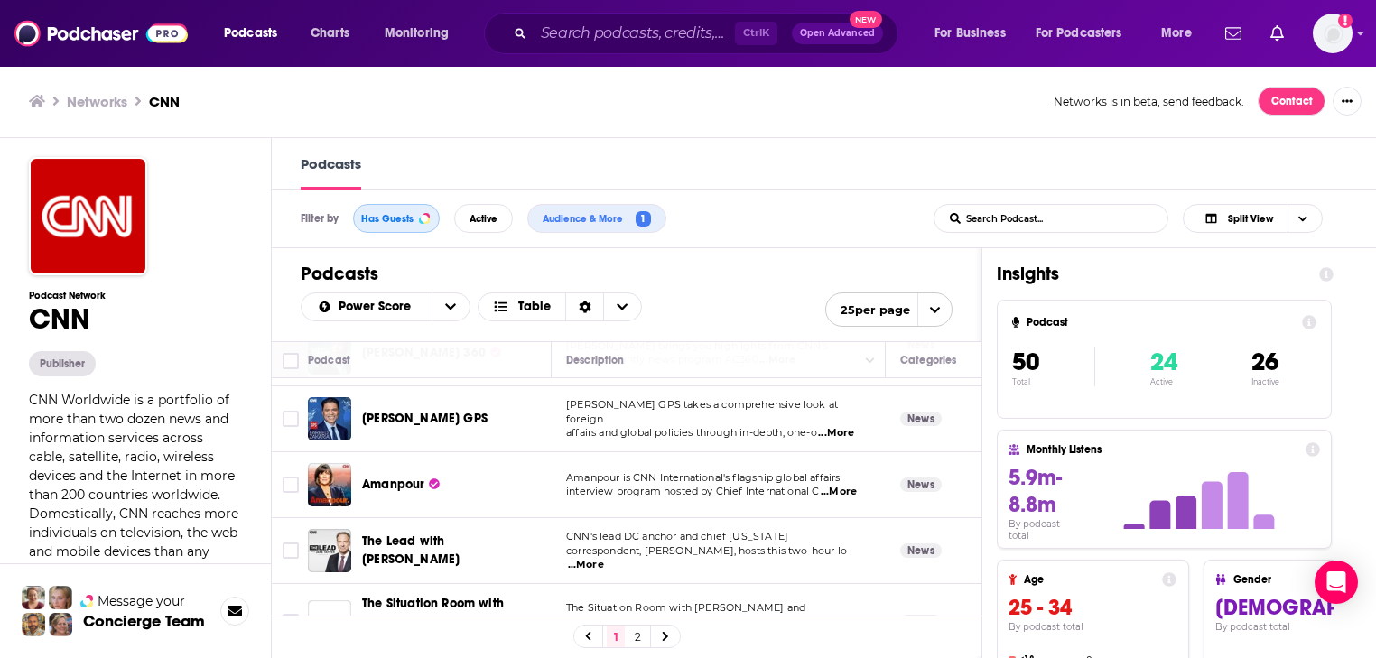
scroll to position [217, 0]
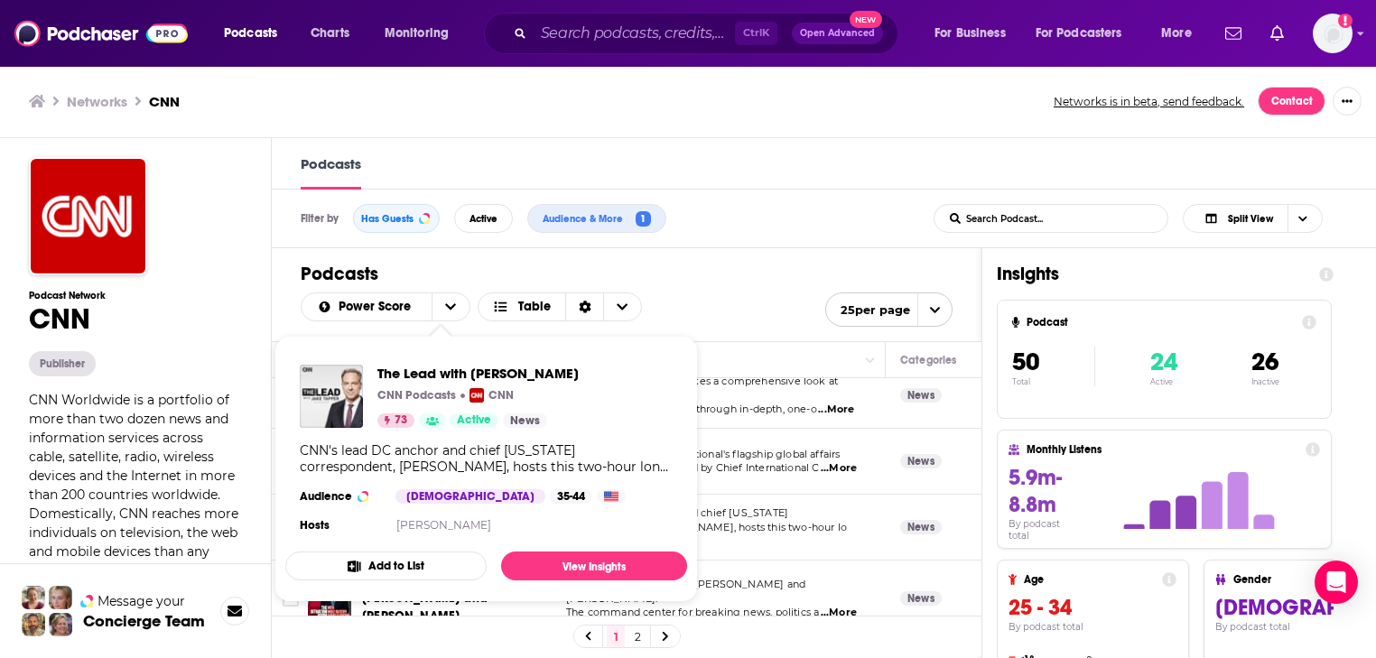
click at [213, 446] on div "CNN Worldwide is a portfolio of more than two dozen news and information servic…" at bounding box center [135, 495] width 213 height 209
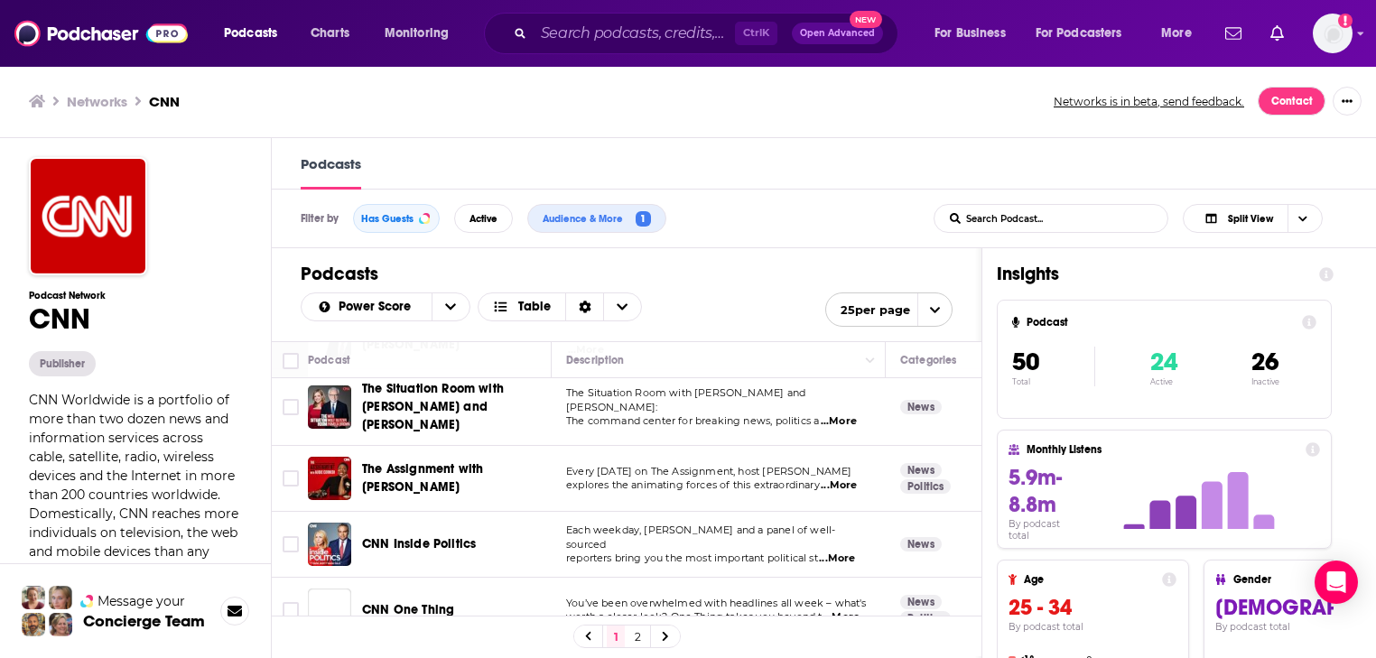
scroll to position [433, 0]
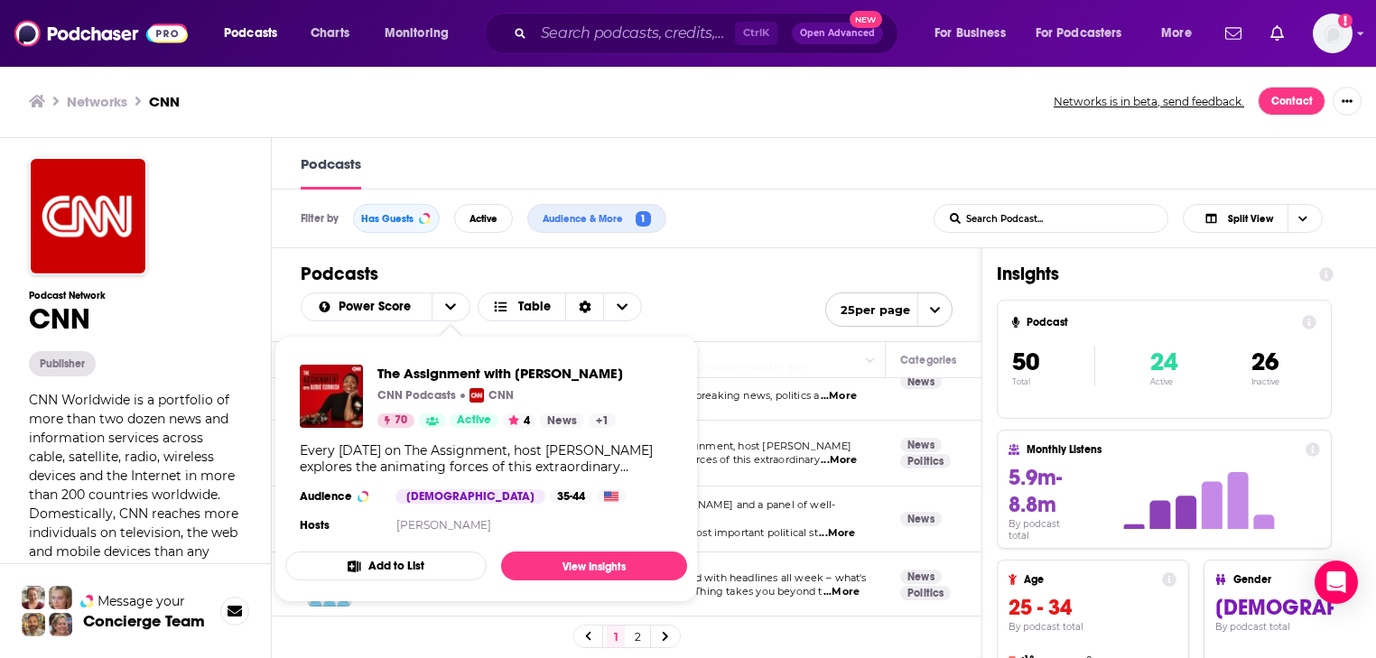
click at [212, 448] on div "CNN Worldwide is a portfolio of more than two dozen news and information servic…" at bounding box center [135, 495] width 213 height 209
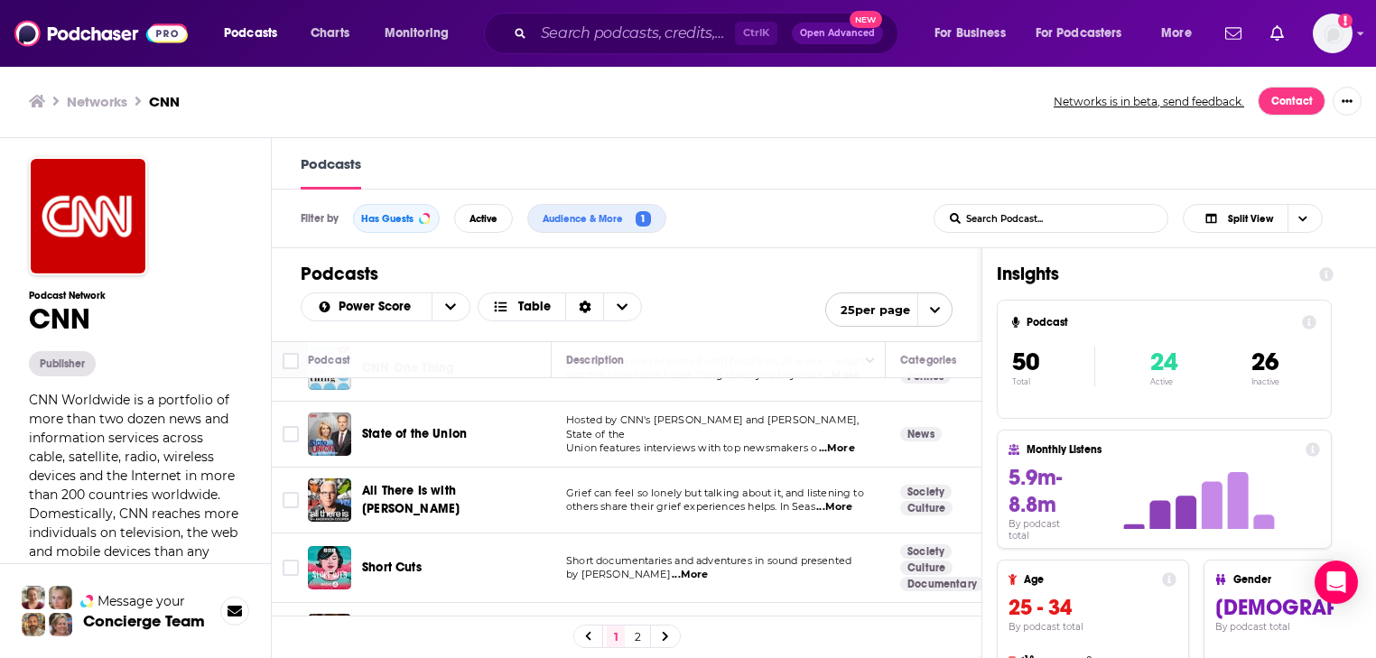
scroll to position [795, 0]
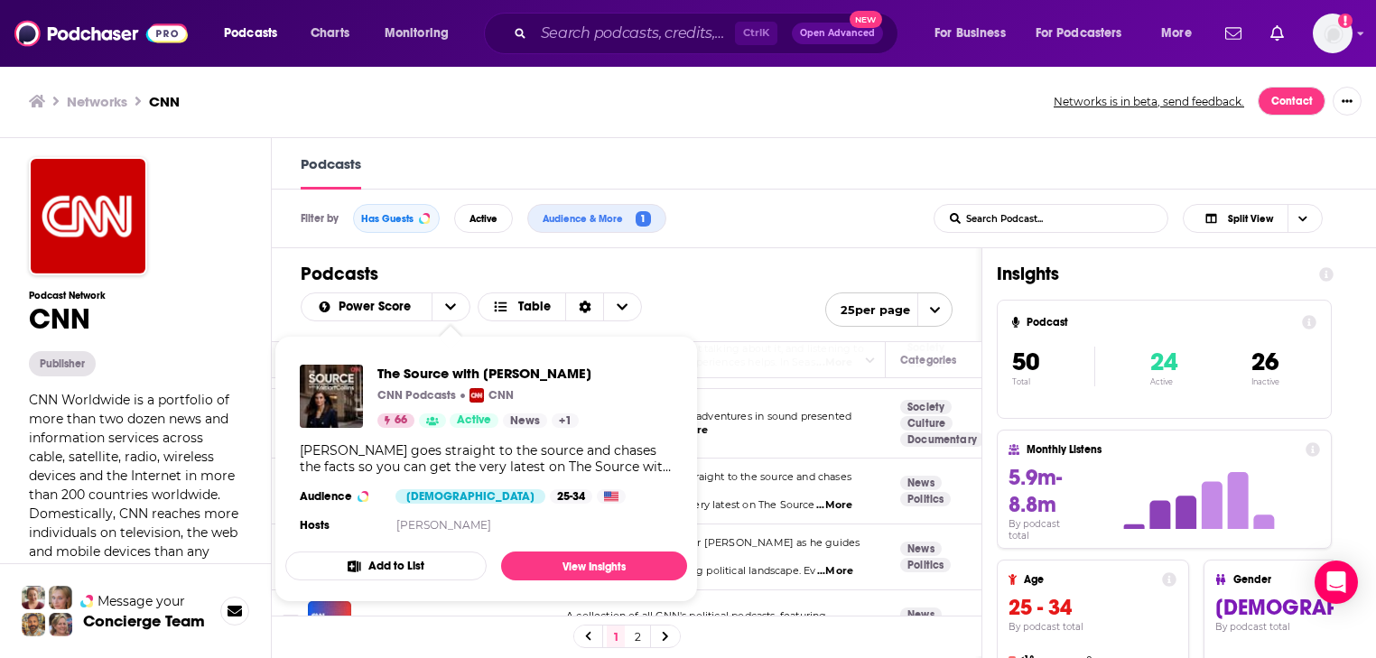
click at [209, 459] on span "CNN Worldwide is a portfolio of more than two dozen news and information servic…" at bounding box center [133, 495] width 209 height 206
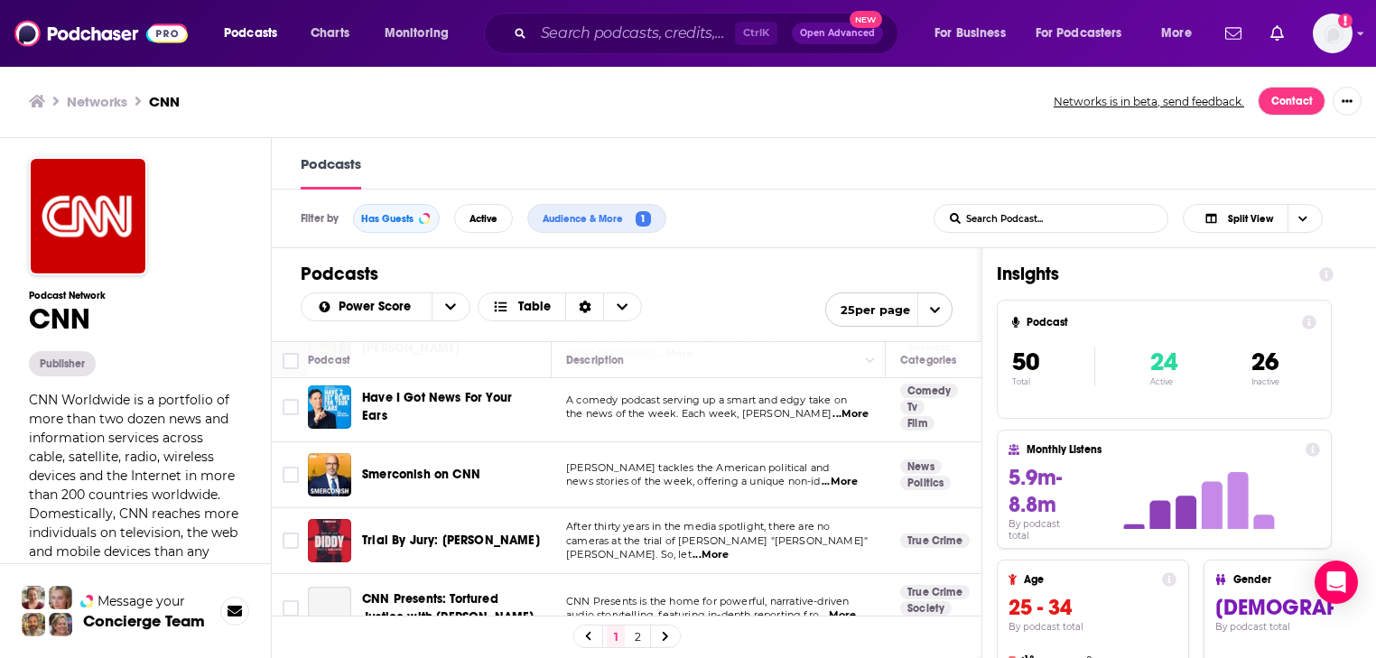
scroll to position [1300, 0]
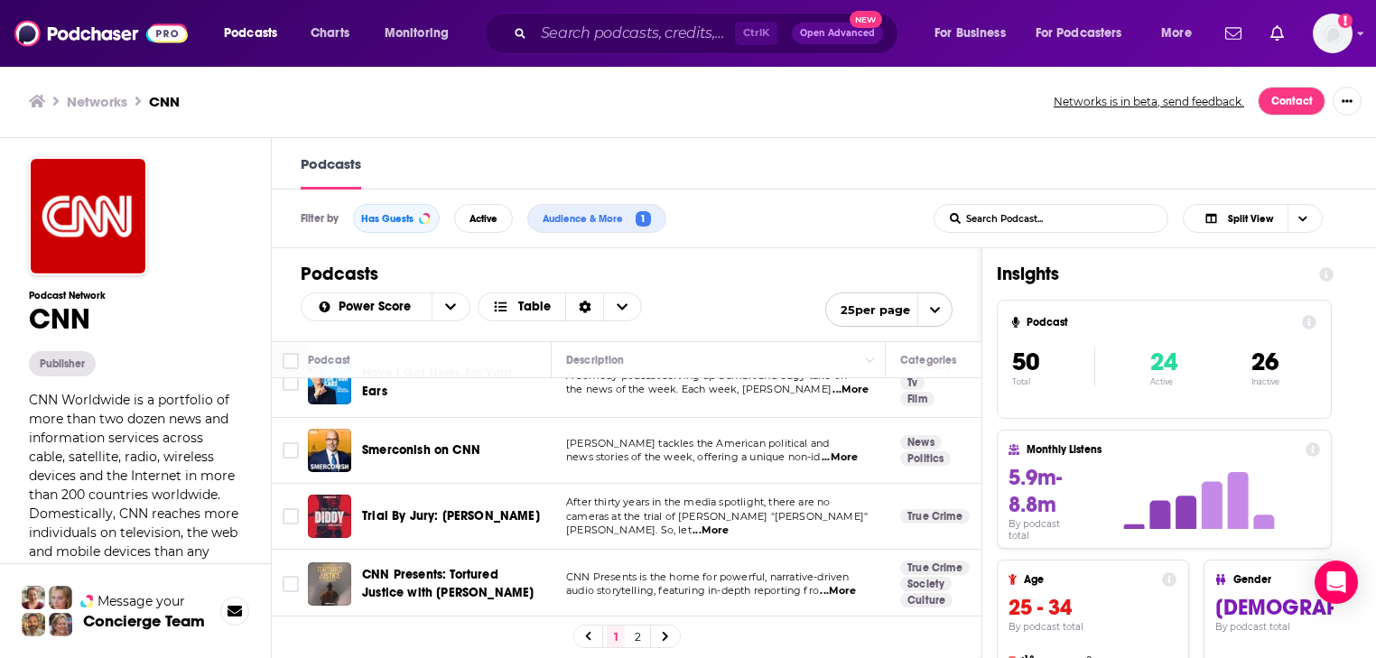
click at [773, 496] on span "After thirty years in the media spotlight, there are no" at bounding box center [698, 502] width 264 height 13
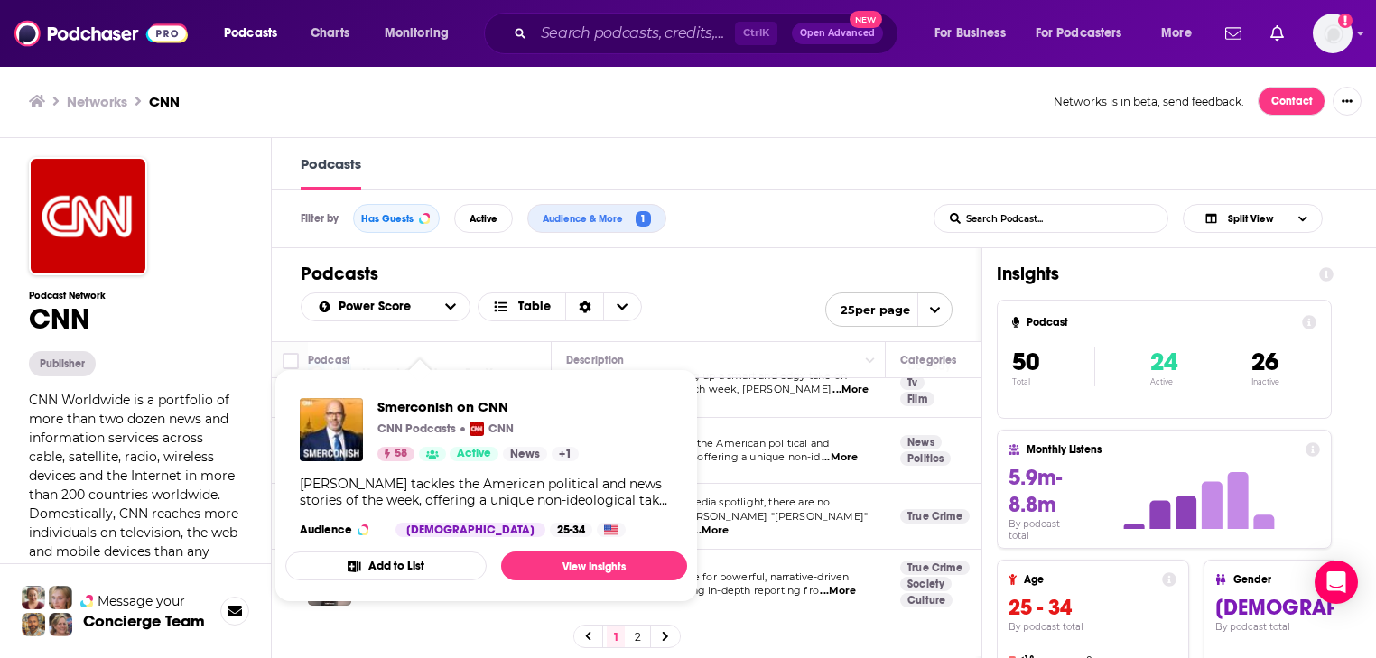
click at [737, 465] on td "Michael Smerconish tackles the American political and news stories of the week,…" at bounding box center [719, 451] width 334 height 66
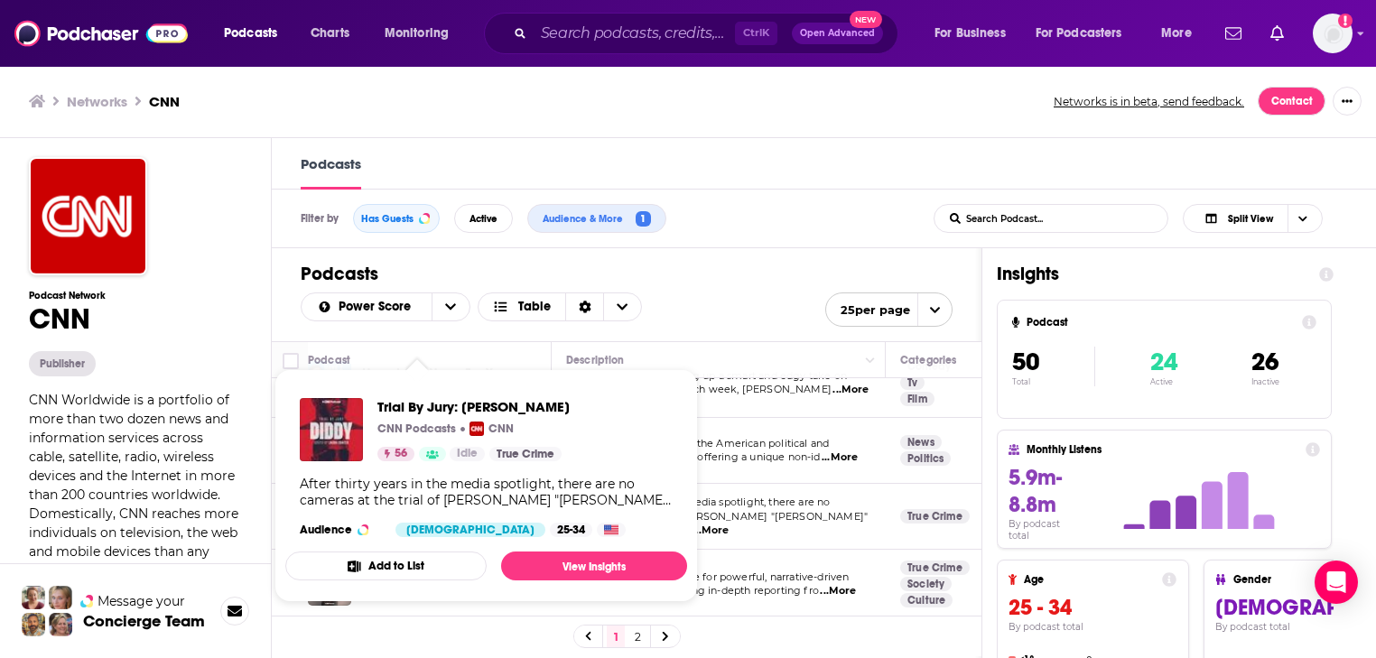
scroll to position [0, 0]
click at [576, 399] on div "Trial By Jury: Diddy CNN Podcasts CNN 56 Idle True Crime After thirty years in …" at bounding box center [486, 468] width 402 height 168
click at [791, 484] on td "After thirty years in the media spotlight, there are no cameras at the trial of…" at bounding box center [719, 517] width 334 height 66
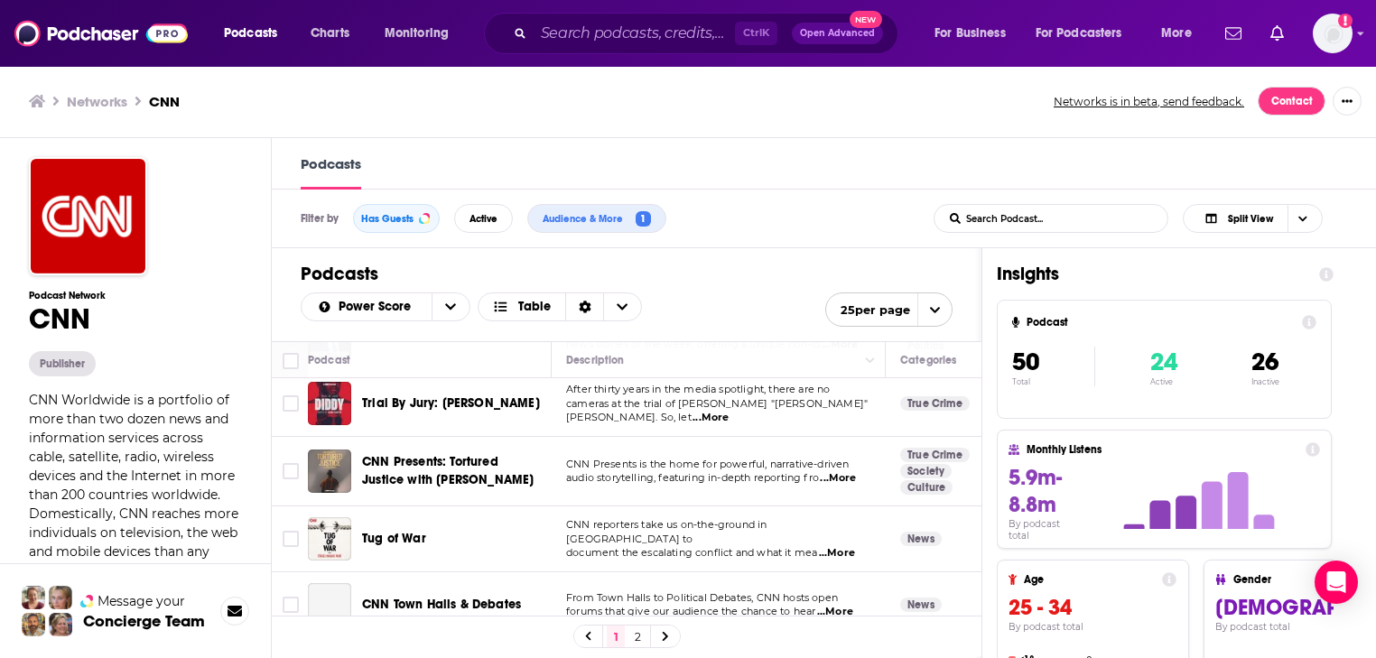
scroll to position [1420, 0]
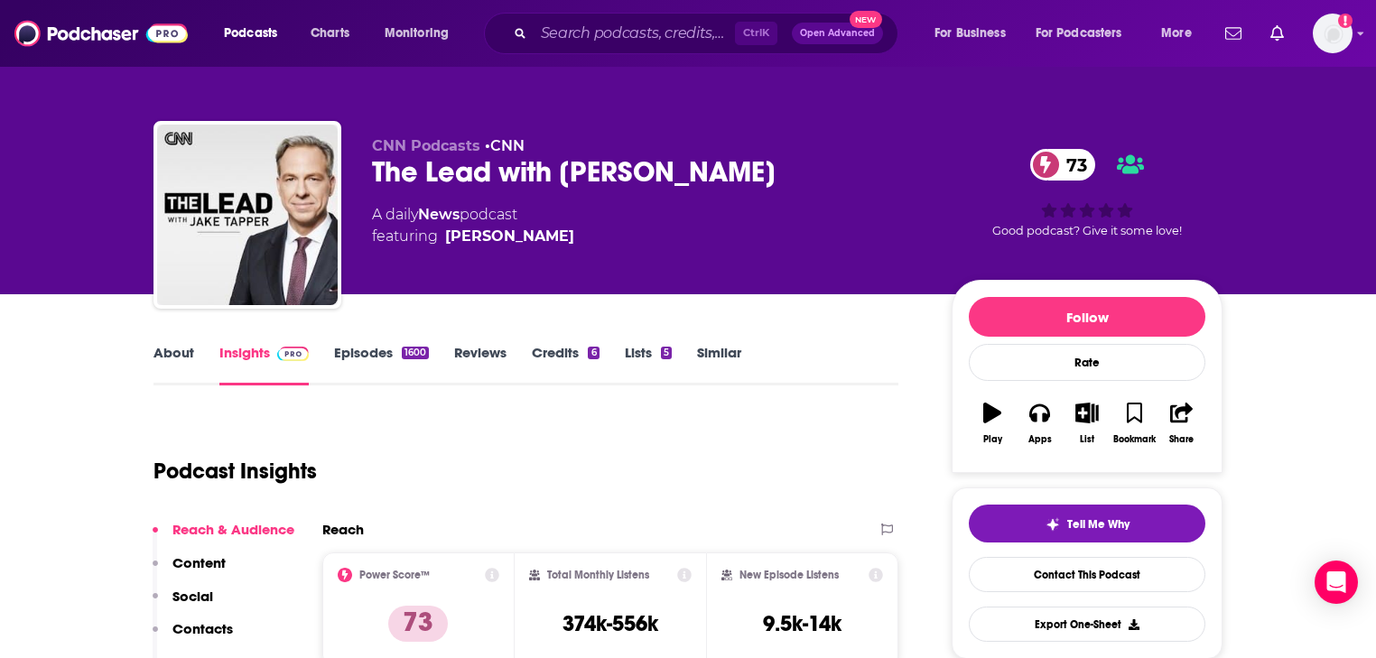
click at [181, 354] on link "About" at bounding box center [174, 365] width 41 height 42
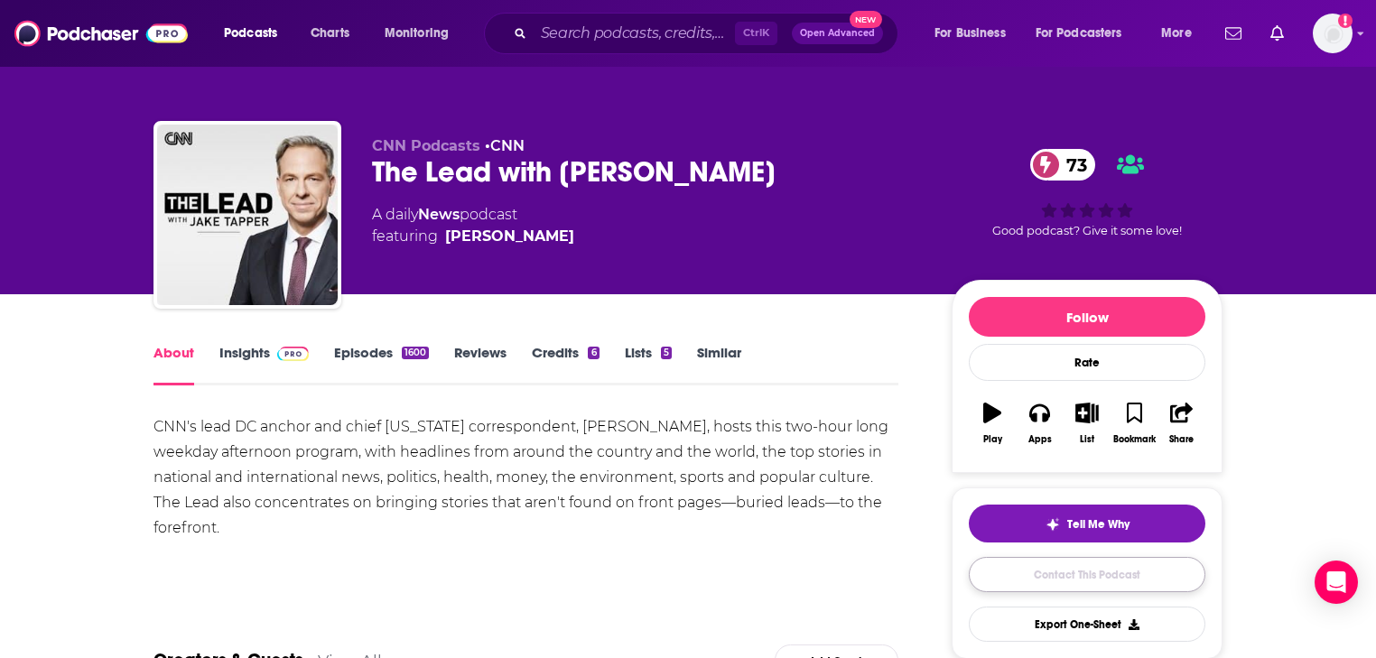
click at [1073, 575] on link "Contact This Podcast" at bounding box center [1087, 574] width 237 height 35
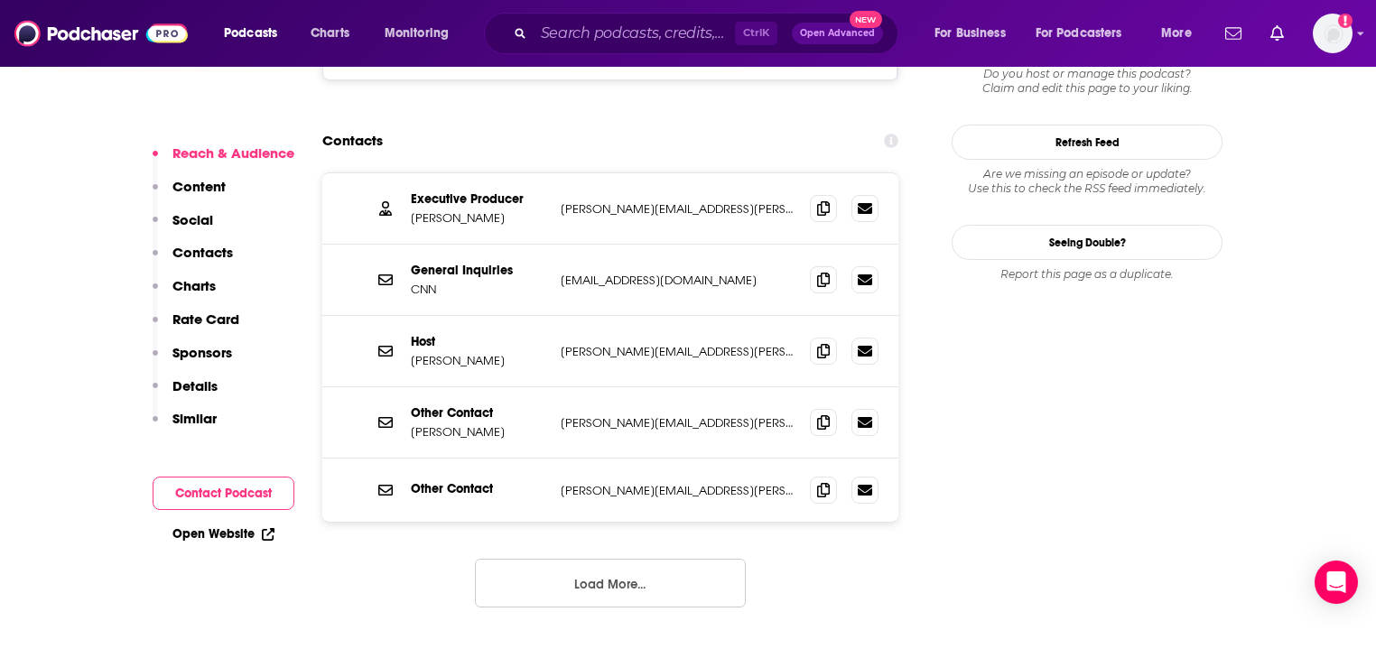
scroll to position [1625, 0]
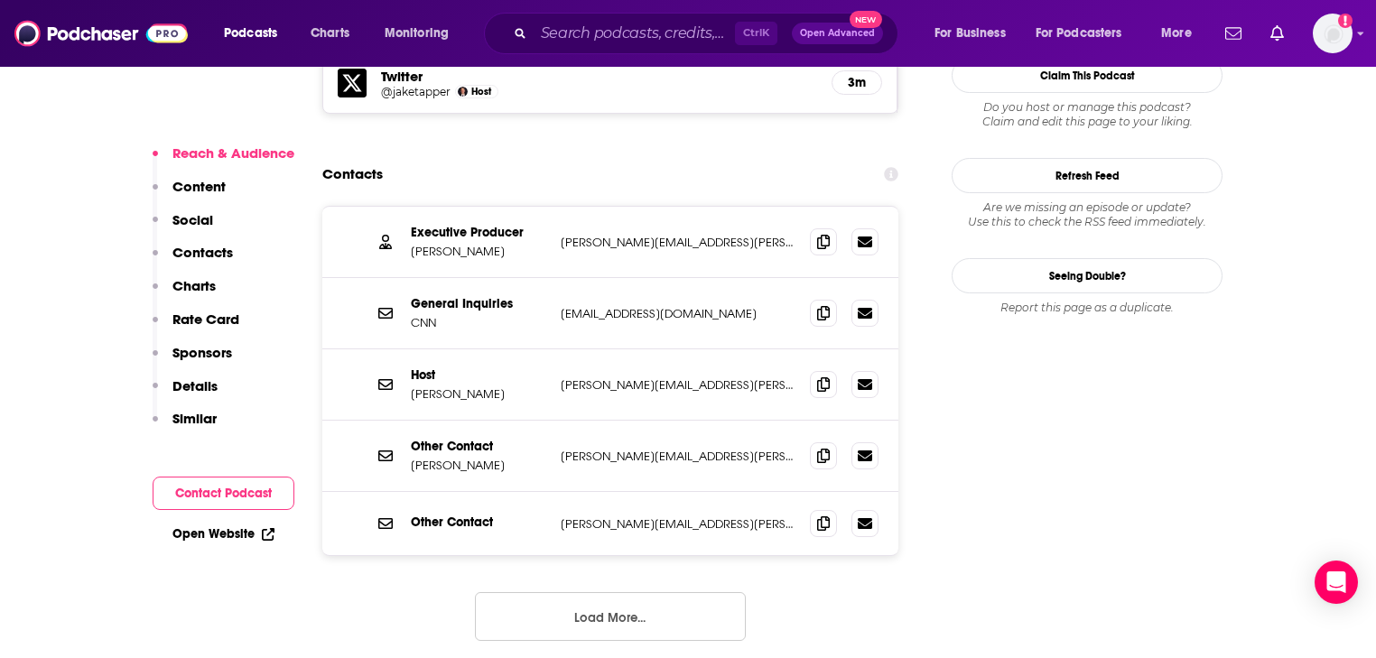
click at [643, 235] on p "[PERSON_NAME][EMAIL_ADDRESS][PERSON_NAME][DOMAIN_NAME]" at bounding box center [678, 242] width 235 height 15
click at [643, 235] on p "federico.quadrani@cnn.com" at bounding box center [678, 242] width 235 height 15
copy div "federico.quadrani@cnn.com federico.quadrani@cnn.com"
click at [420, 538] on div "Executive Producer Federico S. Quadrani federico.quadrani@cnn.com federico.quad…" at bounding box center [610, 438] width 576 height 464
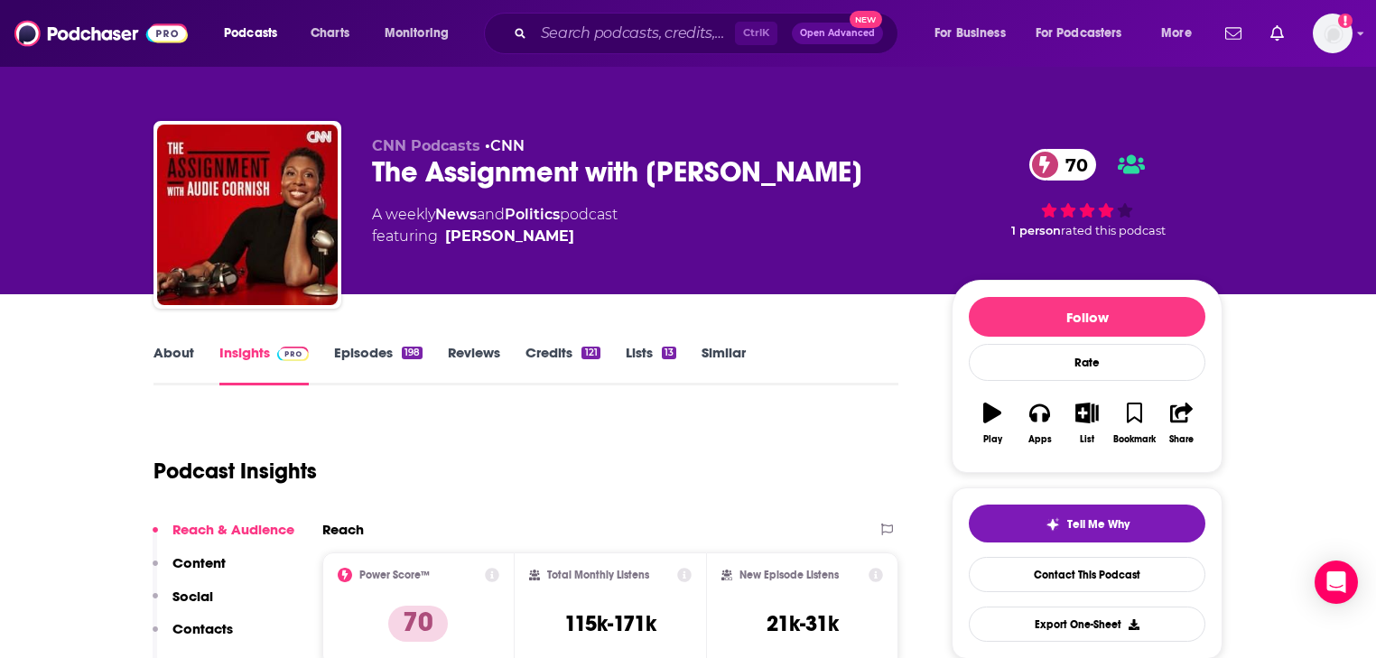
click at [186, 354] on link "About" at bounding box center [174, 365] width 41 height 42
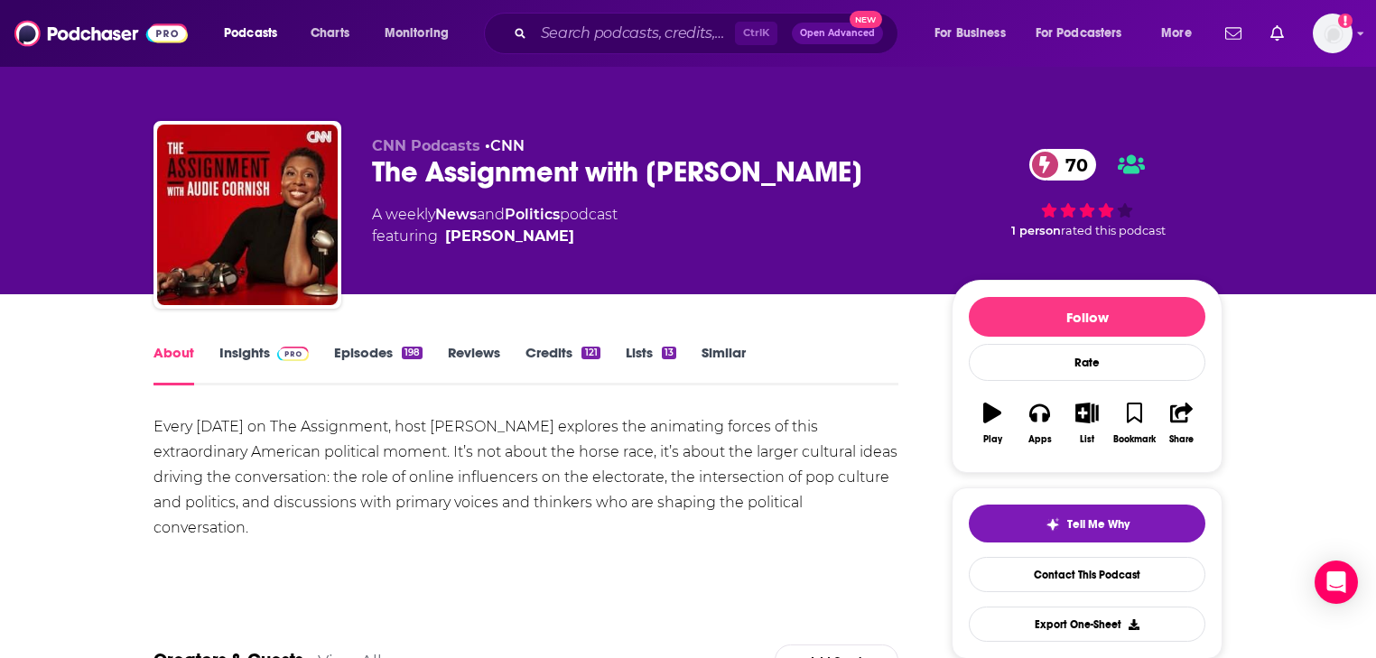
click at [376, 354] on link "Episodes 198" at bounding box center [378, 365] width 88 height 42
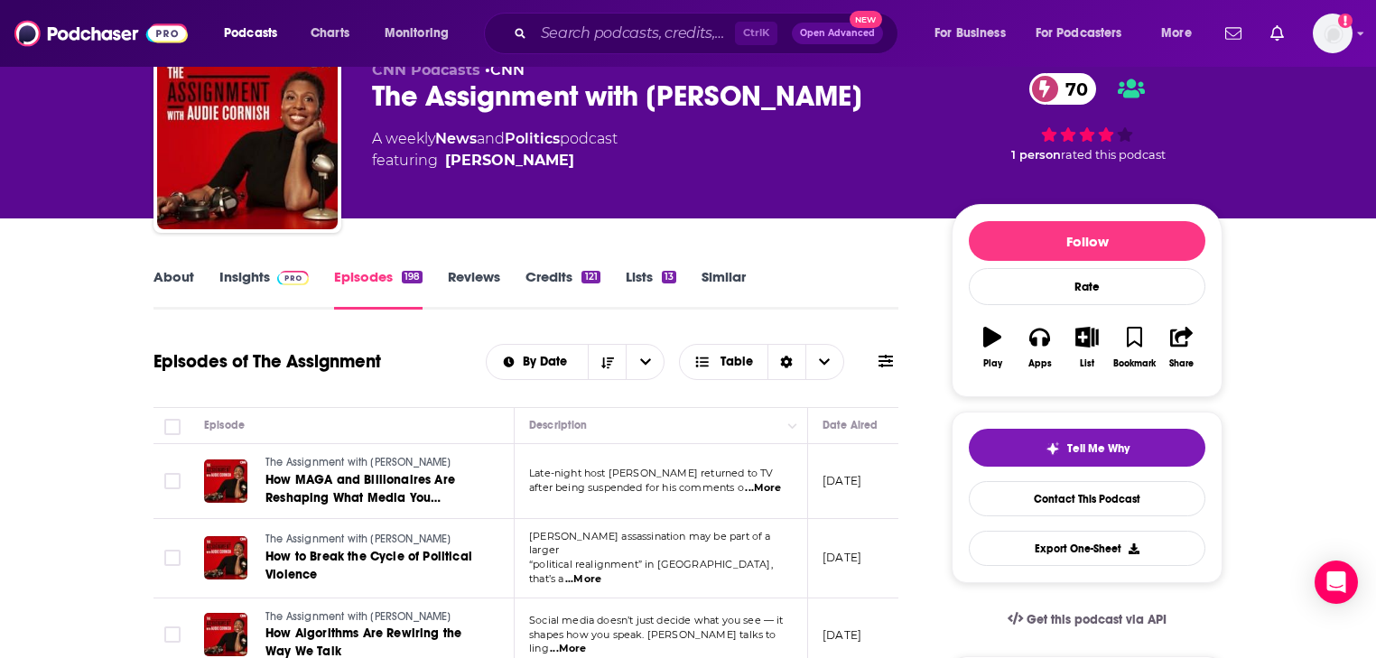
scroll to position [72, 0]
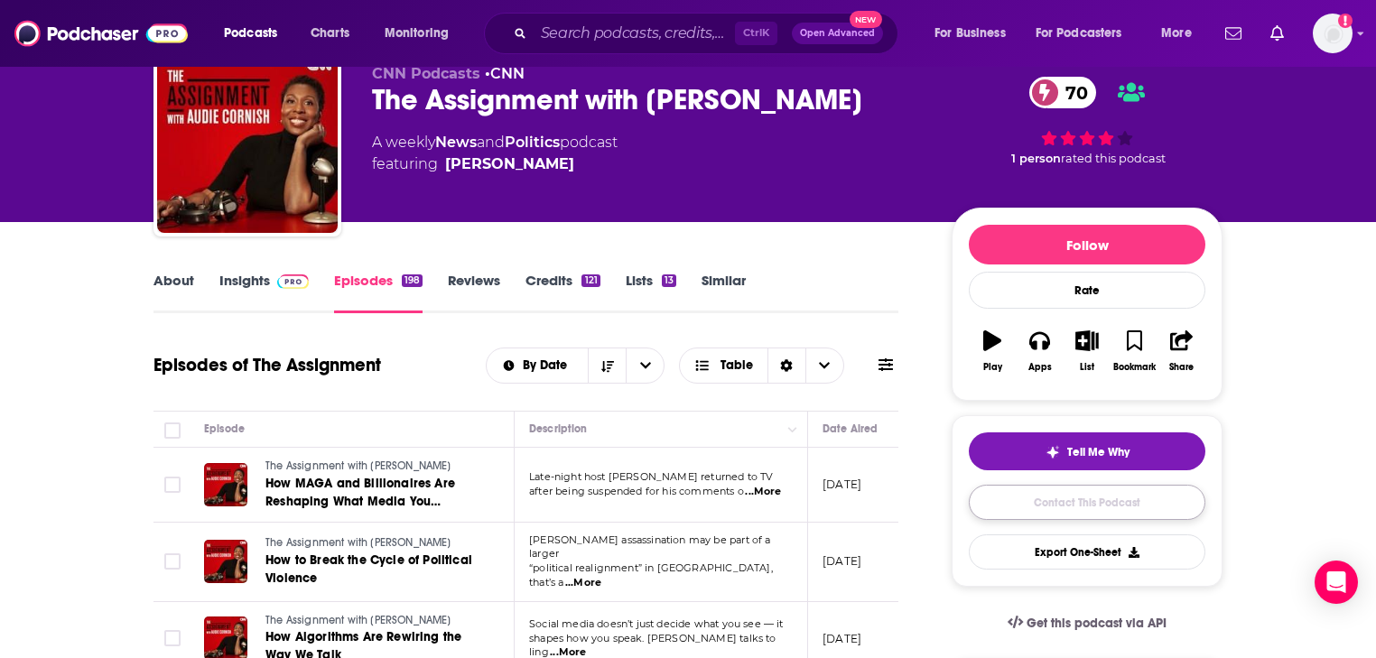
click at [1053, 501] on link "Contact This Podcast" at bounding box center [1087, 502] width 237 height 35
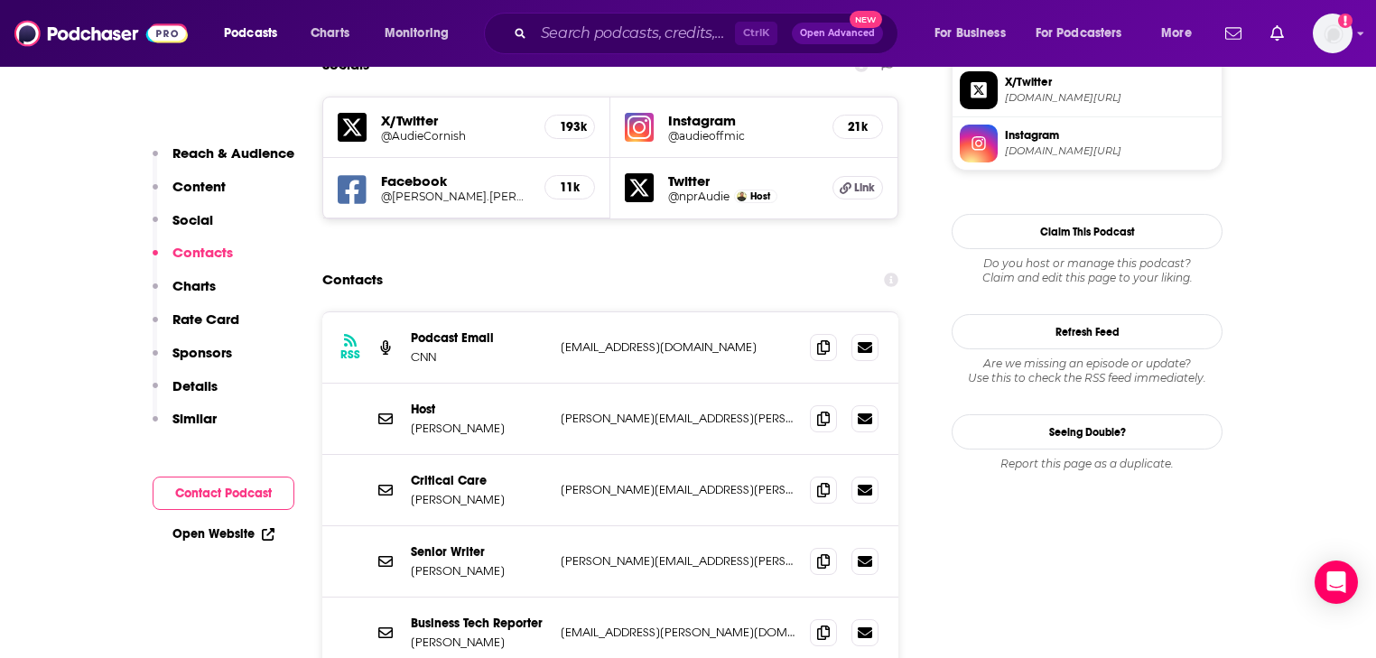
scroll to position [1635, 0]
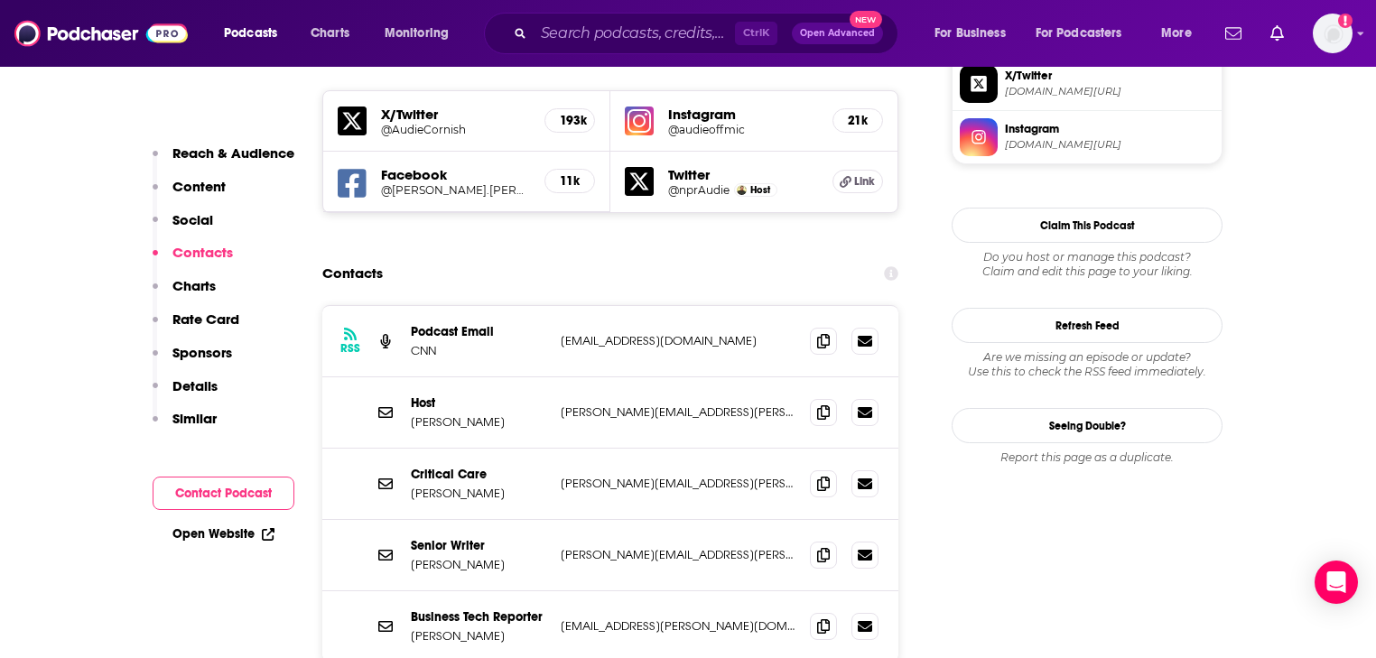
click at [621, 405] on p "audie.cornish@cnn.com" at bounding box center [678, 412] width 235 height 15
copy div "audie.cornish@cnn.com audie.cornish@cnn.com"
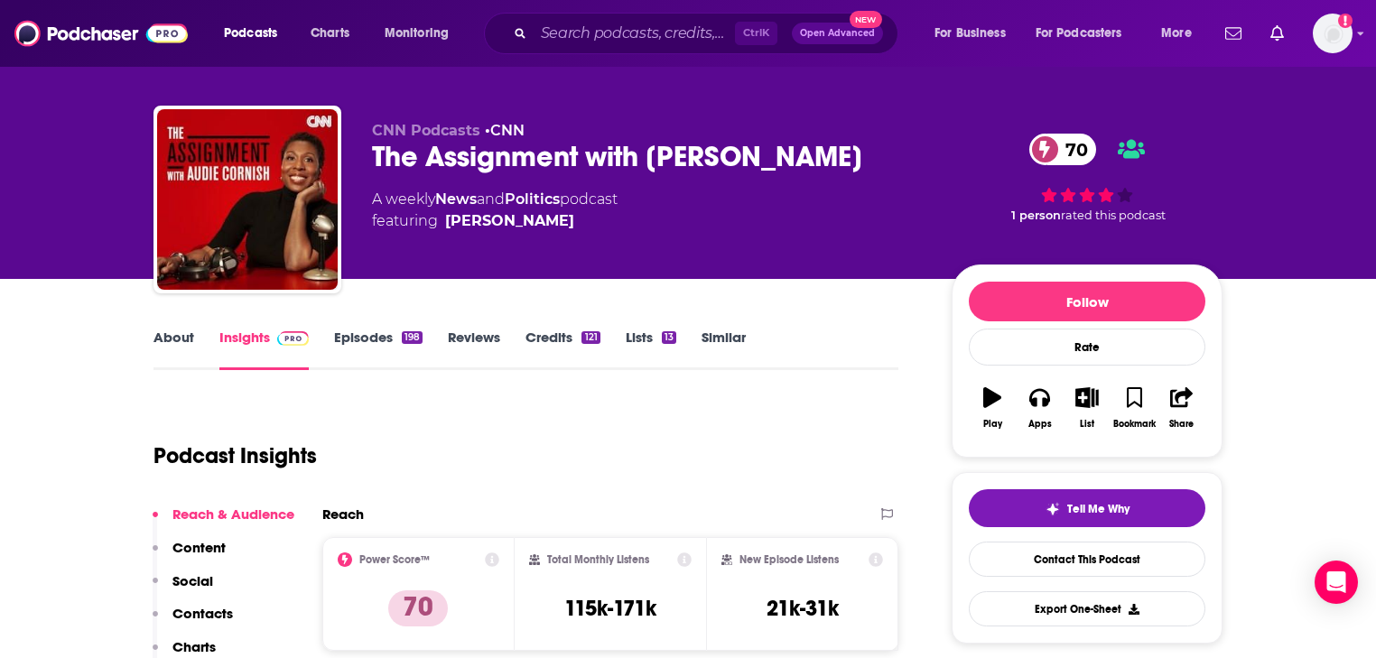
scroll to position [0, 0]
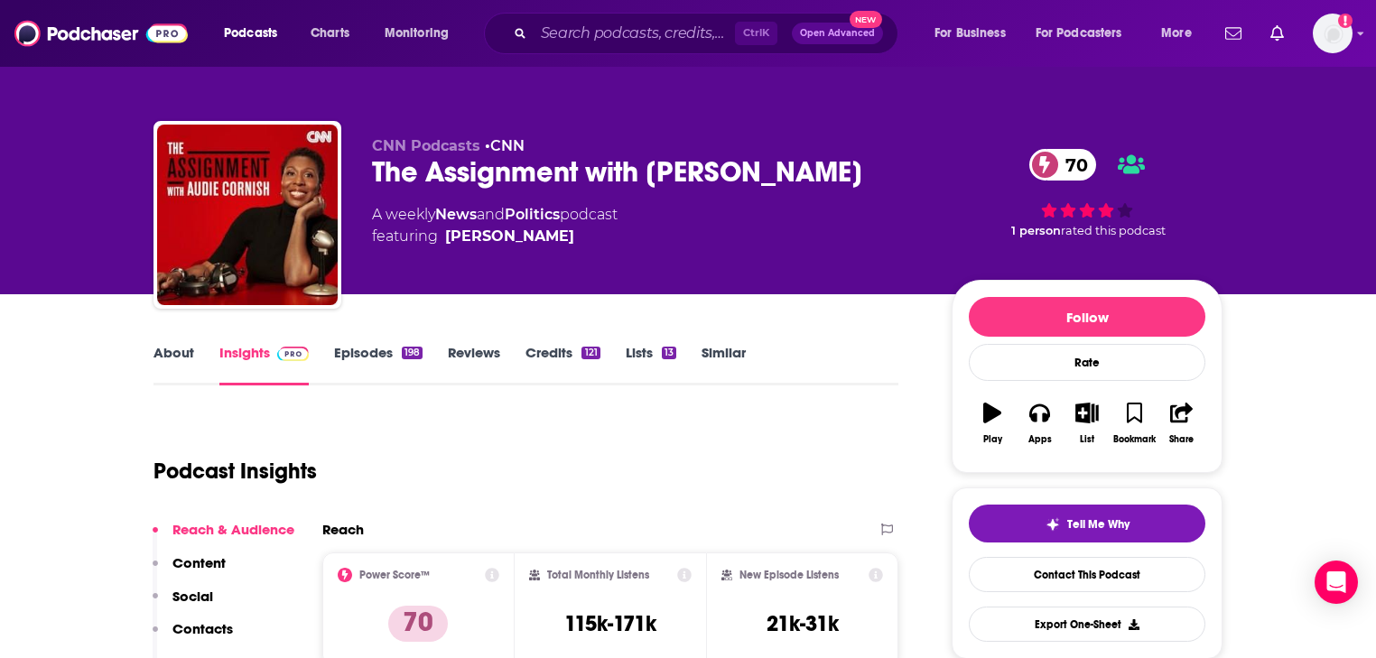
click at [543, 346] on link "Credits 121" at bounding box center [563, 365] width 74 height 42
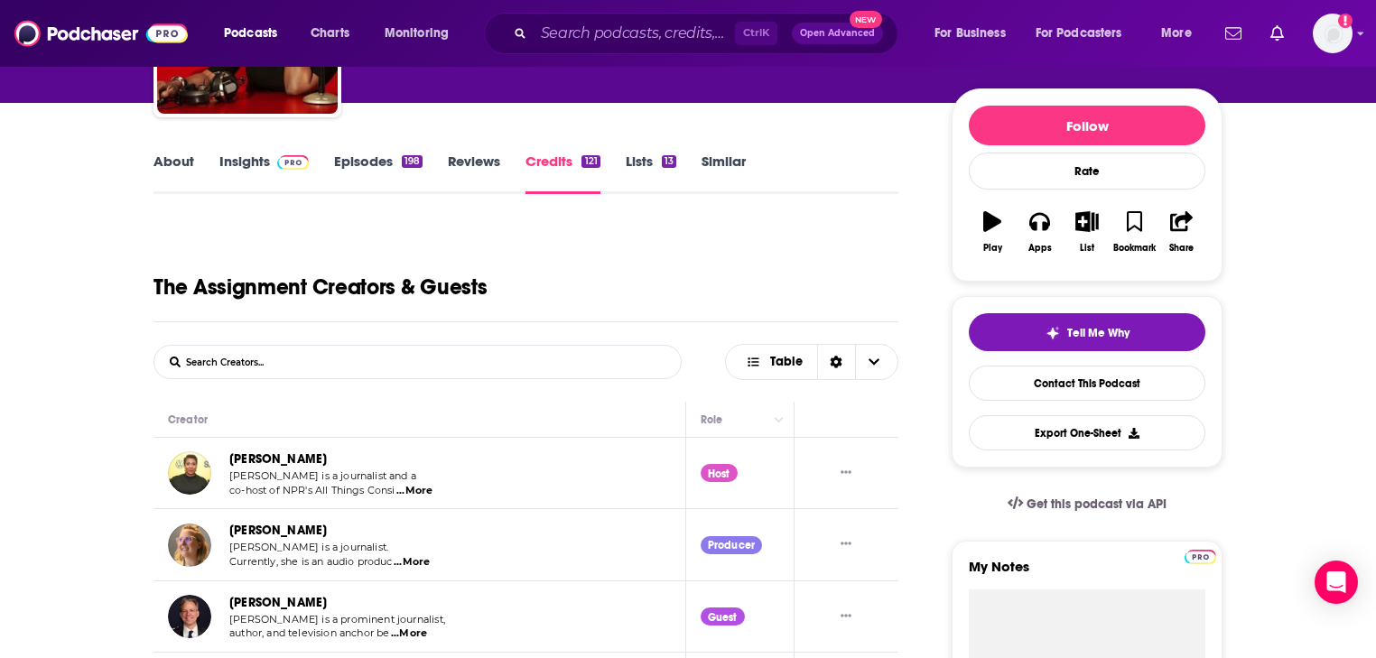
scroll to position [217, 0]
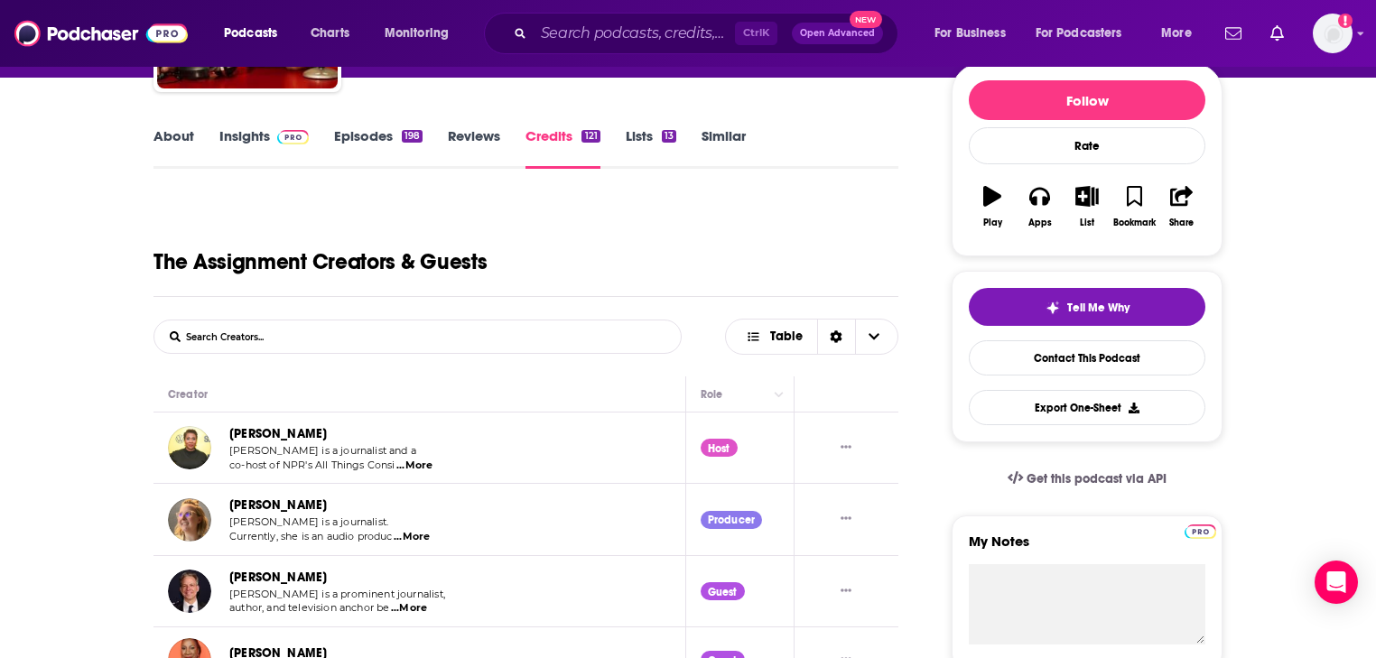
click at [410, 531] on span "...More" at bounding box center [412, 537] width 36 height 14
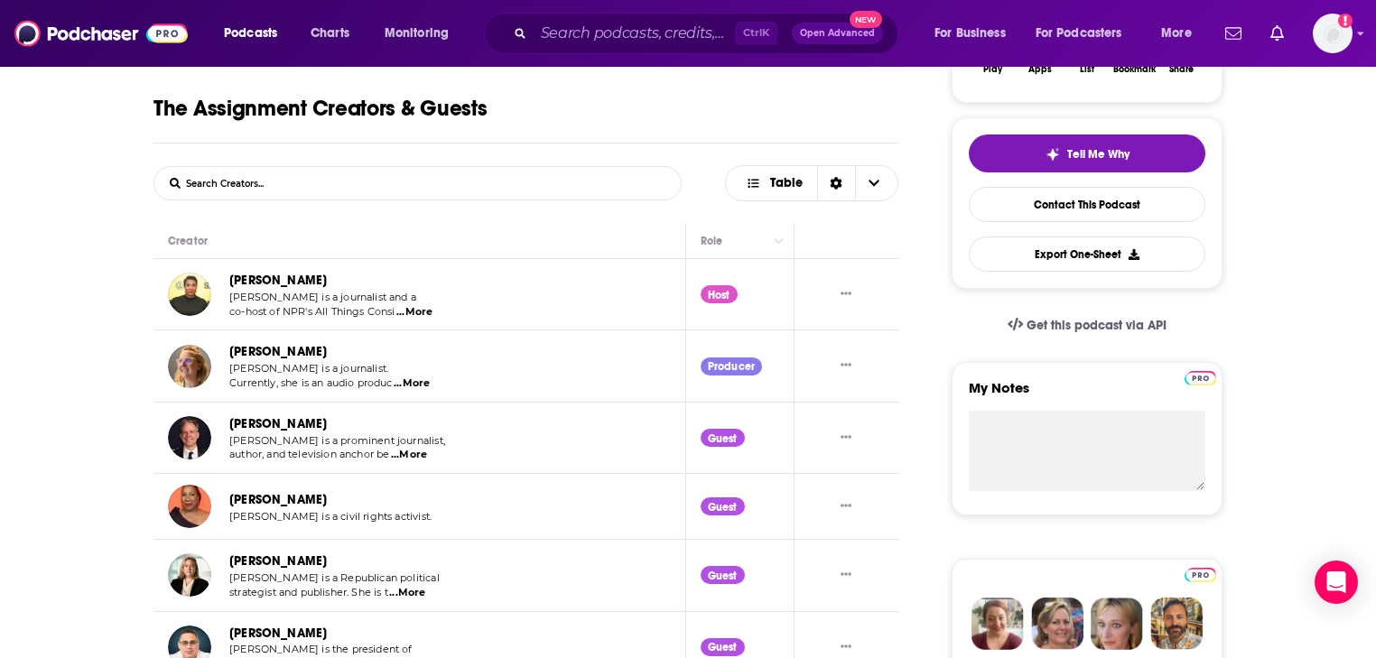
scroll to position [361, 0]
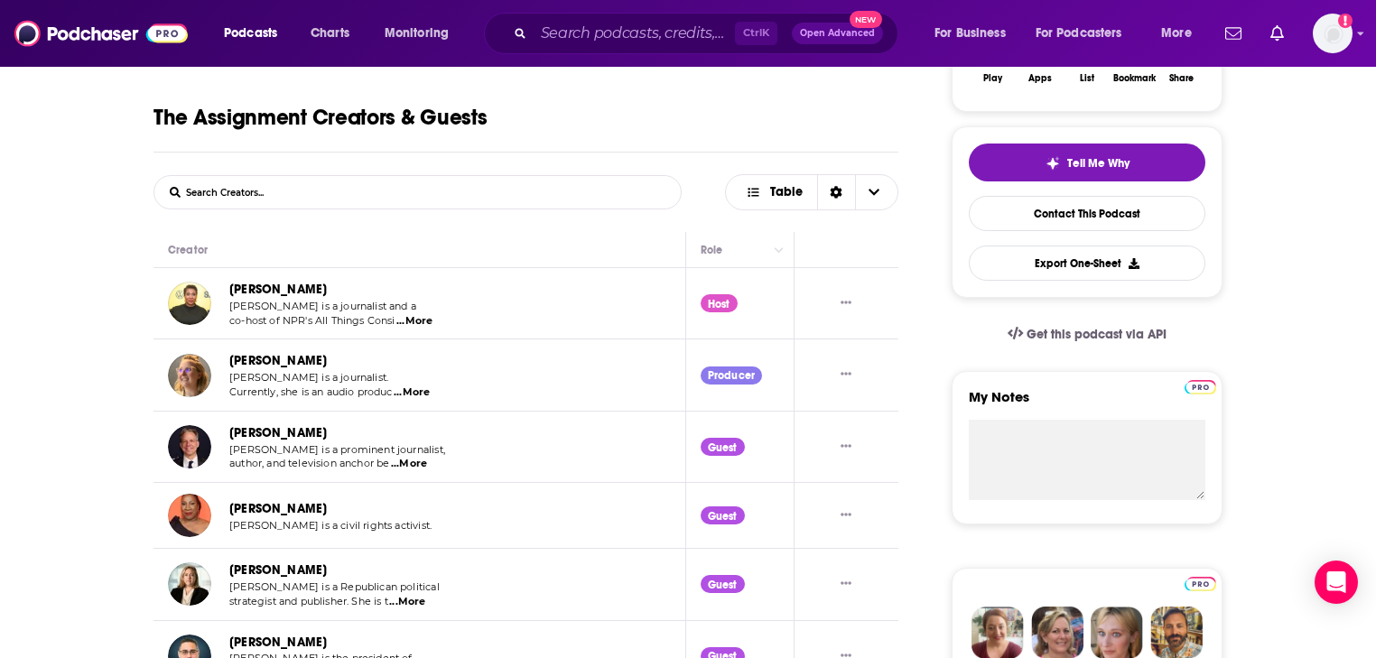
click at [282, 361] on link "Madeleine Thompson" at bounding box center [278, 360] width 98 height 15
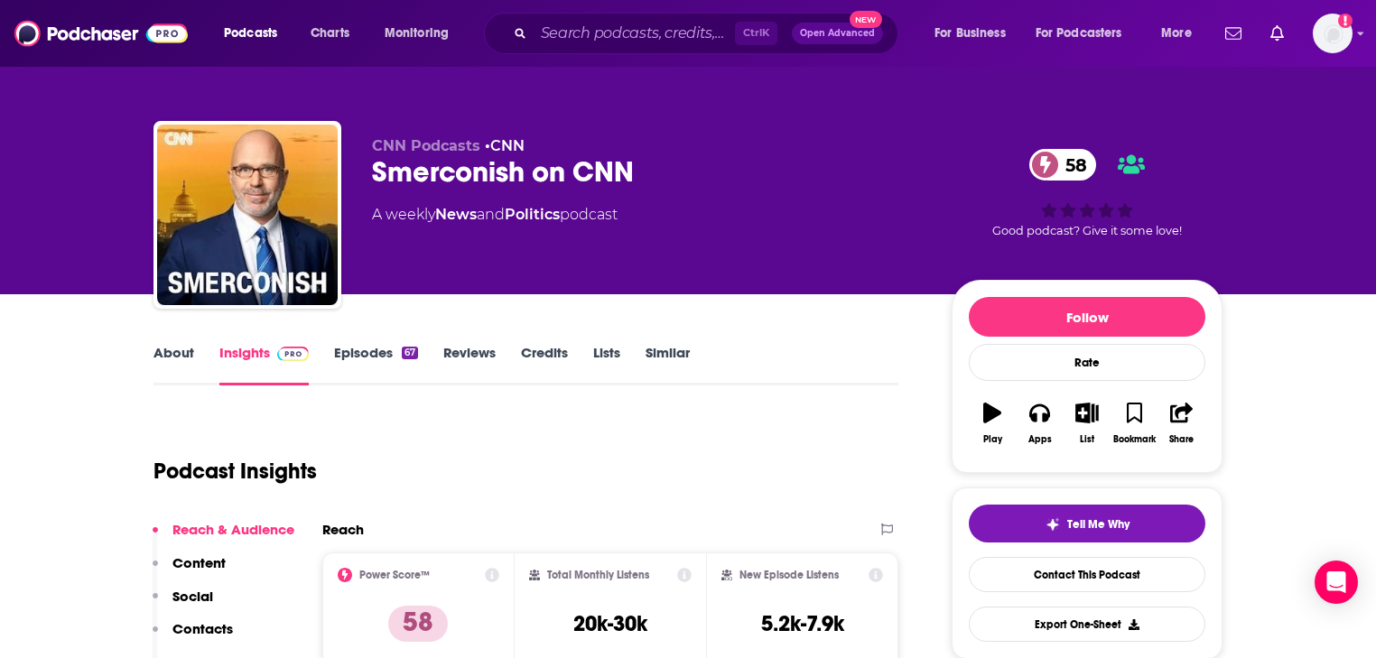
click at [174, 359] on link "About" at bounding box center [174, 365] width 41 height 42
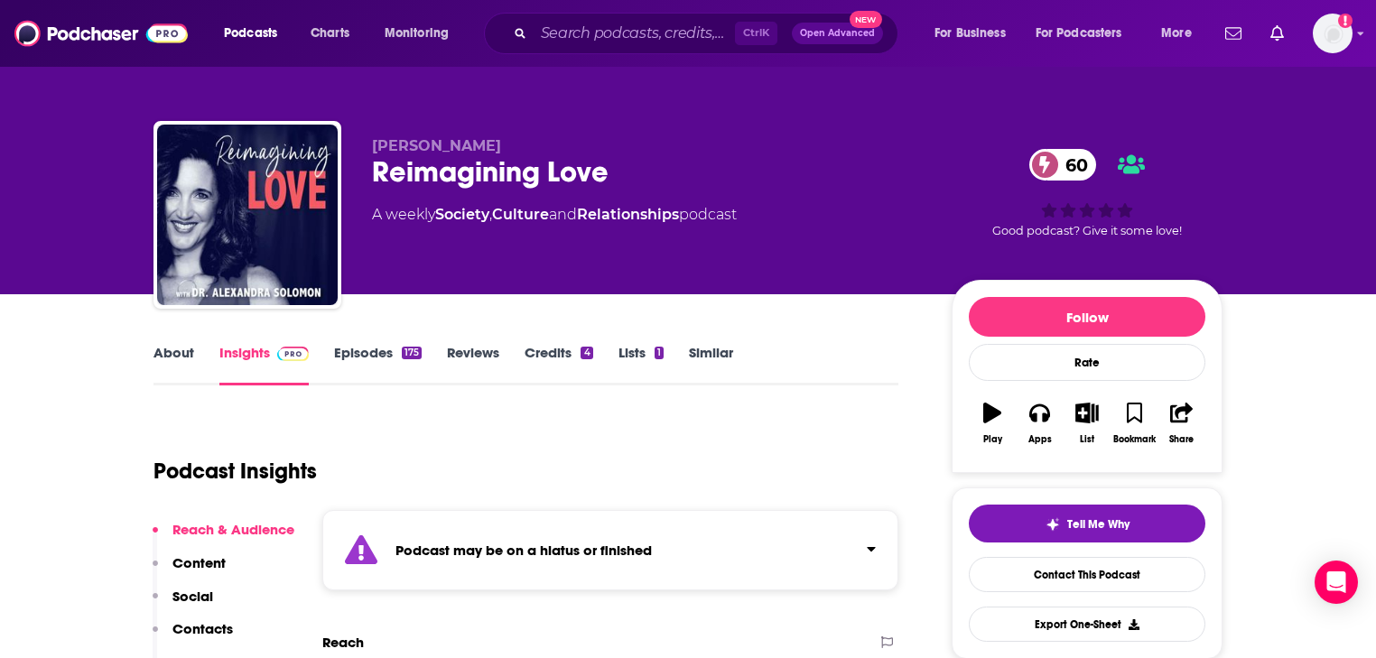
click at [183, 350] on link "About" at bounding box center [174, 365] width 41 height 42
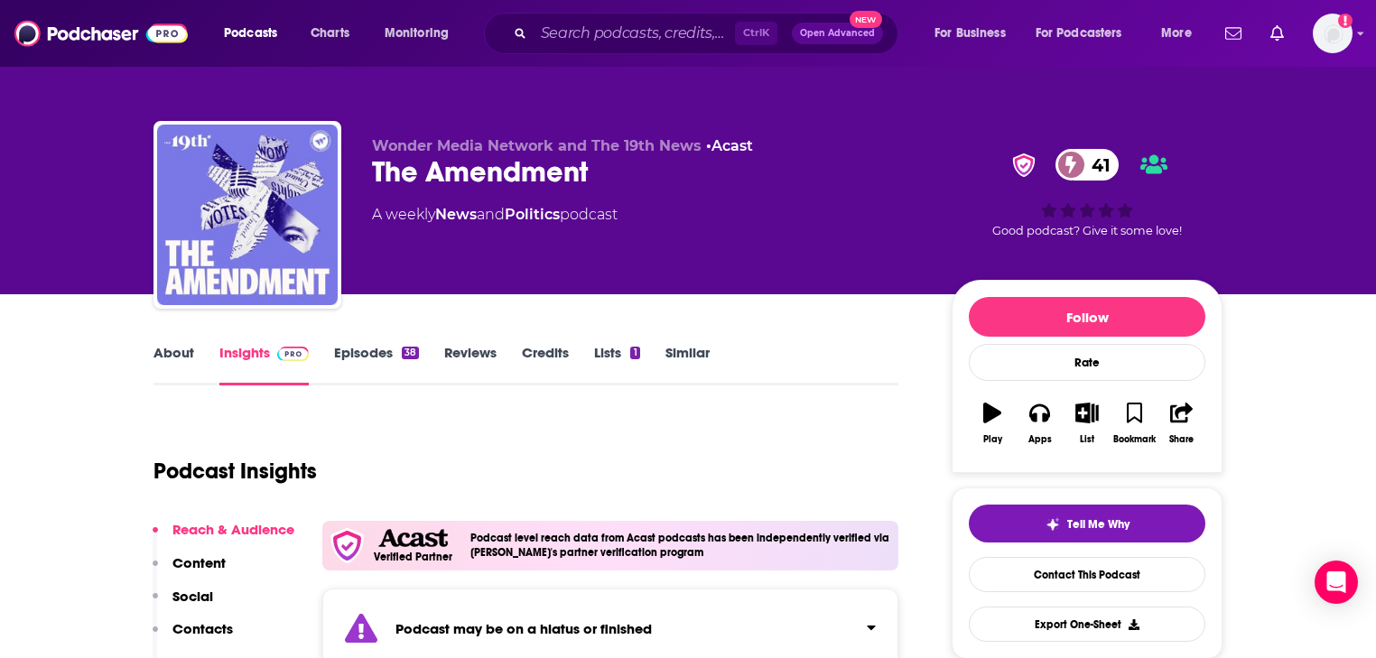
drag, startPoint x: 0, startPoint y: 0, endPoint x: 183, endPoint y: 350, distance: 395.4
click at [183, 350] on link "About" at bounding box center [174, 365] width 41 height 42
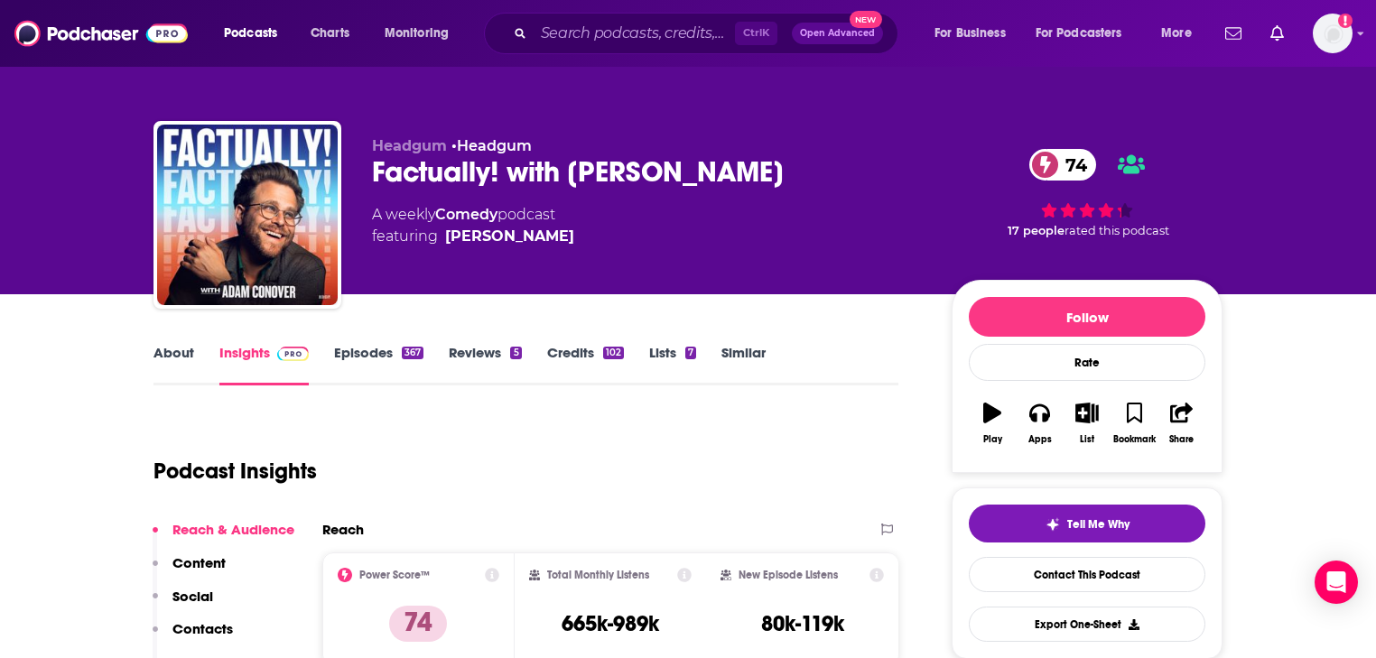
drag, startPoint x: 0, startPoint y: 0, endPoint x: 183, endPoint y: 350, distance: 395.4
click at [183, 350] on link "About" at bounding box center [174, 365] width 41 height 42
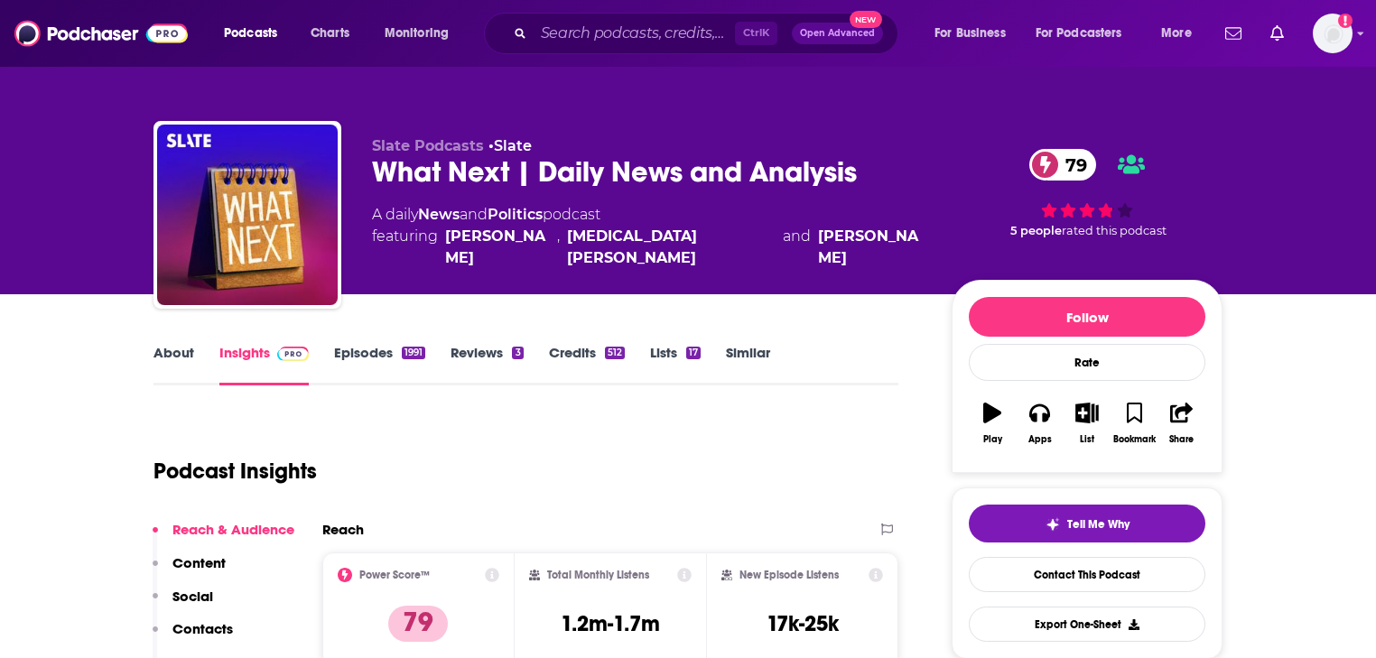
click at [167, 347] on link "About" at bounding box center [174, 365] width 41 height 42
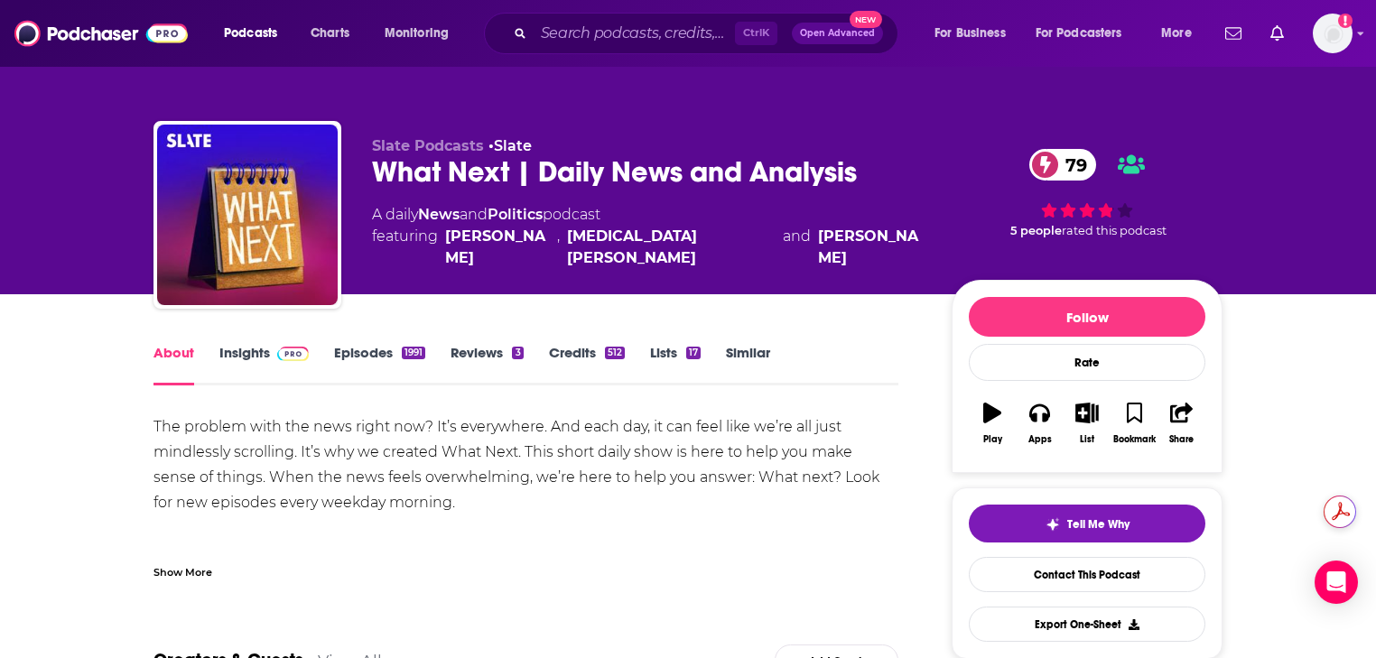
click at [678, 466] on div "The problem with the news right now? It’s everywhere. And each day, it can feel…" at bounding box center [526, 515] width 745 height 202
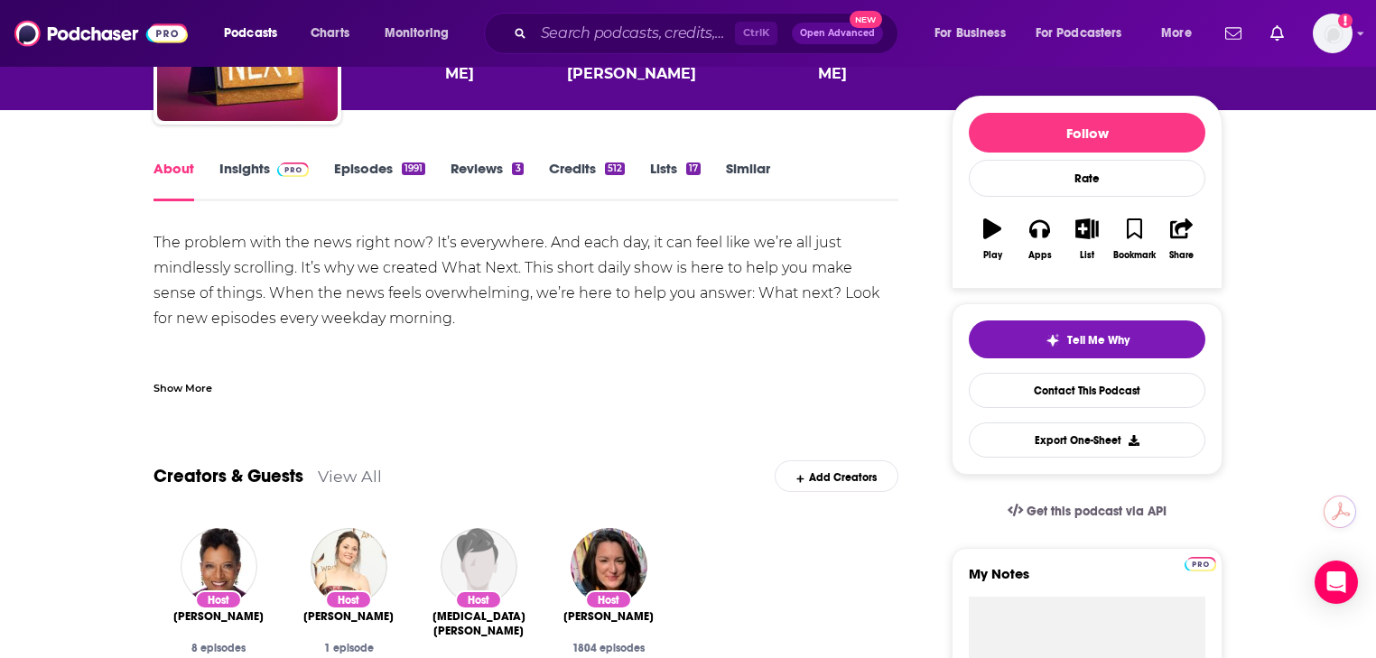
scroll to position [289, 0]
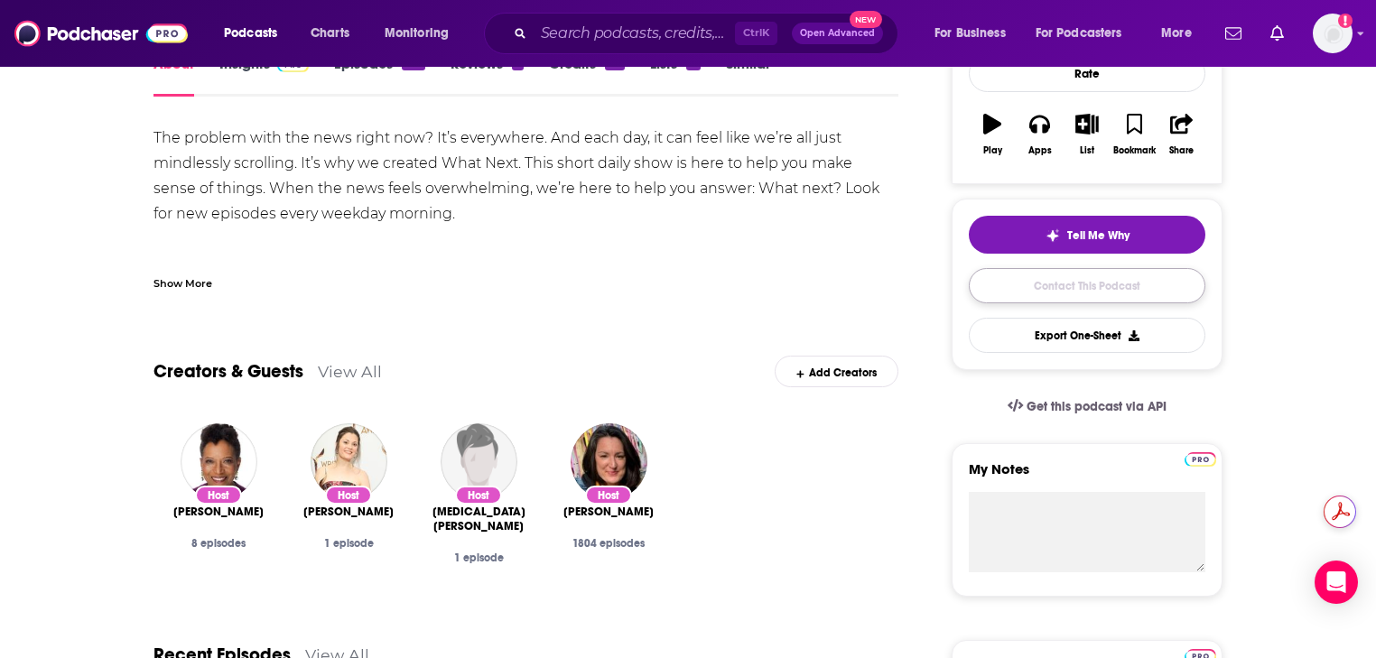
click at [1097, 285] on link "Contact This Podcast" at bounding box center [1087, 285] width 237 height 35
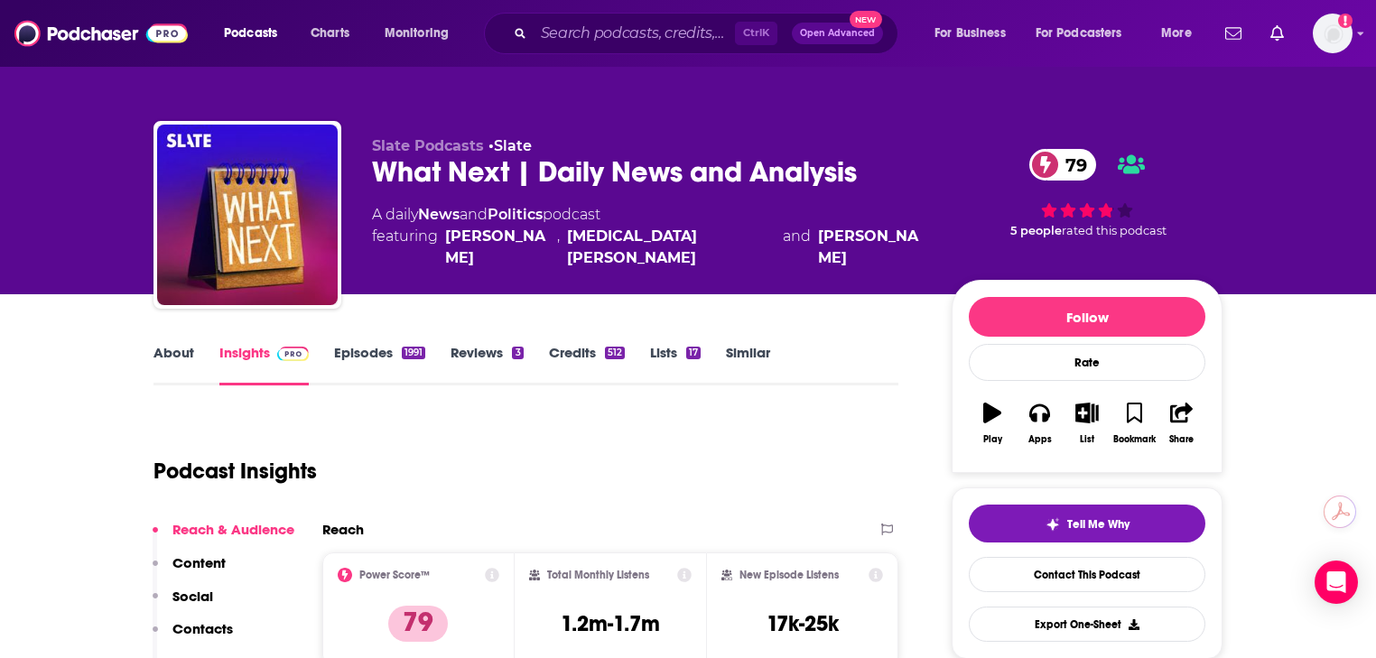
click at [561, 345] on link "Credits 512" at bounding box center [587, 365] width 76 height 42
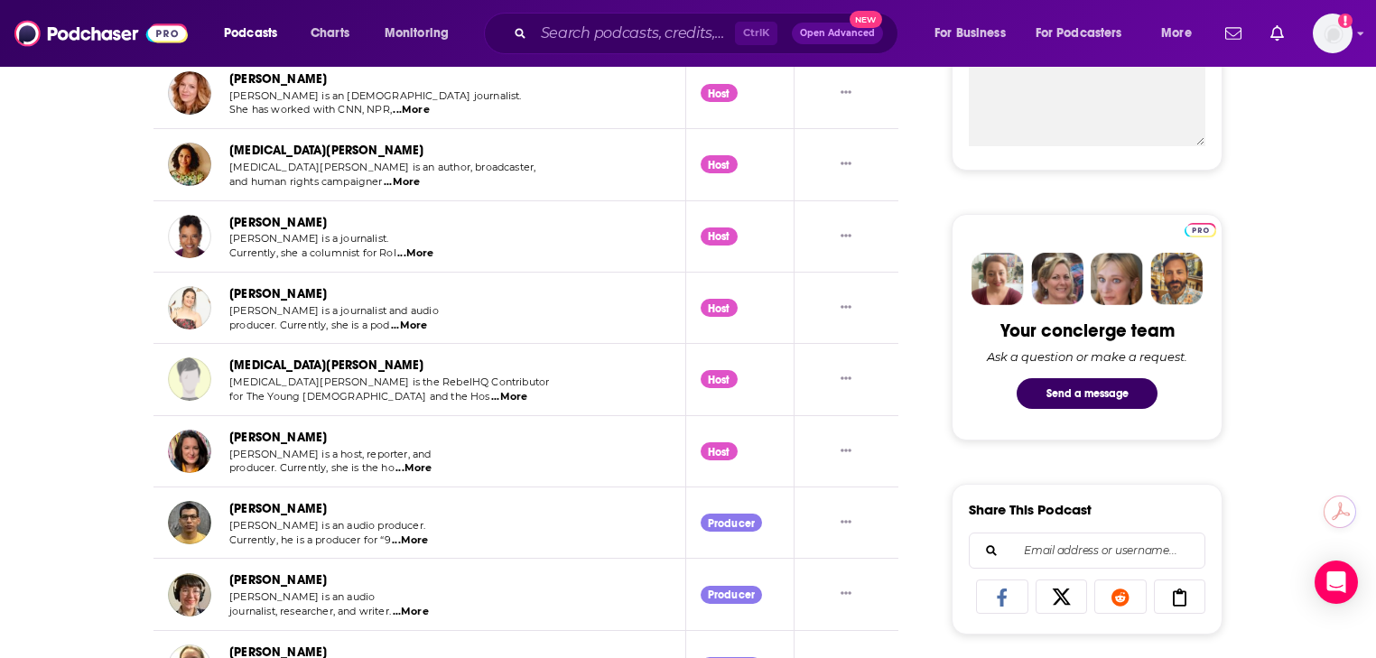
scroll to position [795, 0]
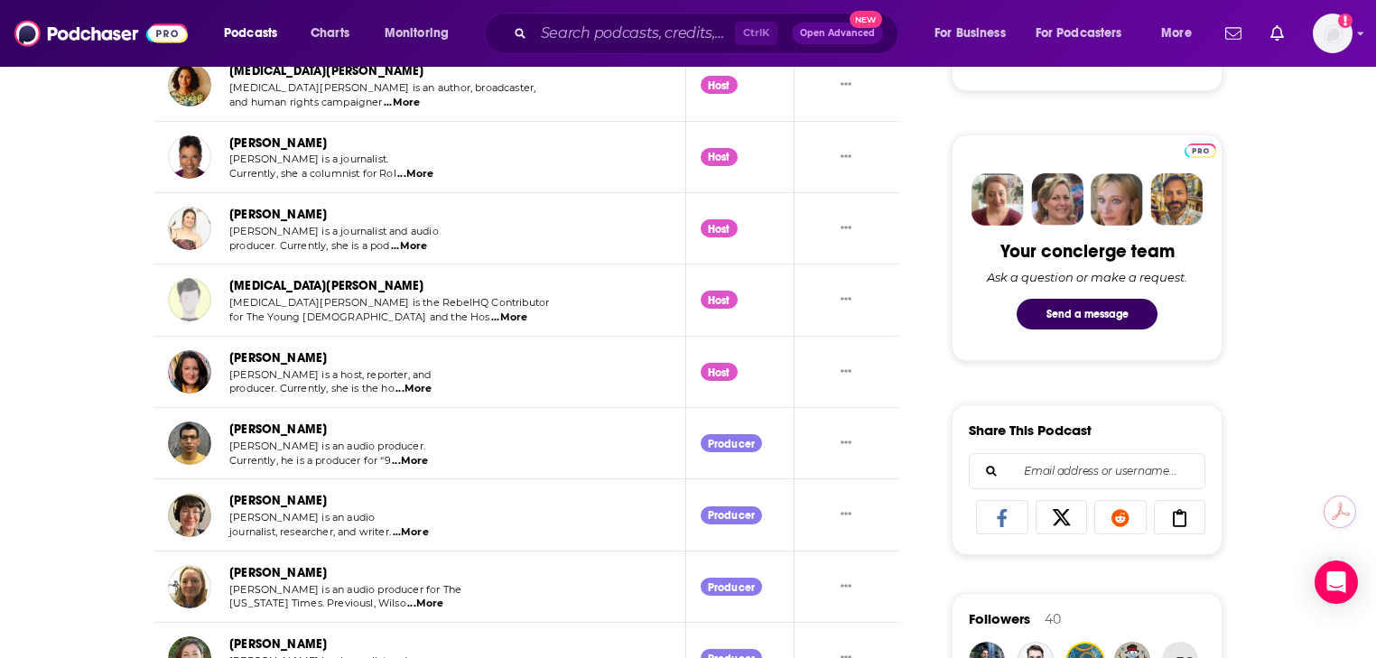
click at [414, 462] on span "...More" at bounding box center [410, 461] width 36 height 14
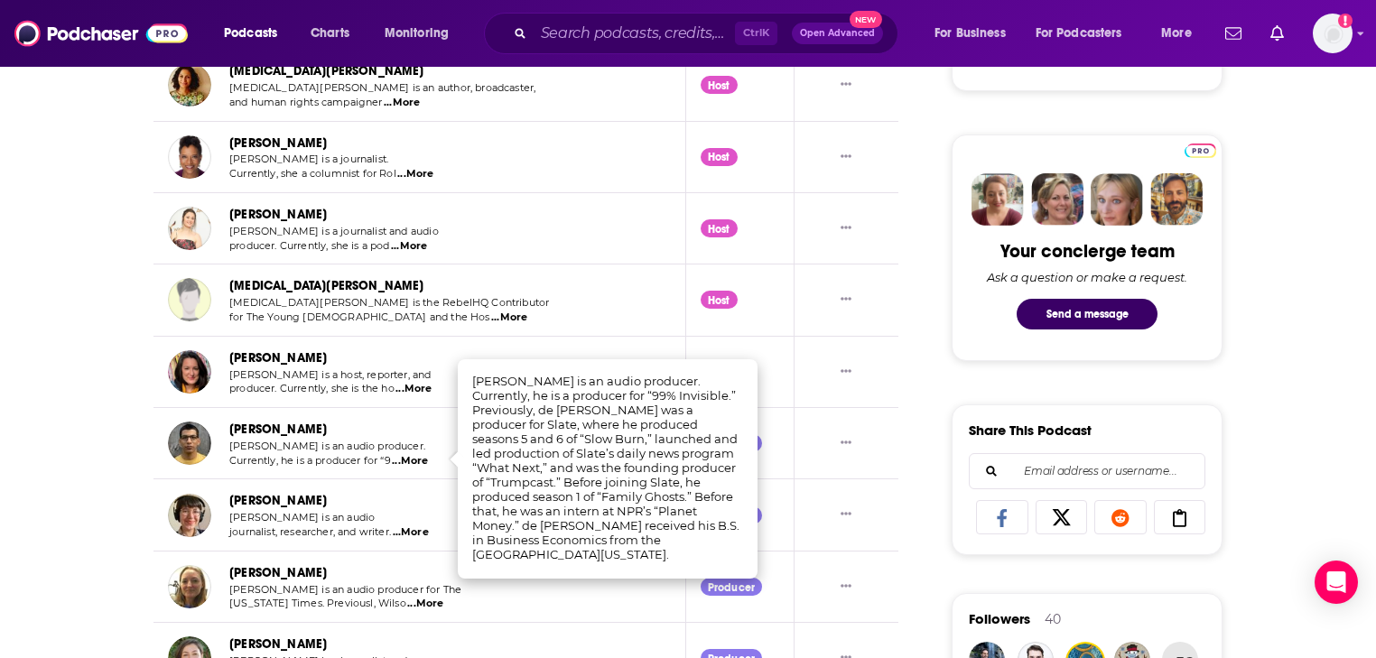
click at [35, 475] on div "About Insights Episodes 1991 Reviews 3 Credits 512 Lists 17 Similar What Next C…" at bounding box center [688, 625] width 1376 height 2250
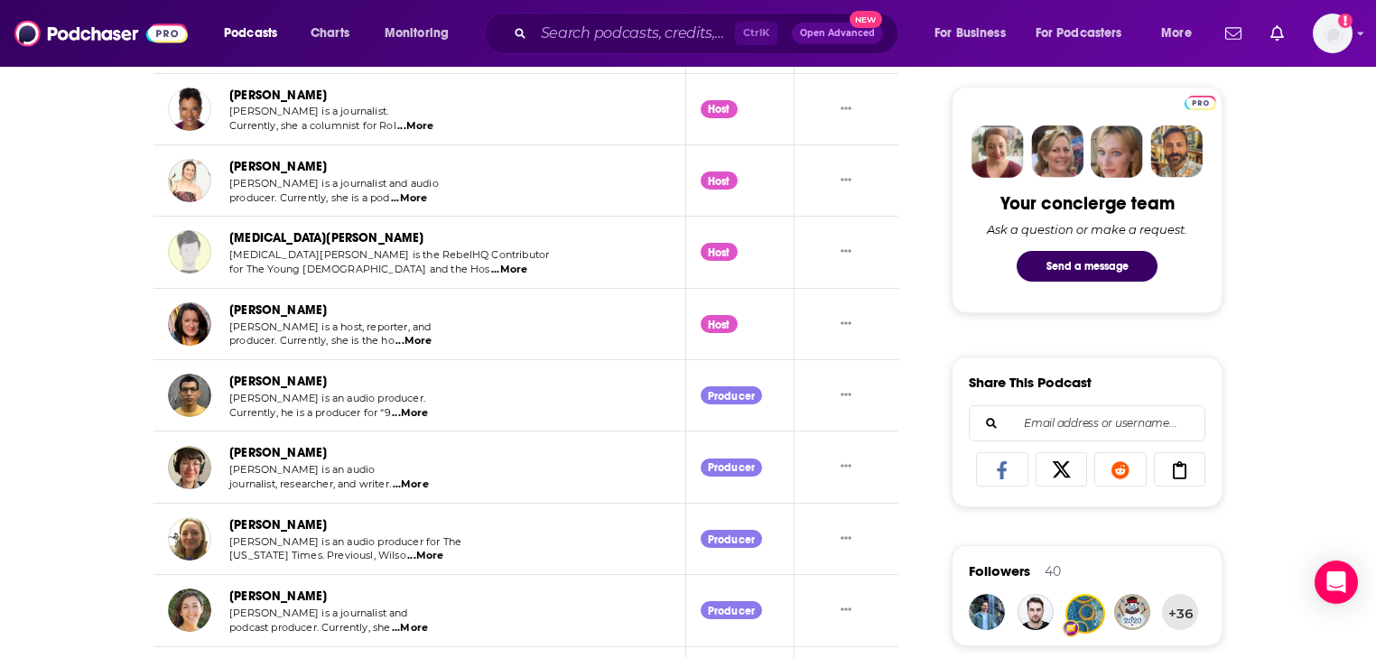
scroll to position [867, 0]
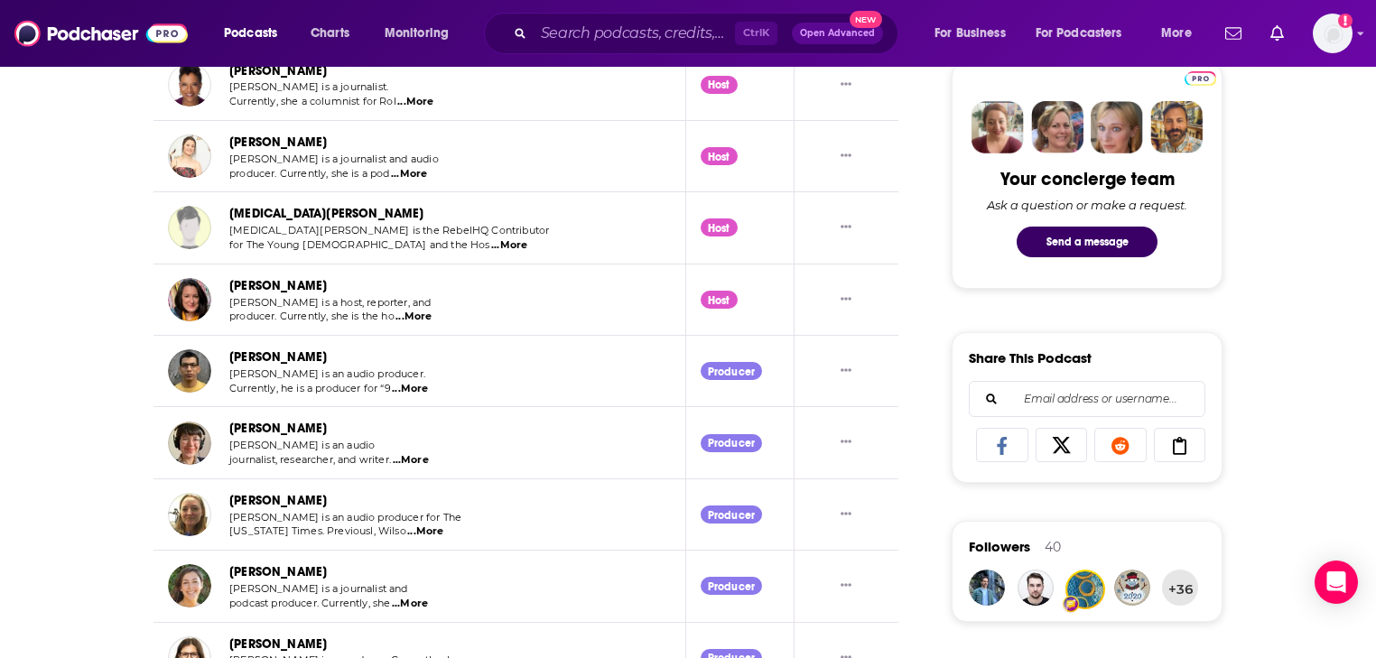
click at [410, 459] on span "...More" at bounding box center [411, 460] width 36 height 14
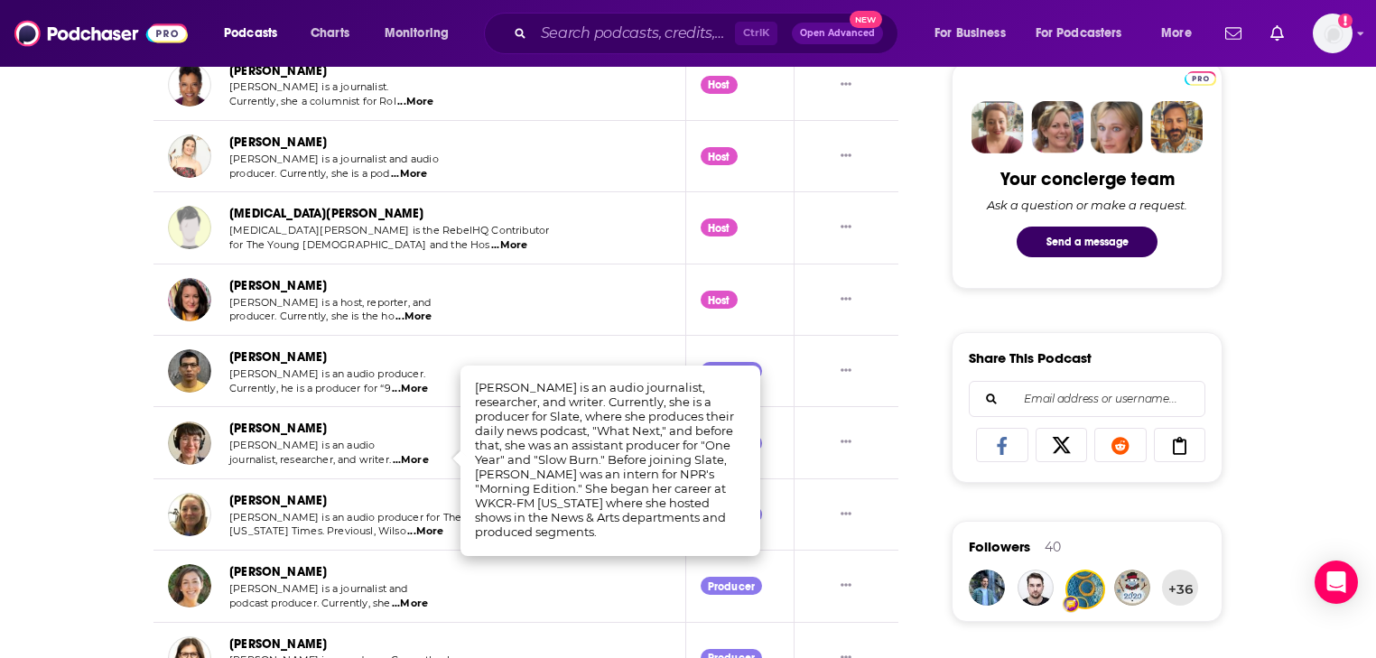
click at [86, 452] on div "About Insights Episodes 1991 Reviews 3 Credits 512 Lists 17 Similar What Next C…" at bounding box center [688, 552] width 1376 height 2250
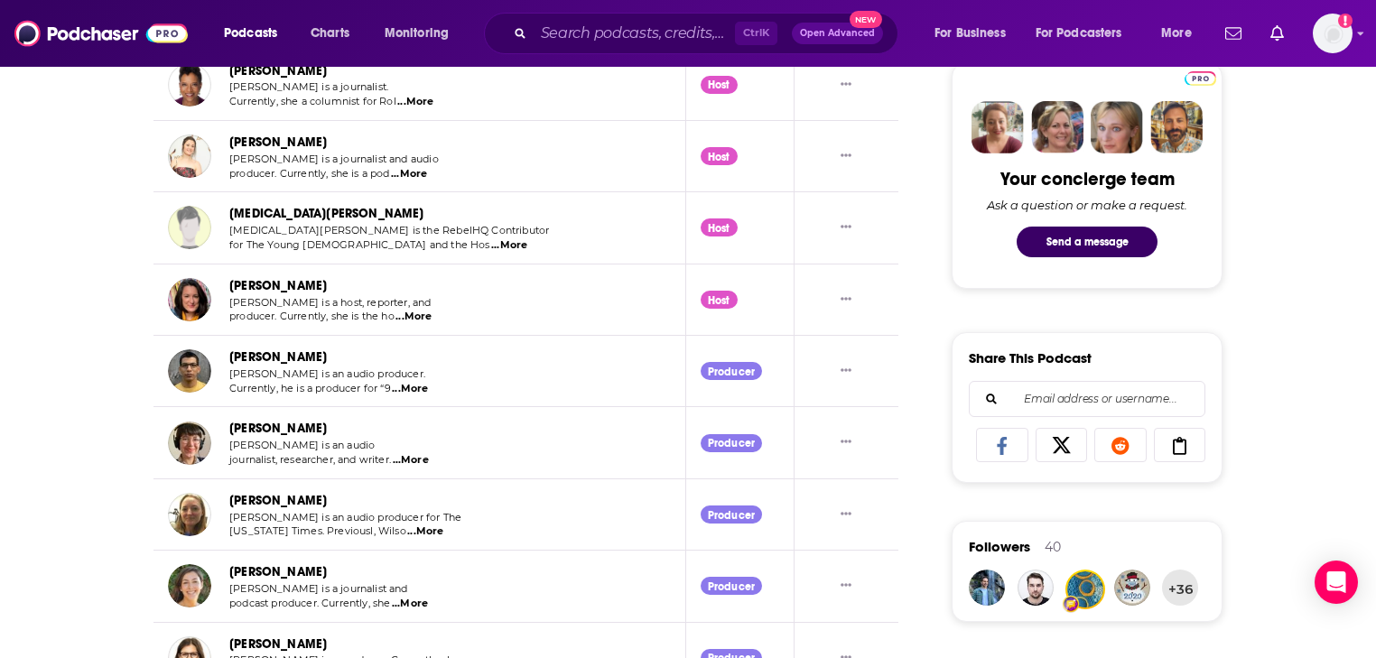
click at [426, 525] on span "...More" at bounding box center [425, 532] width 36 height 14
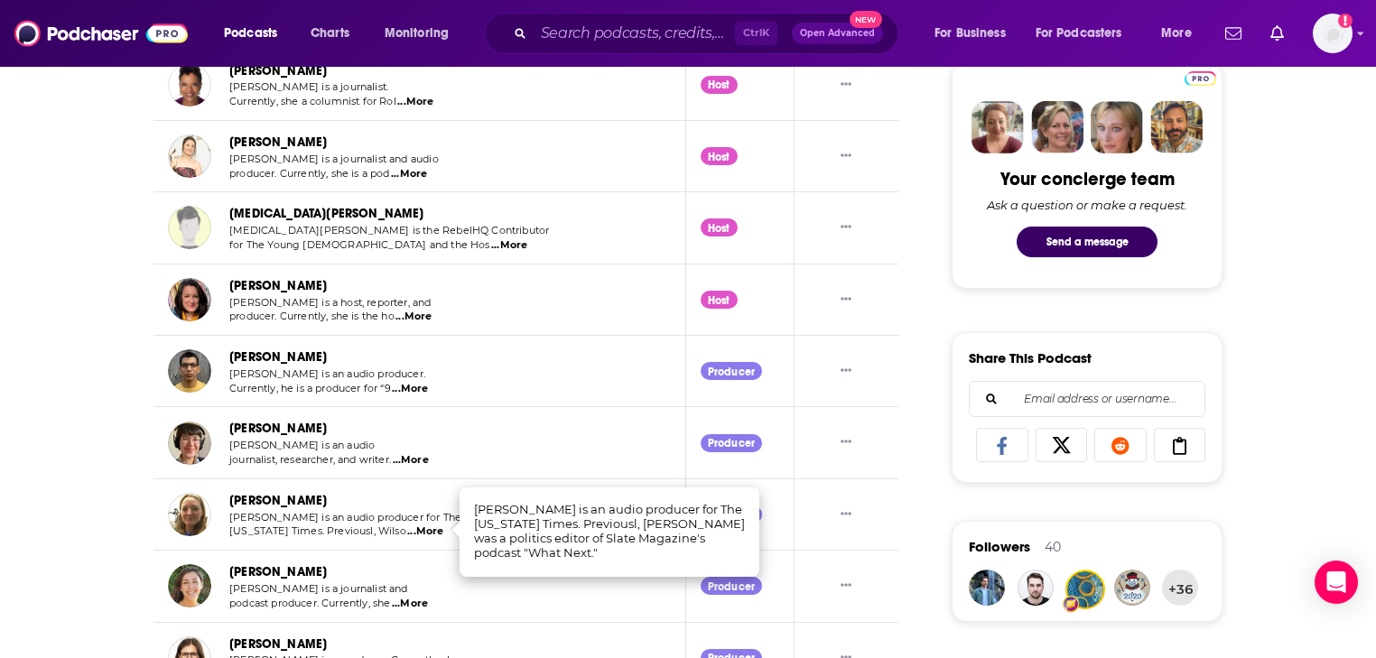
click at [57, 524] on div "About Insights Episodes 1991 Reviews 3 Credits 512 Lists 17 Similar What Next C…" at bounding box center [688, 552] width 1376 height 2250
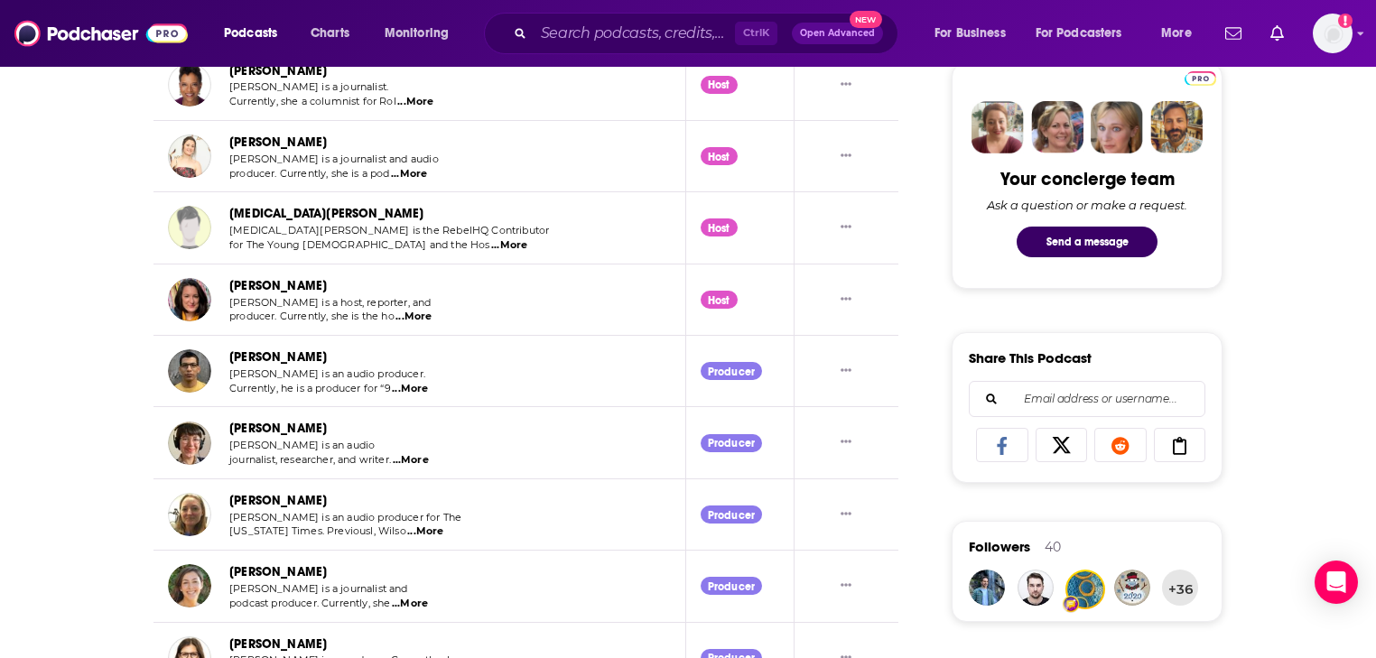
click at [419, 597] on span "...More" at bounding box center [410, 604] width 36 height 14
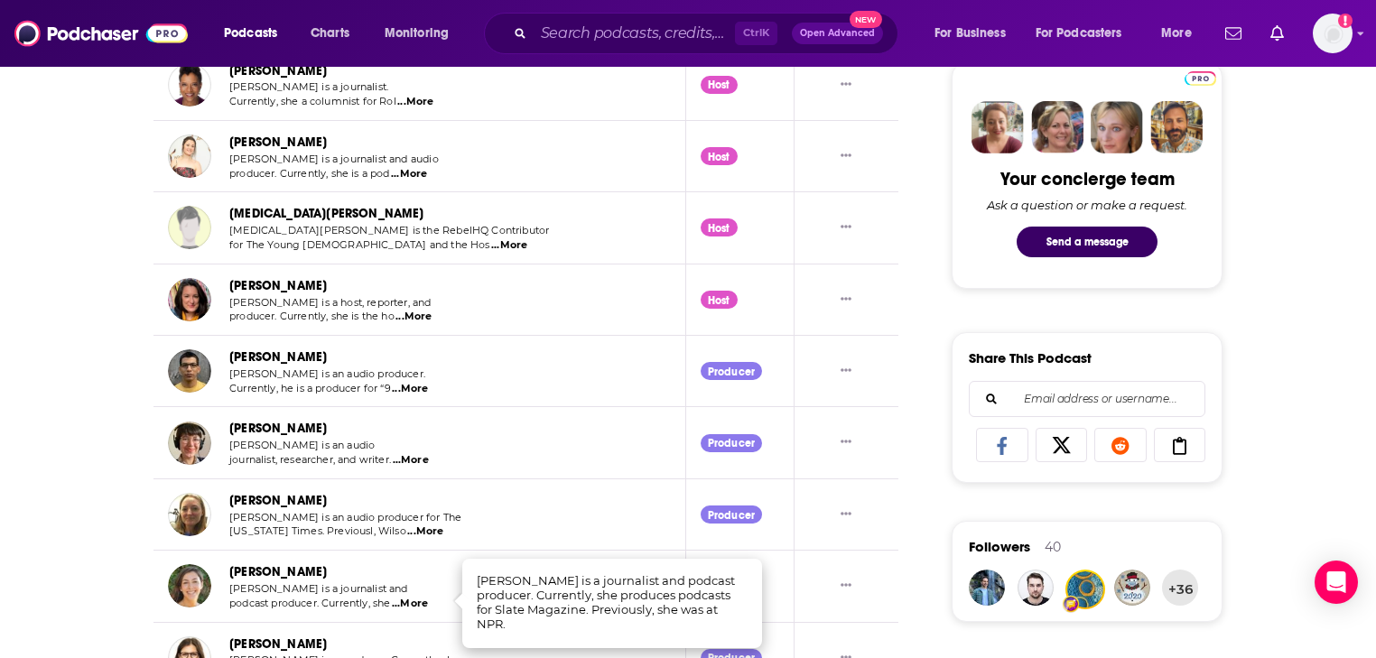
click at [25, 543] on div "About Insights Episodes 1991 Reviews 3 Credits 512 Lists 17 Similar What Next C…" at bounding box center [688, 552] width 1376 height 2250
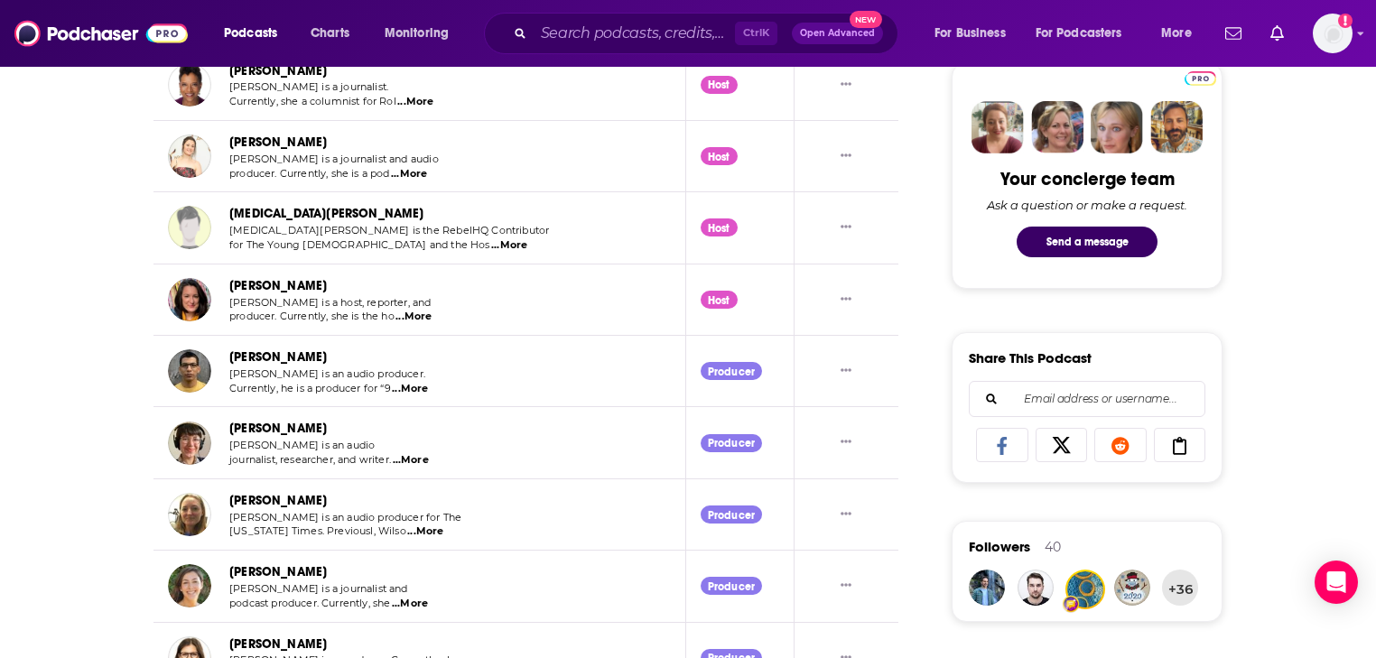
click at [407, 453] on span "...More" at bounding box center [411, 460] width 36 height 14
click at [319, 433] on link "Madeline Ducharme" at bounding box center [278, 428] width 98 height 15
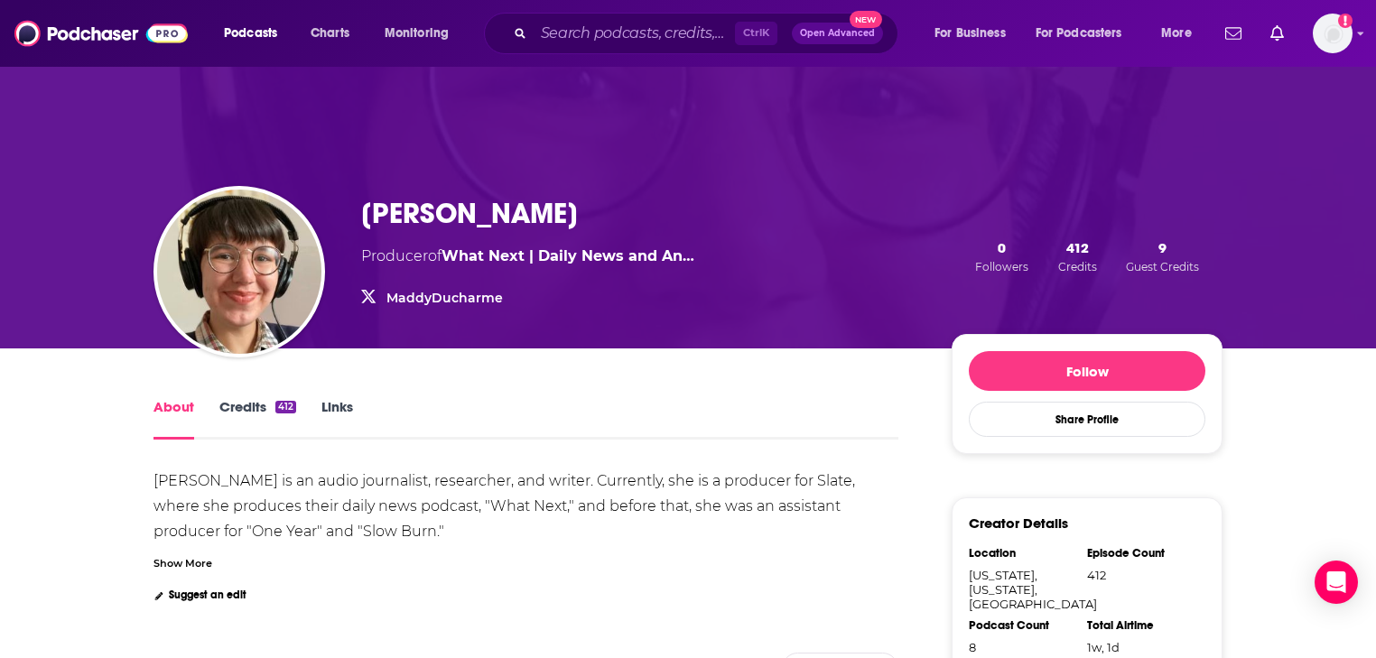
click at [388, 237] on div "Madeline Ducharme Producer of What Next | Daily News and An… MaddyDucharme Madd…" at bounding box center [527, 256] width 333 height 121
click at [405, 223] on h1 "Madeline Ducharme" at bounding box center [469, 213] width 217 height 35
copy h1 "Madeline Ducharme"
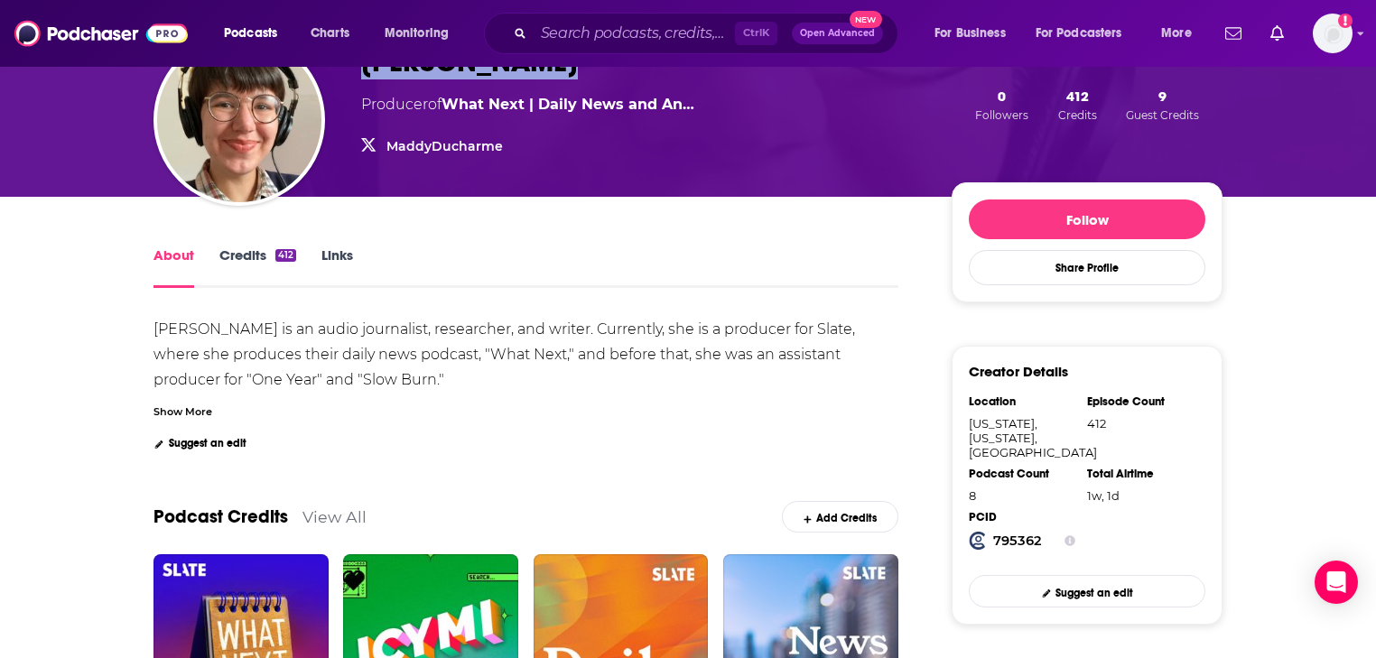
scroll to position [144, 0]
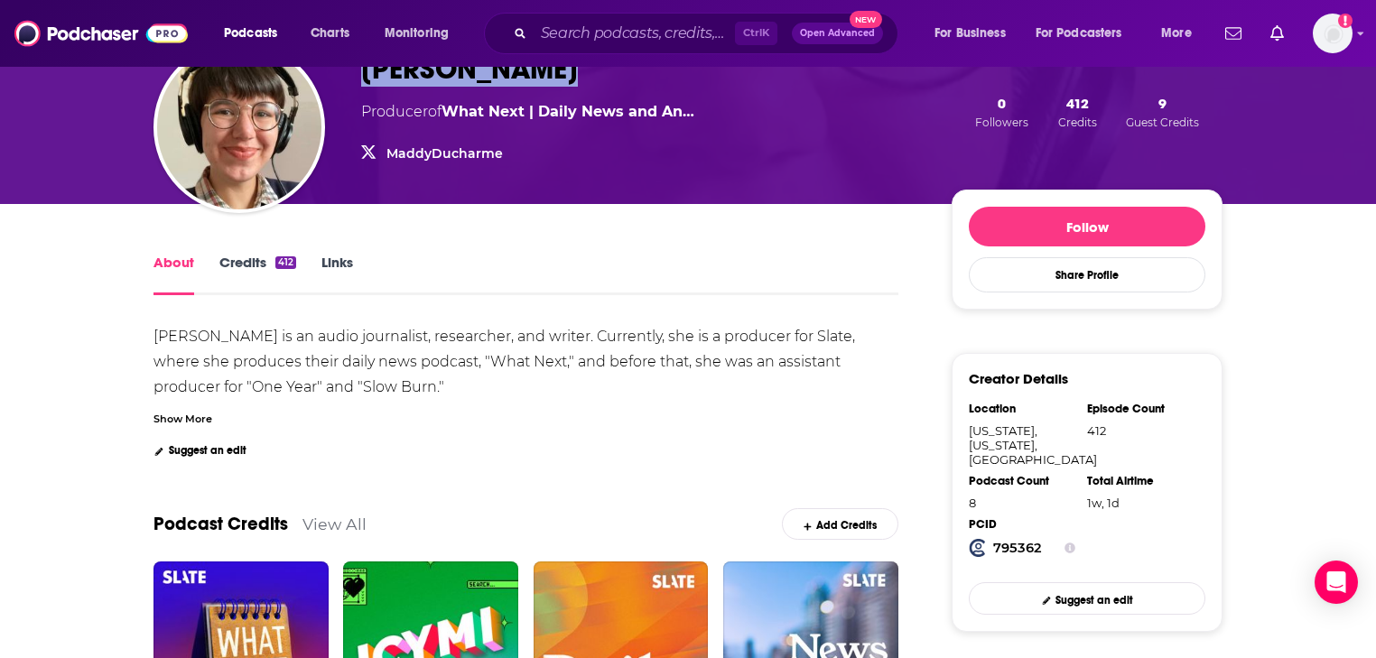
copy h1 "Madeline Ducharme"
click at [548, 433] on div "Madeline Ducharme is an audio journalist, researcher, and writer. Currently, sh…" at bounding box center [526, 391] width 745 height 134
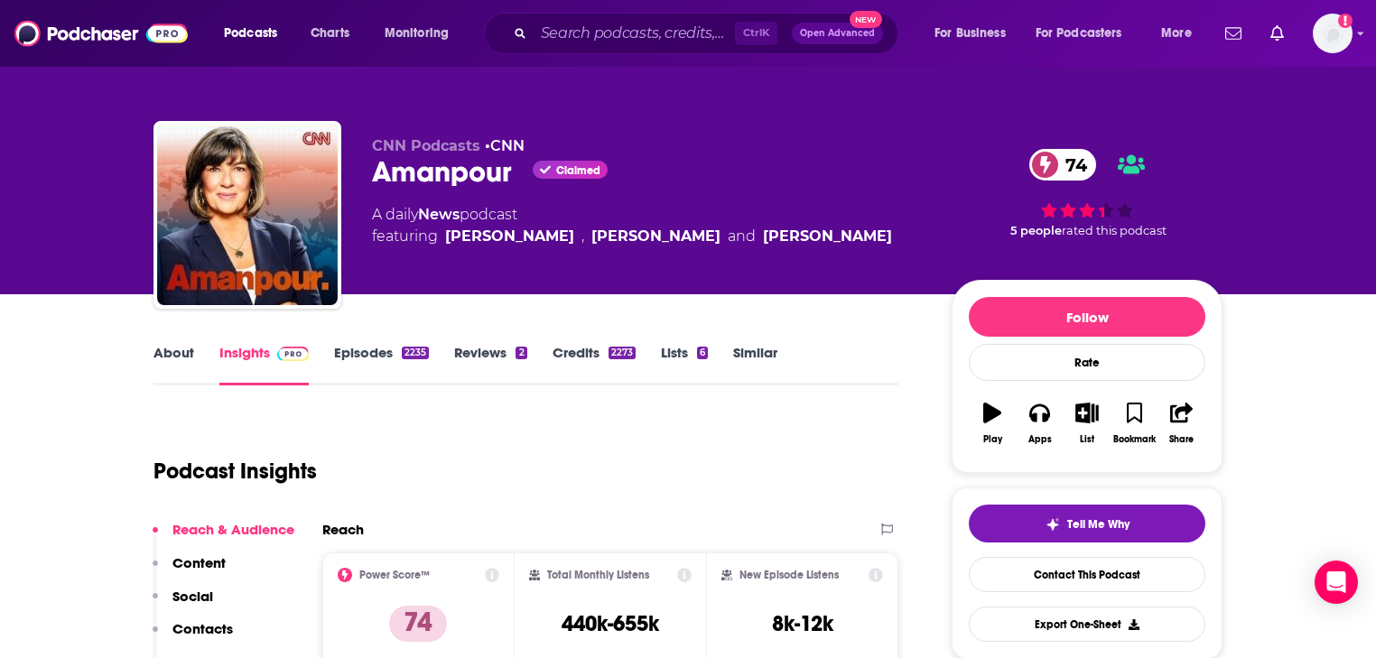
click at [186, 355] on link "About" at bounding box center [174, 365] width 41 height 42
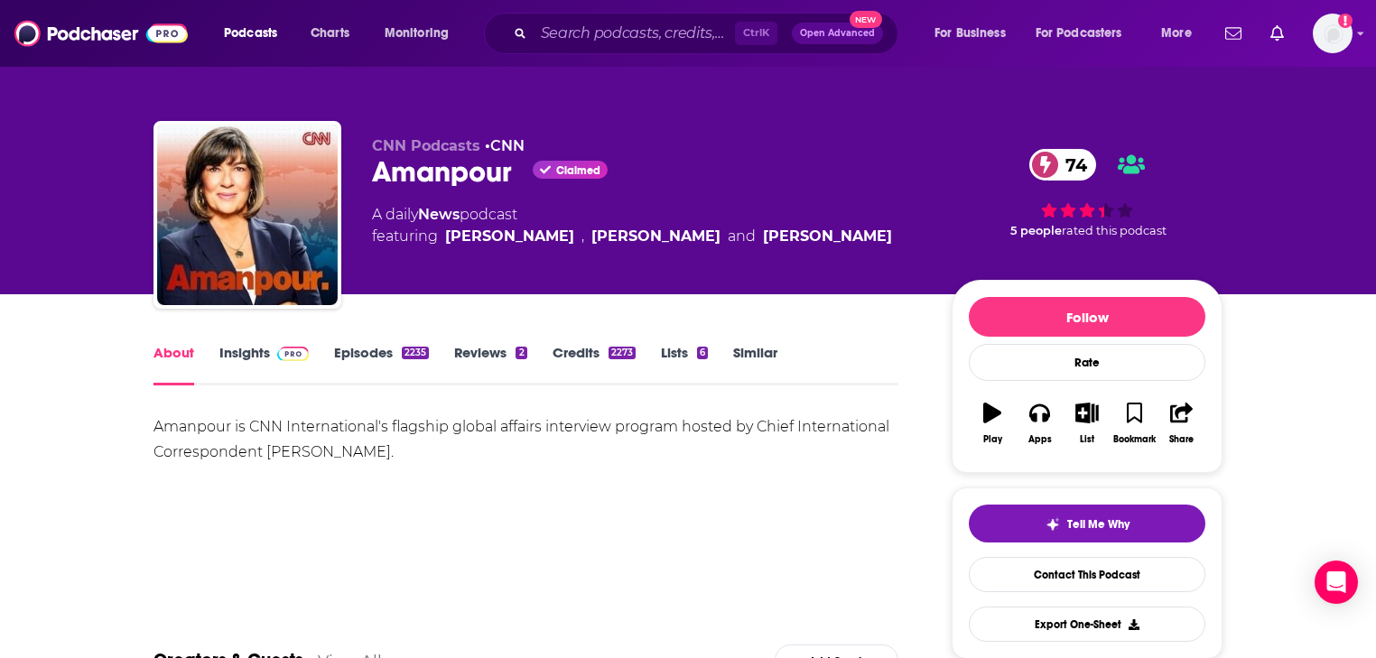
click at [365, 358] on link "Episodes 2235" at bounding box center [381, 365] width 95 height 42
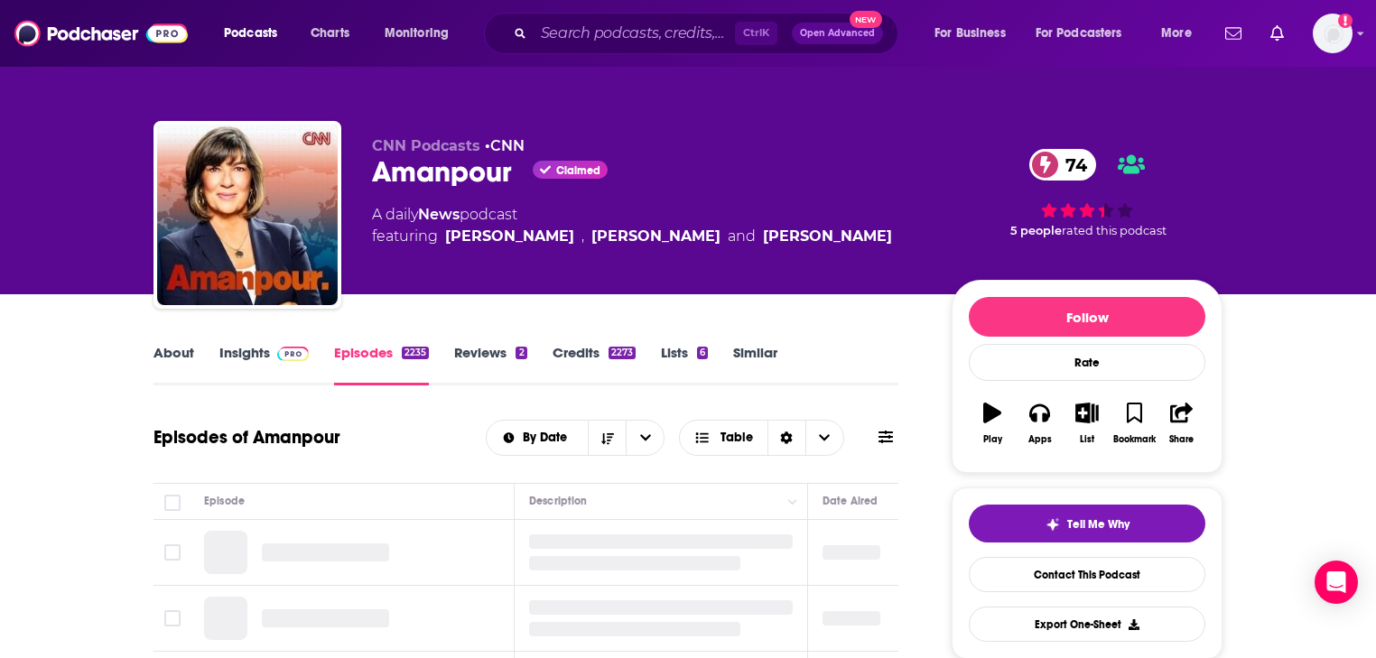
click at [590, 356] on link "Credits 2273" at bounding box center [594, 365] width 83 height 42
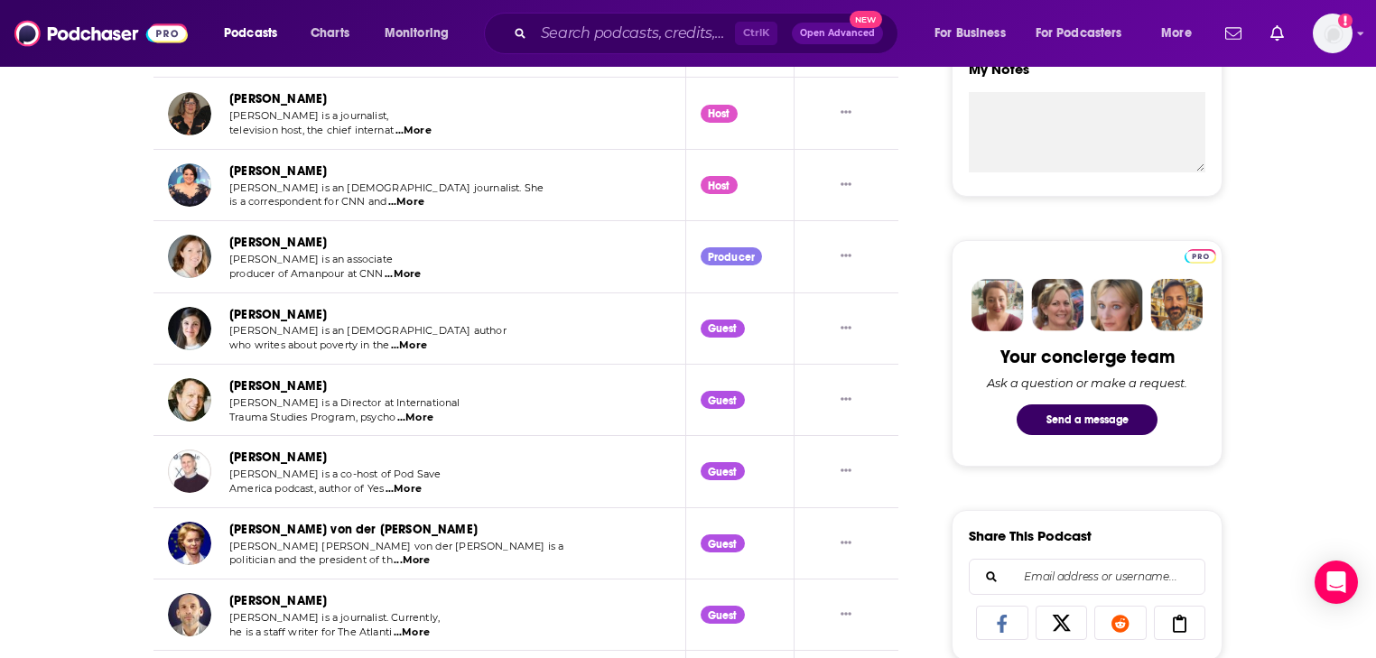
scroll to position [795, 0]
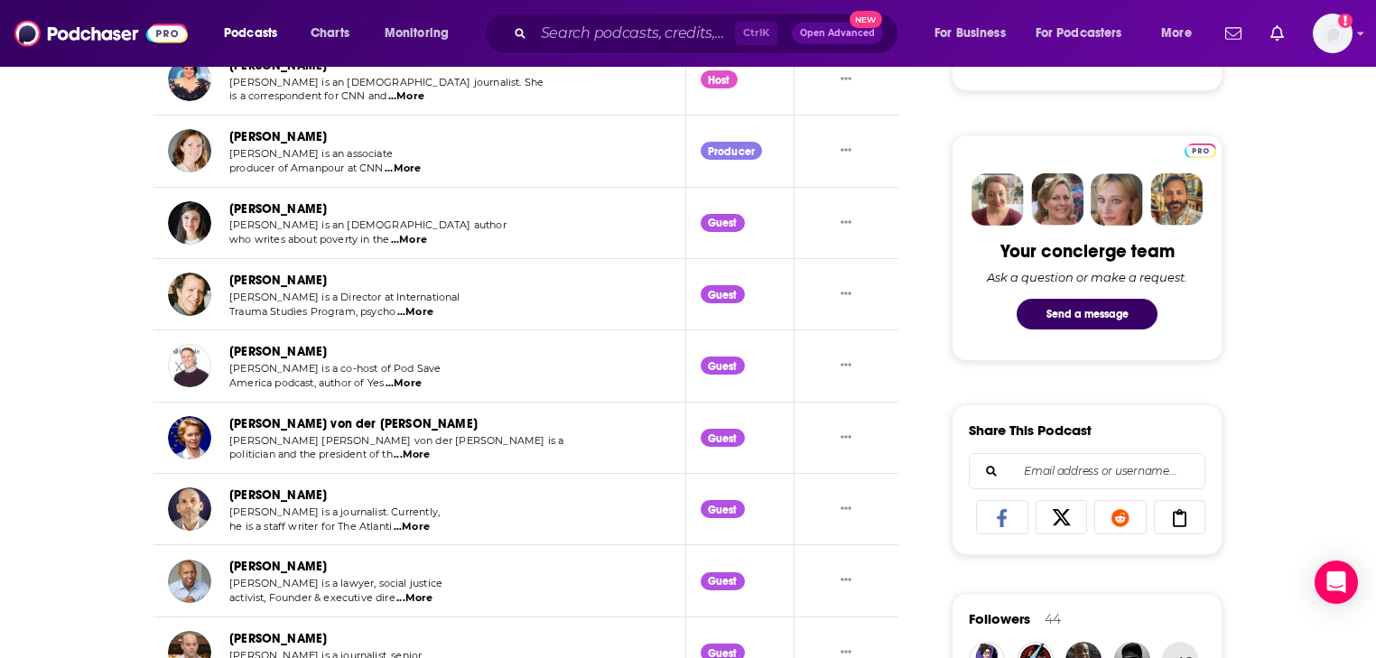
click at [415, 166] on span "...More" at bounding box center [403, 169] width 36 height 14
click at [27, 209] on div "About Insights Episodes 2235 Reviews 2 Credits 2273 Lists 6 Similar Amanpour Cr…" at bounding box center [688, 616] width 1376 height 2232
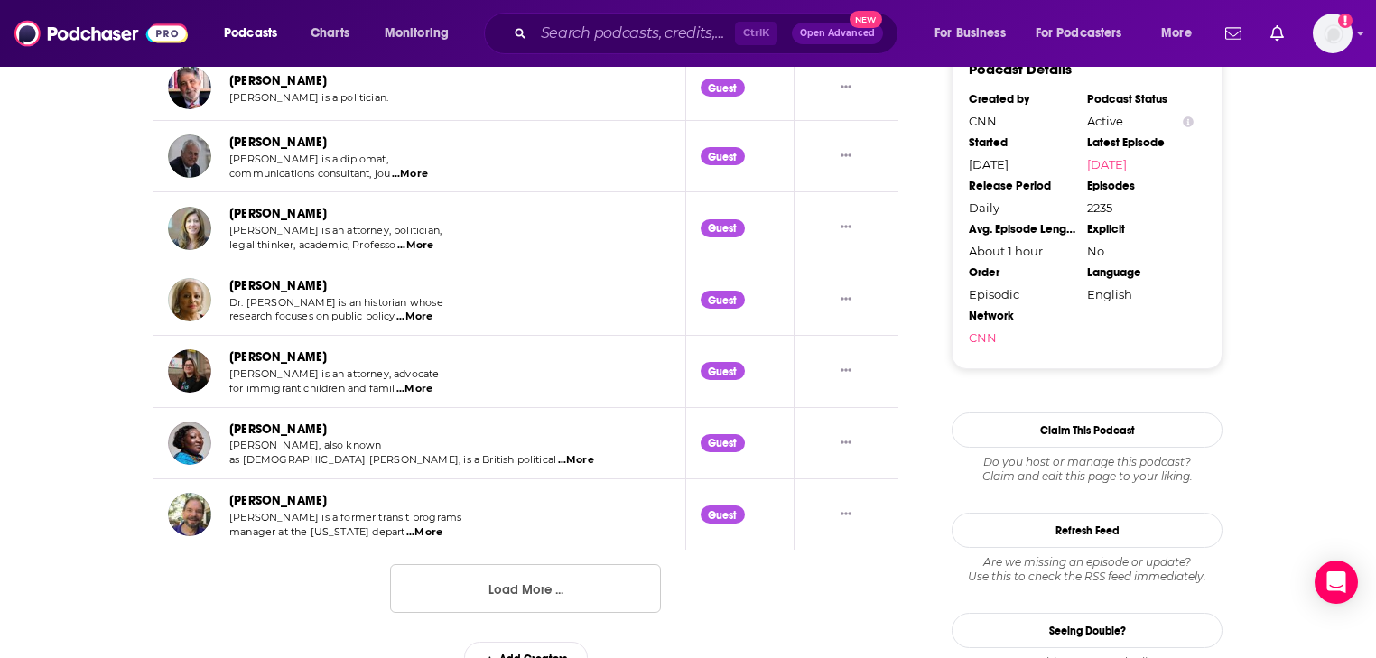
scroll to position [1878, 0]
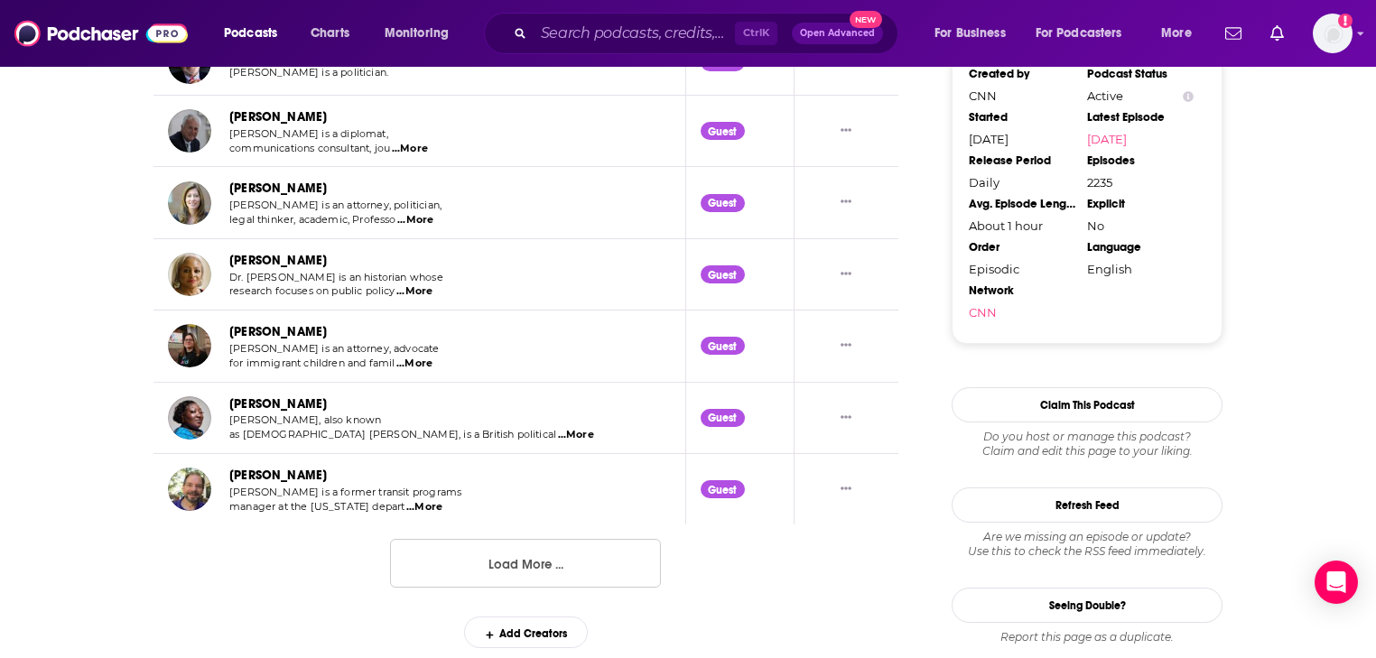
click at [529, 560] on button "Load More ..." at bounding box center [525, 563] width 271 height 49
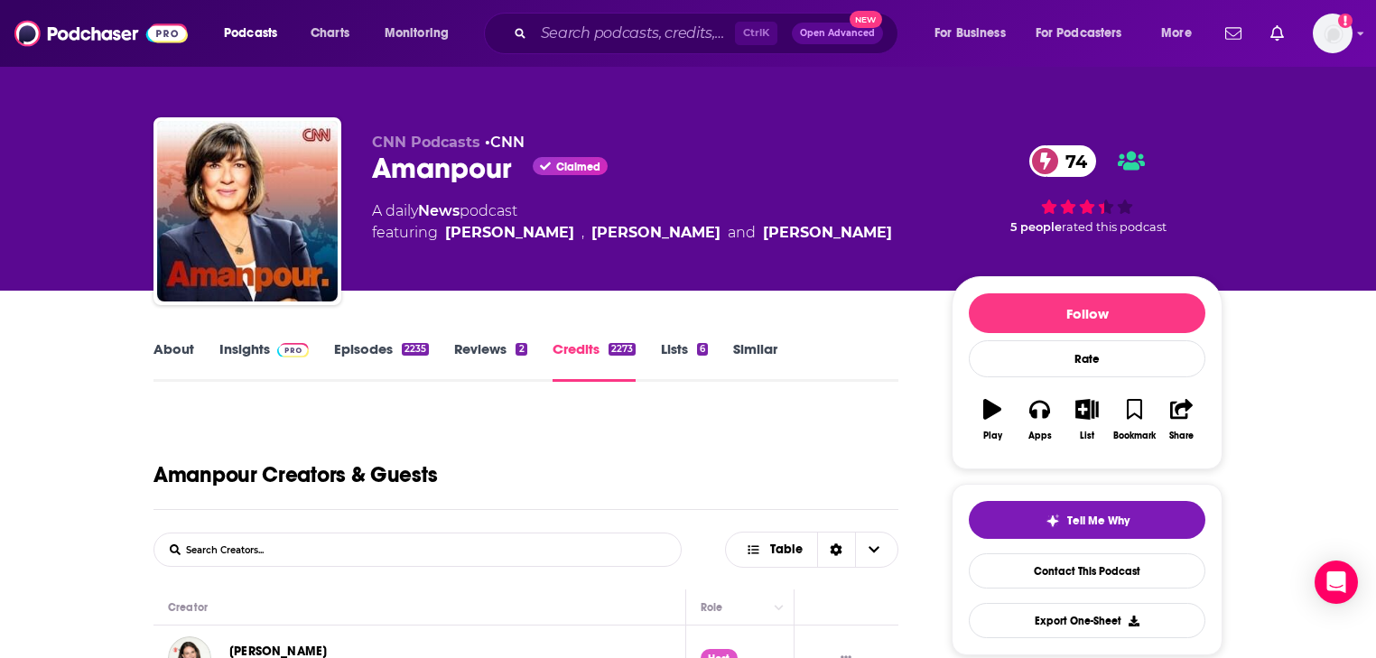
scroll to position [361, 0]
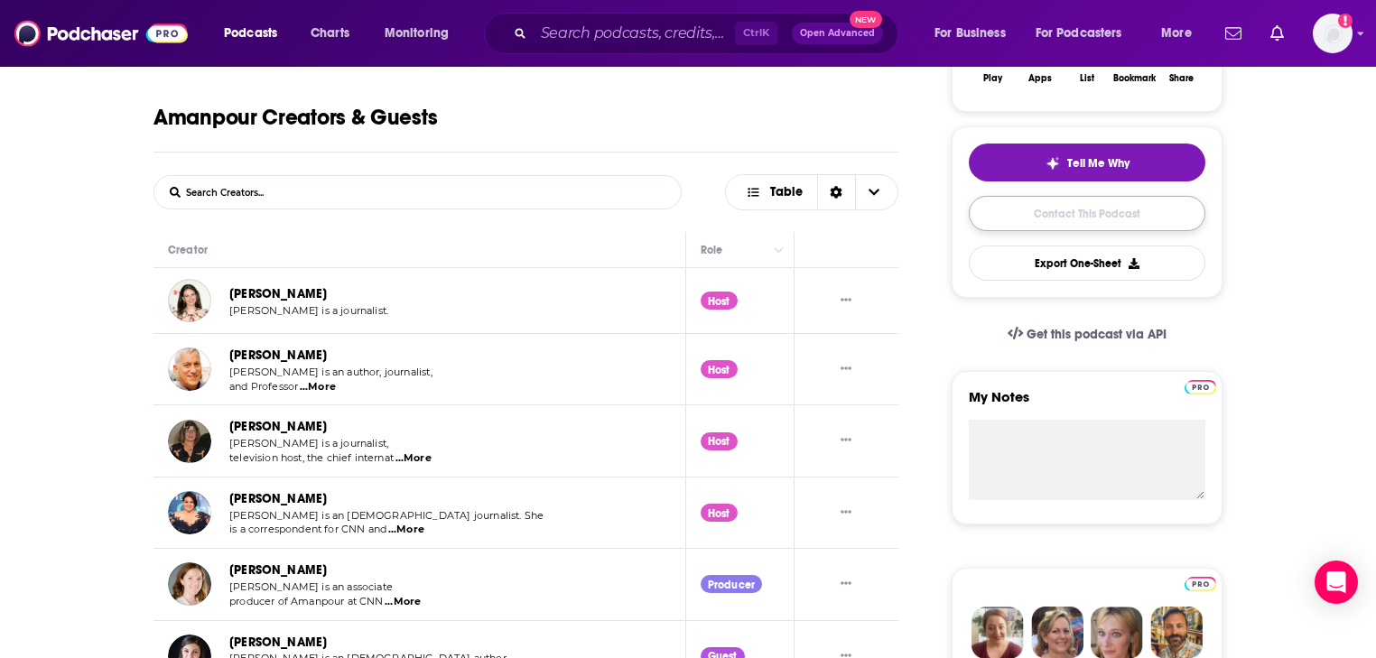
click at [1101, 210] on link "Contact This Podcast" at bounding box center [1087, 213] width 237 height 35
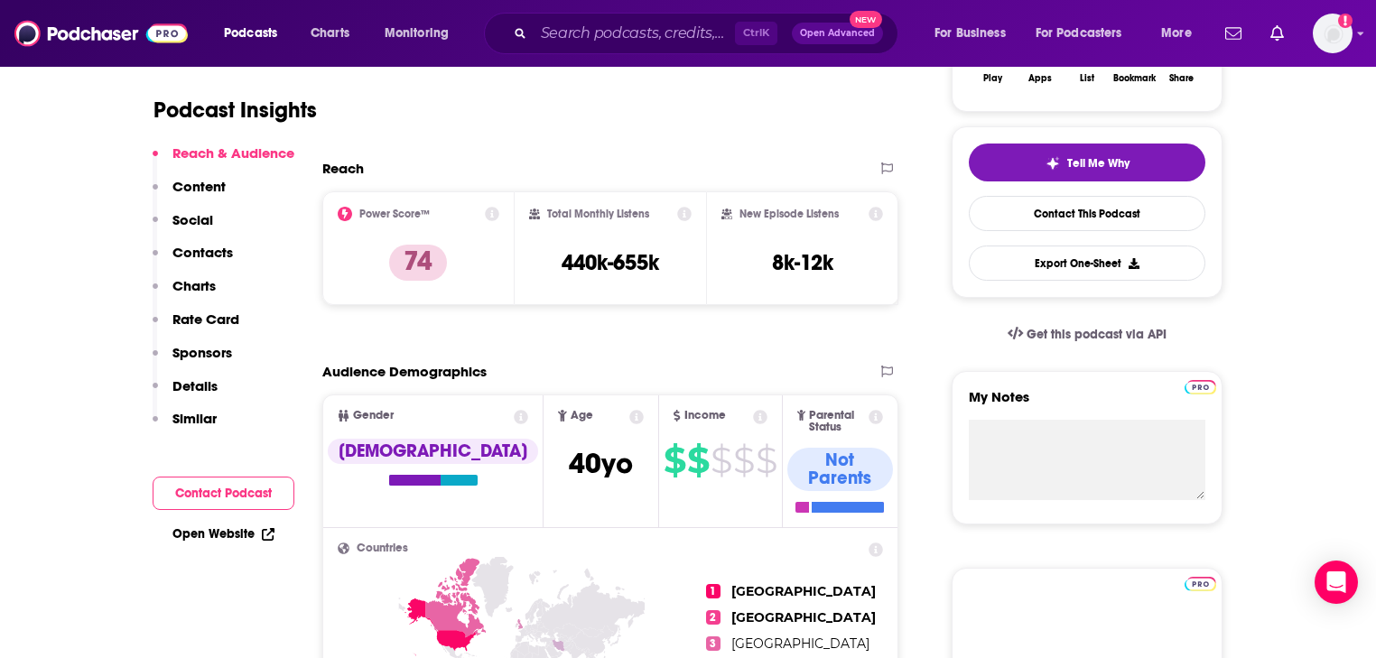
scroll to position [1884, 0]
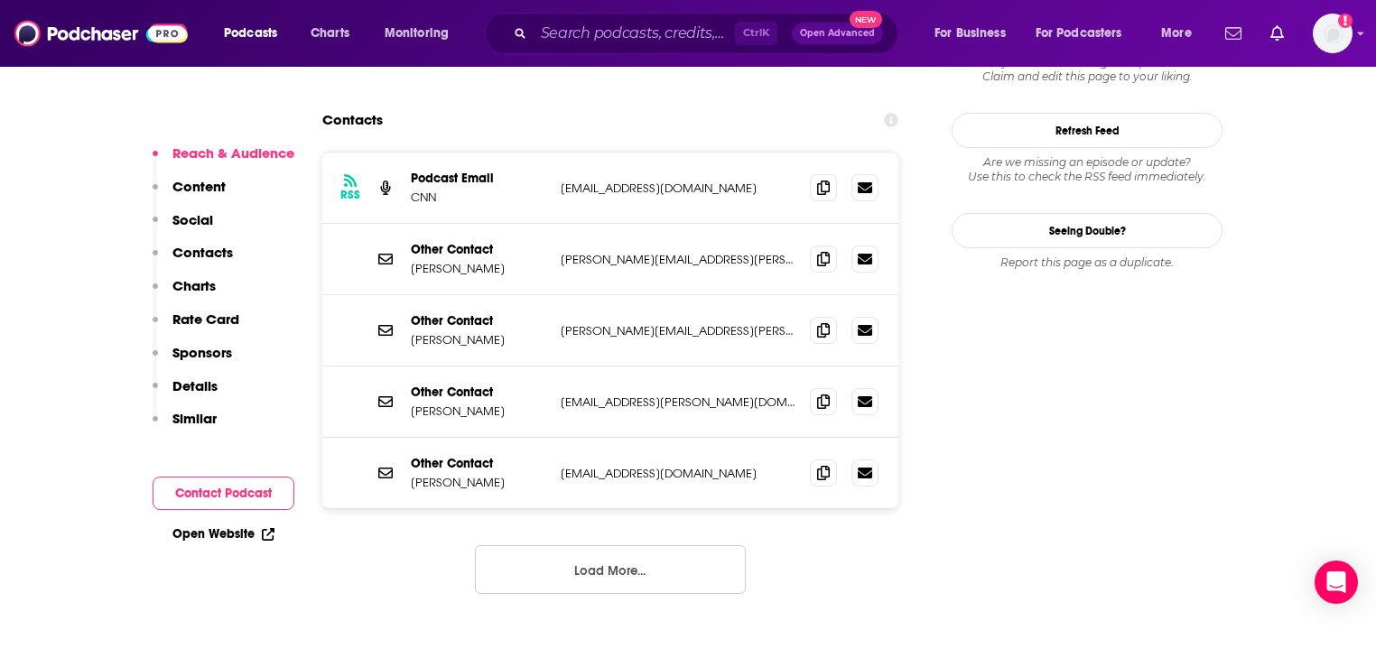
click at [619, 545] on button "Load More..." at bounding box center [610, 569] width 271 height 49
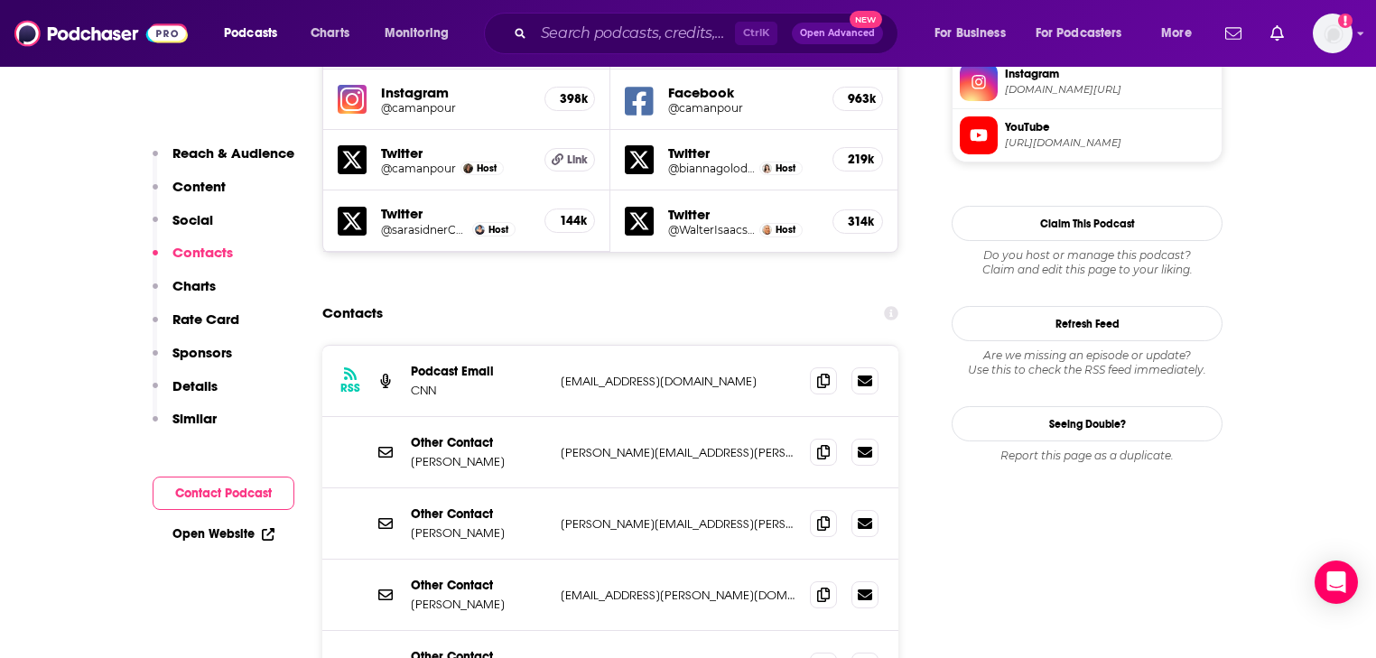
scroll to position [1667, 0]
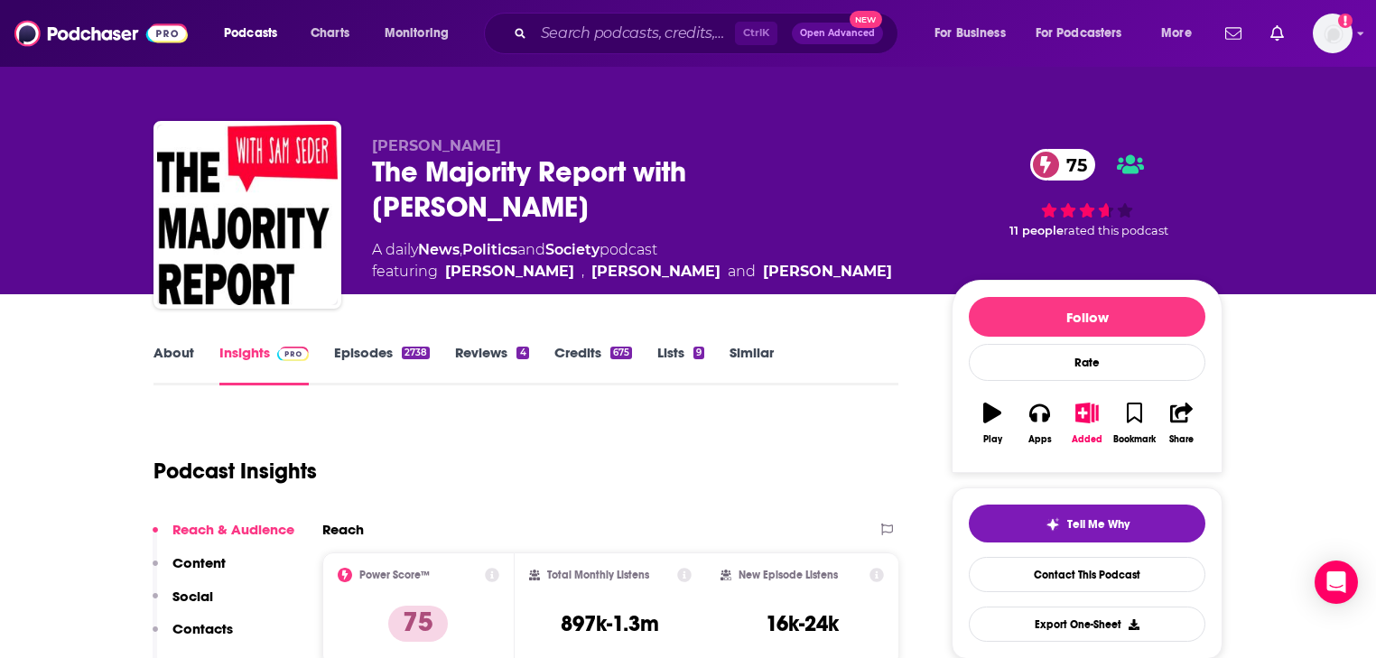
drag, startPoint x: 126, startPoint y: 396, endPoint x: 133, endPoint y: 388, distance: 10.9
click at [175, 361] on link "About" at bounding box center [174, 365] width 41 height 42
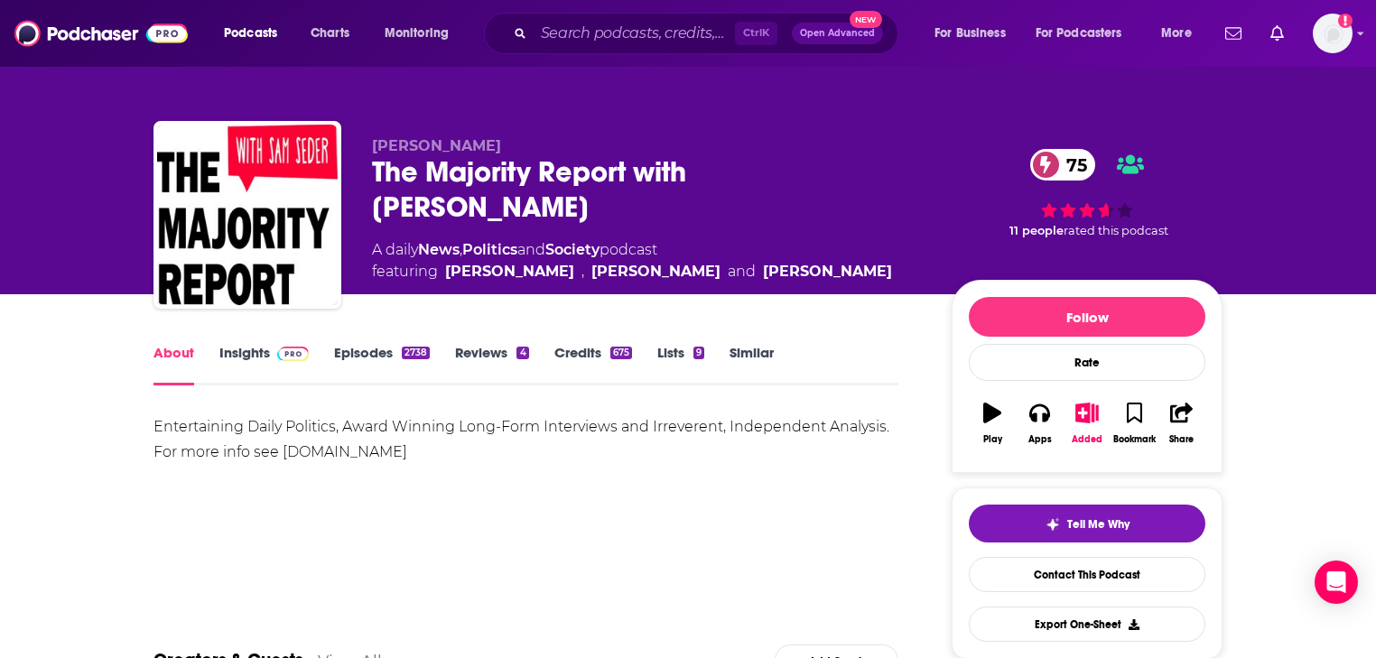
click at [254, 369] on link "Insights" at bounding box center [263, 365] width 89 height 42
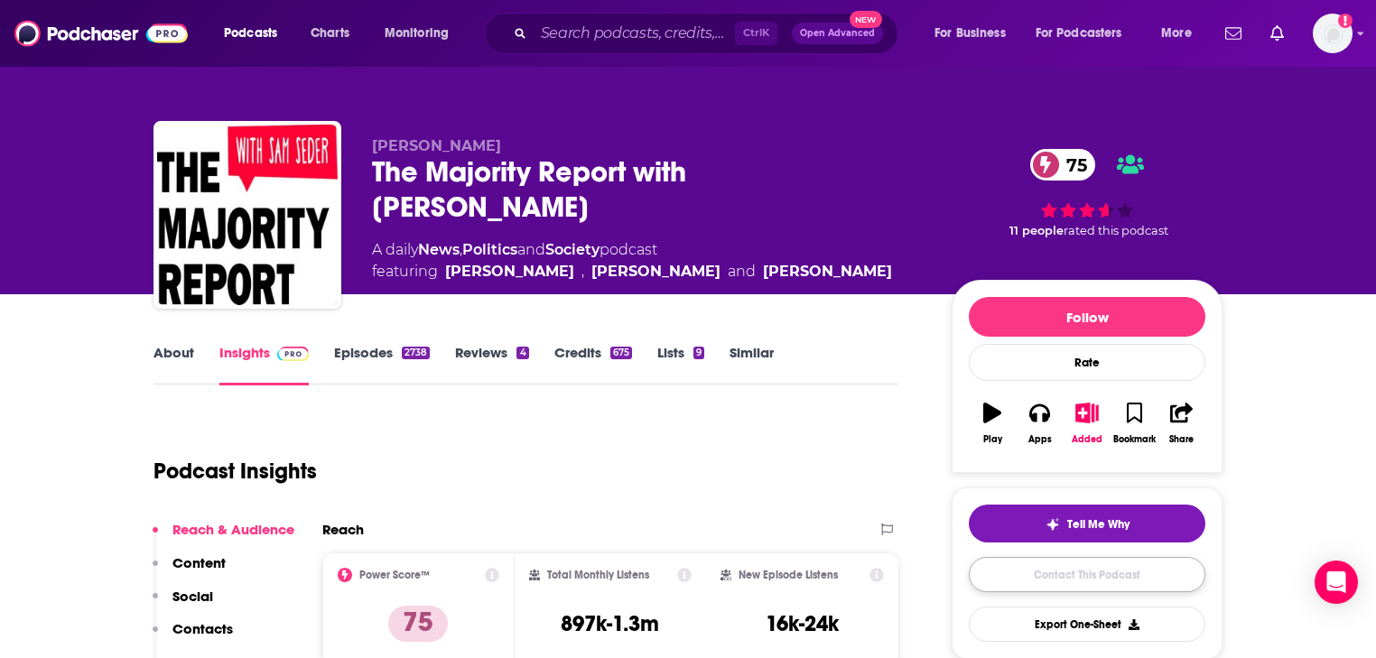
click at [1098, 581] on link "Contact This Podcast" at bounding box center [1087, 574] width 237 height 35
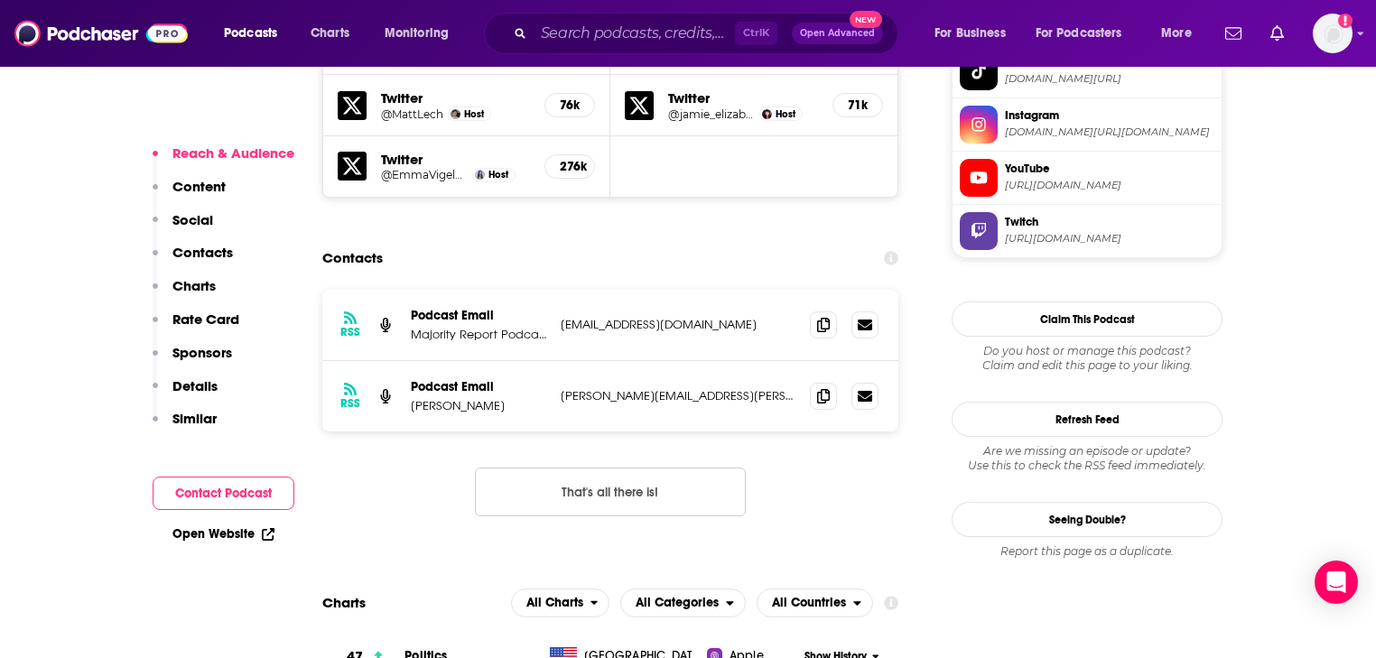
scroll to position [1862, 0]
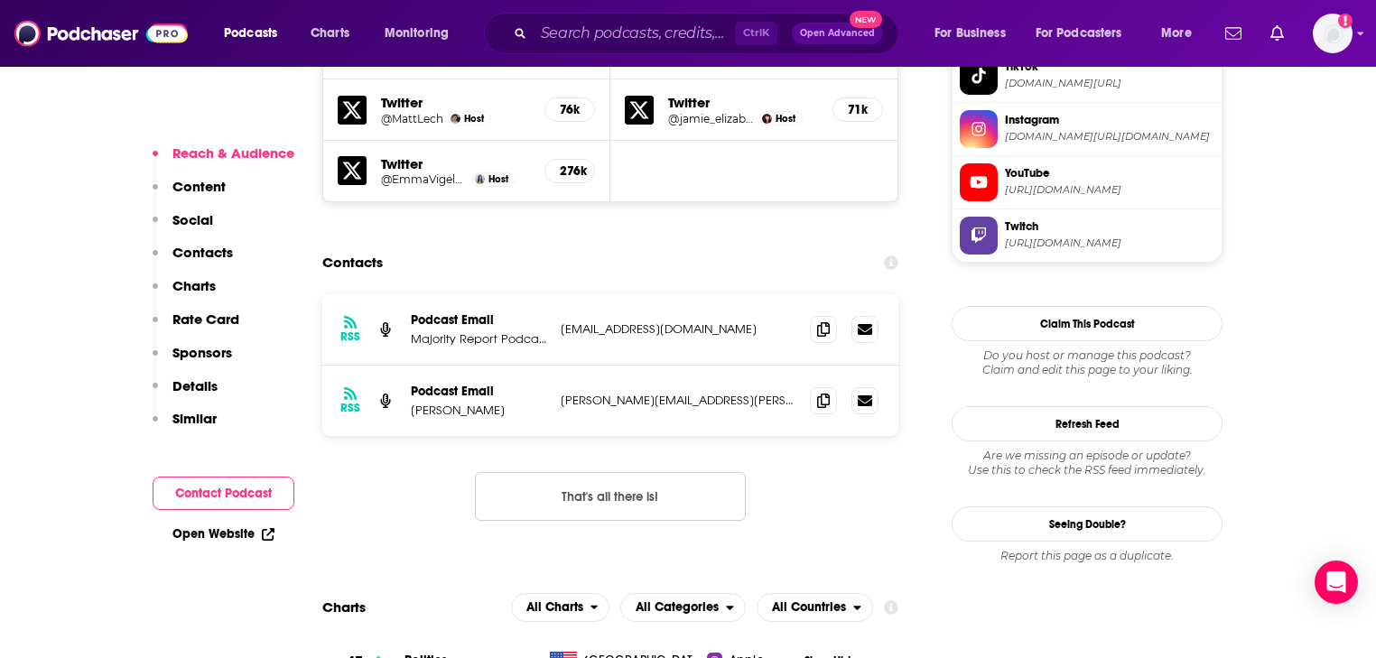
click at [622, 321] on p "majorityreporters@gmail.com" at bounding box center [678, 328] width 235 height 15
click at [643, 393] on p "kyle.shank@gmail.com" at bounding box center [678, 400] width 235 height 15
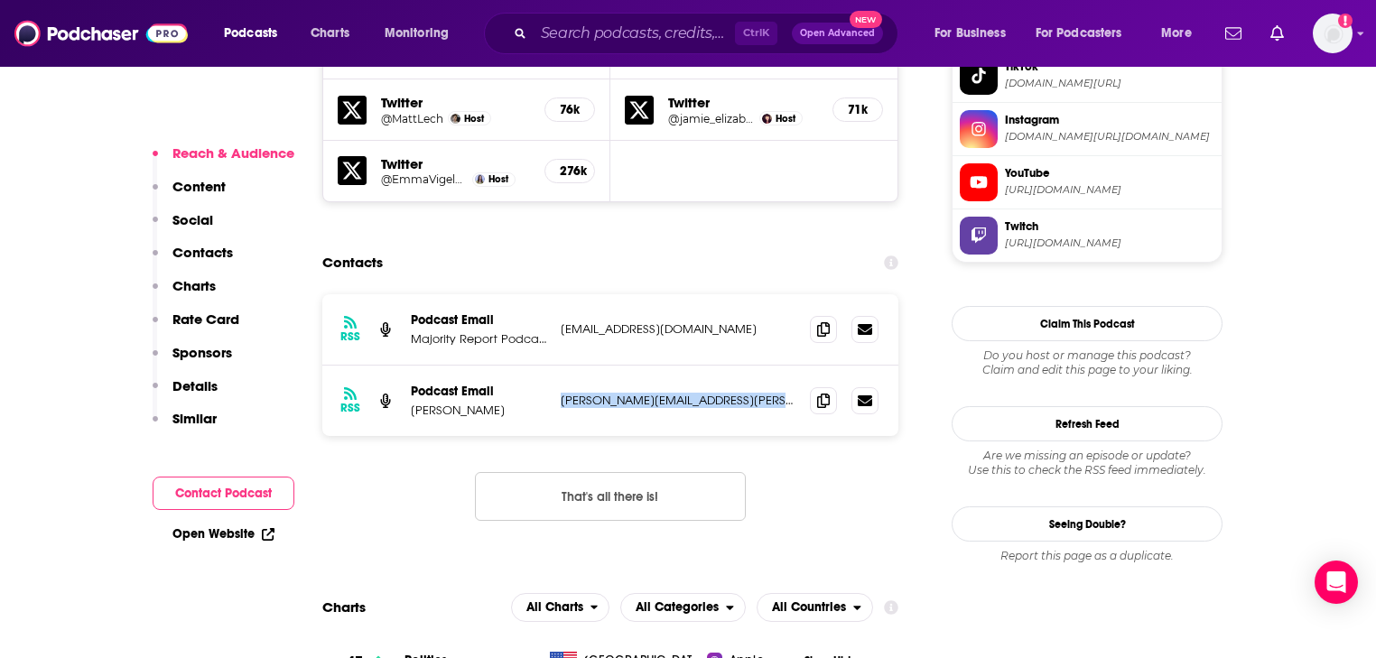
click at [643, 393] on p "kyle.shank@gmail.com" at bounding box center [678, 400] width 235 height 15
copy div "kyle.shank@gmail.com kyle.shank@gmail.com"
click at [636, 321] on p "majorityreporters@gmail.com" at bounding box center [678, 328] width 235 height 15
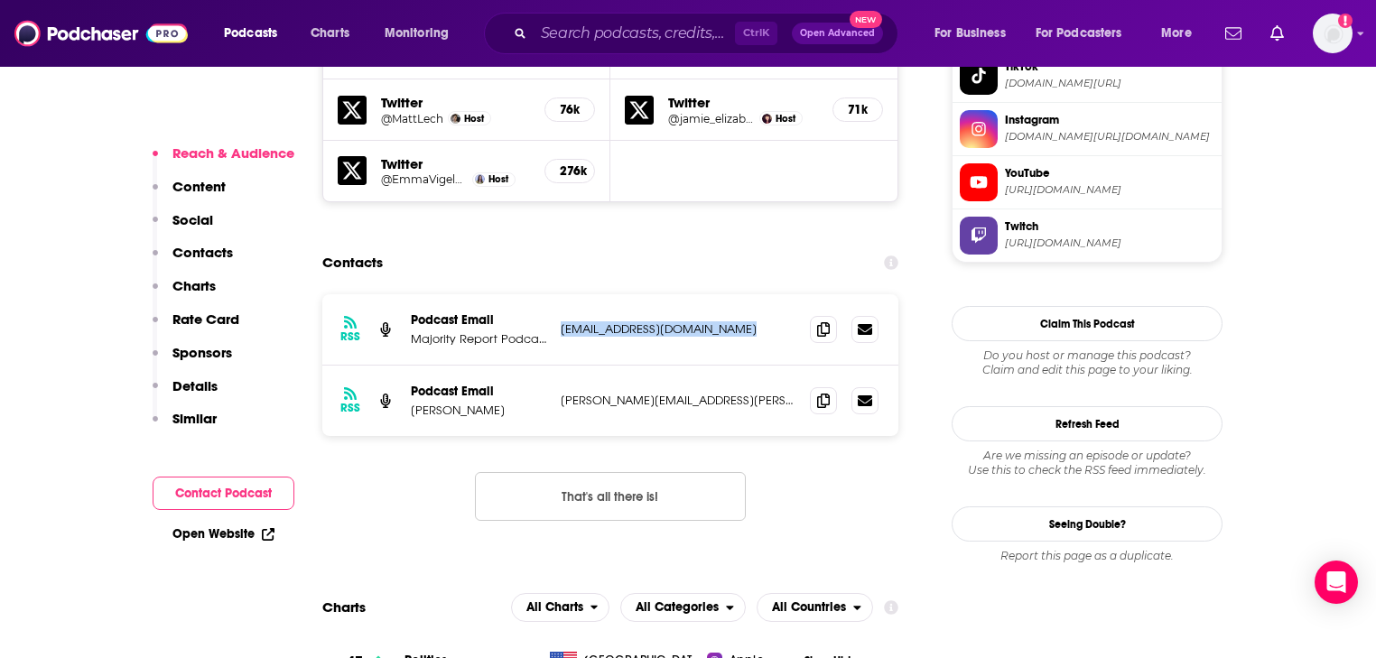
click at [636, 321] on p "majorityreporters@gmail.com" at bounding box center [678, 328] width 235 height 15
copy div "majorityreporters@gmail.com majorityreporters@gmail.com"
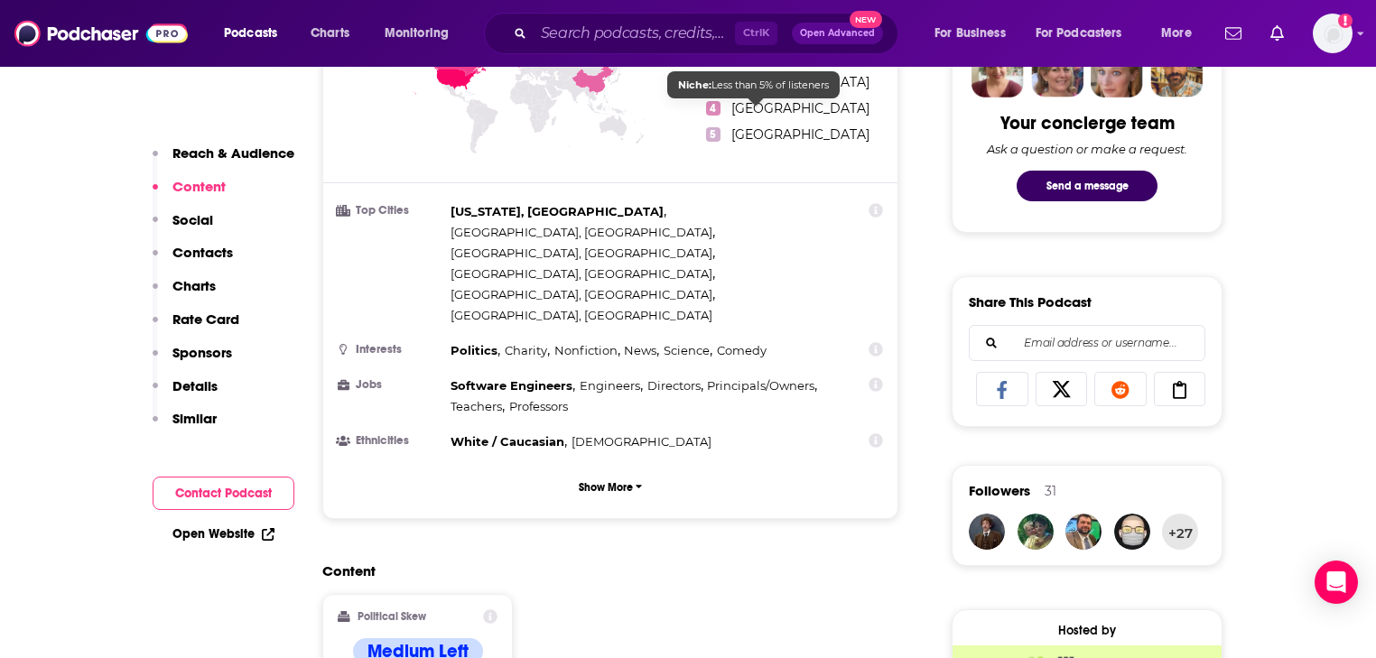
scroll to position [417, 0]
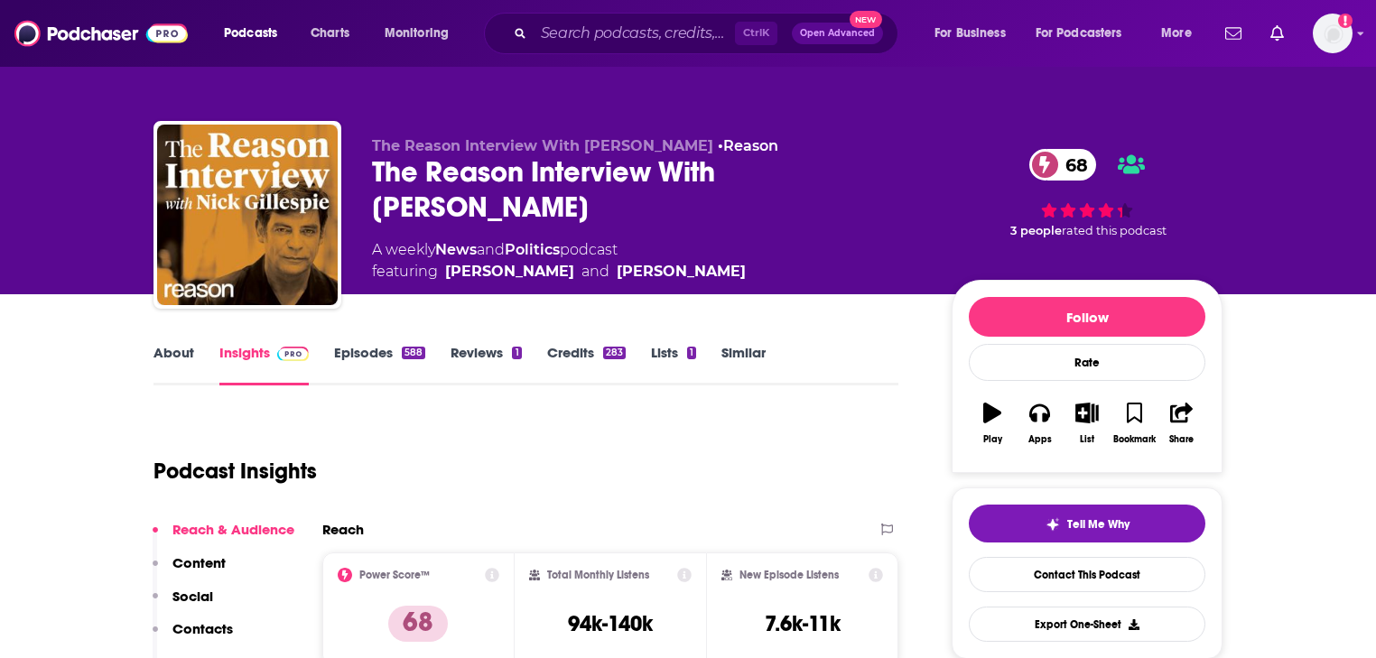
click at [181, 360] on link "About" at bounding box center [174, 365] width 41 height 42
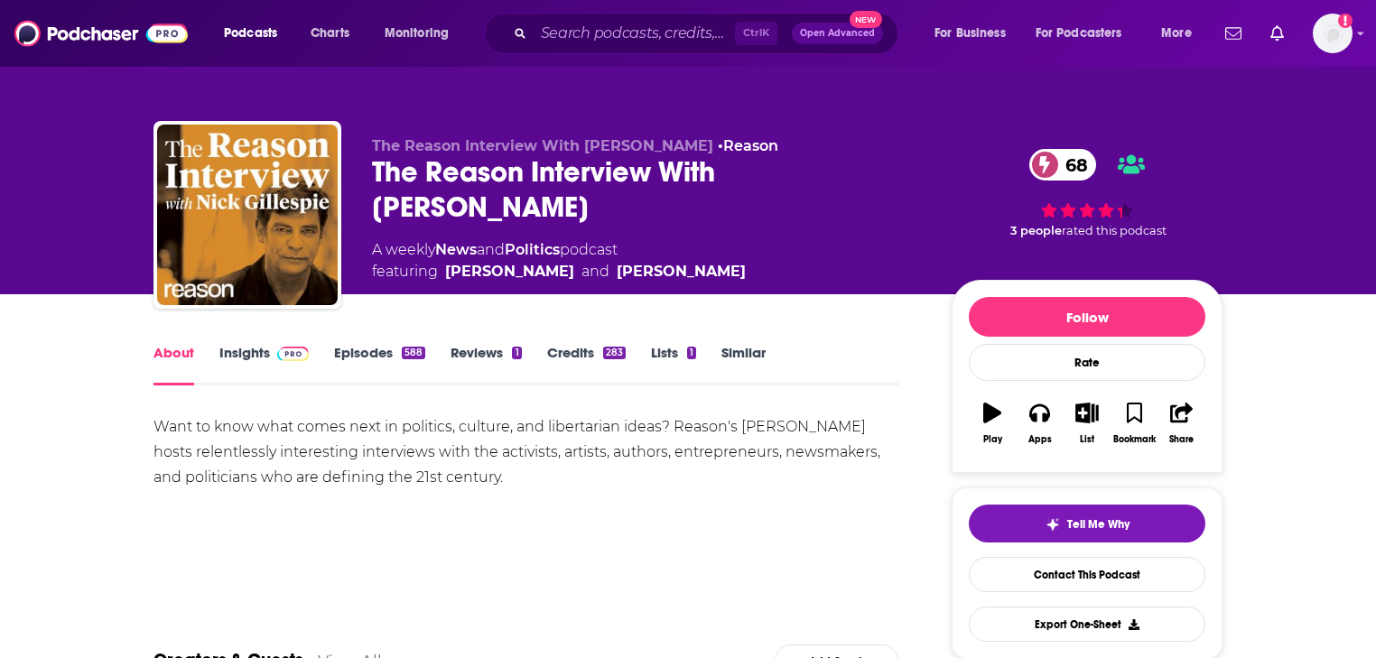
click at [260, 365] on link "Insights" at bounding box center [263, 365] width 89 height 42
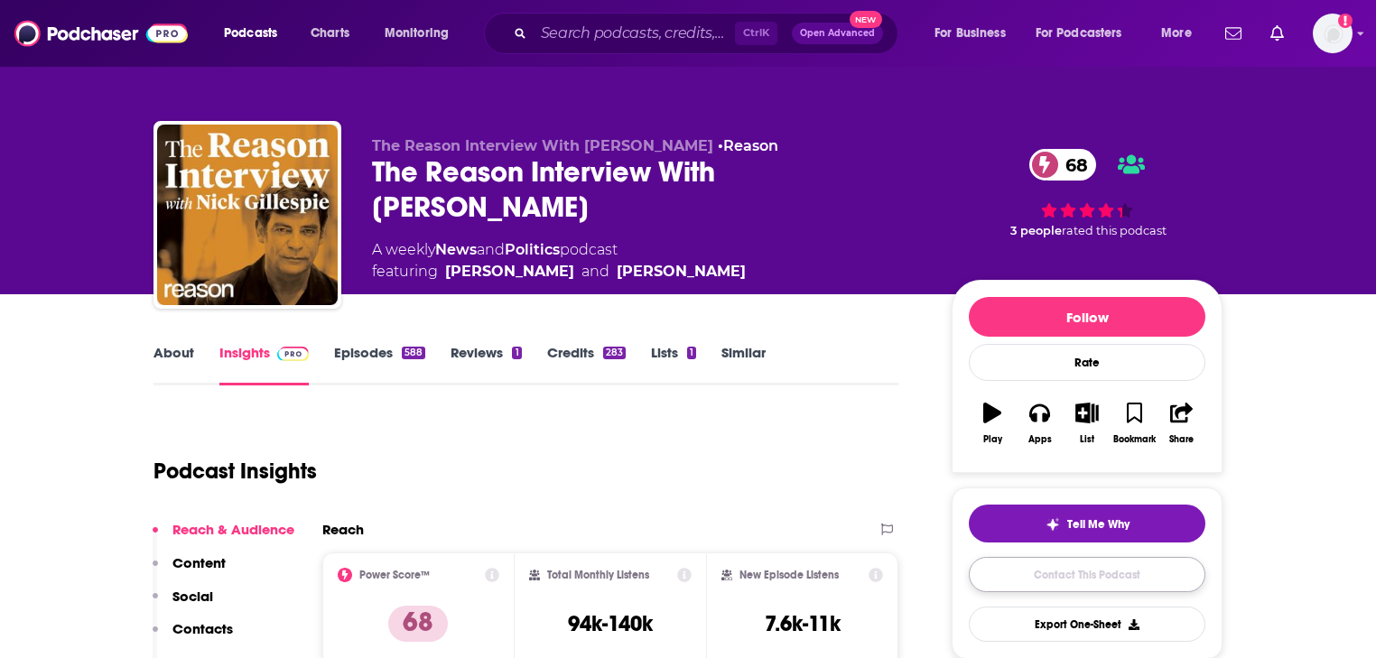
click at [1083, 570] on link "Contact This Podcast" at bounding box center [1087, 574] width 237 height 35
click at [581, 349] on link "Credits 283" at bounding box center [586, 365] width 79 height 42
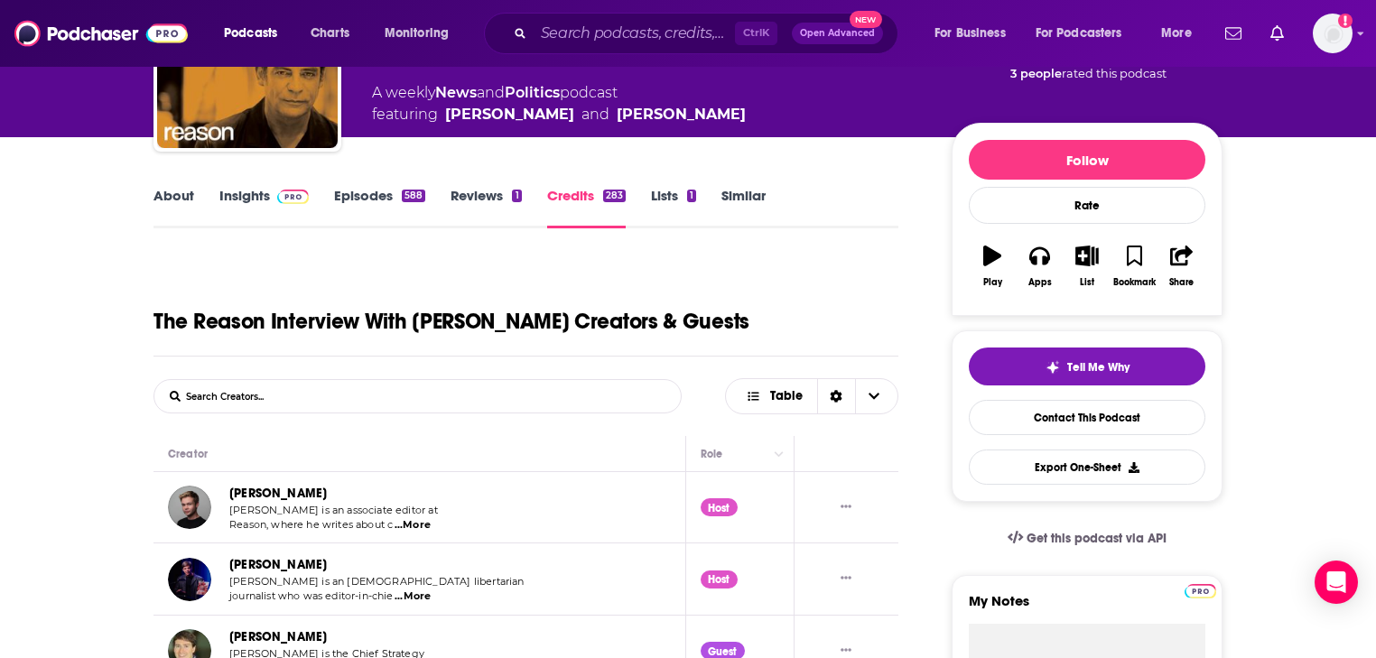
scroll to position [144, 0]
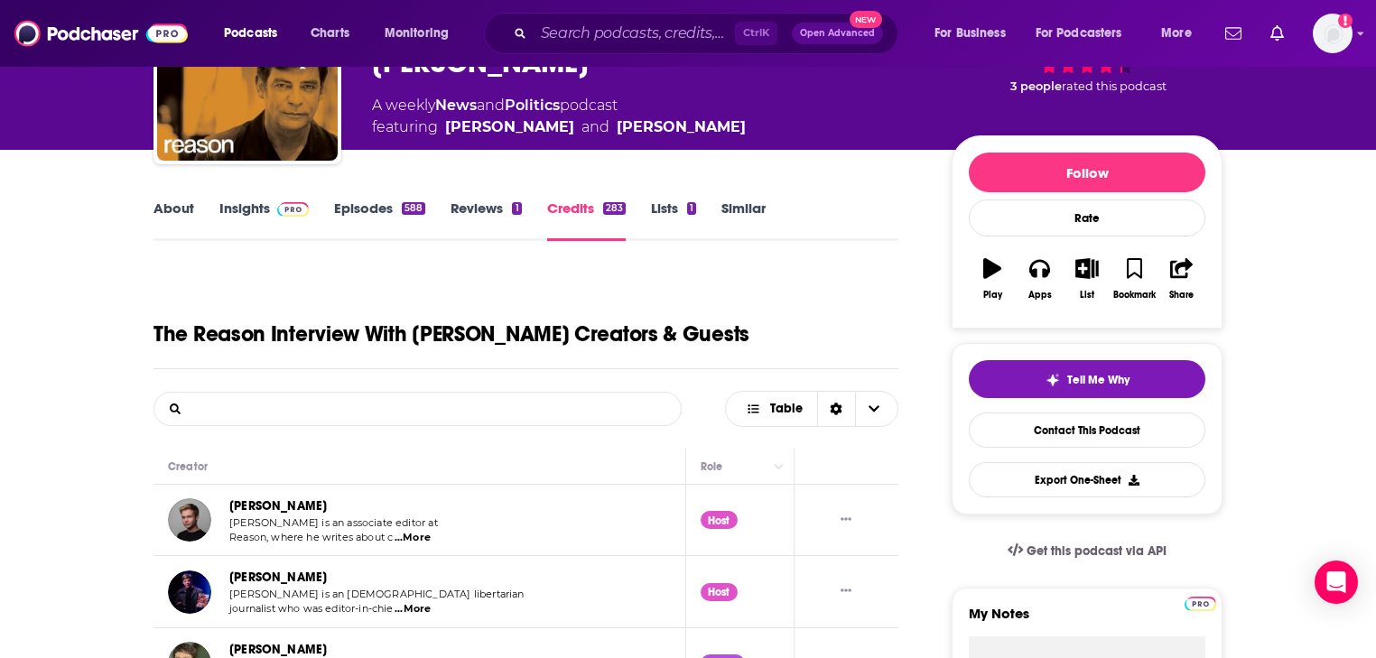
click at [278, 412] on input "List Search Input" at bounding box center [248, 409] width 189 height 33
type input "producer"
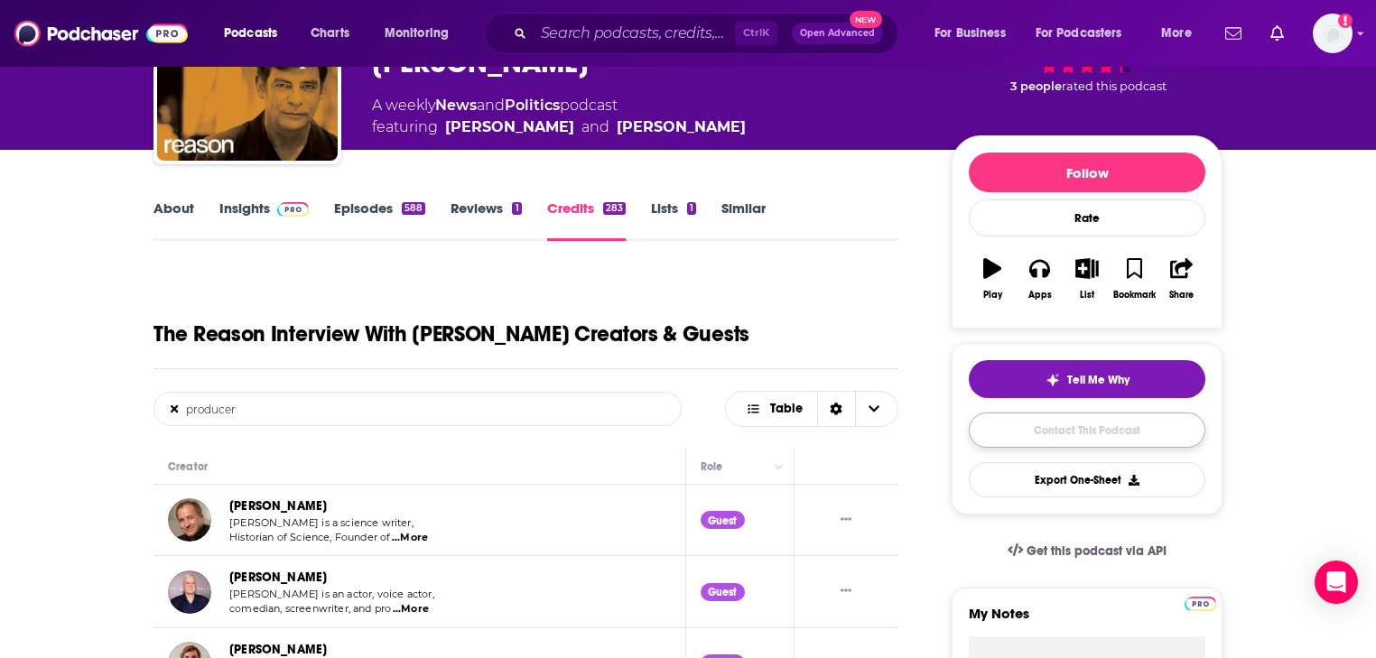
click at [1062, 428] on link "Contact This Podcast" at bounding box center [1087, 430] width 237 height 35
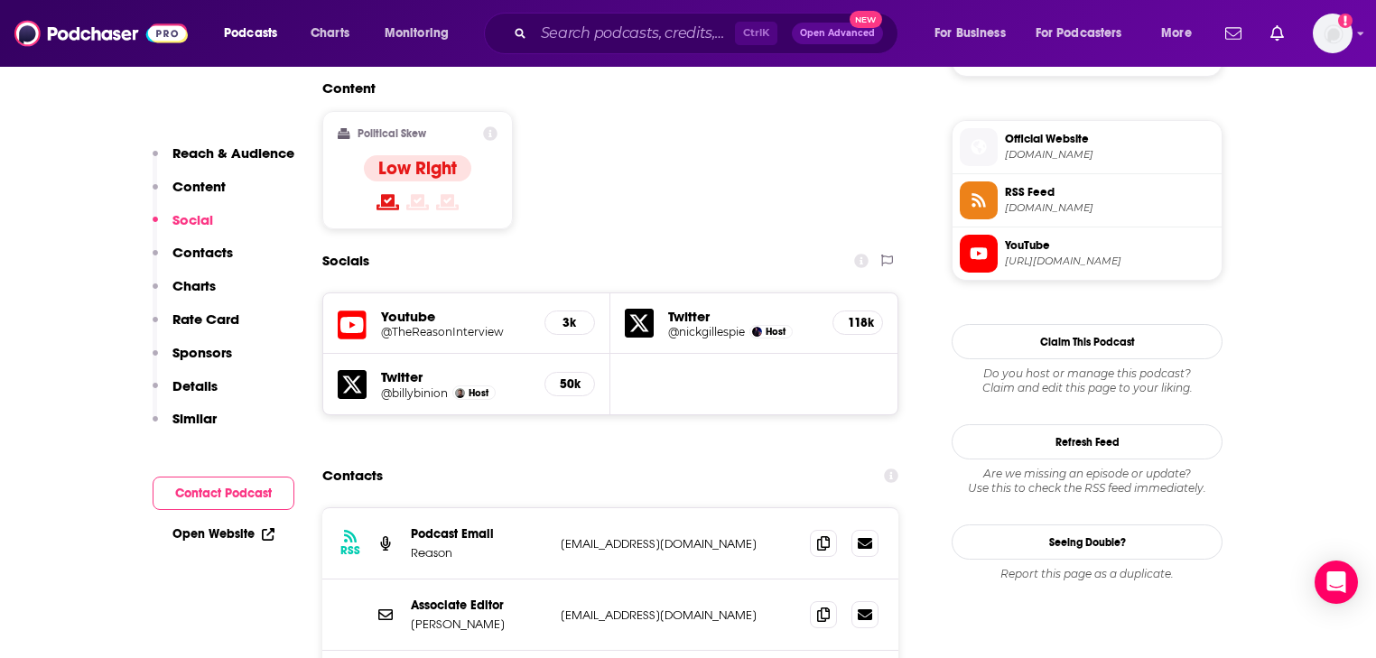
scroll to position [1420, 0]
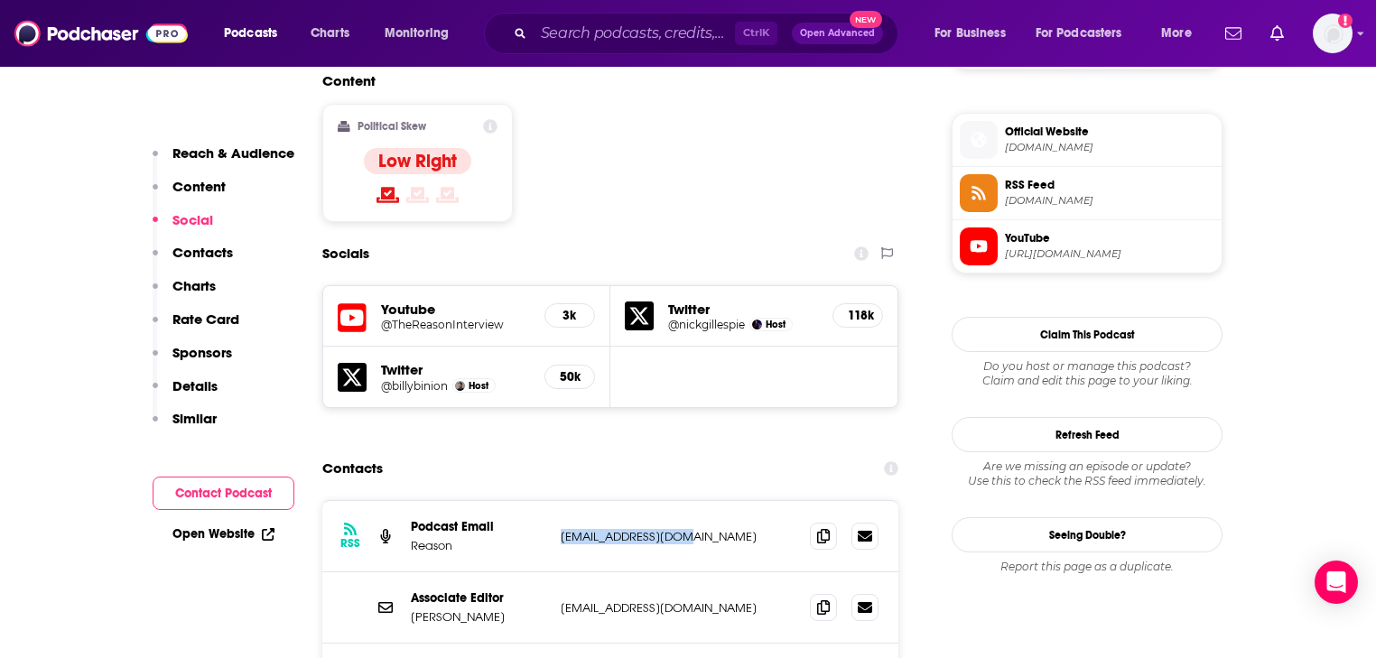
drag, startPoint x: 684, startPoint y: 443, endPoint x: 557, endPoint y: 452, distance: 127.6
click at [557, 501] on div "RSS Podcast Email Reason [EMAIL_ADDRESS][DOMAIN_NAME] [EMAIL_ADDRESS][DOMAIN_NA…" at bounding box center [610, 536] width 576 height 71
copy p "[EMAIL_ADDRESS][DOMAIN_NAME]"
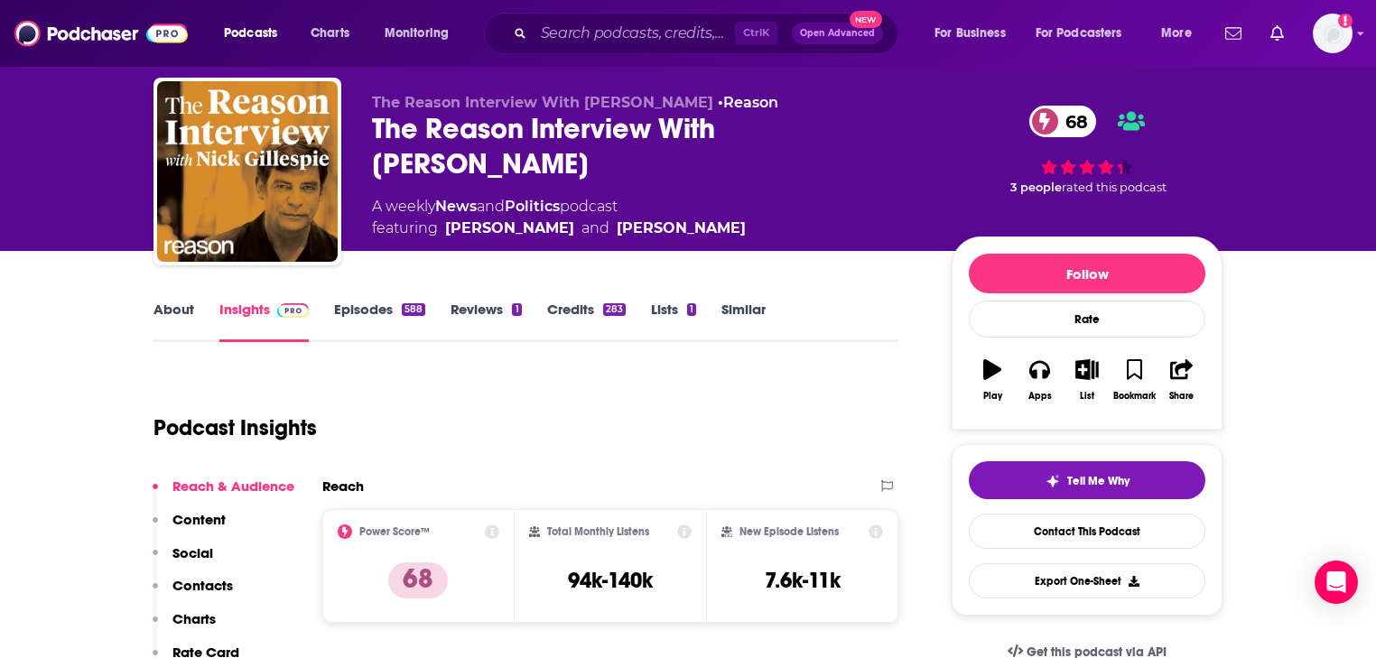
scroll to position [0, 0]
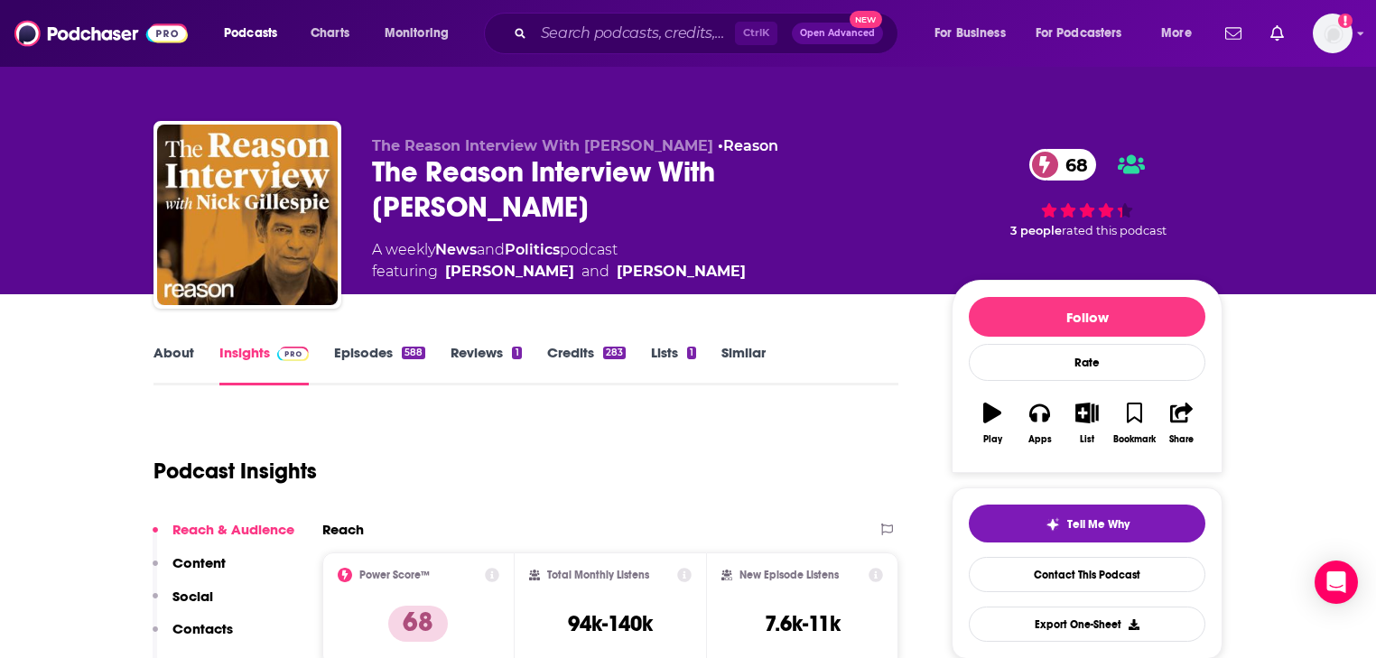
click at [171, 355] on link "About" at bounding box center [174, 365] width 41 height 42
